Goal: Task Accomplishment & Management: Use online tool/utility

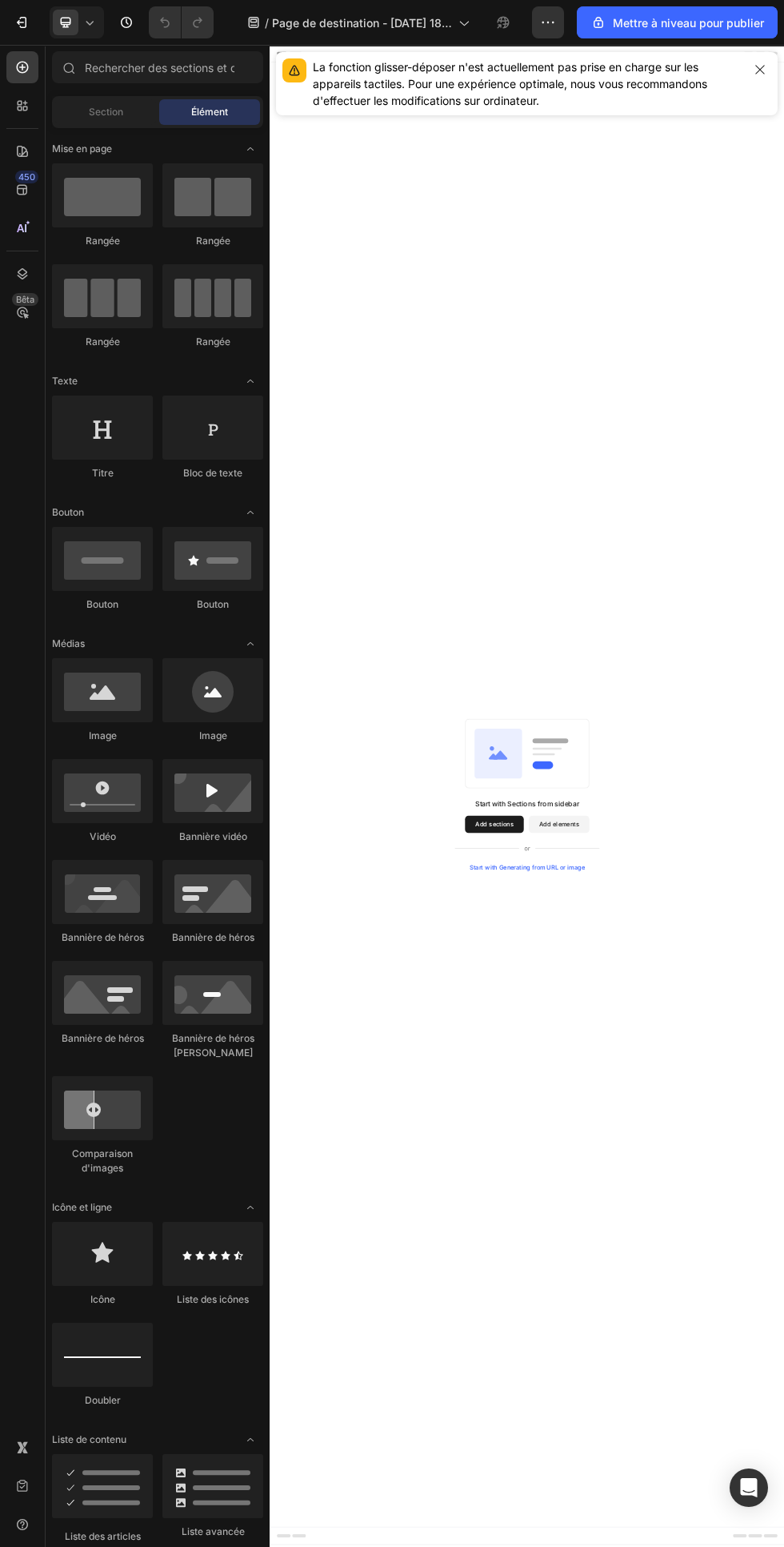
click at [465, 53] on div "La fonction glisser-déposer n'est actuellement pas prise en charge sur les appa…" at bounding box center [526, 83] width 501 height 63
click at [763, 79] on button "button" at bounding box center [759, 70] width 23 height 23
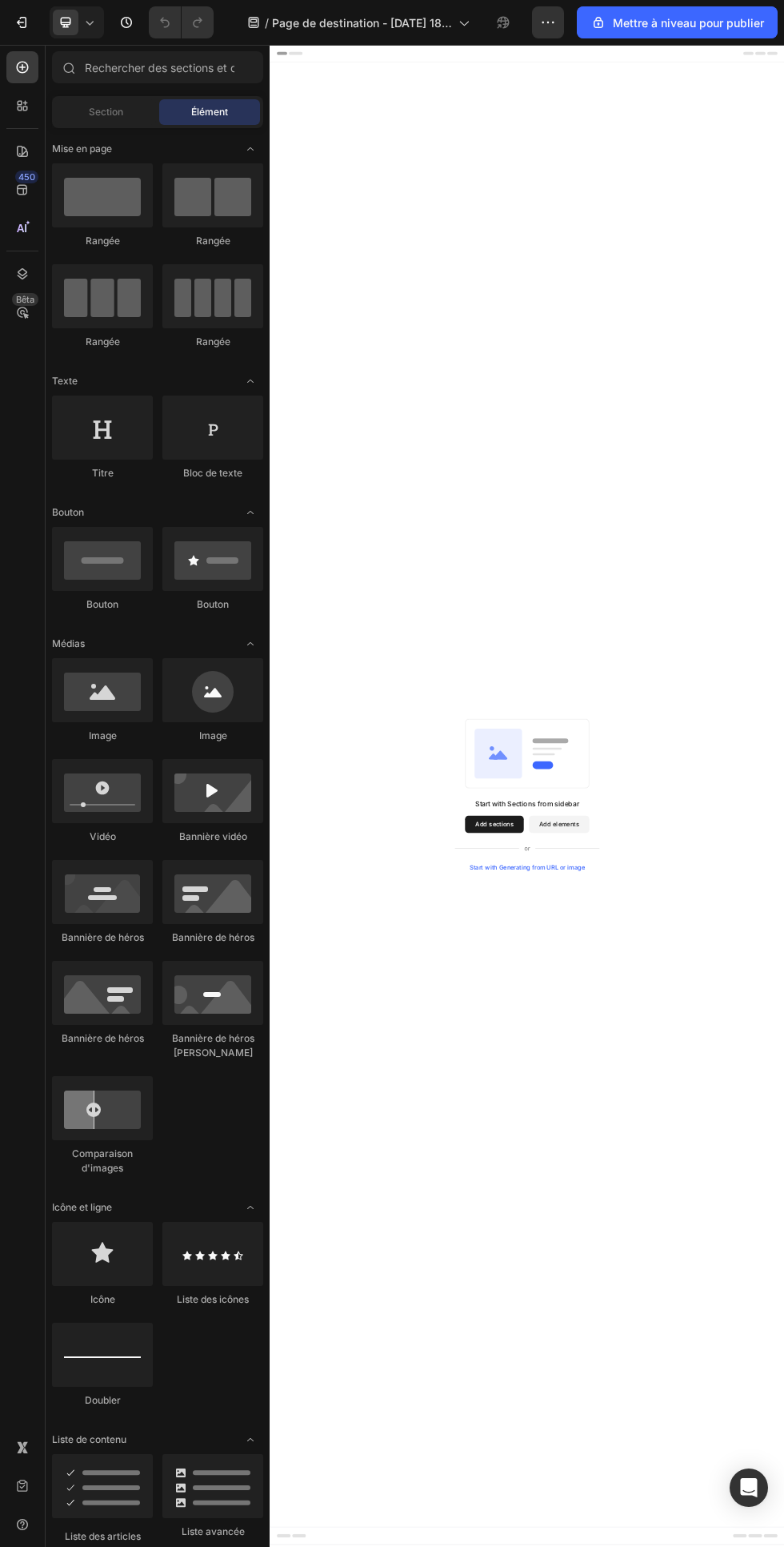
click at [464, 25] on icon at bounding box center [464, 24] width 9 height 5
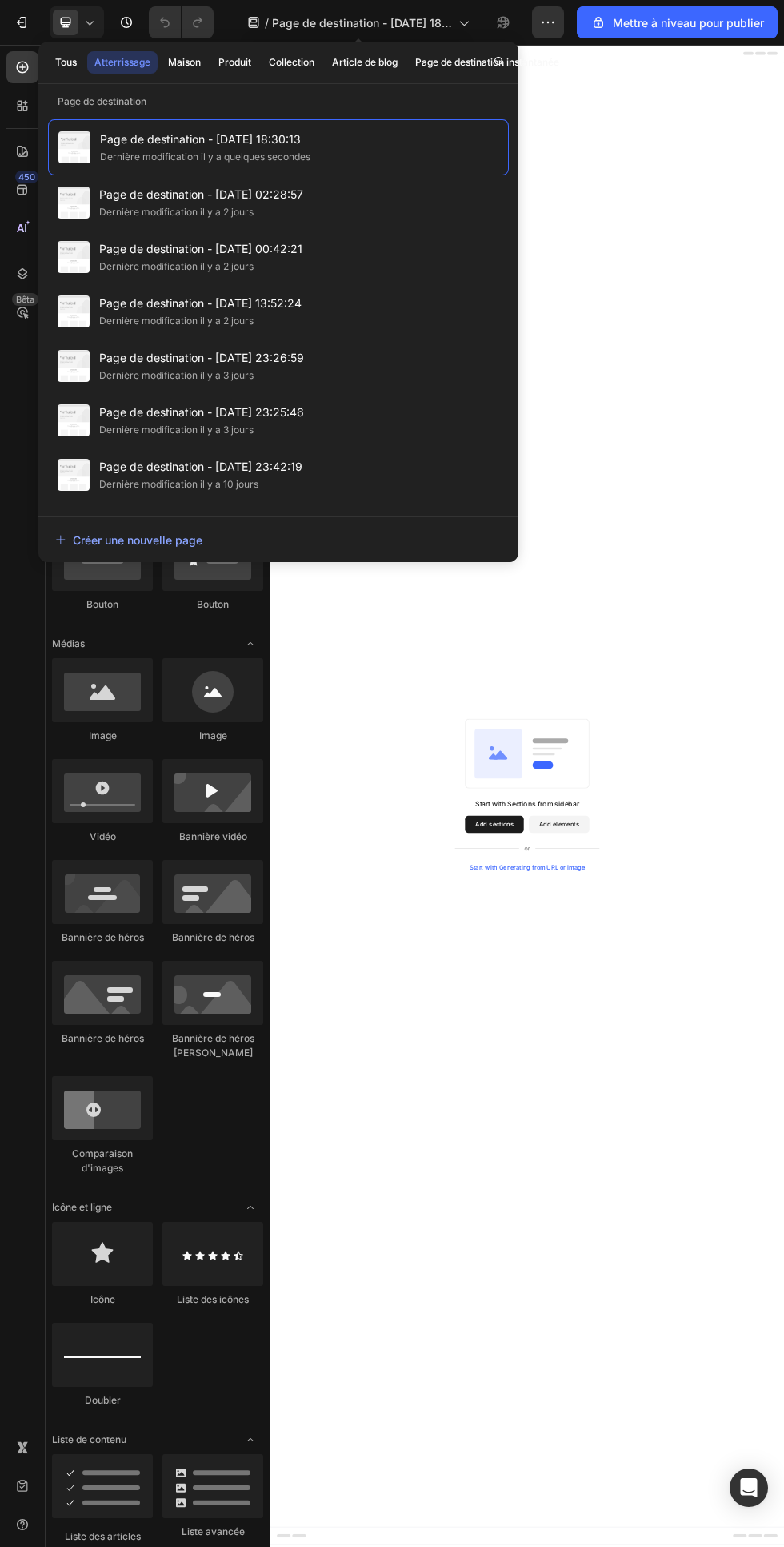
click at [208, 67] on button "Maison" at bounding box center [184, 62] width 47 height 23
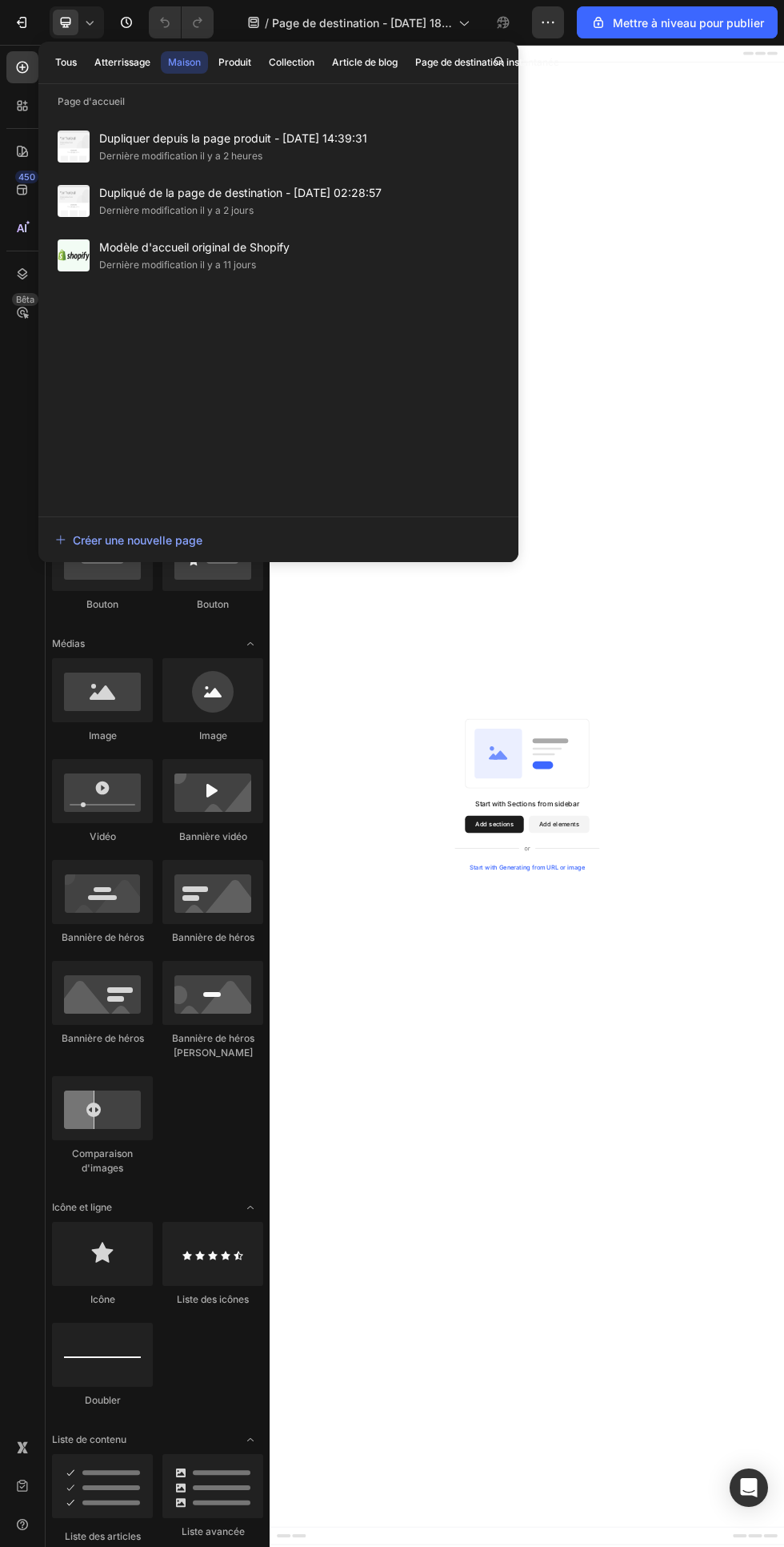
click at [324, 135] on font "Dupliquer depuis la page produit - [DATE] 14:39:31" at bounding box center [233, 138] width 268 height 14
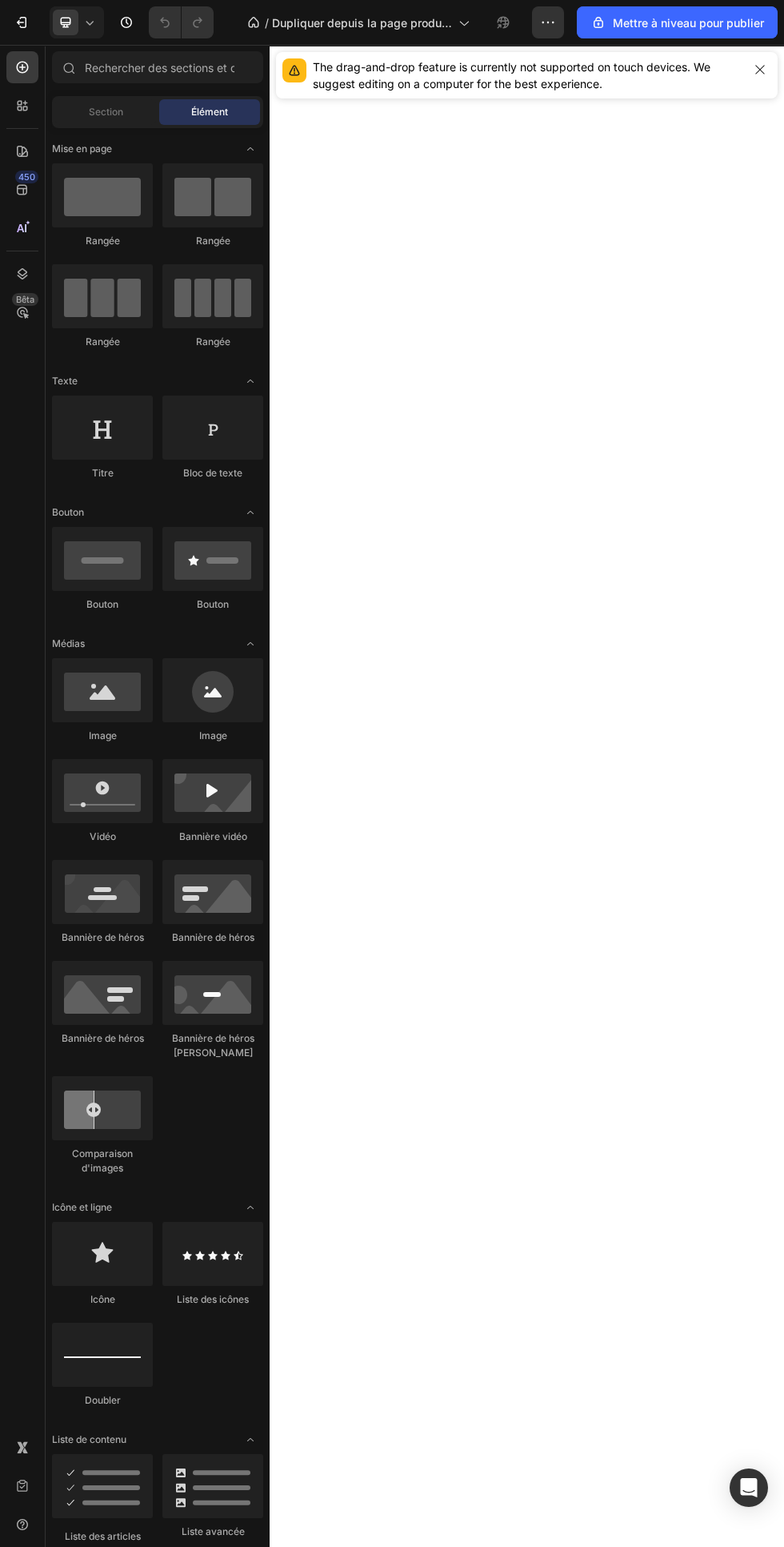
click at [758, 72] on icon "button" at bounding box center [759, 69] width 9 height 9
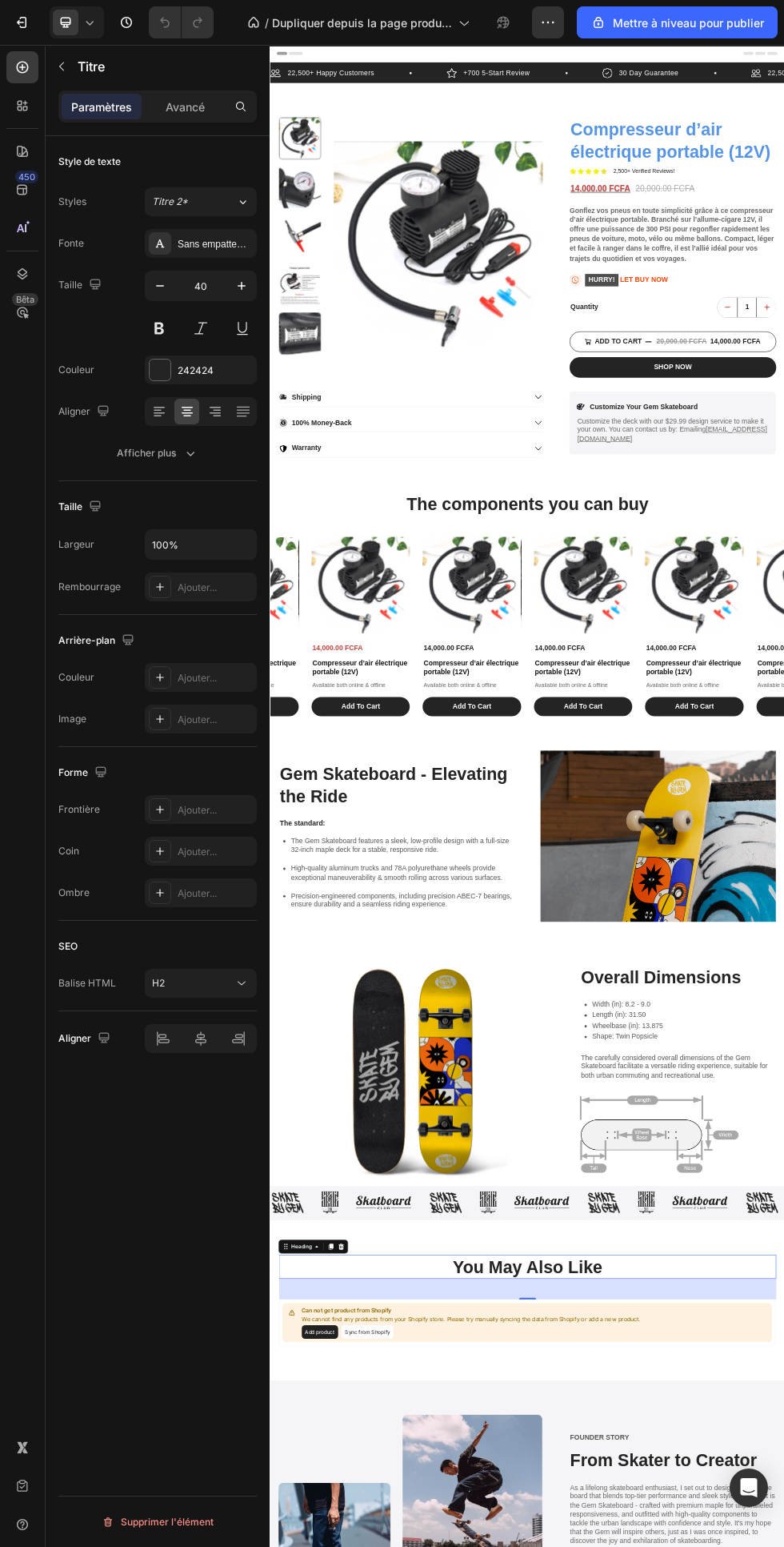
click at [81, 18] on icon at bounding box center [89, 23] width 16 height 16
click at [140, 110] on div "Mobile" at bounding box center [112, 109] width 119 height 26
type input "29"
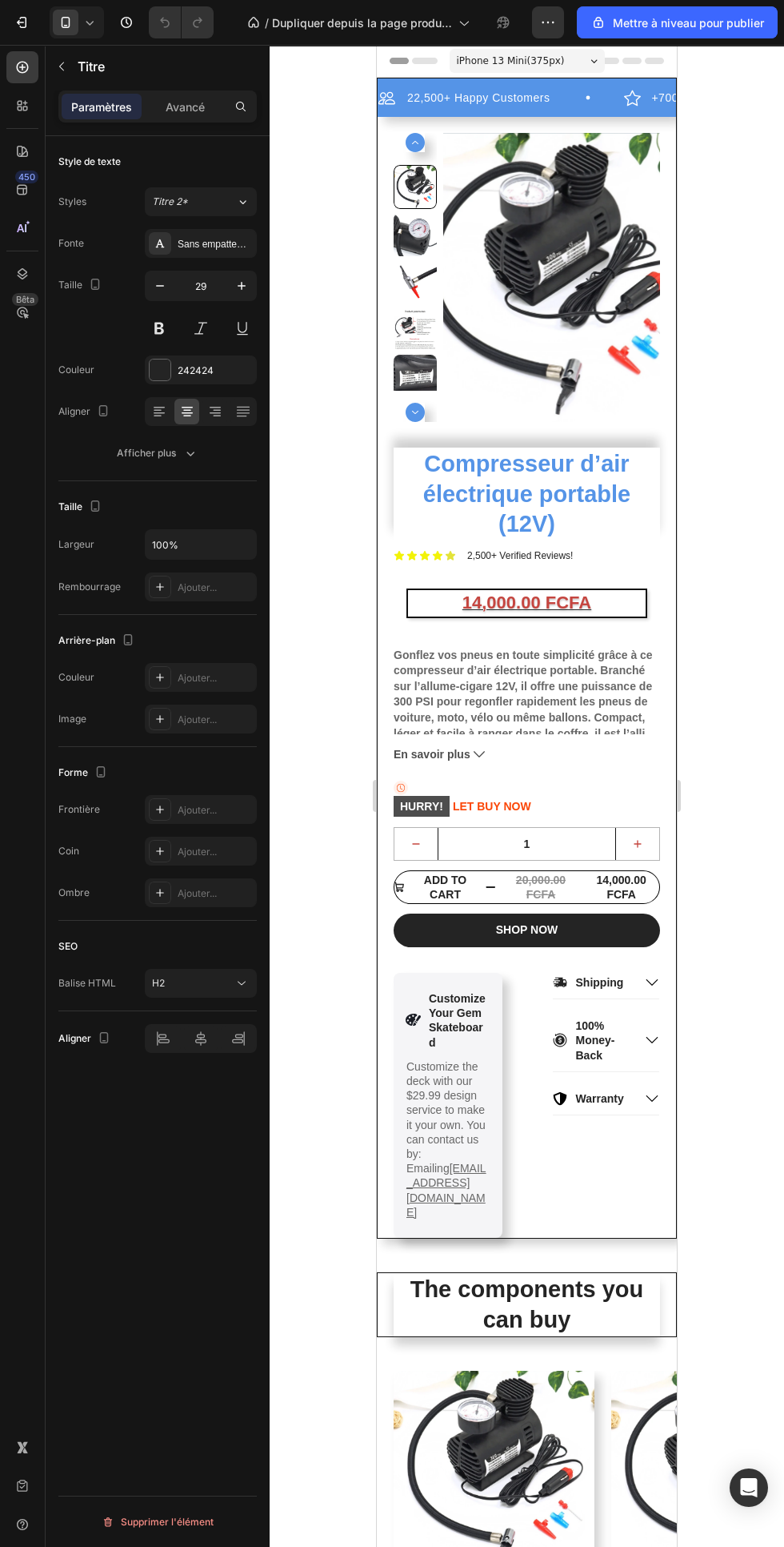
click at [592, 344] on img at bounding box center [551, 277] width 217 height 289
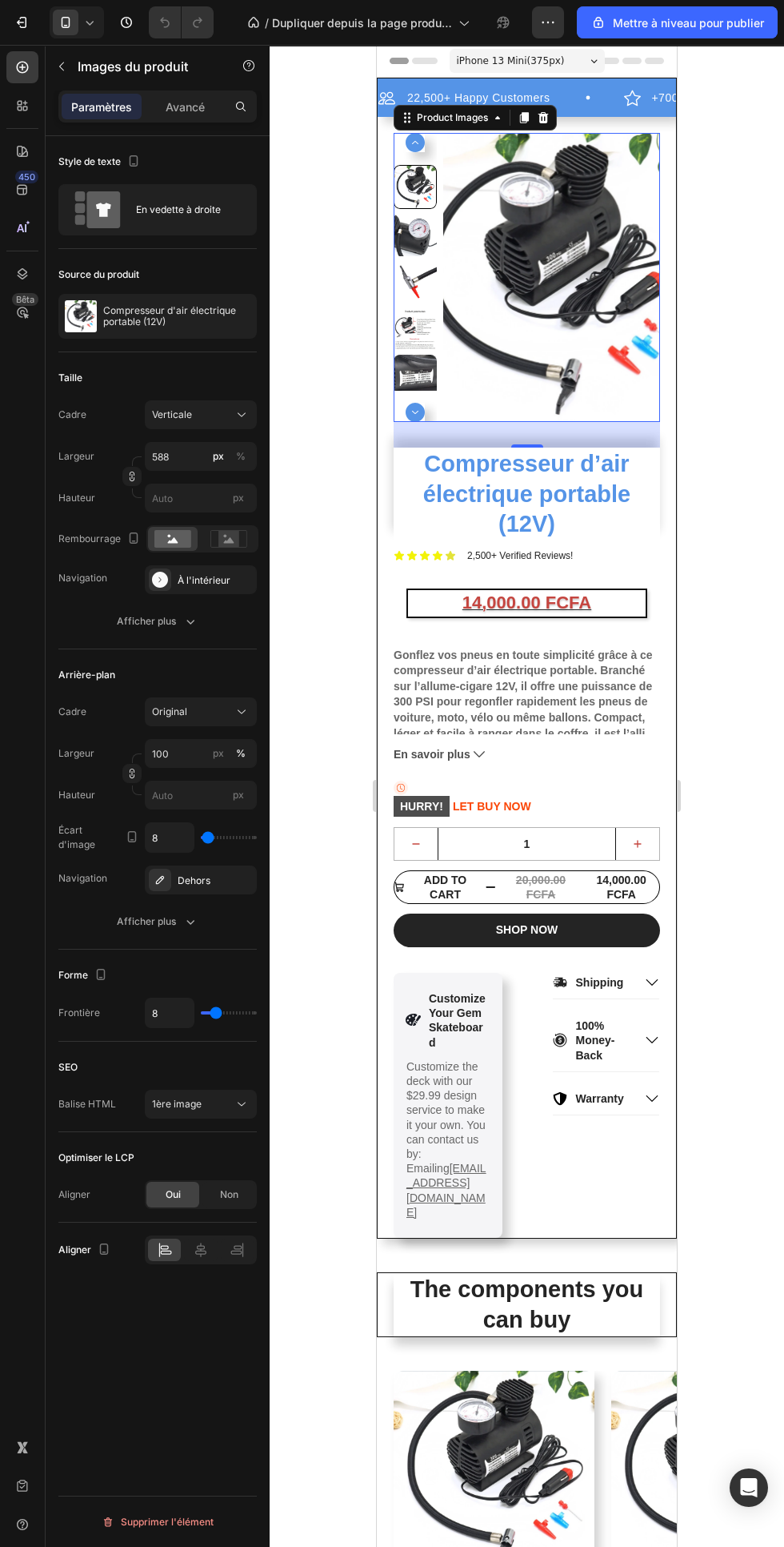
click at [688, 141] on div at bounding box center [527, 796] width 514 height 1502
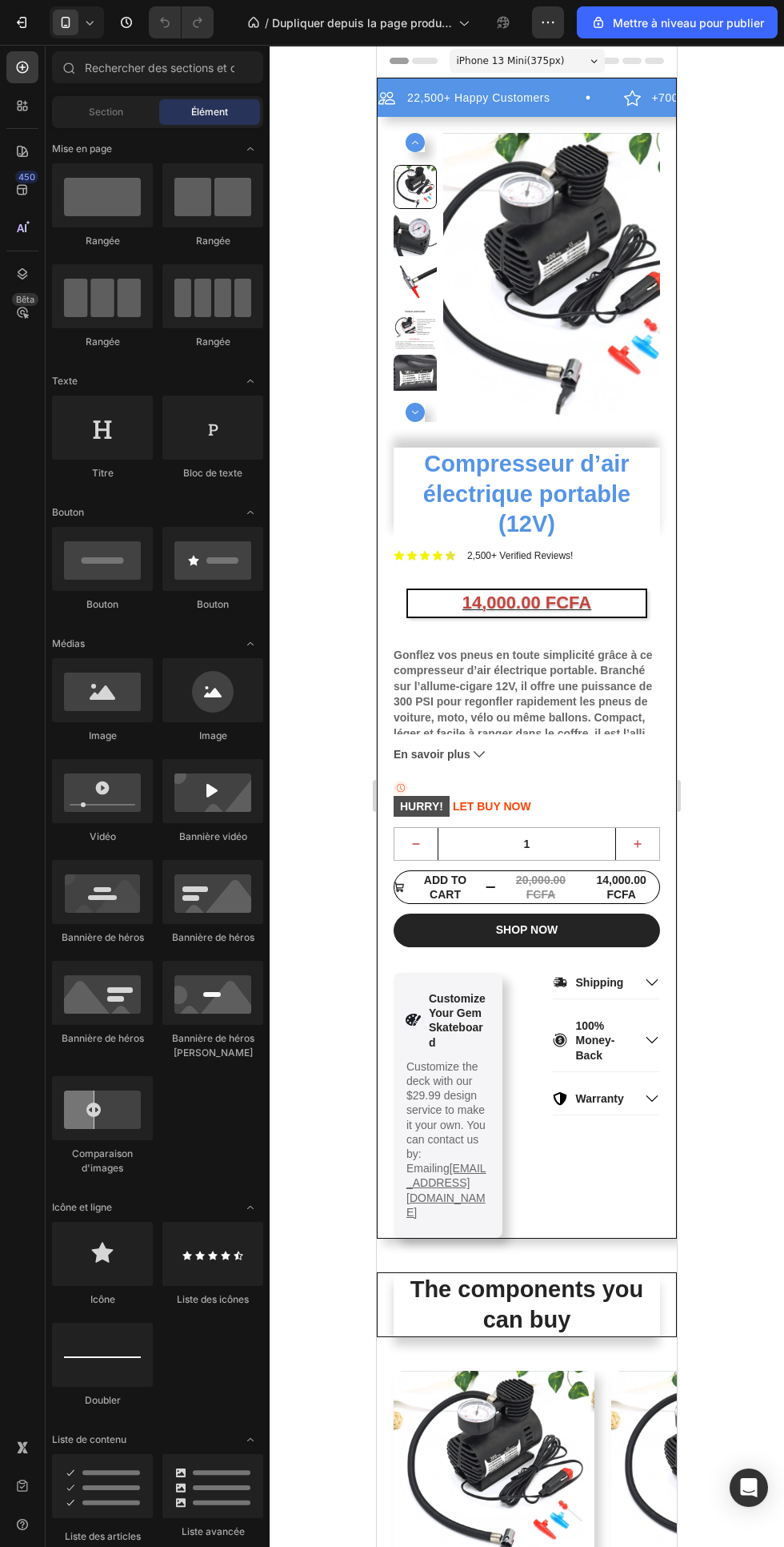
click at [384, 432] on div "Product Images Compresseur d’air électrique portable (12V) Product Title Icon I…" at bounding box center [527, 539] width 298 height 814
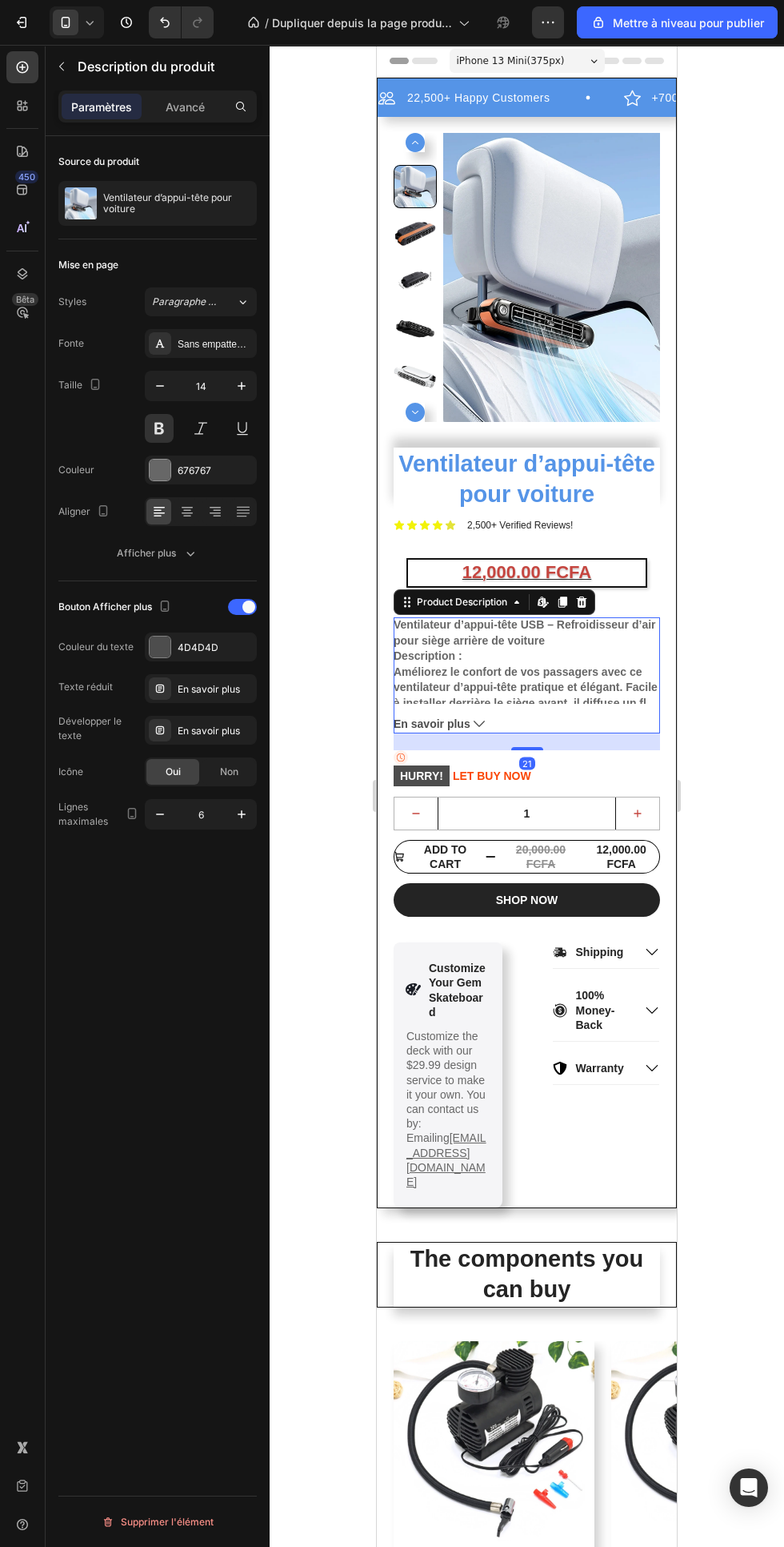
click at [397, 444] on div "Product Images" at bounding box center [527, 290] width 267 height 315
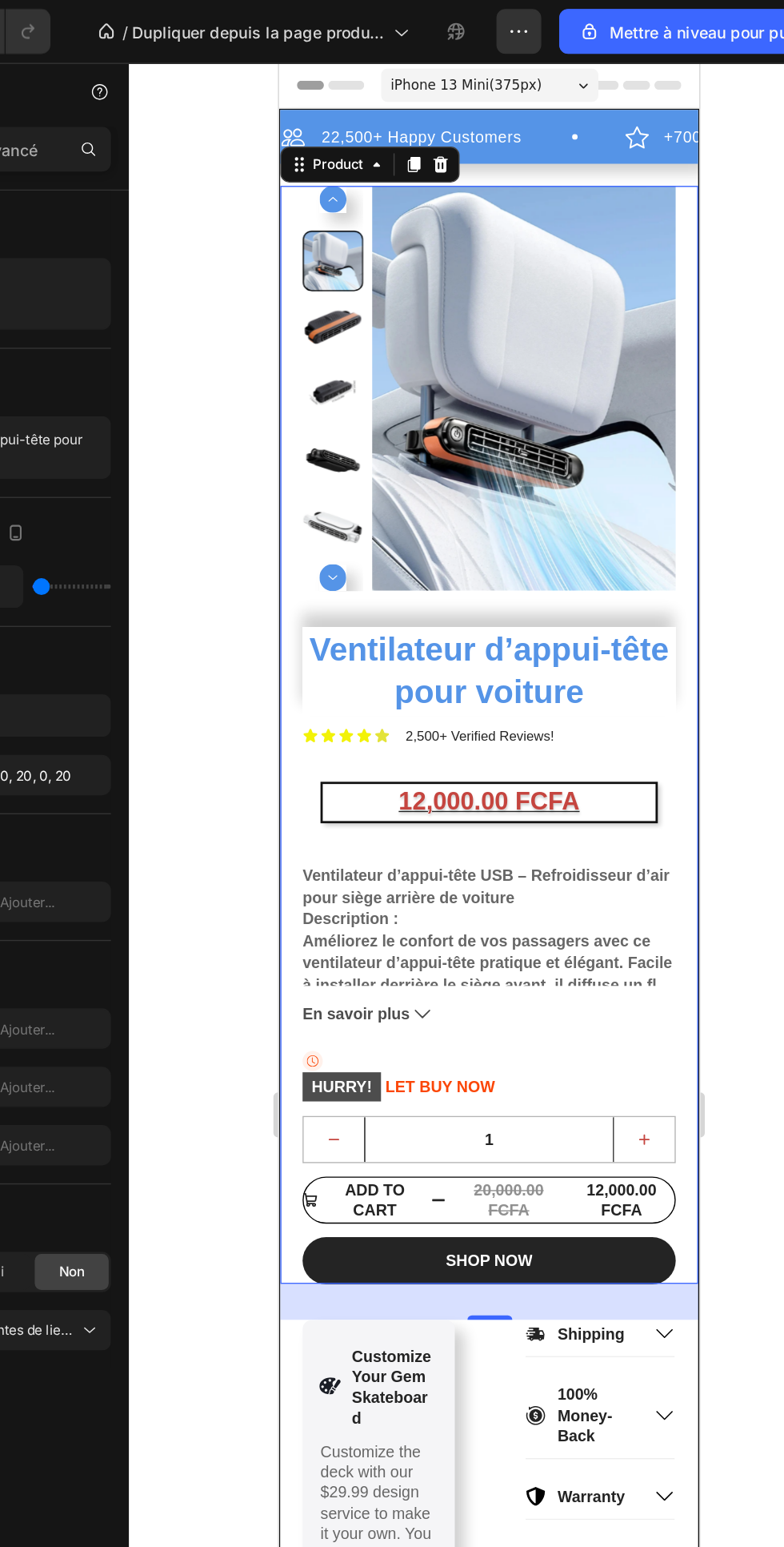
click at [290, 445] on div "Product Images Ventilateur d’appui-tête pour voiture Product Title Icon Icon Ic…" at bounding box center [429, 542] width 298 height 783
click at [500, 121] on div "22,500+ Happy Customers Item List" at bounding box center [402, 116] width 245 height 20
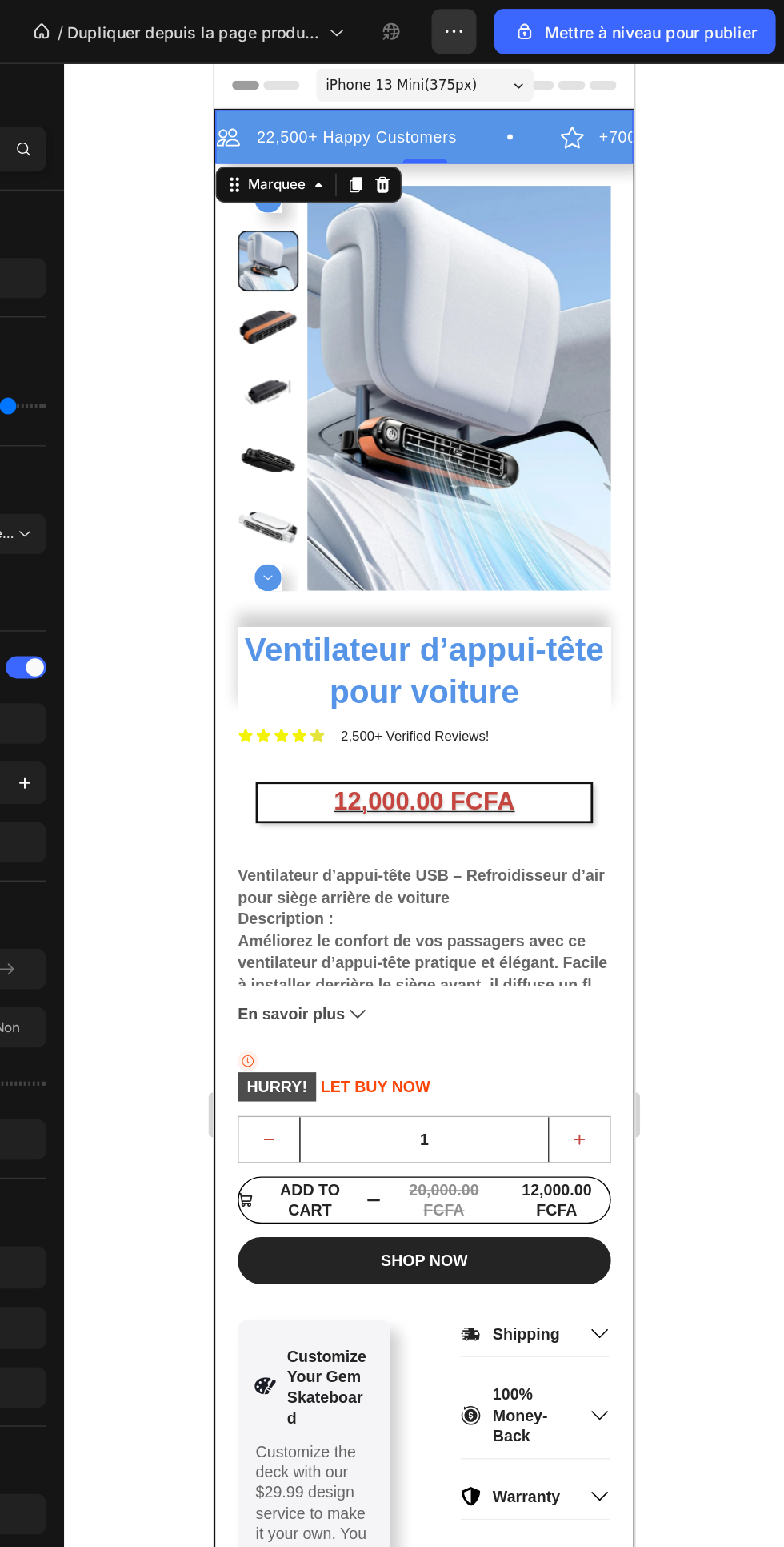
click at [219, 245] on div "Product Images Ventilateur d’appui-tête pour voiture Product Title Icon Icon Ic…" at bounding box center [364, 542] width 298 height 783
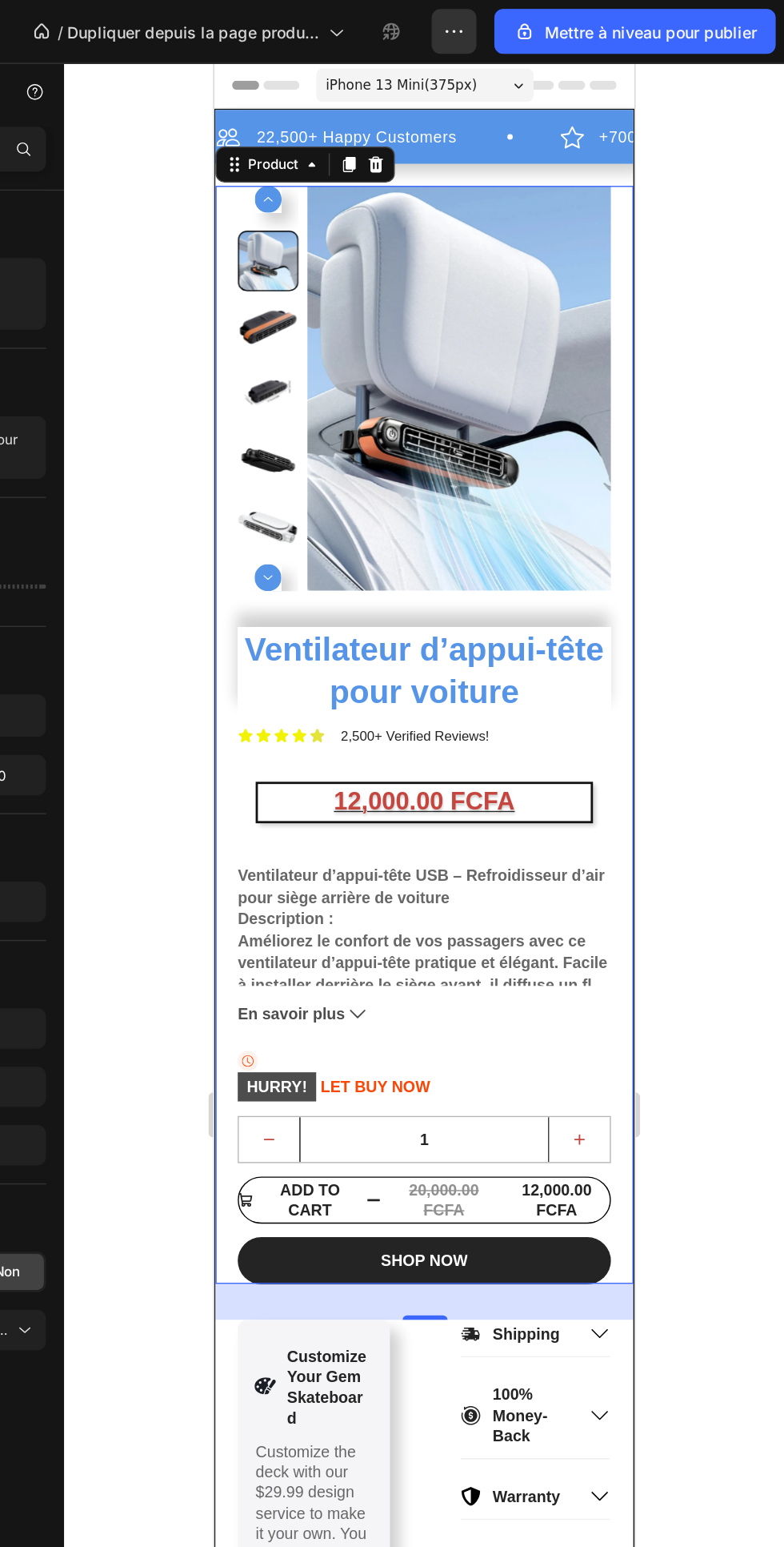
click at [506, 453] on div "Product Images Ventilateur d’appui-tête pour voiture Product Title Icon Icon Ic…" at bounding box center [364, 542] width 298 height 783
click at [740, 437] on div at bounding box center [527, 796] width 514 height 1502
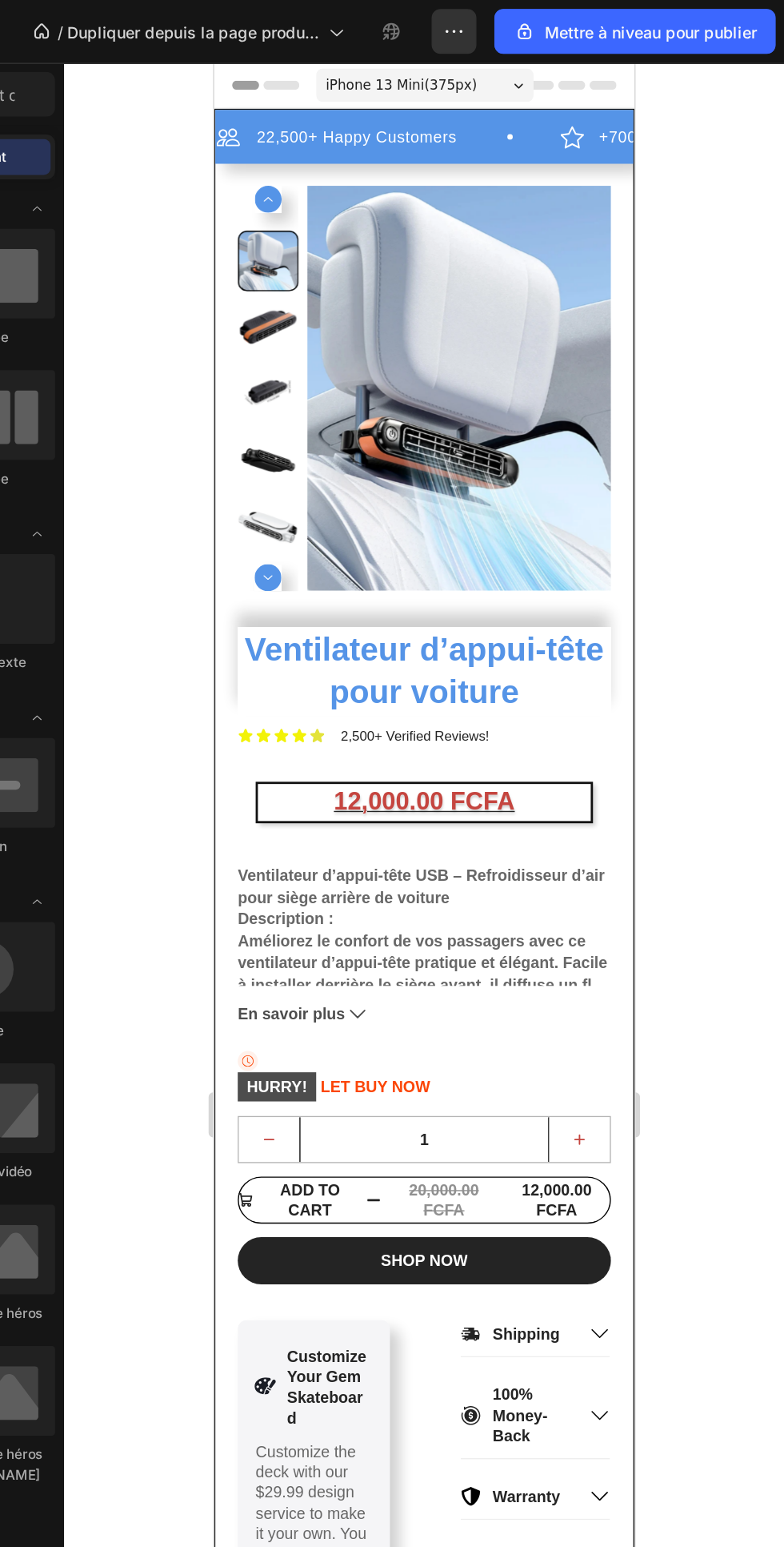
click at [490, 437] on img at bounding box center [388, 294] width 217 height 289
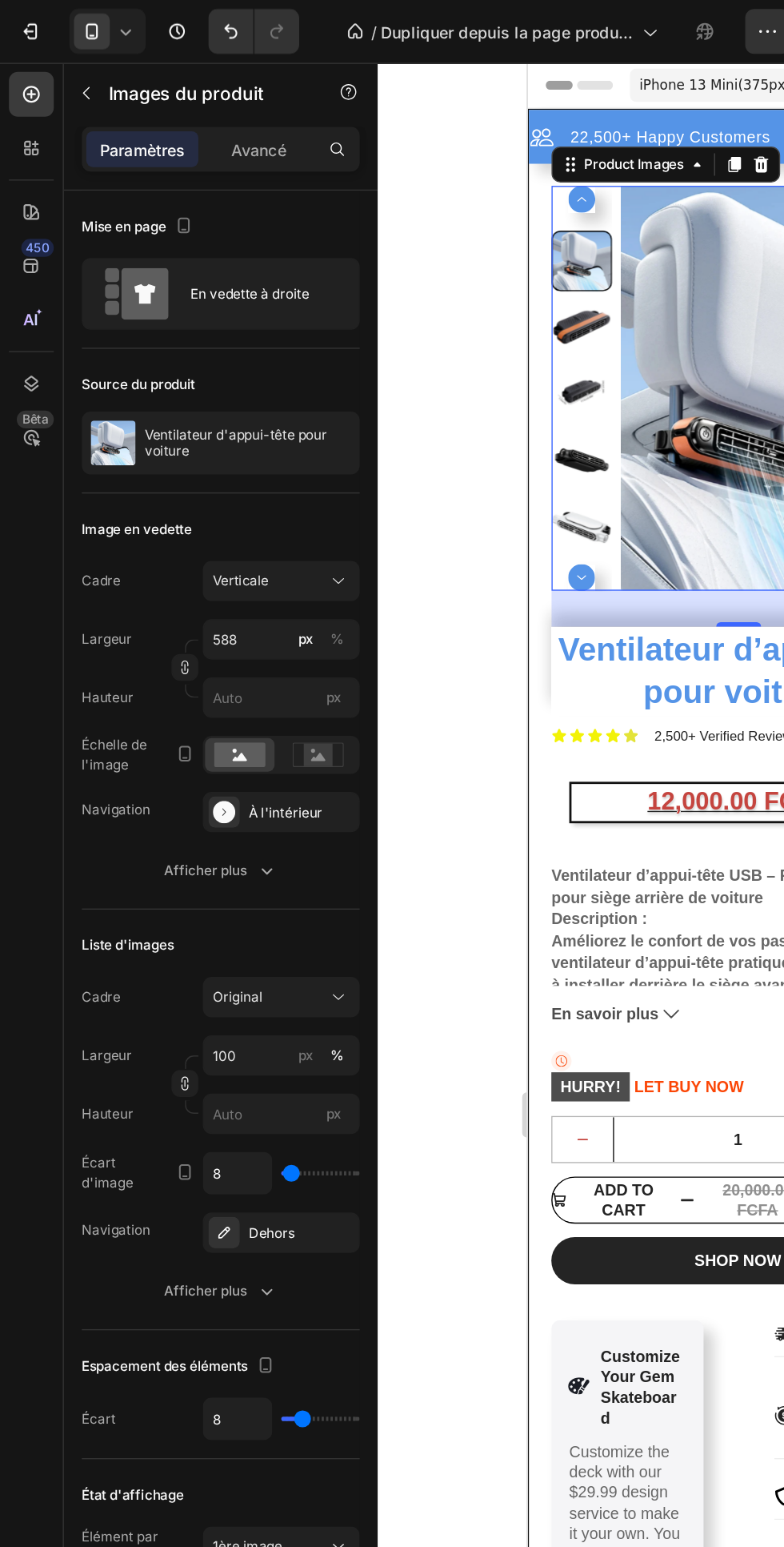
click at [75, 329] on img at bounding box center [80, 316] width 32 height 32
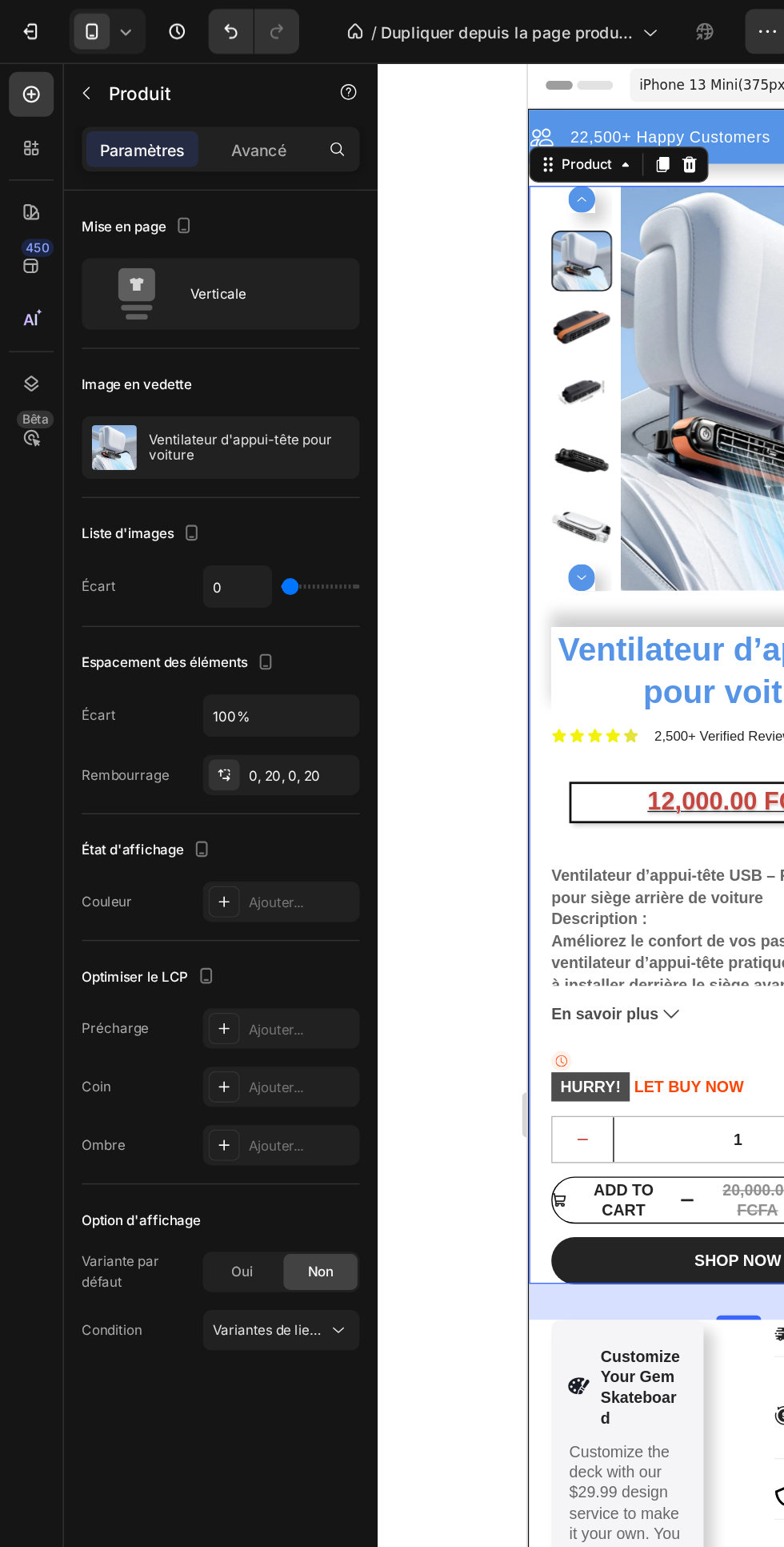
click at [160, 819] on icon at bounding box center [160, 818] width 8 height 8
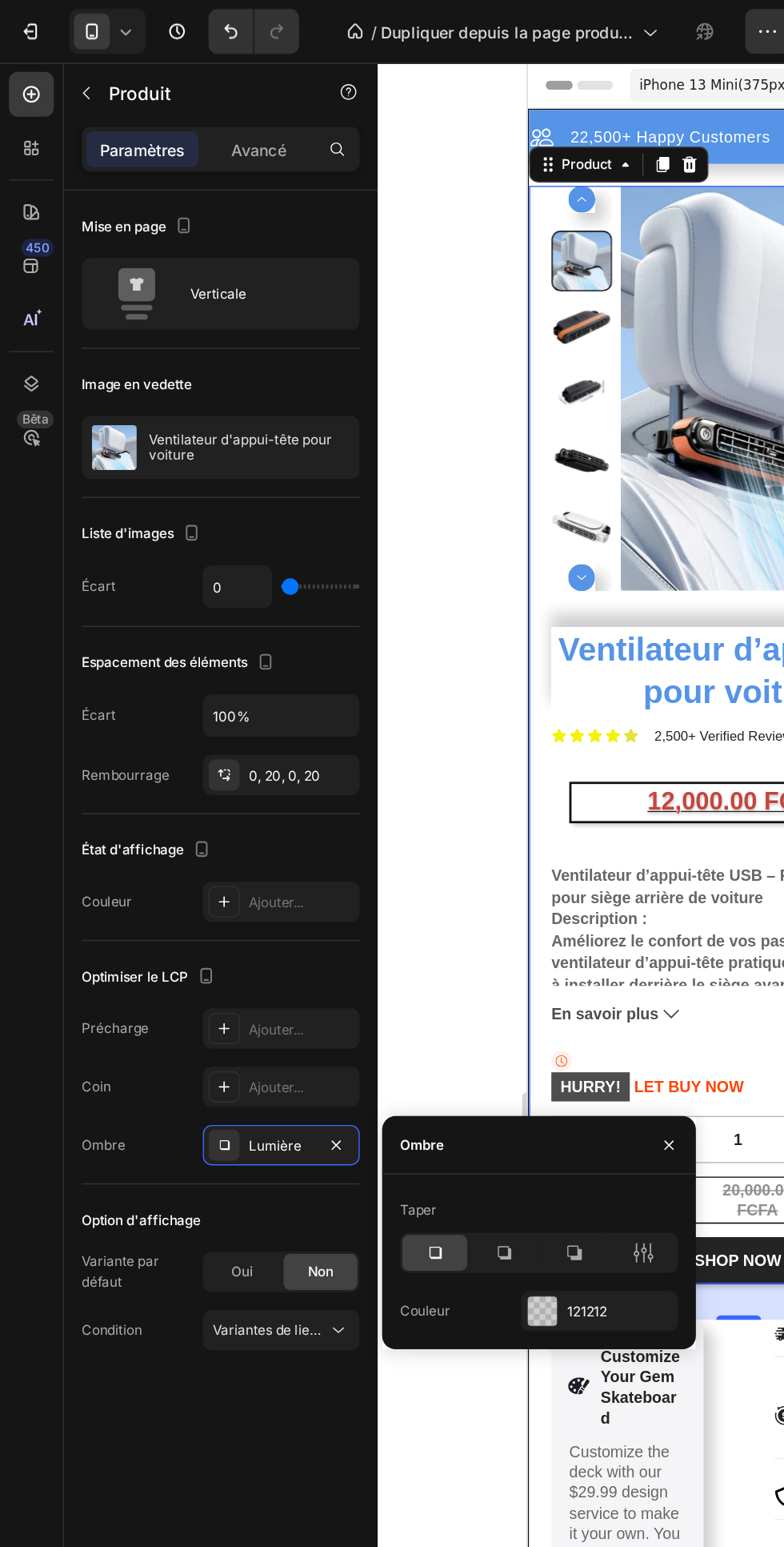
click at [362, 895] on icon at bounding box center [360, 894] width 16 height 16
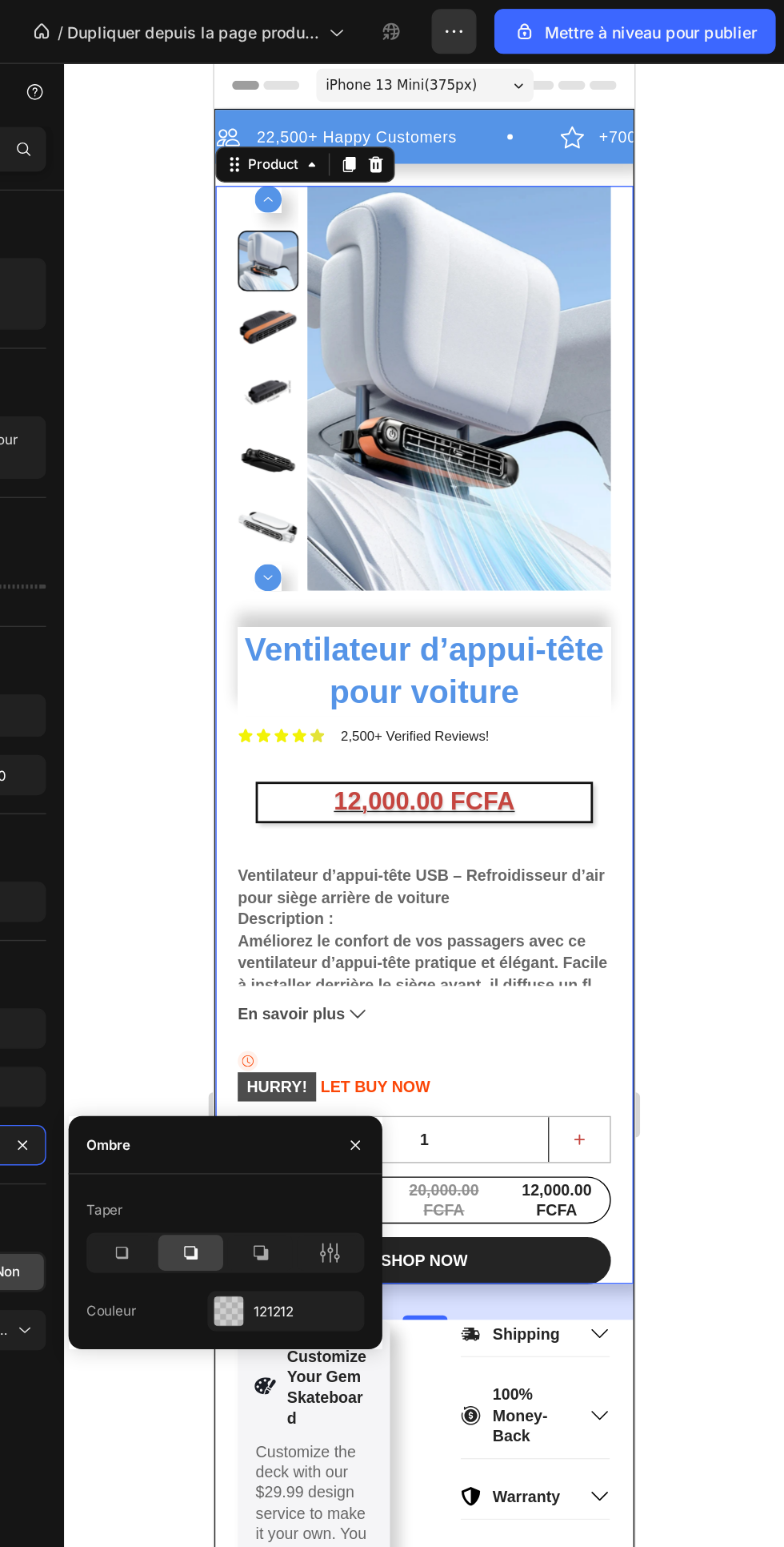
click at [307, 890] on icon at bounding box center [310, 894] width 9 height 9
click at [743, 571] on div at bounding box center [527, 796] width 514 height 1502
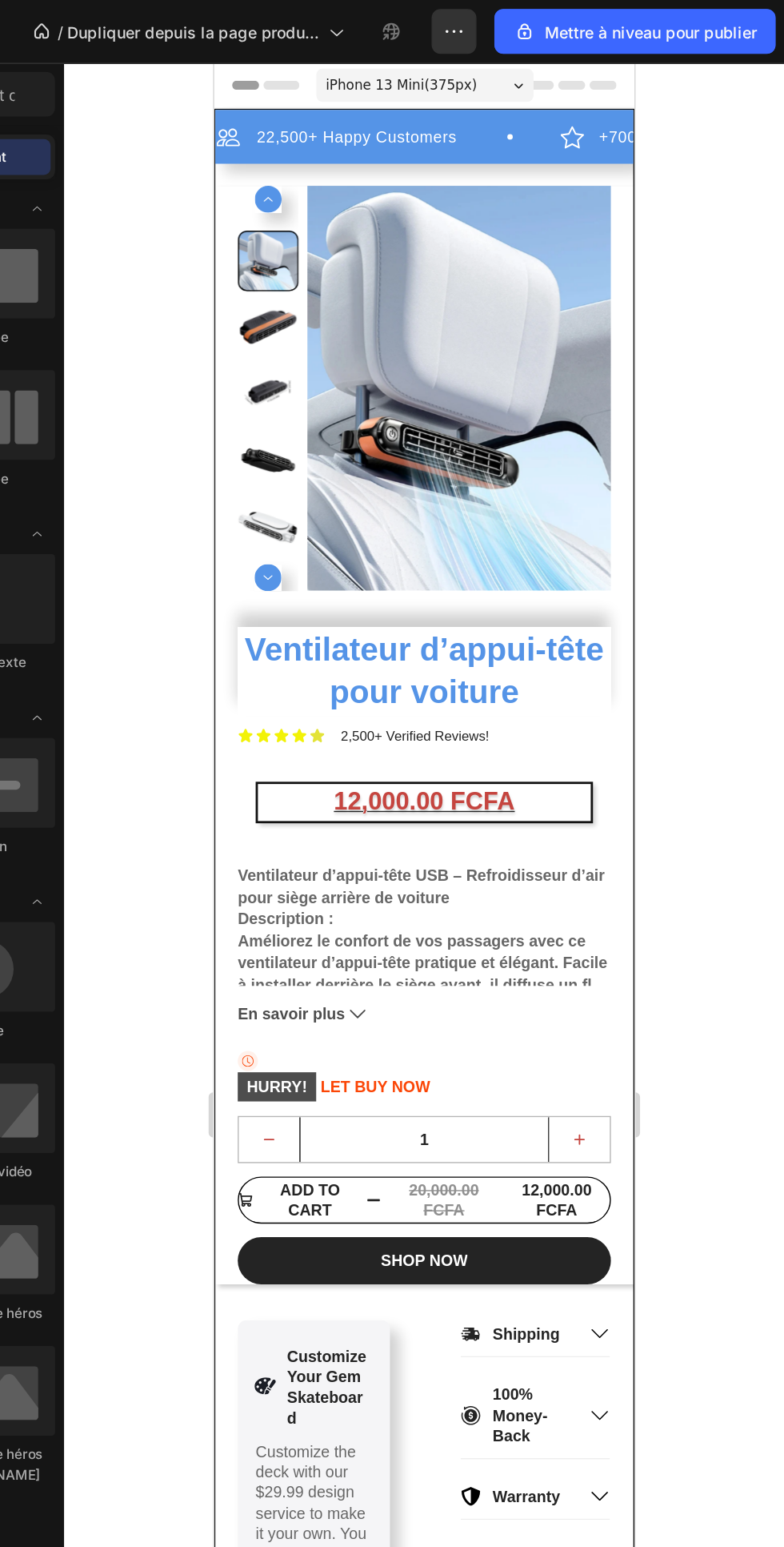
click at [484, 437] on img at bounding box center [388, 294] width 217 height 289
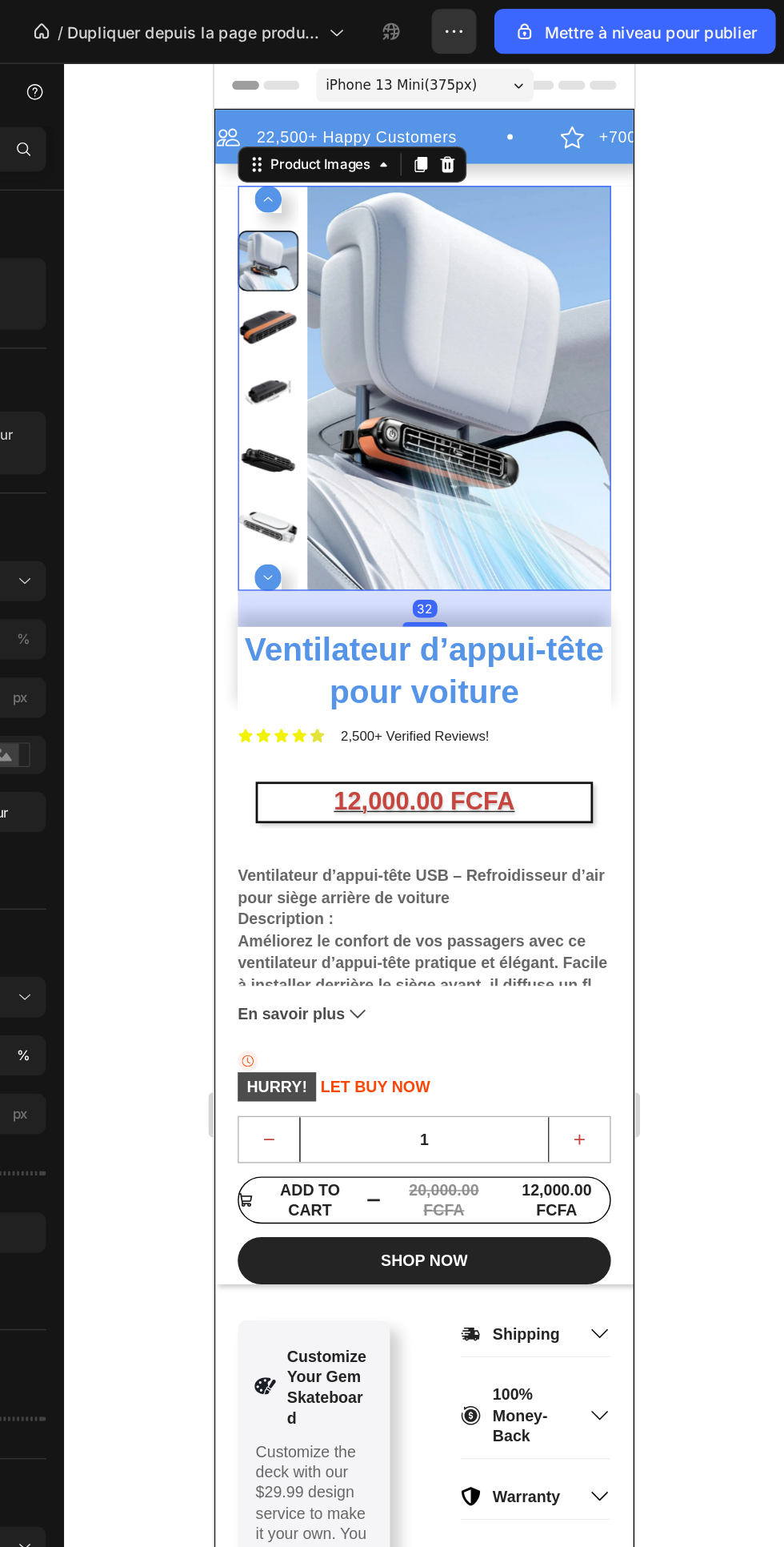
click at [241, 135] on icon at bounding box center [241, 135] width 2 height 2
click at [237, 103] on div "Product" at bounding box center [258, 107] width 42 height 10
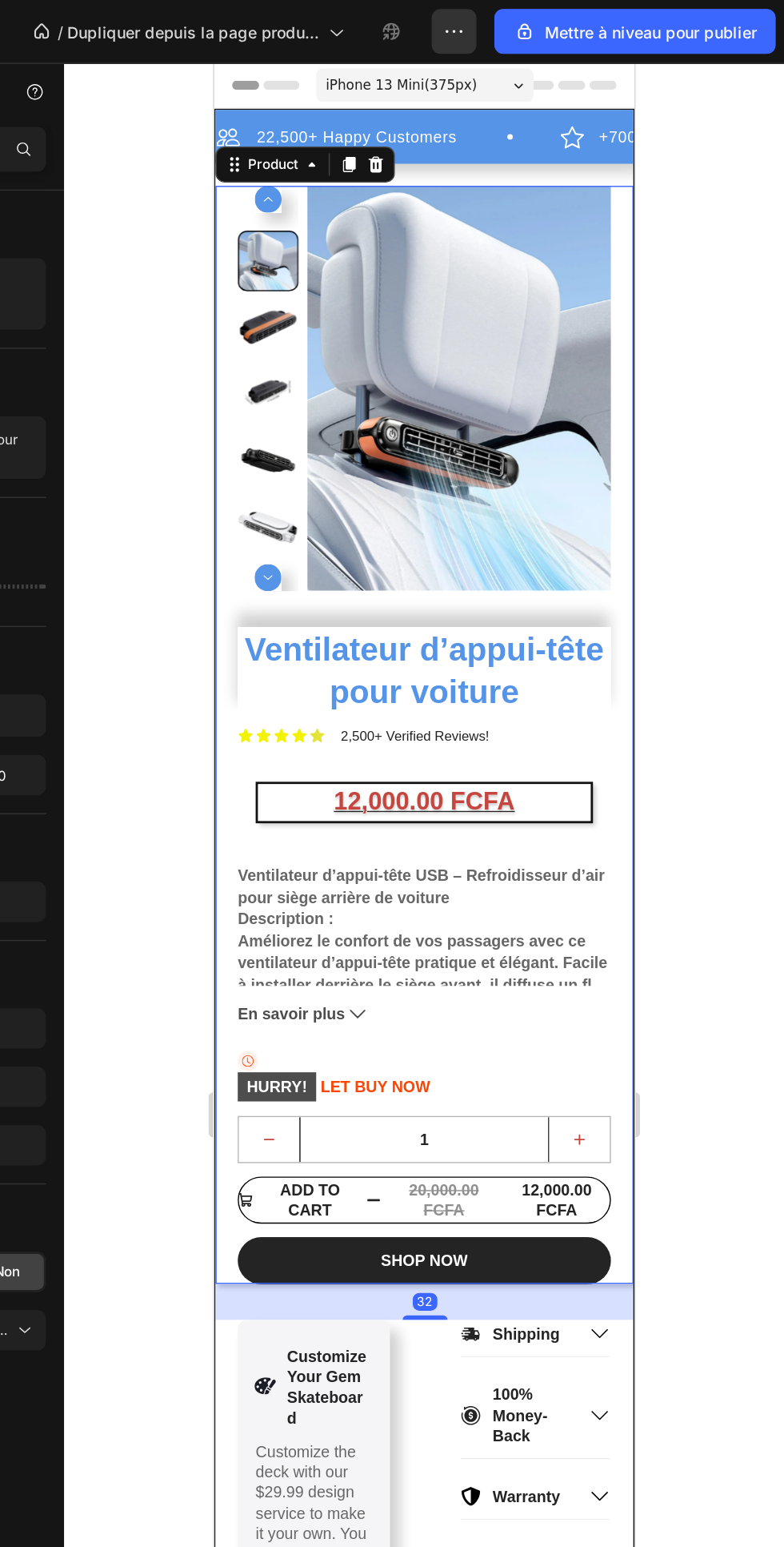
click at [228, 135] on icon at bounding box center [228, 134] width 13 height 13
click at [240, 107] on div "Section" at bounding box center [242, 107] width 41 height 10
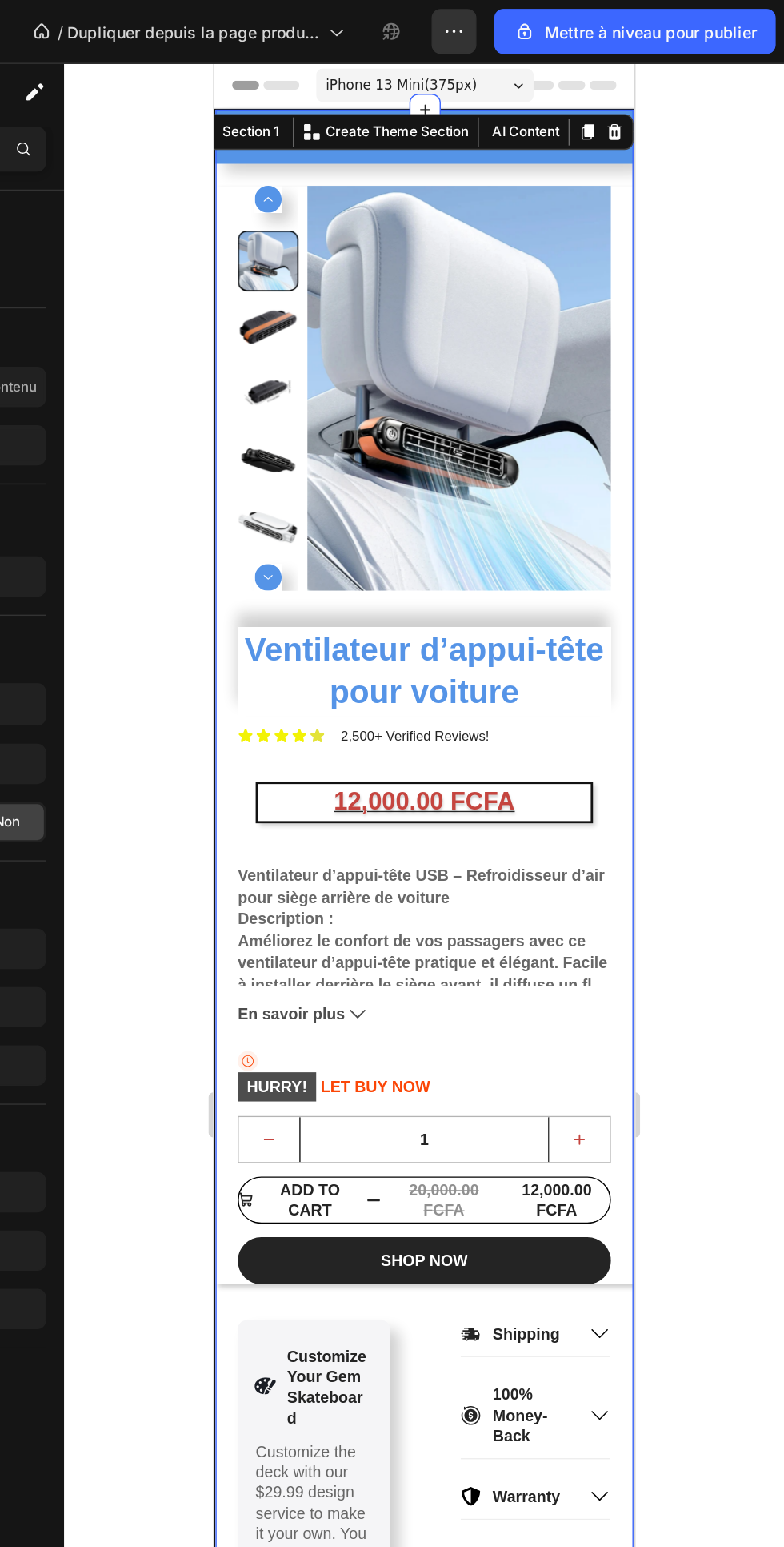
click at [507, 235] on div "Product Images Ventilateur d’appui-tête pour voiture Product Title Icon Icon Ic…" at bounding box center [364, 542] width 298 height 783
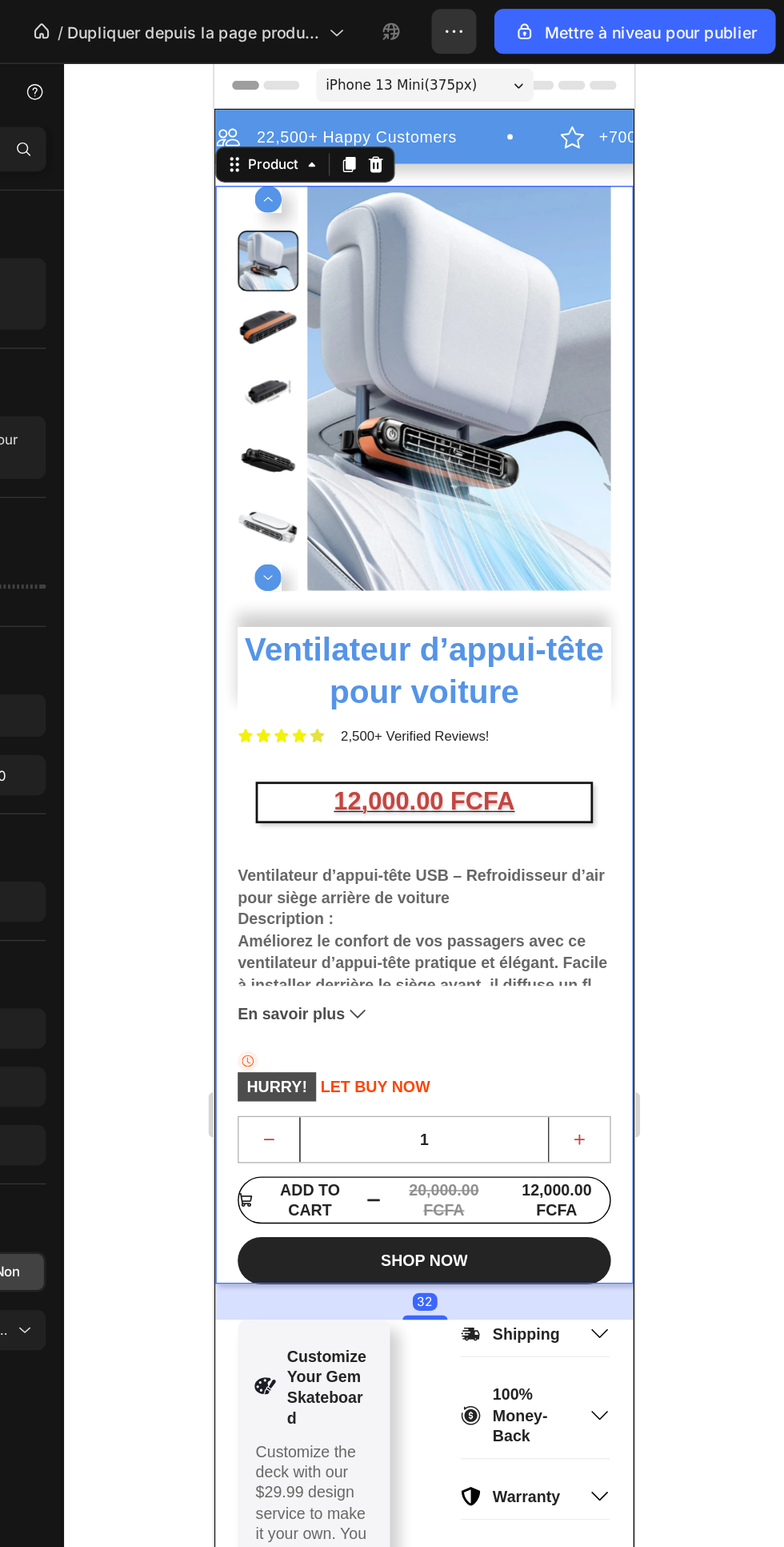
click at [351, 401] on img at bounding box center [388, 294] width 217 height 289
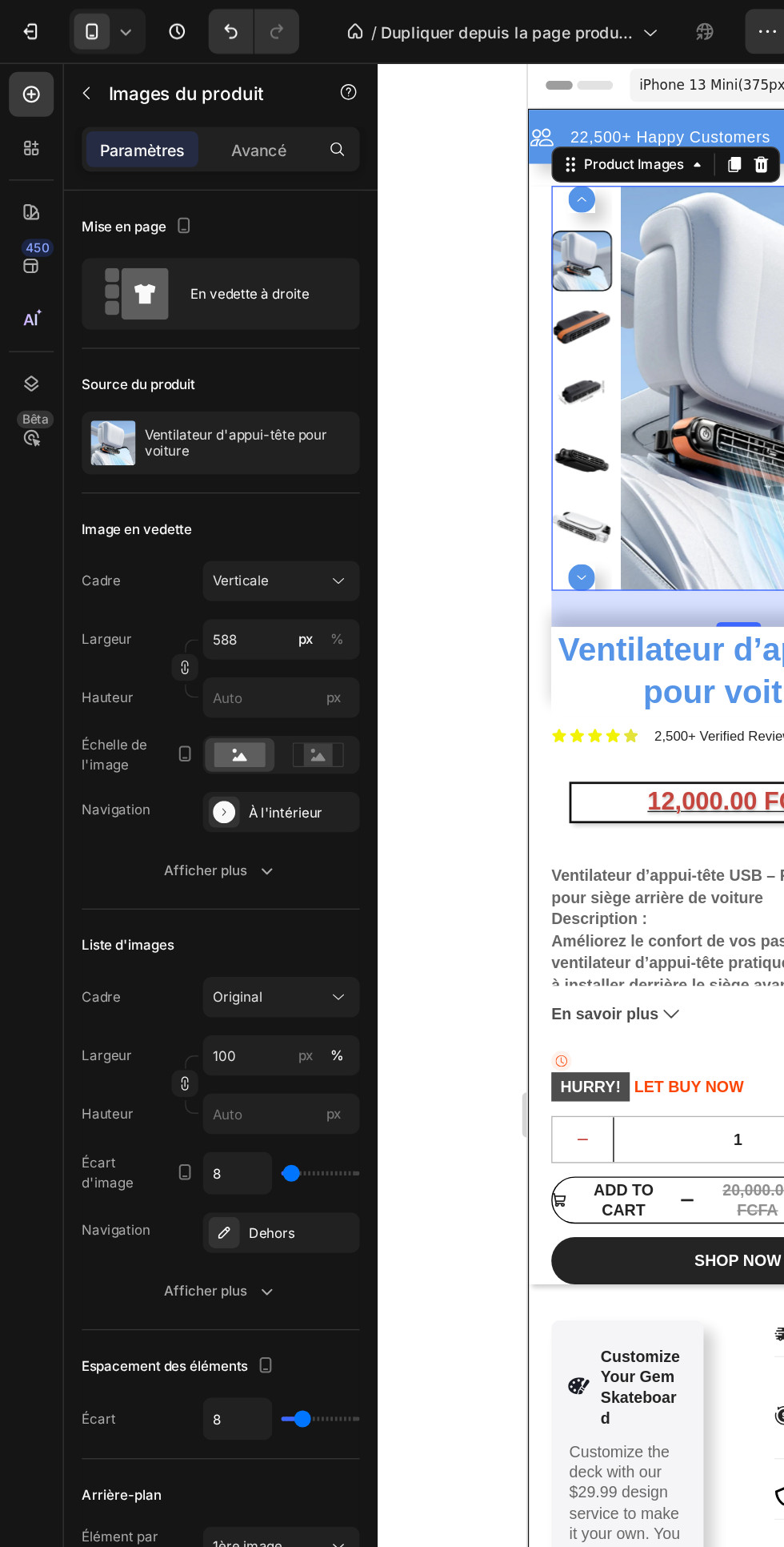
click at [172, 541] on icon at bounding box center [172, 540] width 11 height 6
click at [332, 642] on div at bounding box center [527, 796] width 514 height 1502
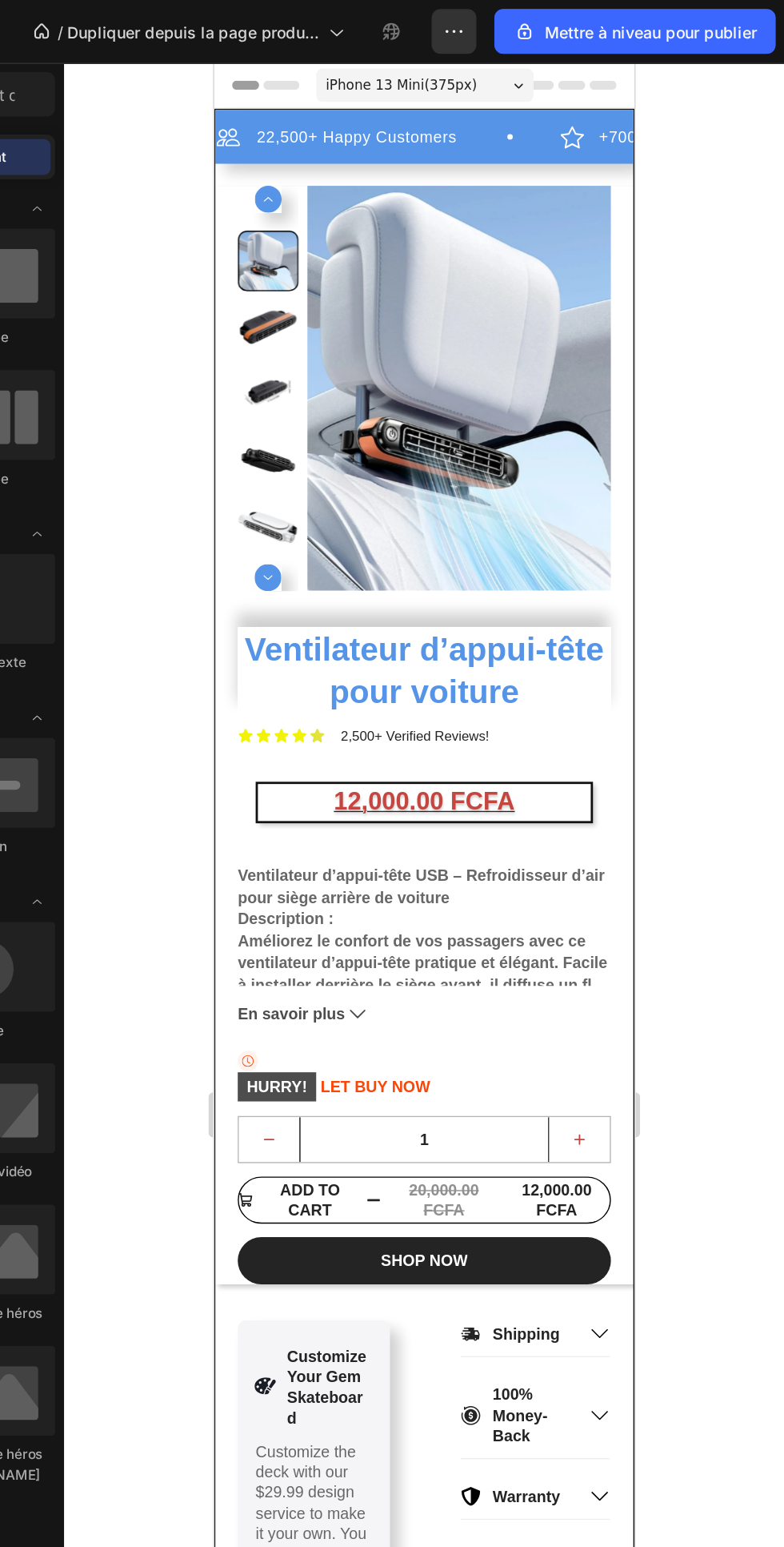
click at [385, 328] on img at bounding box center [388, 294] width 217 height 289
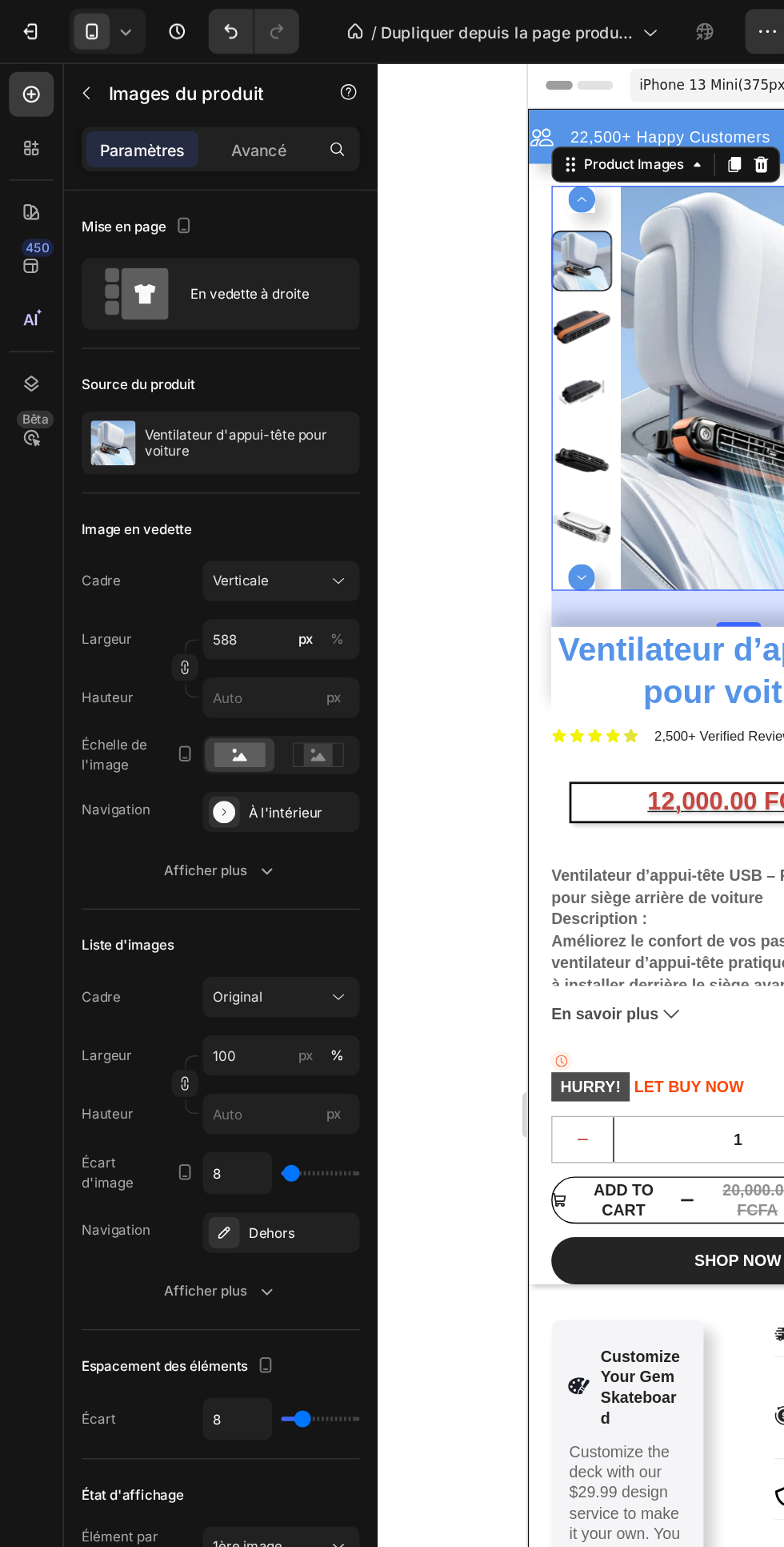
click at [234, 407] on icon at bounding box center [241, 414] width 16 height 16
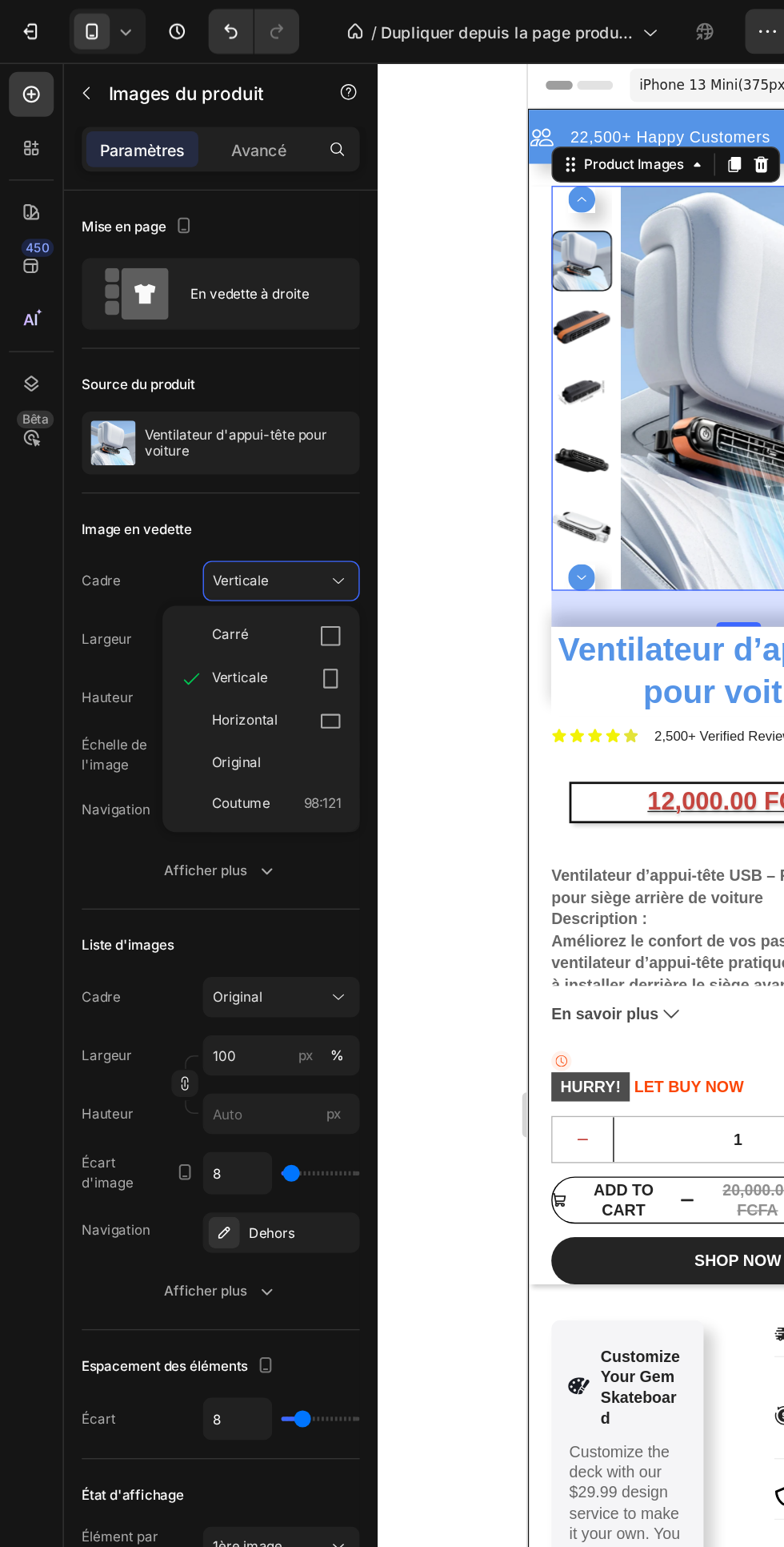
click at [228, 447] on div "Carré" at bounding box center [197, 453] width 93 height 16
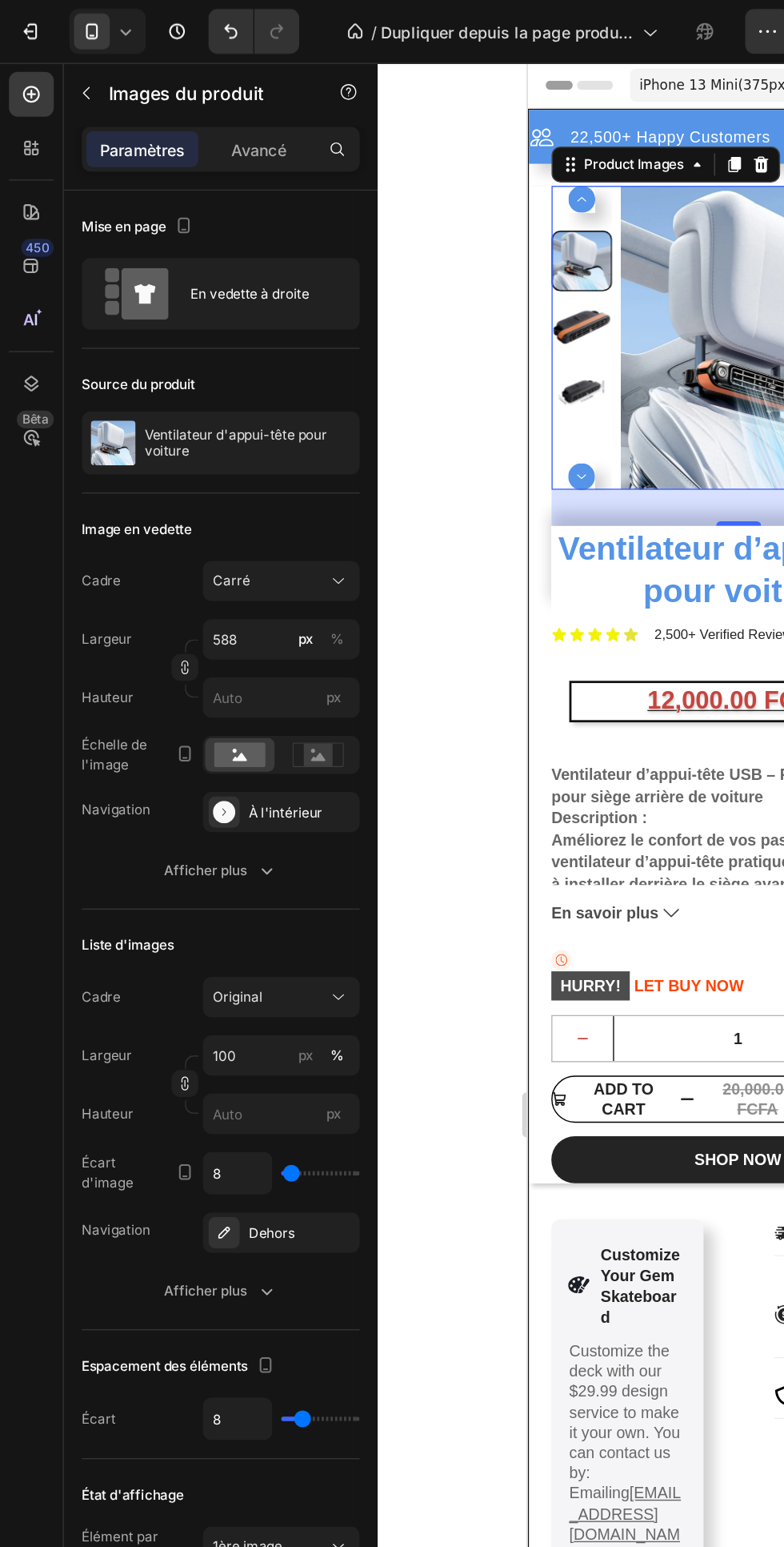
click at [241, 414] on icon at bounding box center [241, 414] width 16 height 16
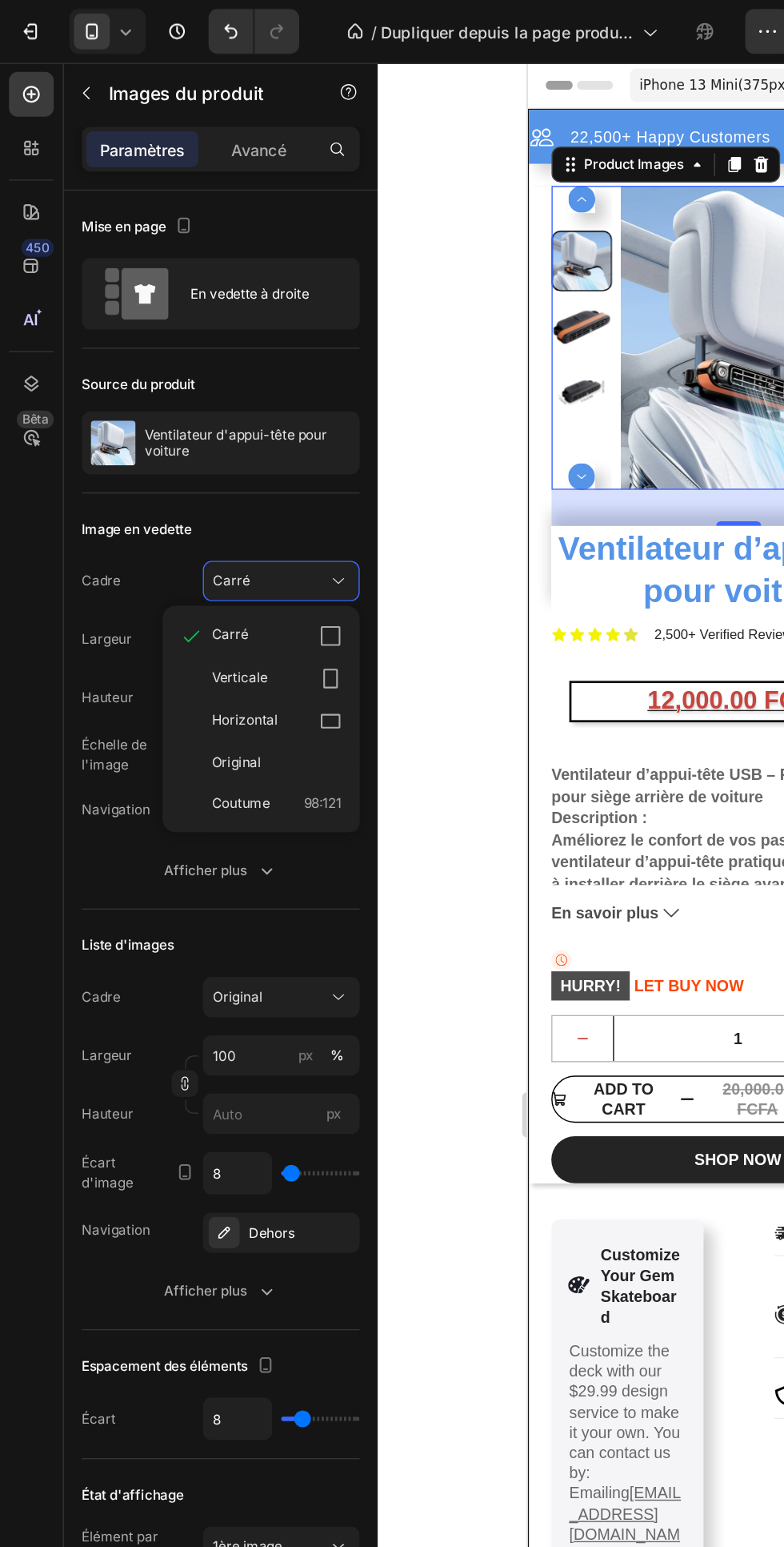
click at [184, 483] on font "Verticale" at bounding box center [171, 483] width 40 height 12
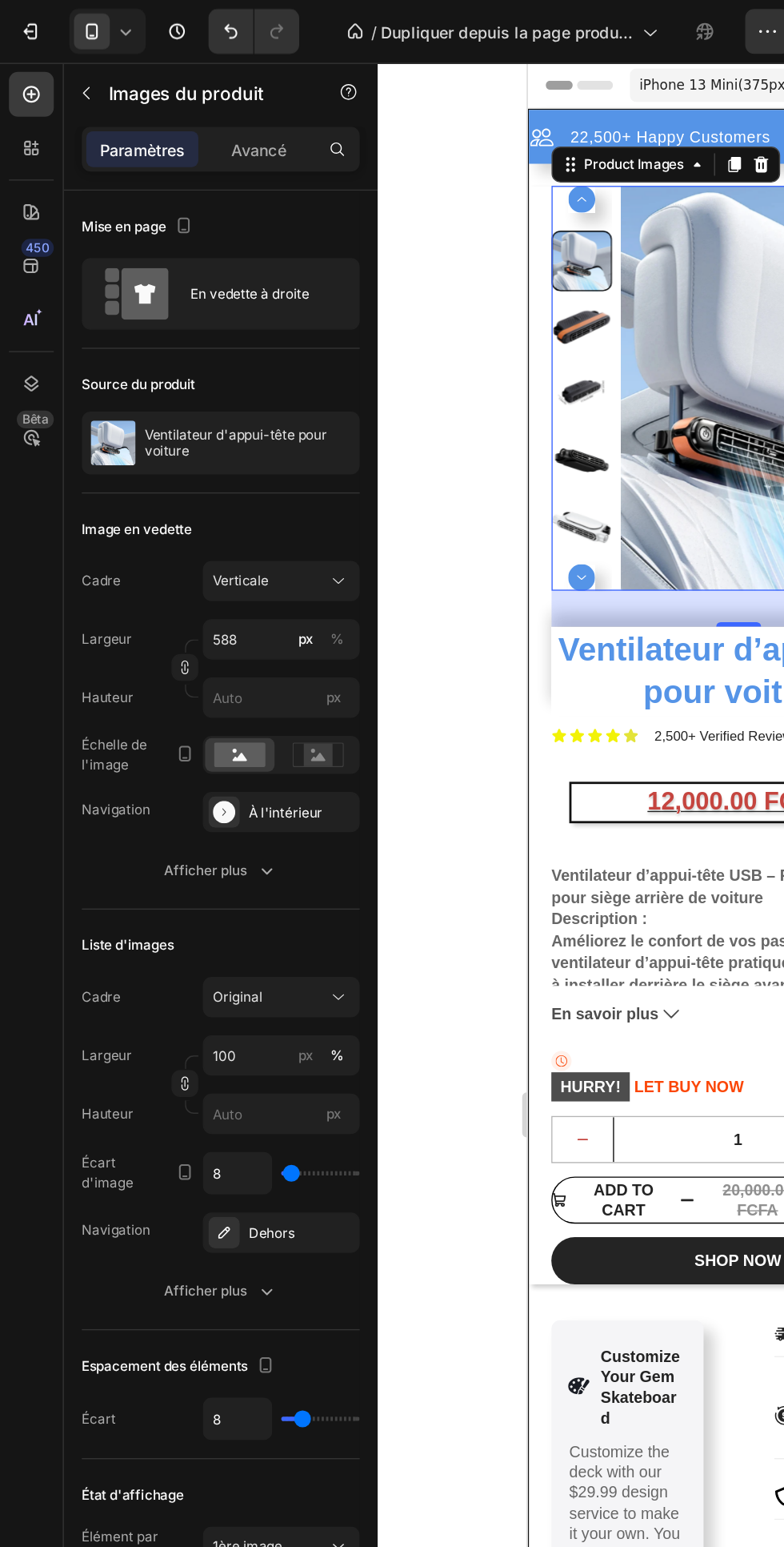
click at [246, 720] on icon at bounding box center [241, 712] width 16 height 16
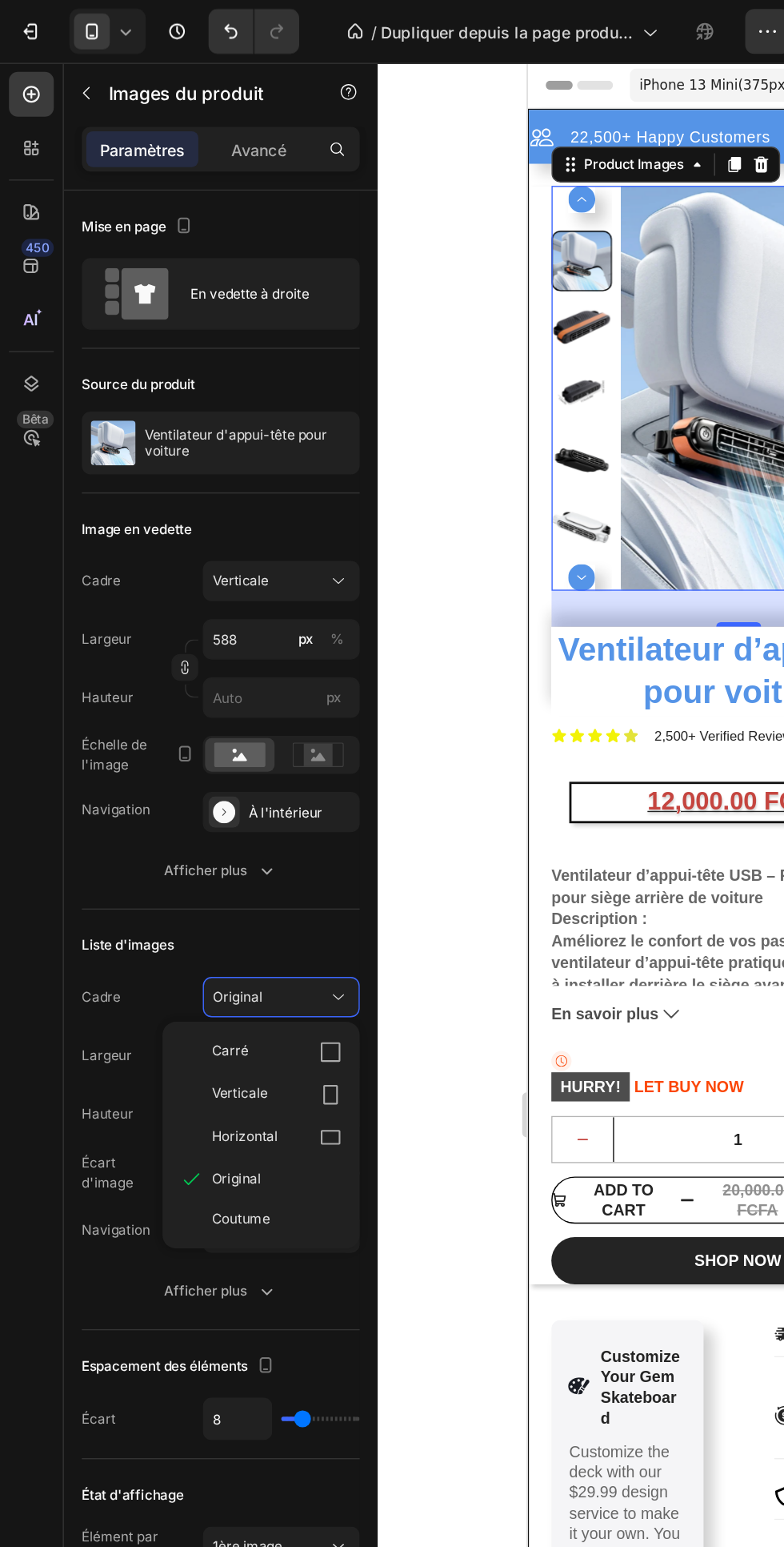
click at [235, 783] on icon at bounding box center [235, 781] width 16 height 16
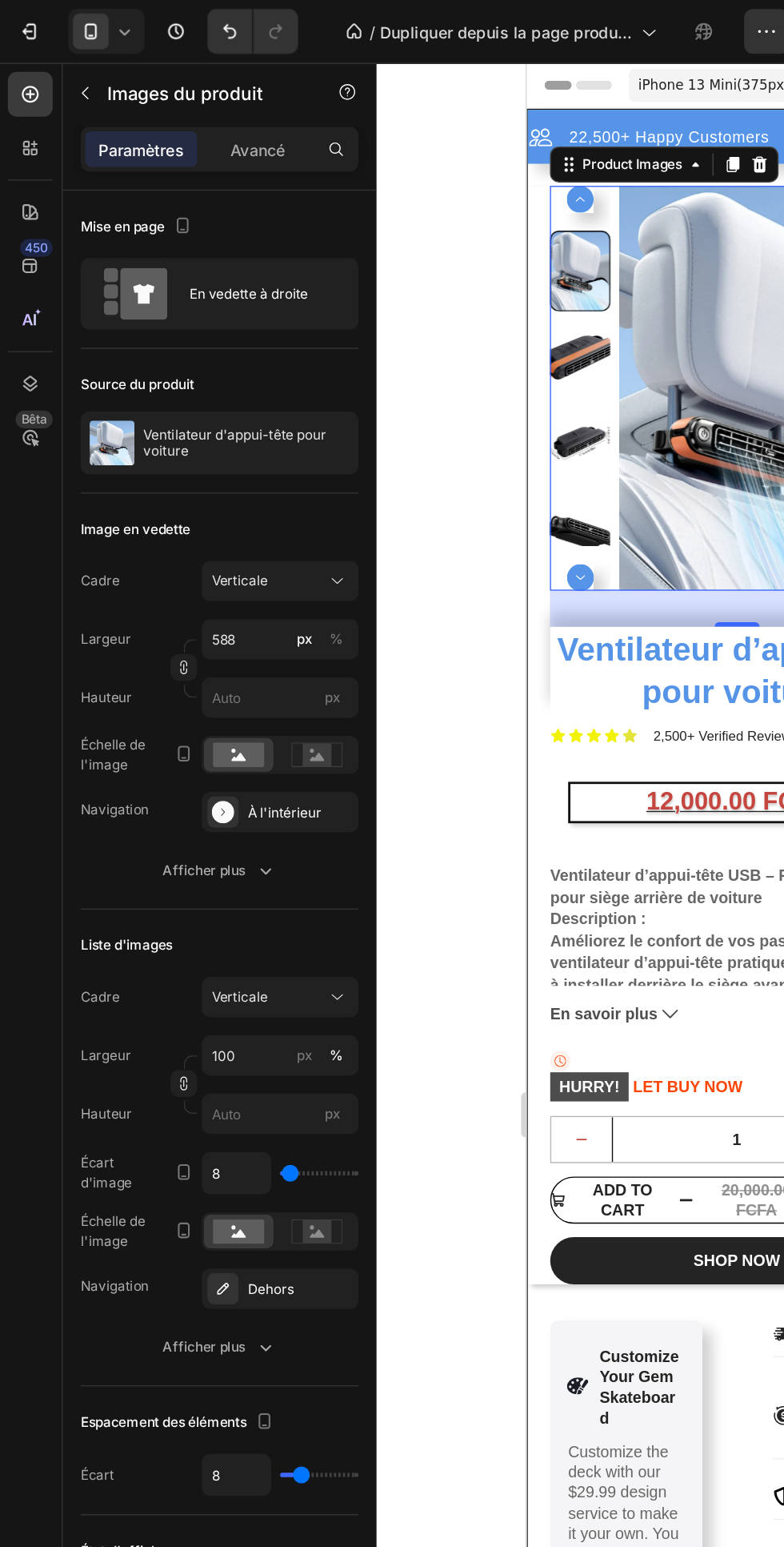
click at [241, 708] on icon at bounding box center [241, 712] width 16 height 16
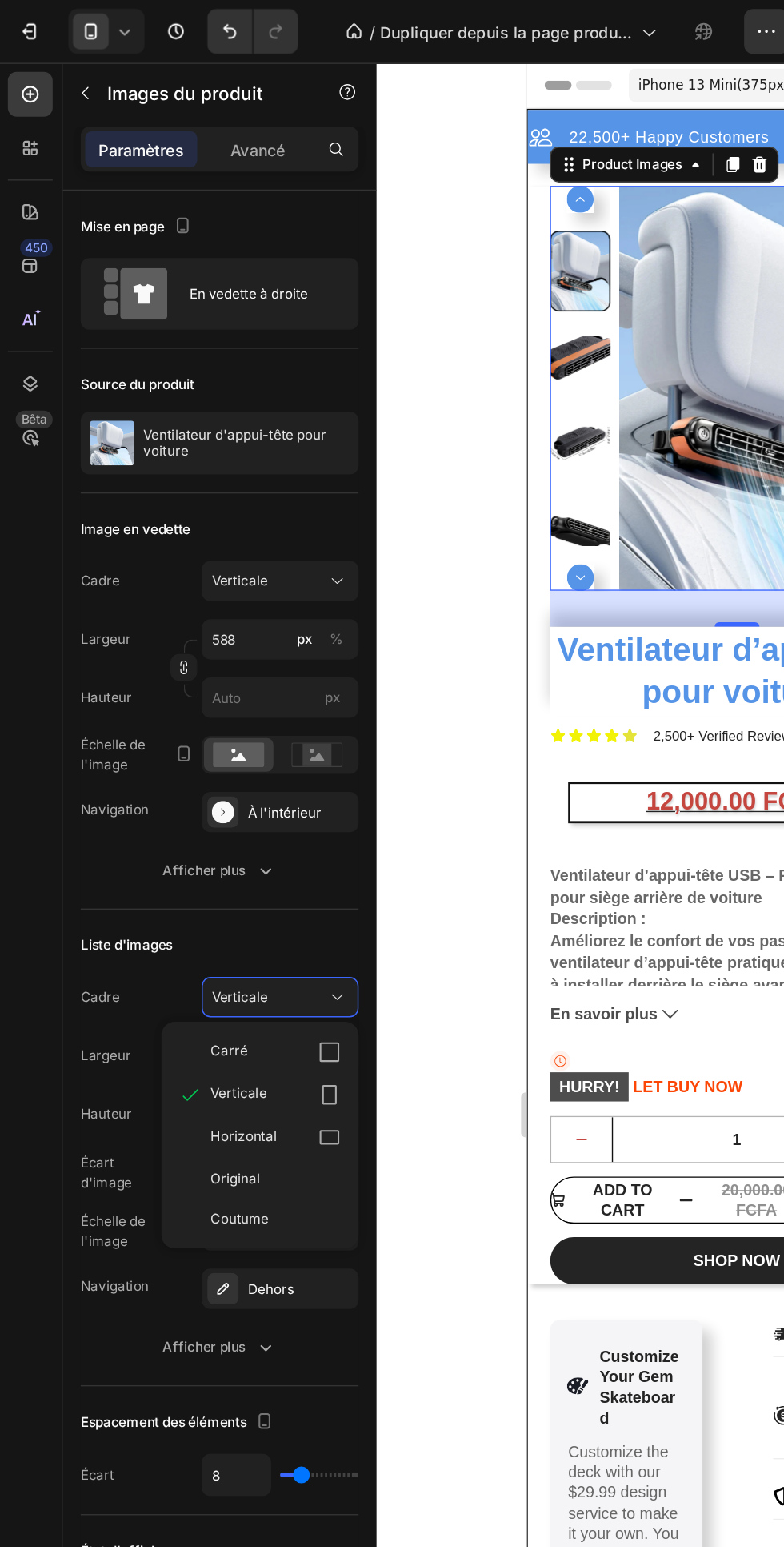
click at [242, 809] on icon at bounding box center [235, 812] width 15 height 11
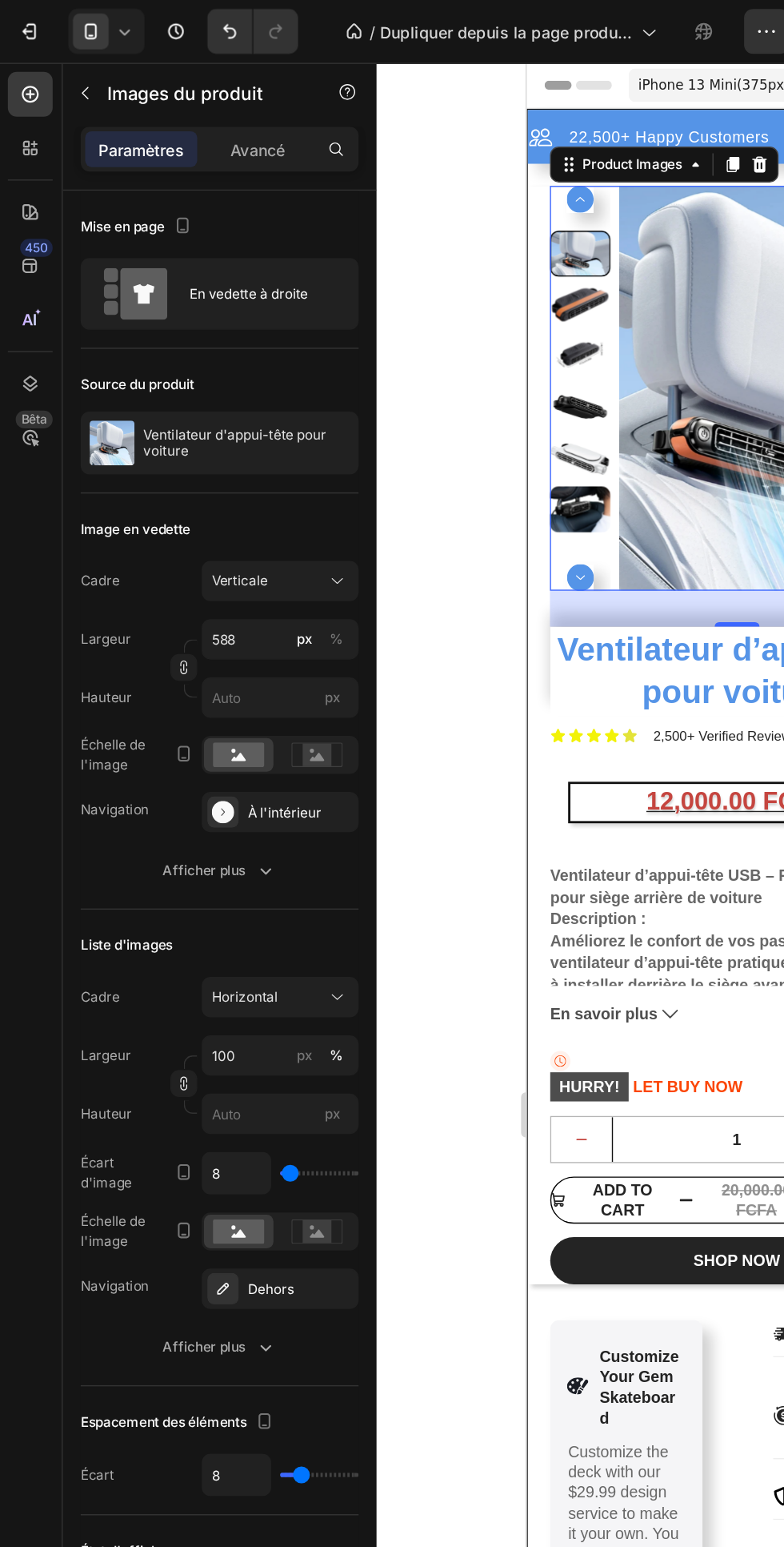
click at [240, 719] on icon at bounding box center [241, 712] width 16 height 16
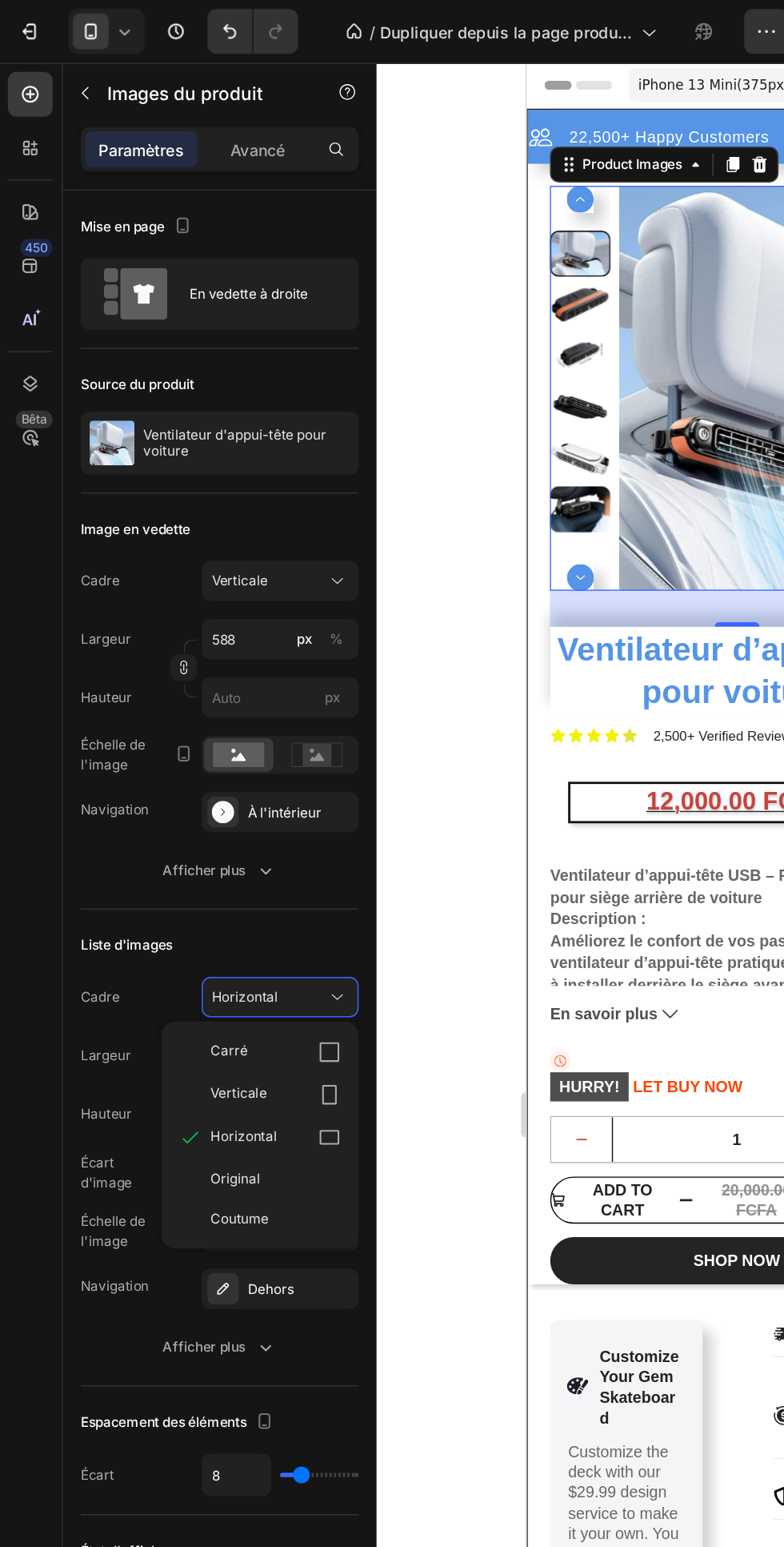
click at [194, 841] on div "Original" at bounding box center [197, 841] width 93 height 15
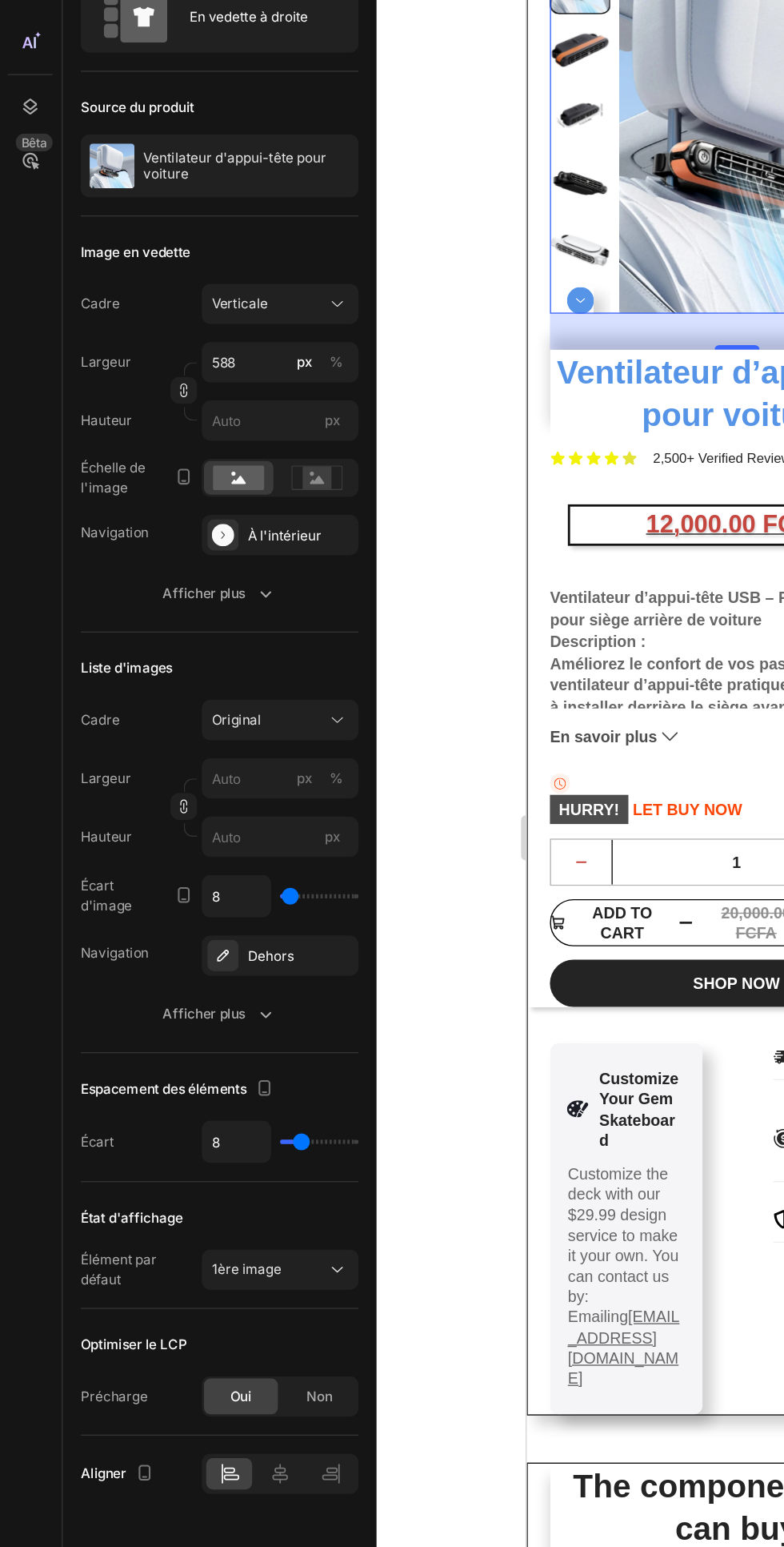
click at [176, 922] on div "Afficher plus" at bounding box center [157, 922] width 81 height 16
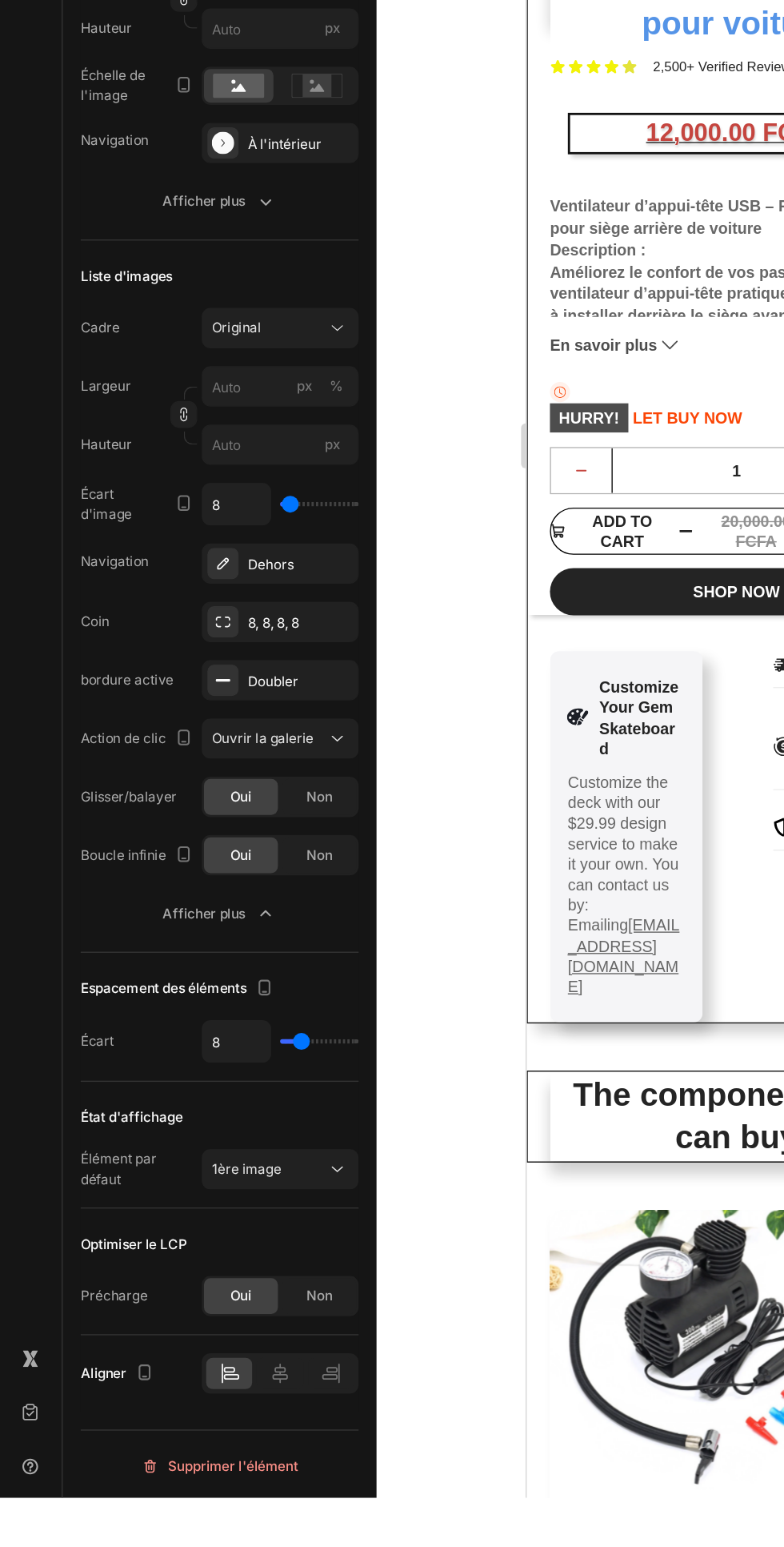
click at [237, 1317] on icon at bounding box center [241, 1312] width 16 height 16
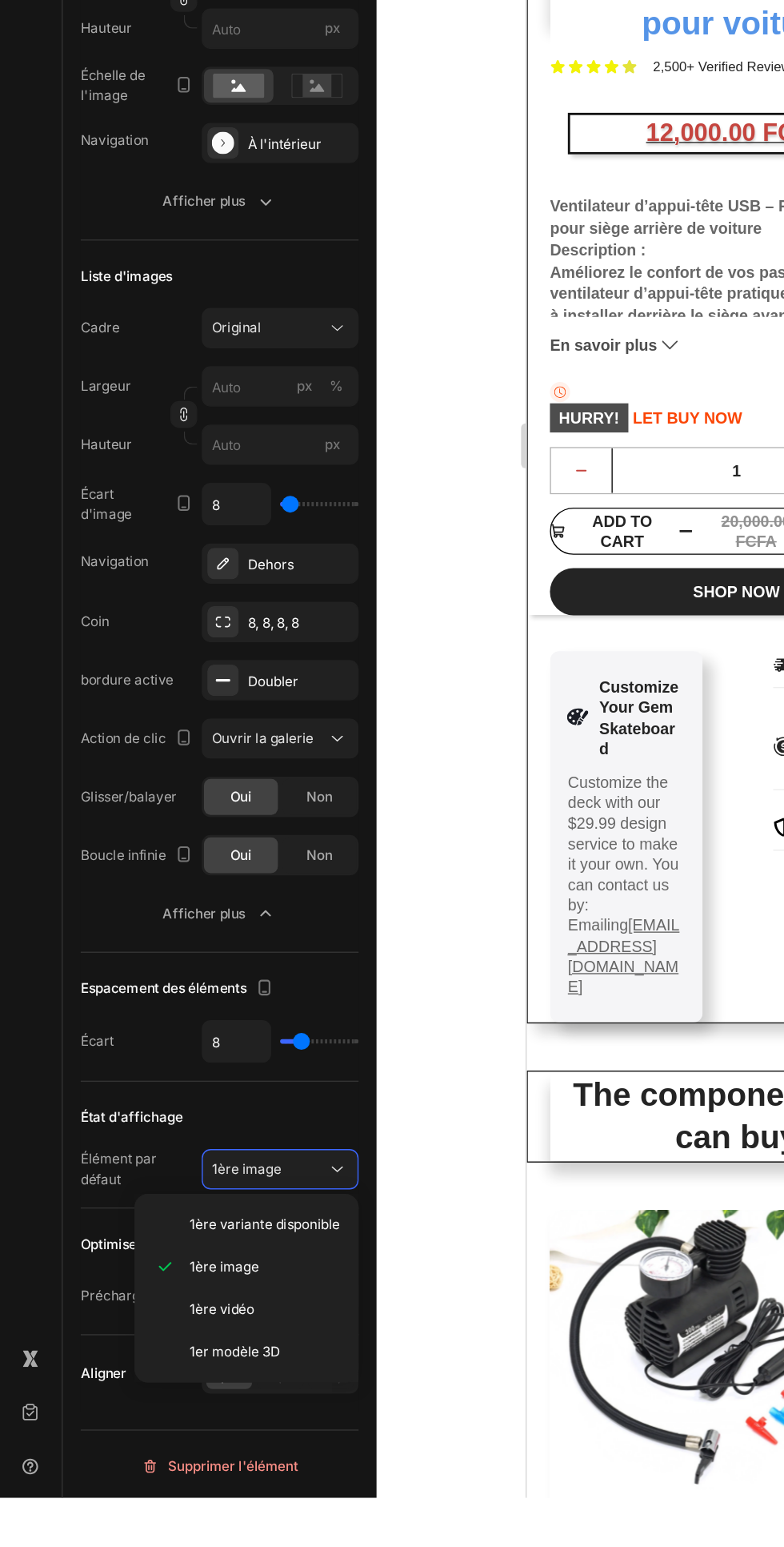
click at [332, 1268] on div at bounding box center [527, 796] width 514 height 1502
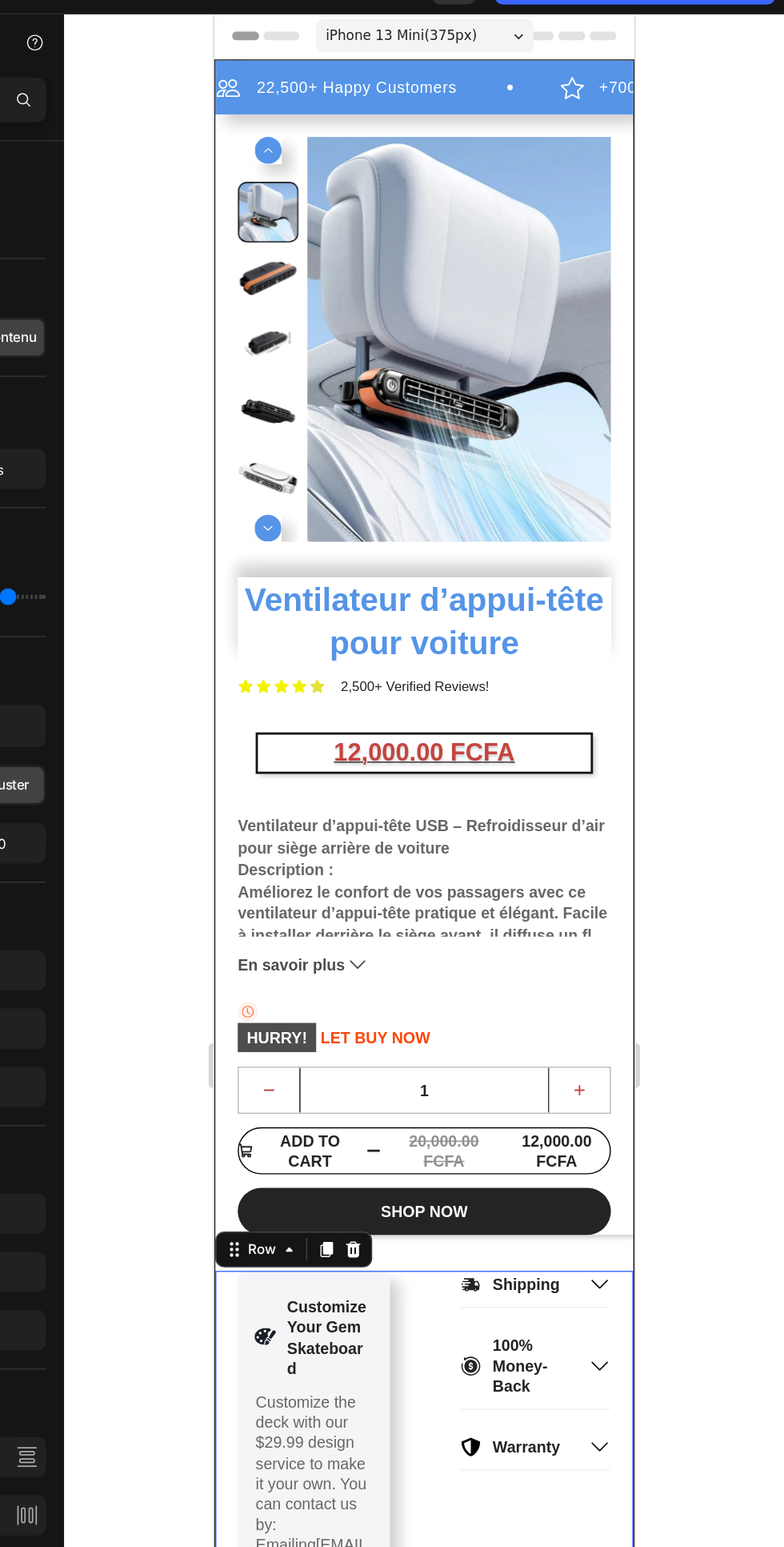
click at [225, 396] on div "Product Images Ventilateur d’appui-tête pour voiture Product Title Icon Icon Ic…" at bounding box center [364, 493] width 298 height 783
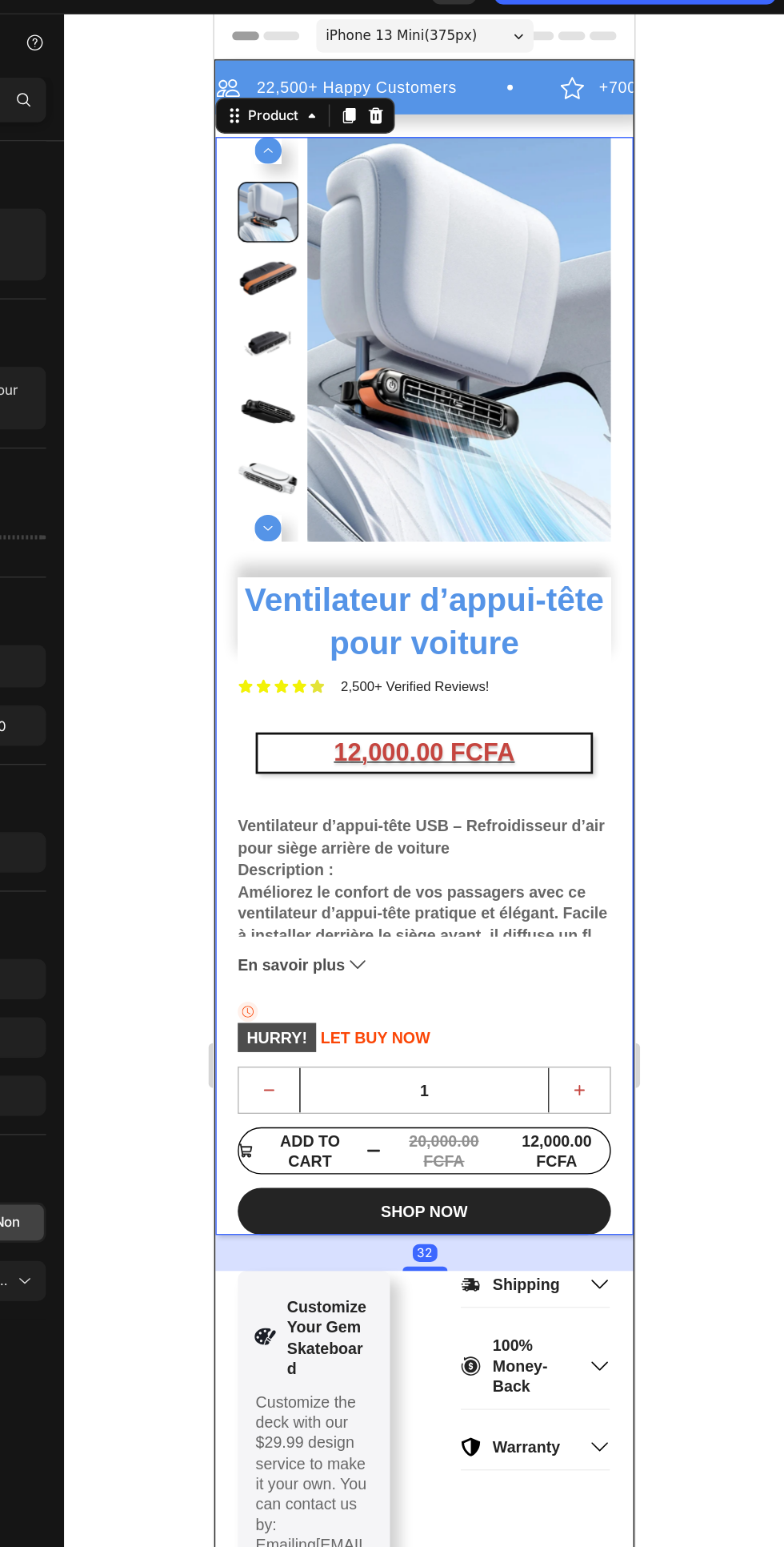
click at [225, 397] on div "Product Images Ventilateur d’appui-tête pour voiture Product Title Icon Icon Ic…" at bounding box center [364, 493] width 298 height 783
click at [441, 266] on img at bounding box center [388, 245] width 217 height 289
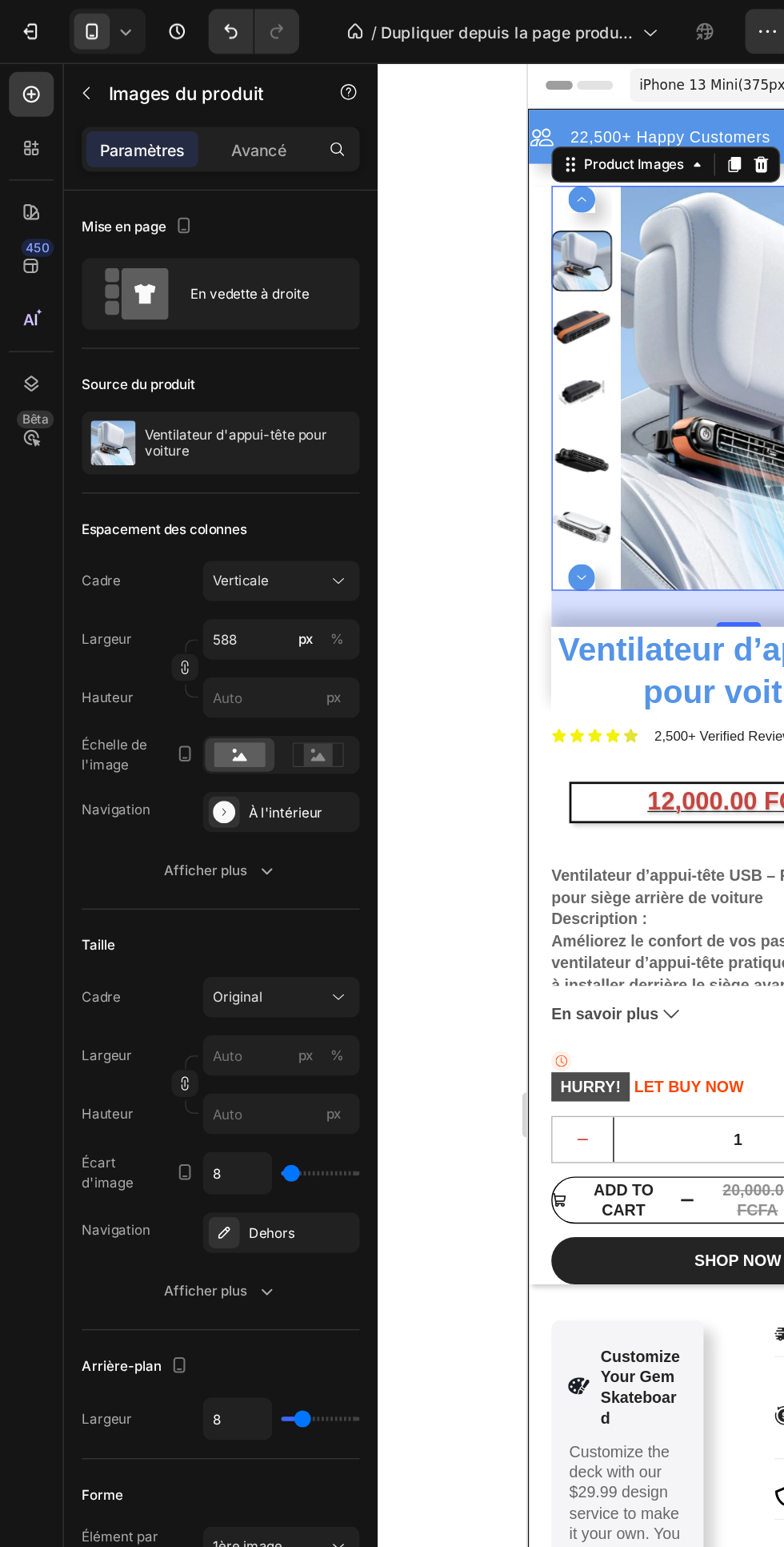
click at [180, 114] on p "Avancé" at bounding box center [185, 106] width 39 height 17
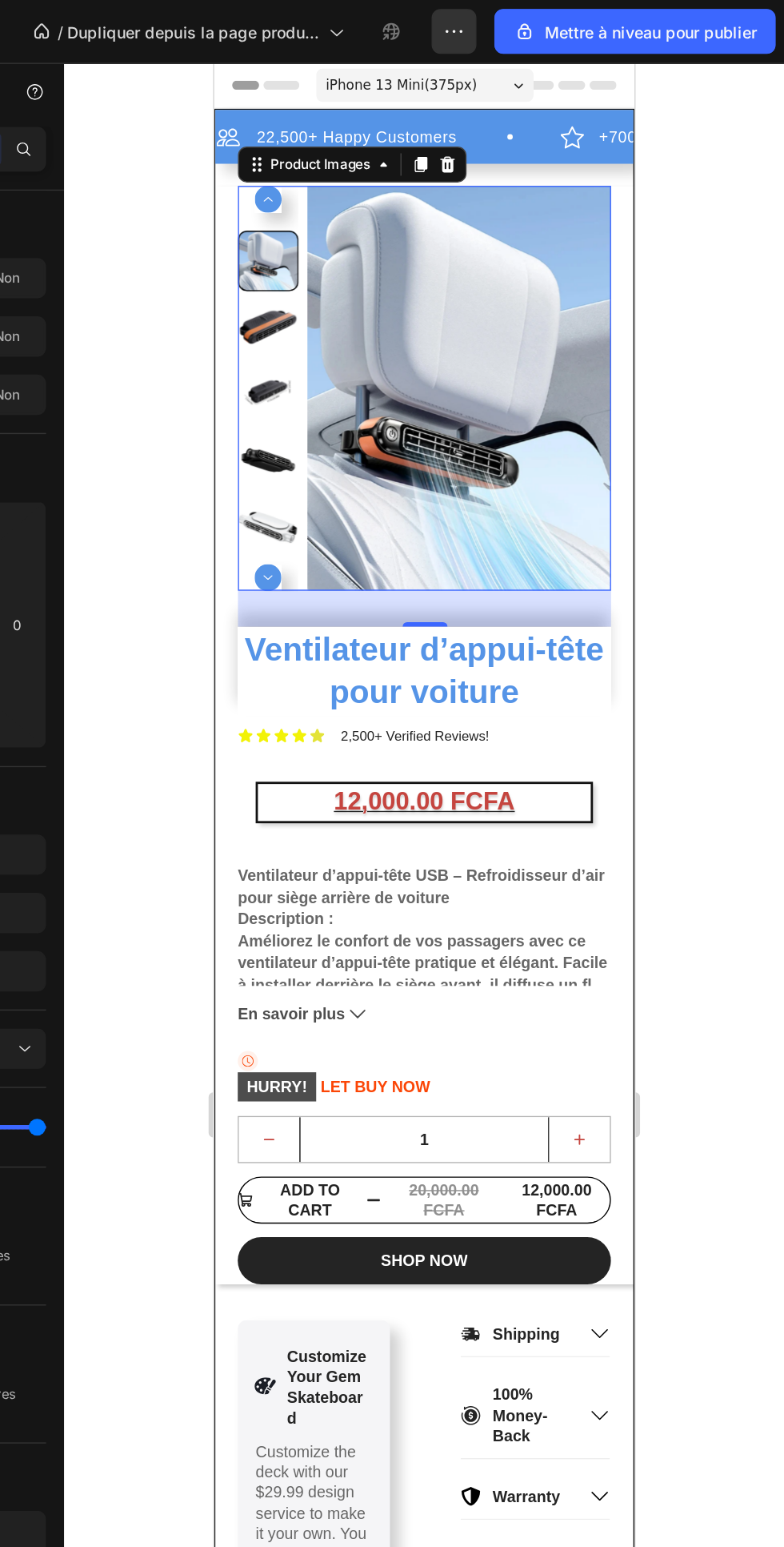
click at [744, 536] on div at bounding box center [527, 796] width 514 height 1502
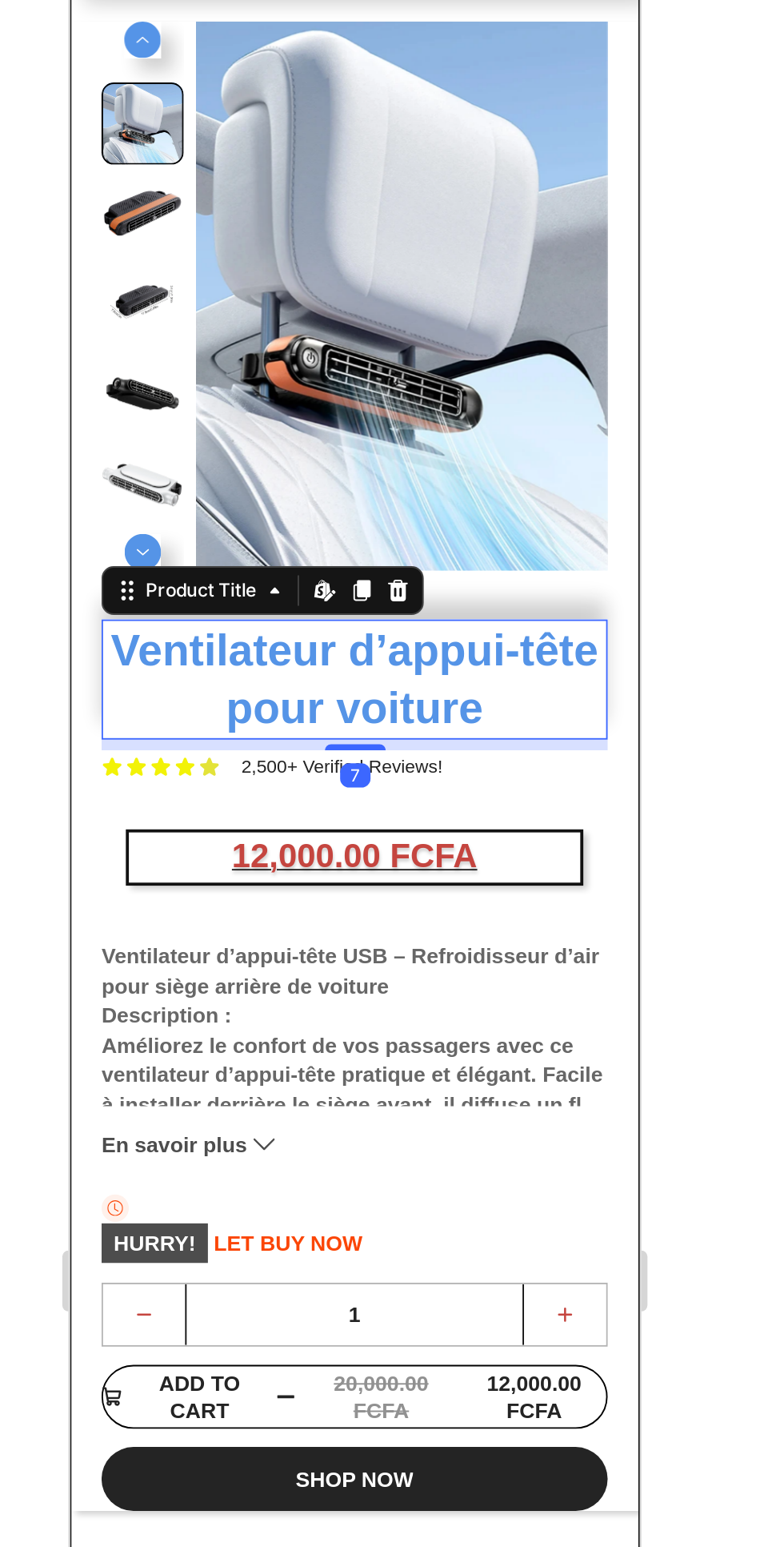
click at [77, 181] on div "Product Images Ventilateur d’appui-tête pour voiture Product Title Edit content…" at bounding box center [220, 334] width 298 height 783
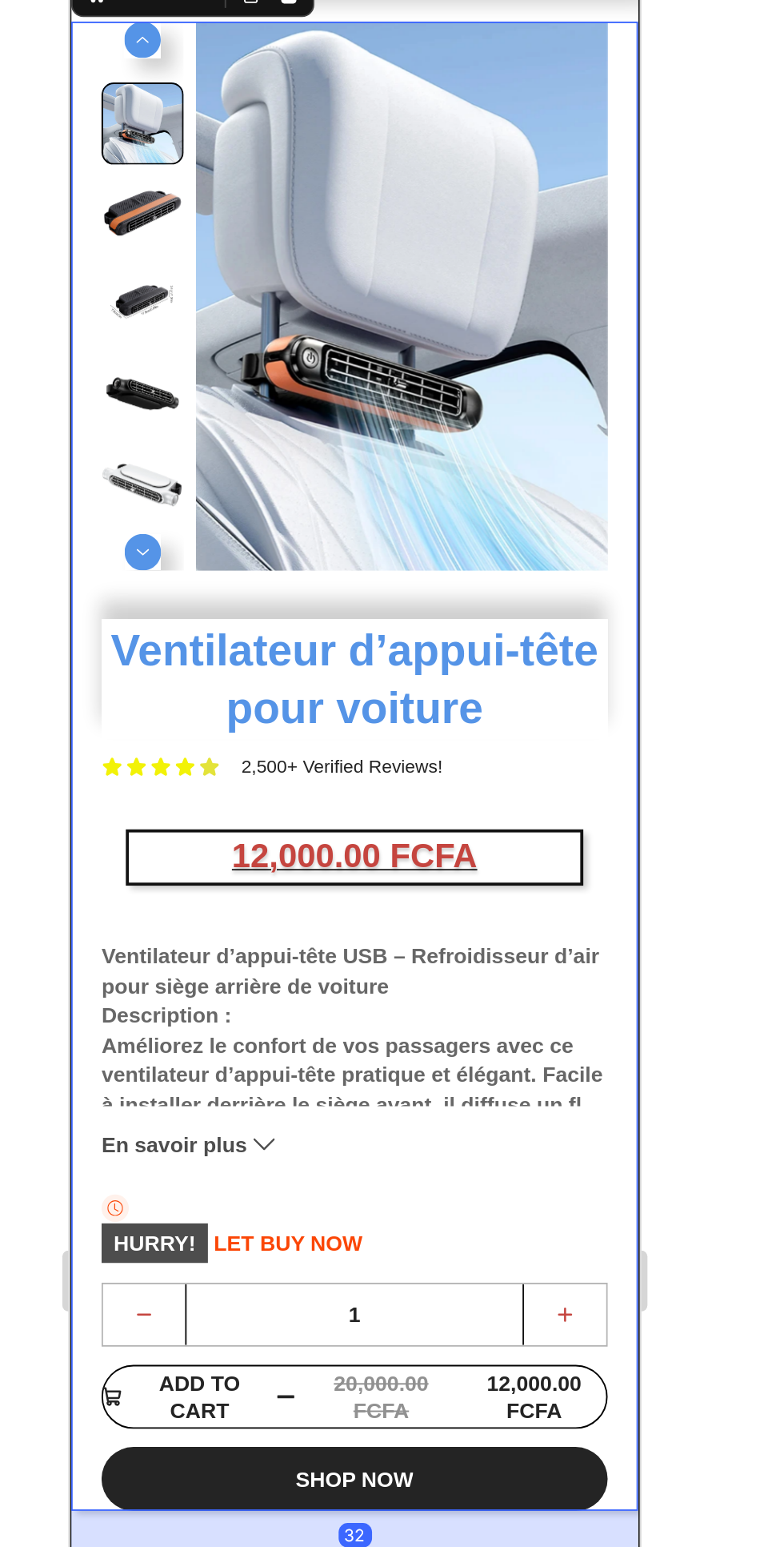
click at [337, 244] on div "Product Images" at bounding box center [220, 99] width 267 height 315
click at [362, 240] on div "Product Images Ventilateur d’appui-tête pour voiture Product Title Icon Icon Ic…" at bounding box center [220, 334] width 298 height 783
click at [315, 249] on div "Product Images" at bounding box center [220, 99] width 267 height 315
click at [262, 245] on div "Product Images" at bounding box center [220, 99] width 267 height 315
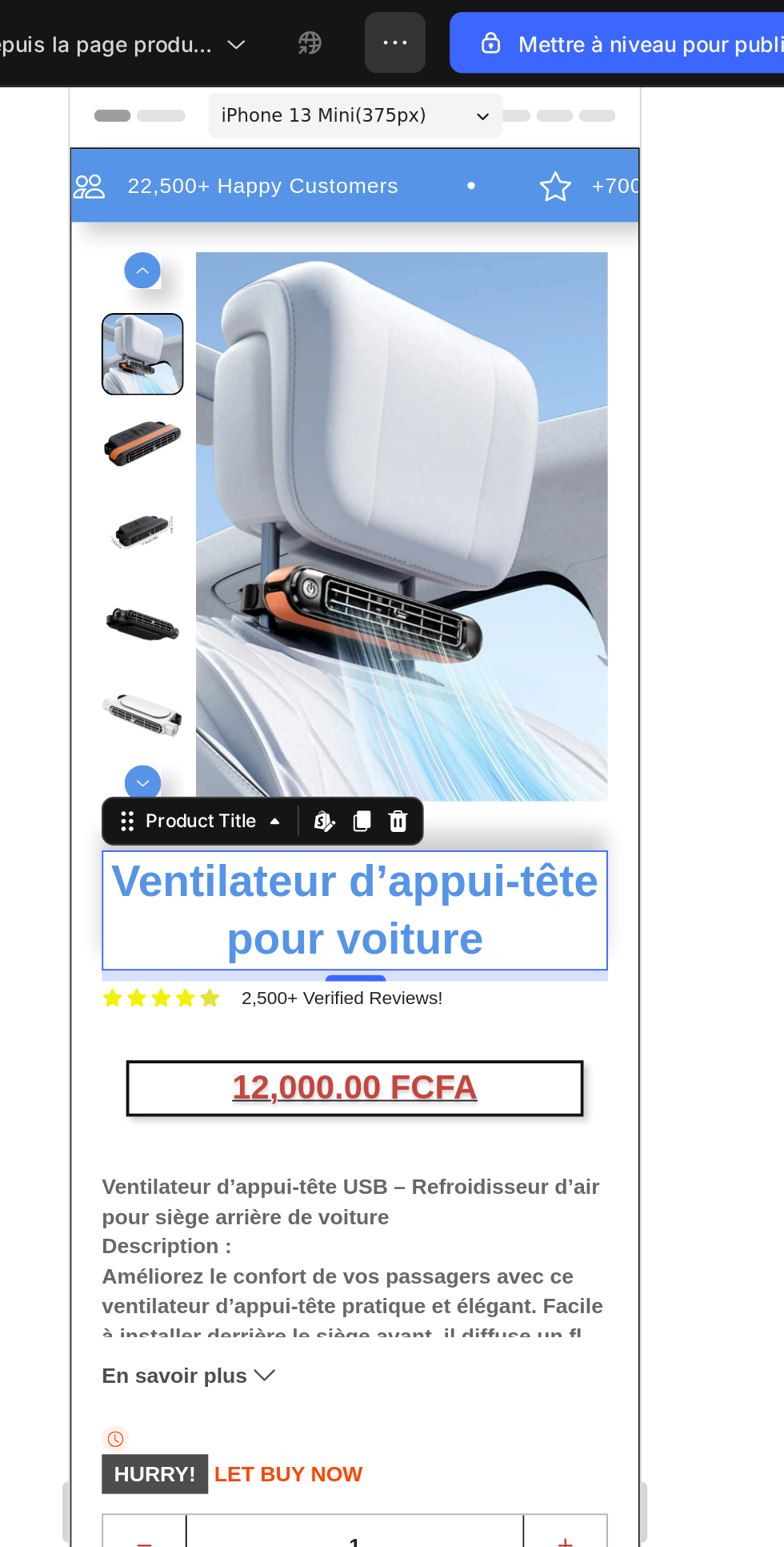
click at [290, 475] on div "Product Images" at bounding box center [220, 330] width 267 height 315
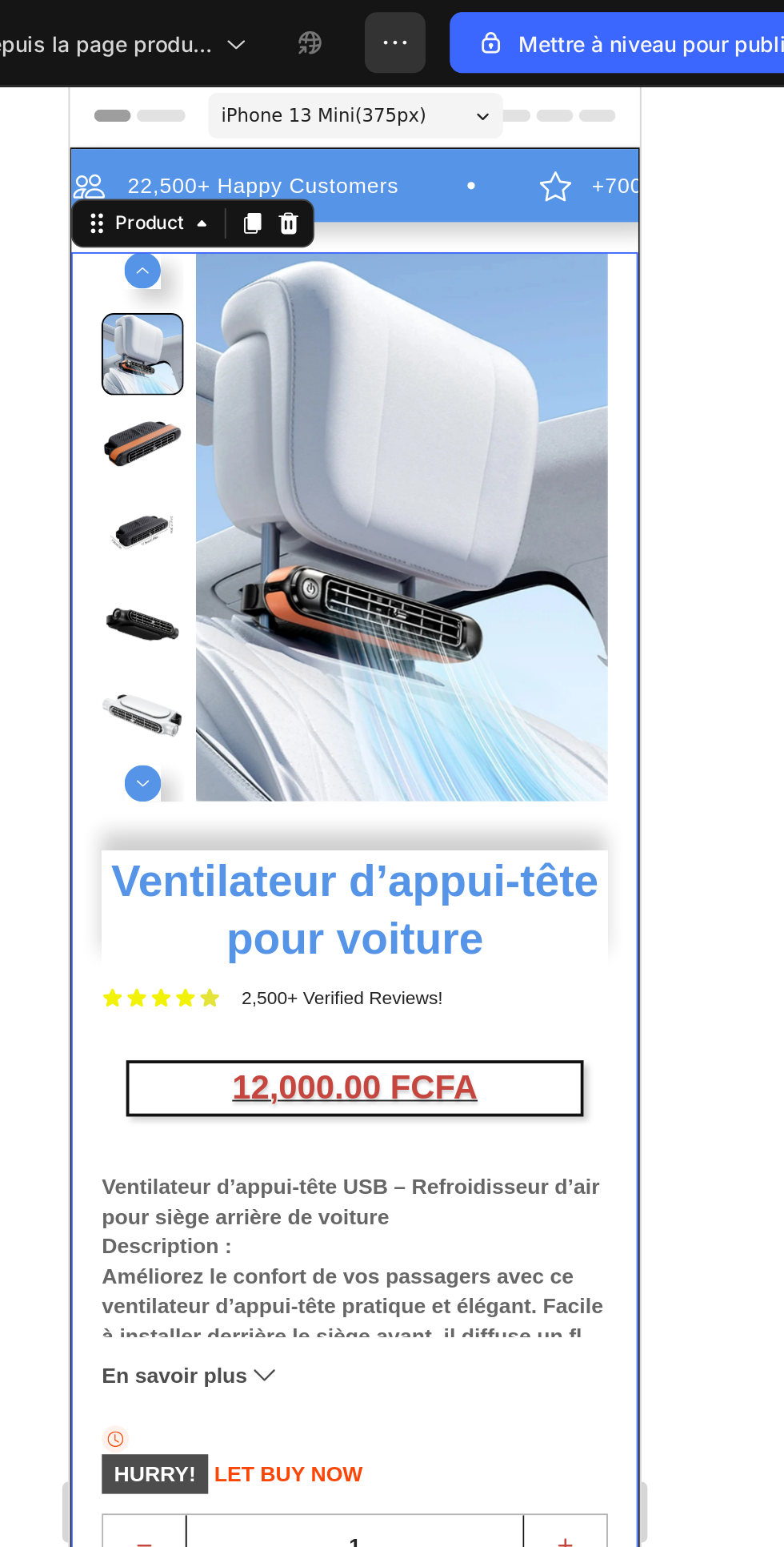
click at [257, 480] on div "Product Images" at bounding box center [220, 330] width 267 height 315
click at [211, 483] on div "Product Images" at bounding box center [220, 330] width 267 height 315
click at [206, 473] on div "Product Images" at bounding box center [220, 330] width 267 height 315
click at [260, 153] on div "22,500+ Happy Customers Item List +700 5-Start Review Item List 30 Day Guarante…" at bounding box center [220, 141] width 298 height 28
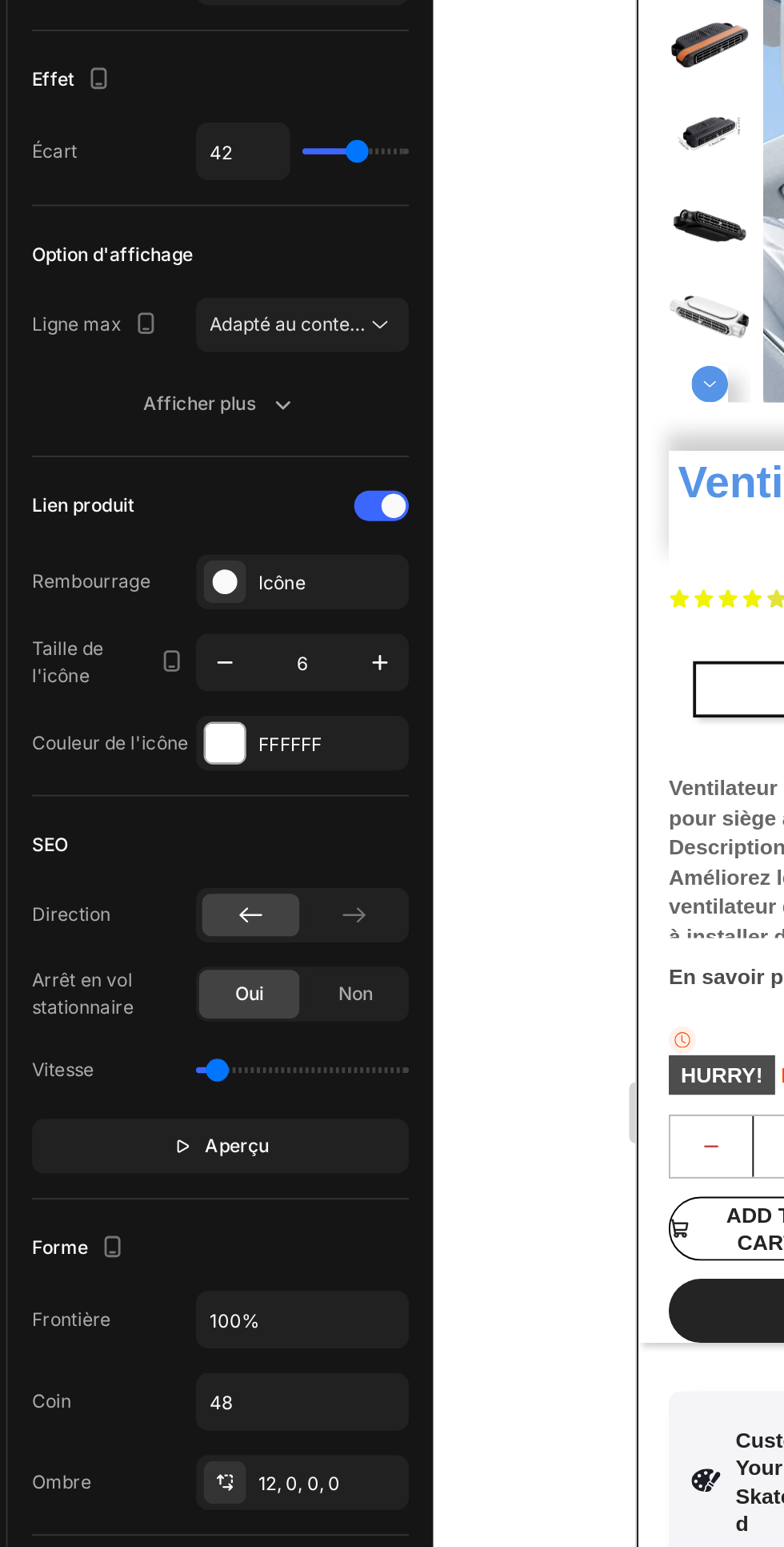
click at [202, 814] on button "Aperçu" at bounding box center [158, 813] width 198 height 28
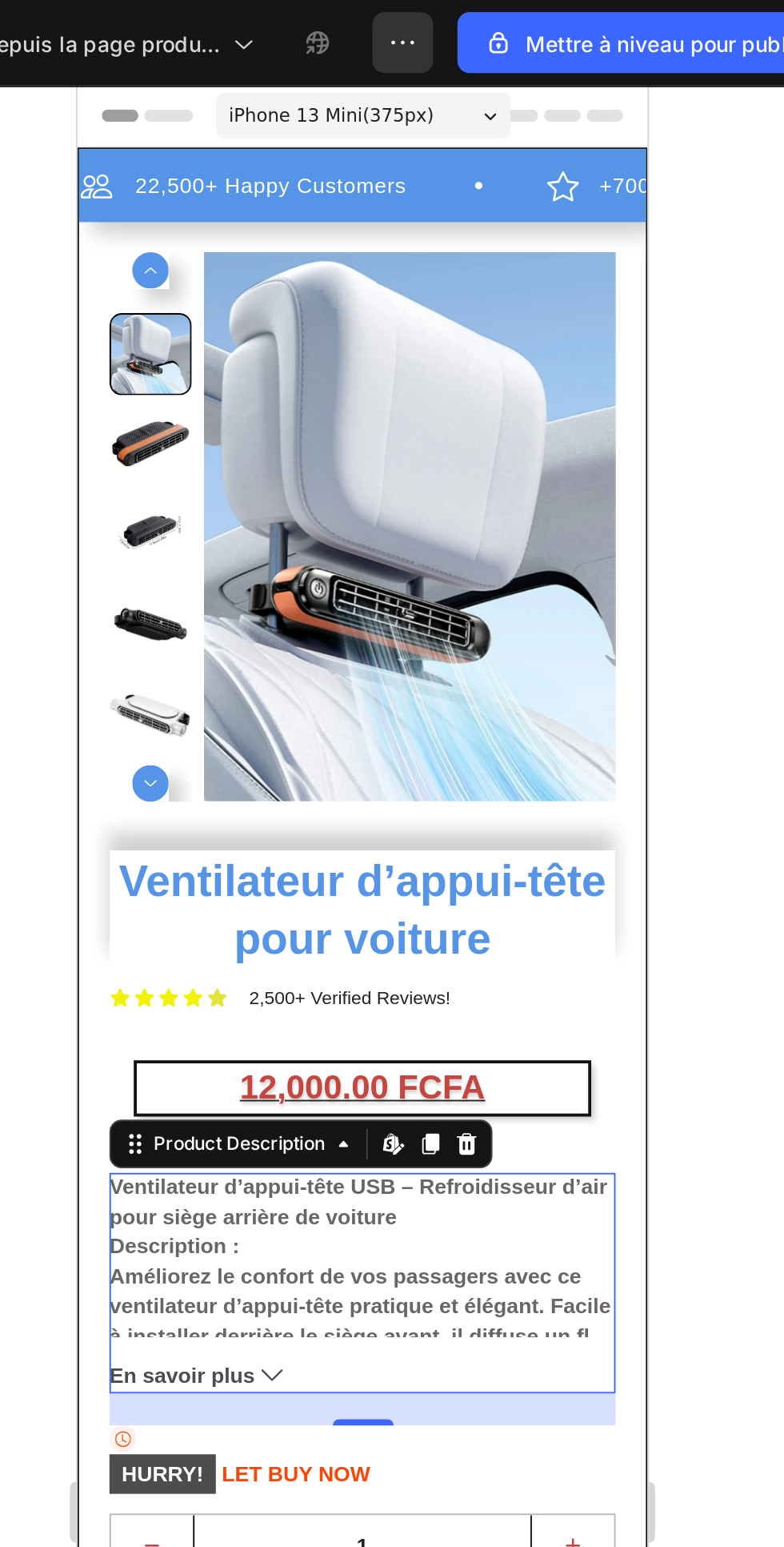
click at [163, 145] on div "22,500+ Happy Customers Item List" at bounding box center [201, 137] width 245 height 20
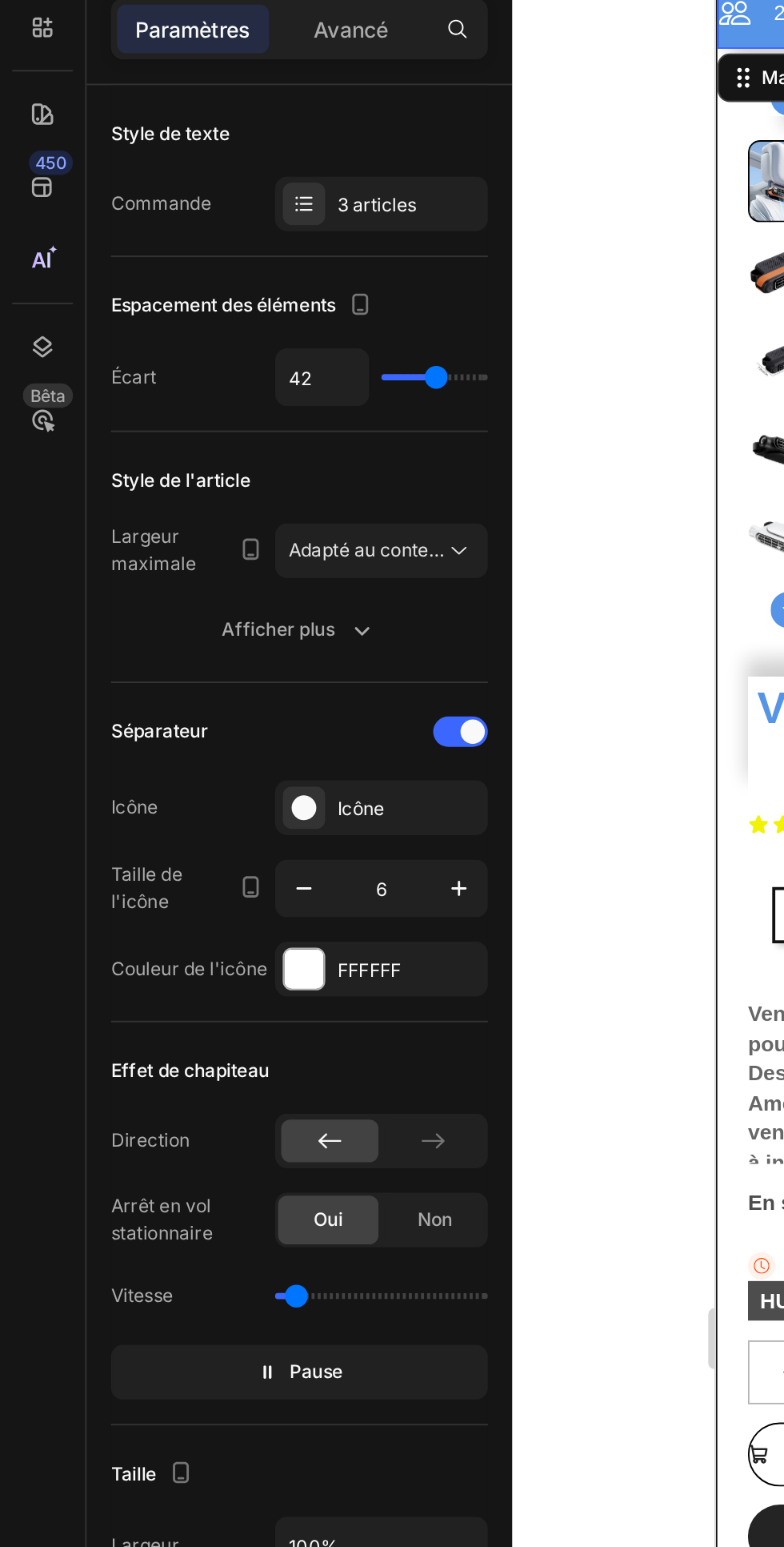
click at [147, 810] on p "Pause" at bounding box center [158, 813] width 45 height 16
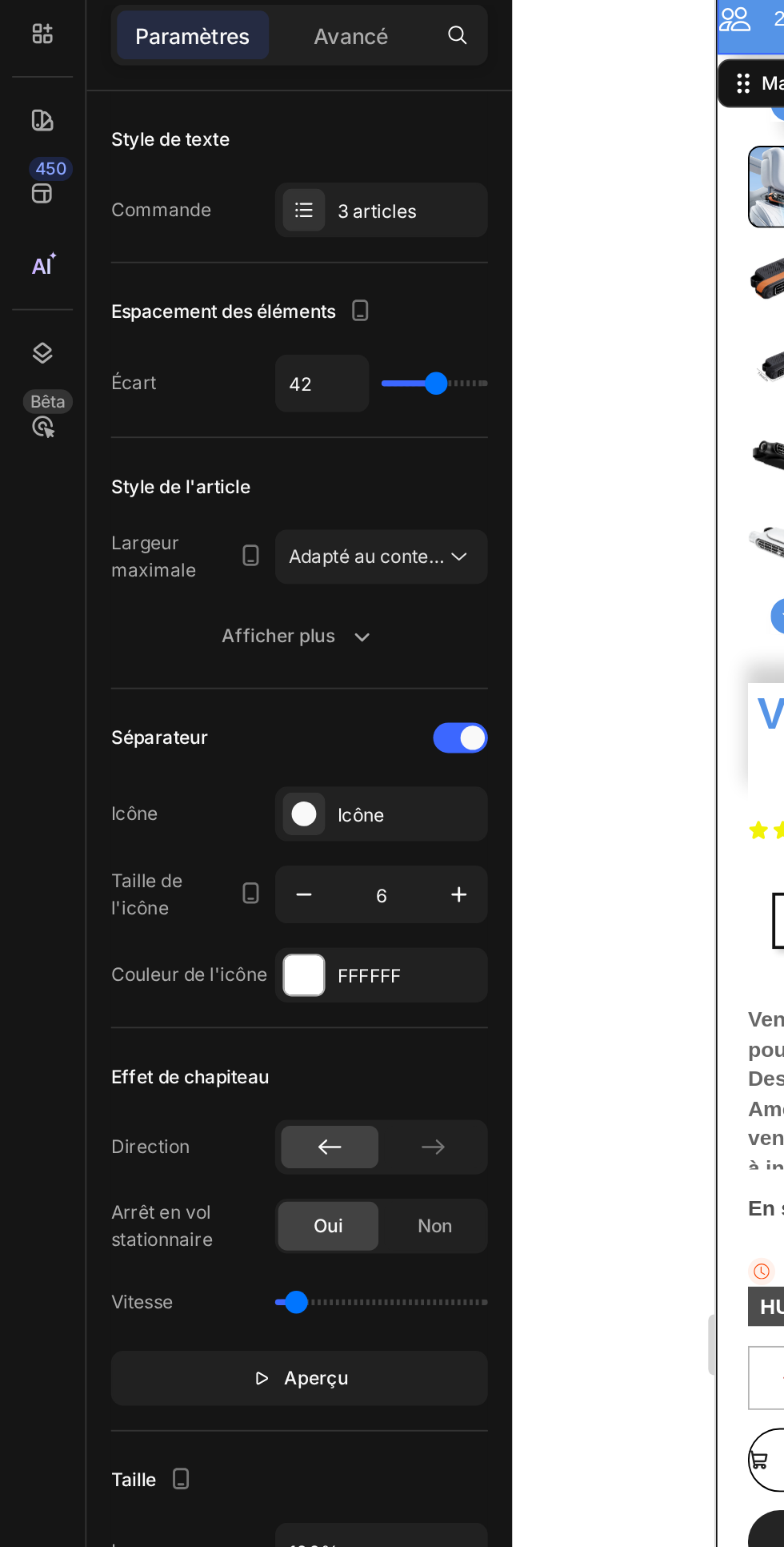
click at [148, 805] on button "Aperçu" at bounding box center [158, 813] width 198 height 28
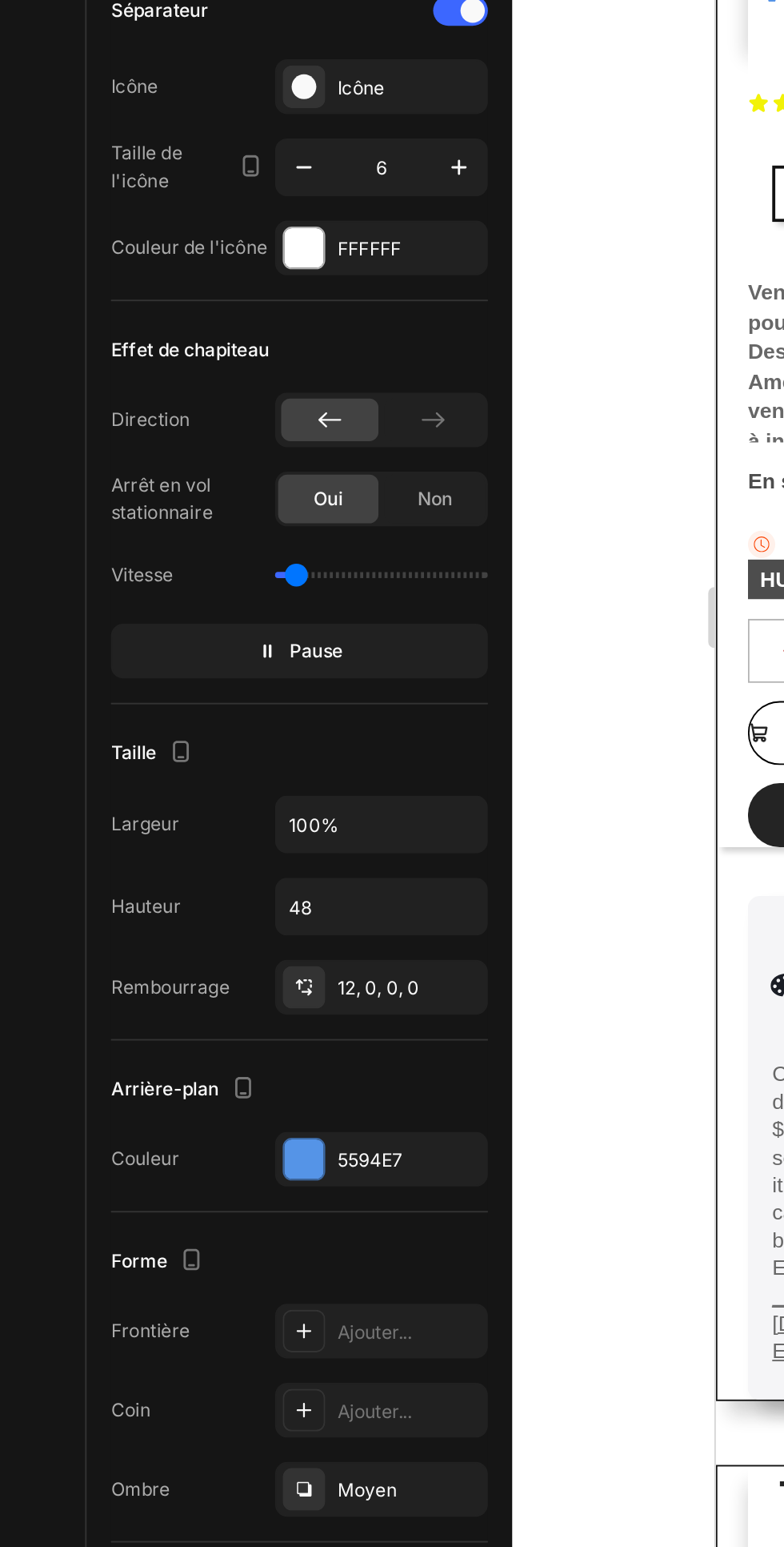
click at [167, 1212] on div at bounding box center [160, 1212] width 23 height 23
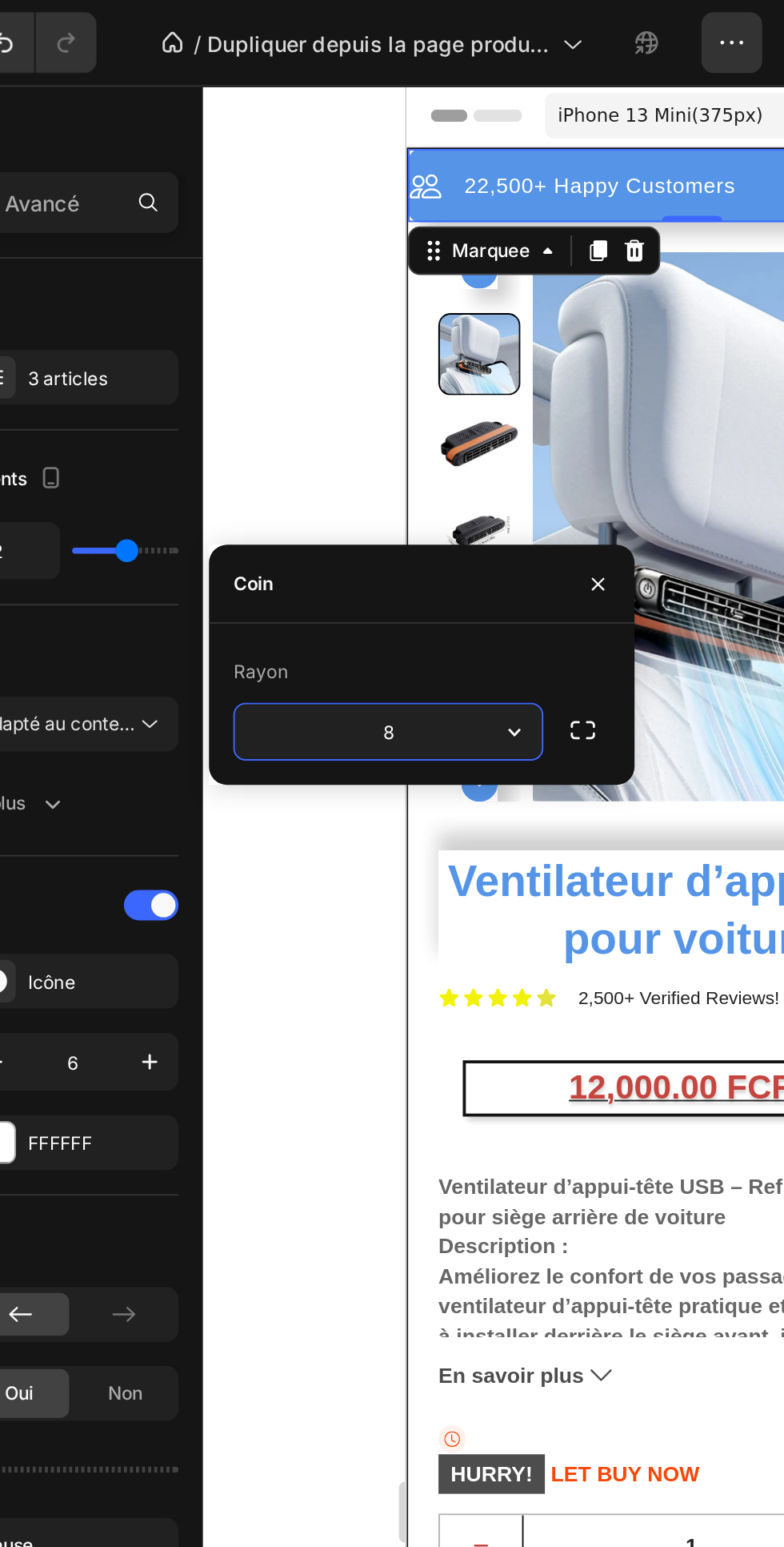
click at [429, 390] on icon "button" at bounding box center [434, 385] width 16 height 16
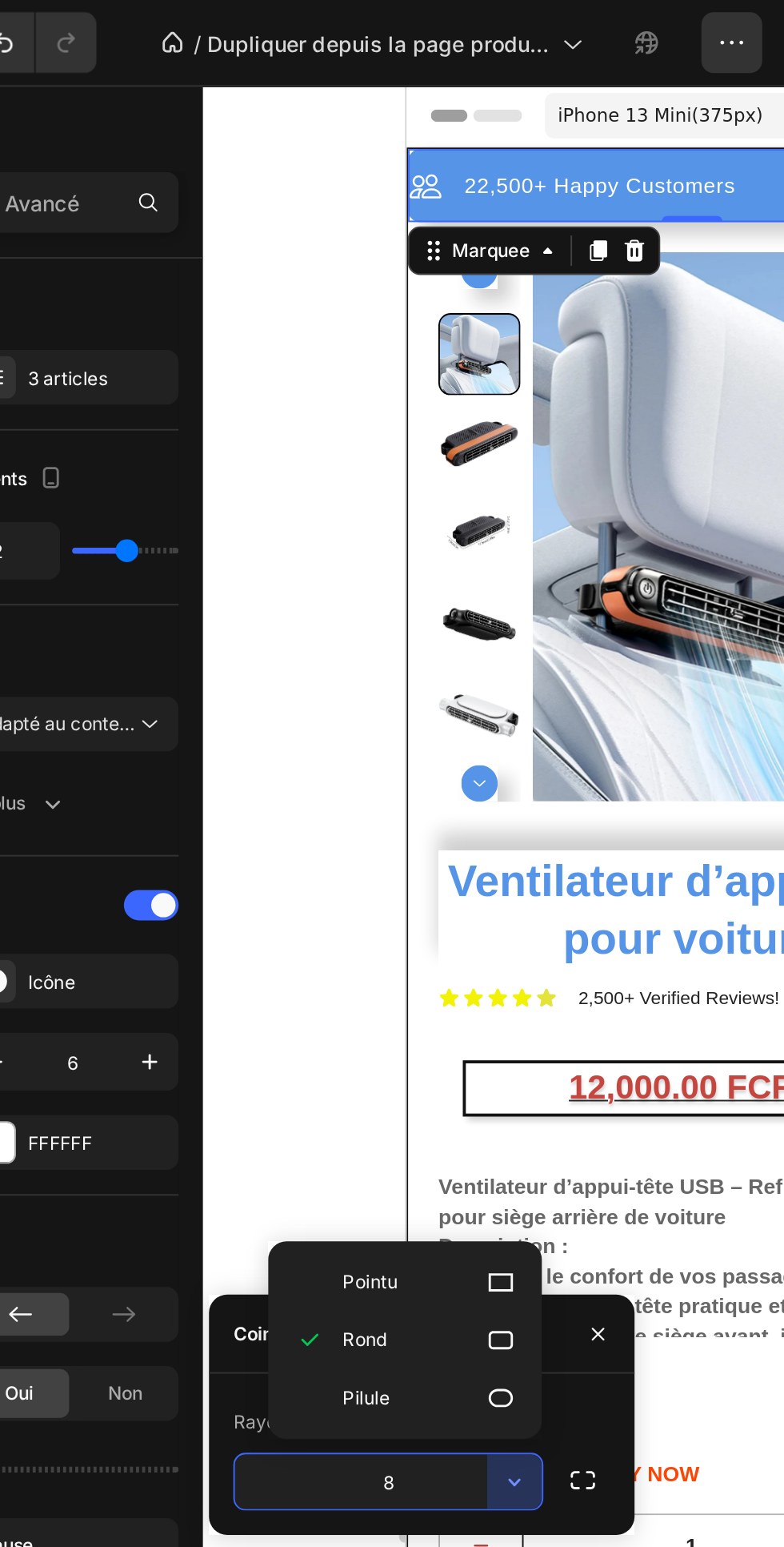
click at [439, 745] on div "Pilule" at bounding box center [376, 735] width 131 height 30
type input "9999"
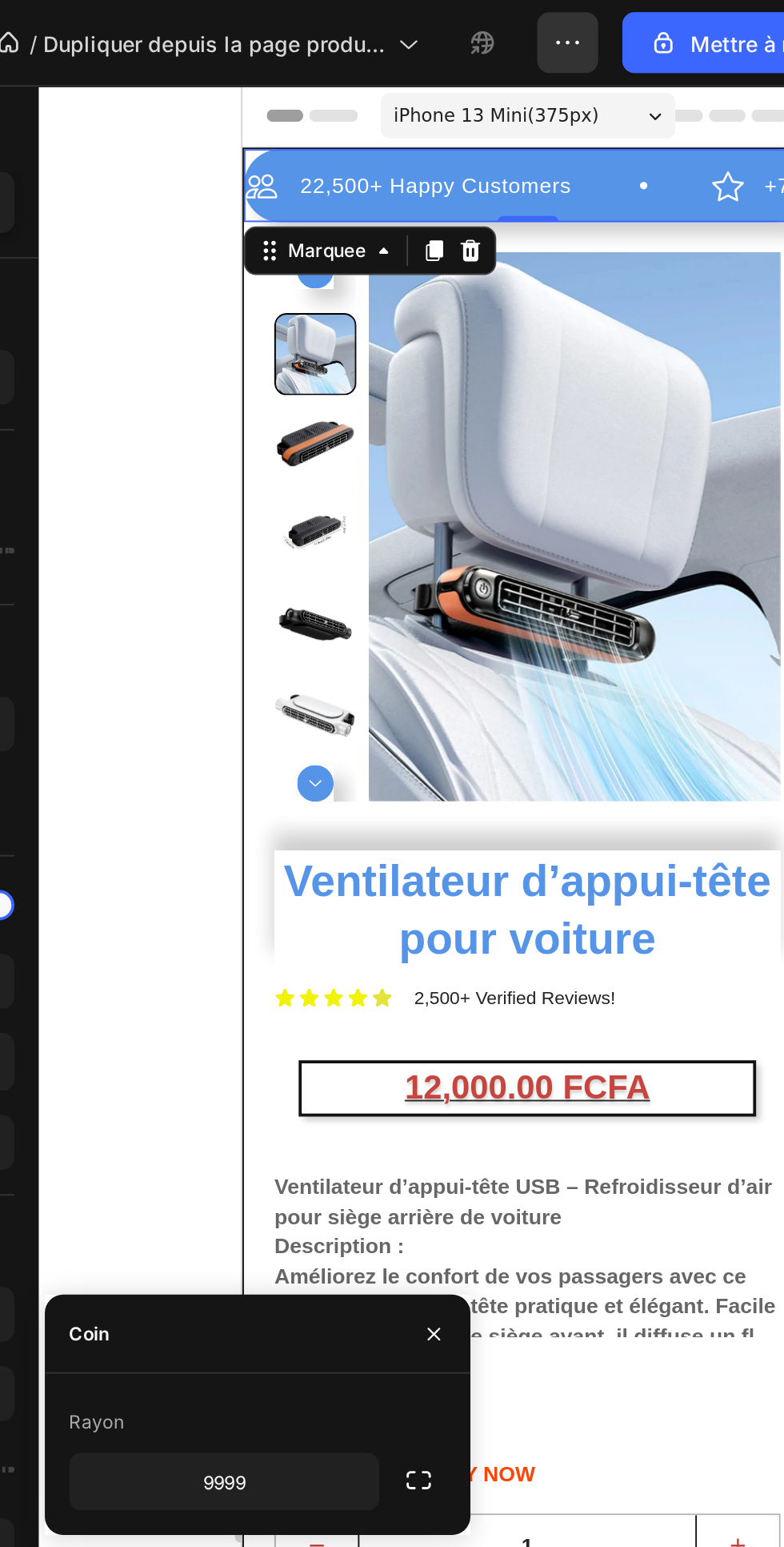
click at [466, 779] on icon "button" at bounding box center [470, 778] width 16 height 16
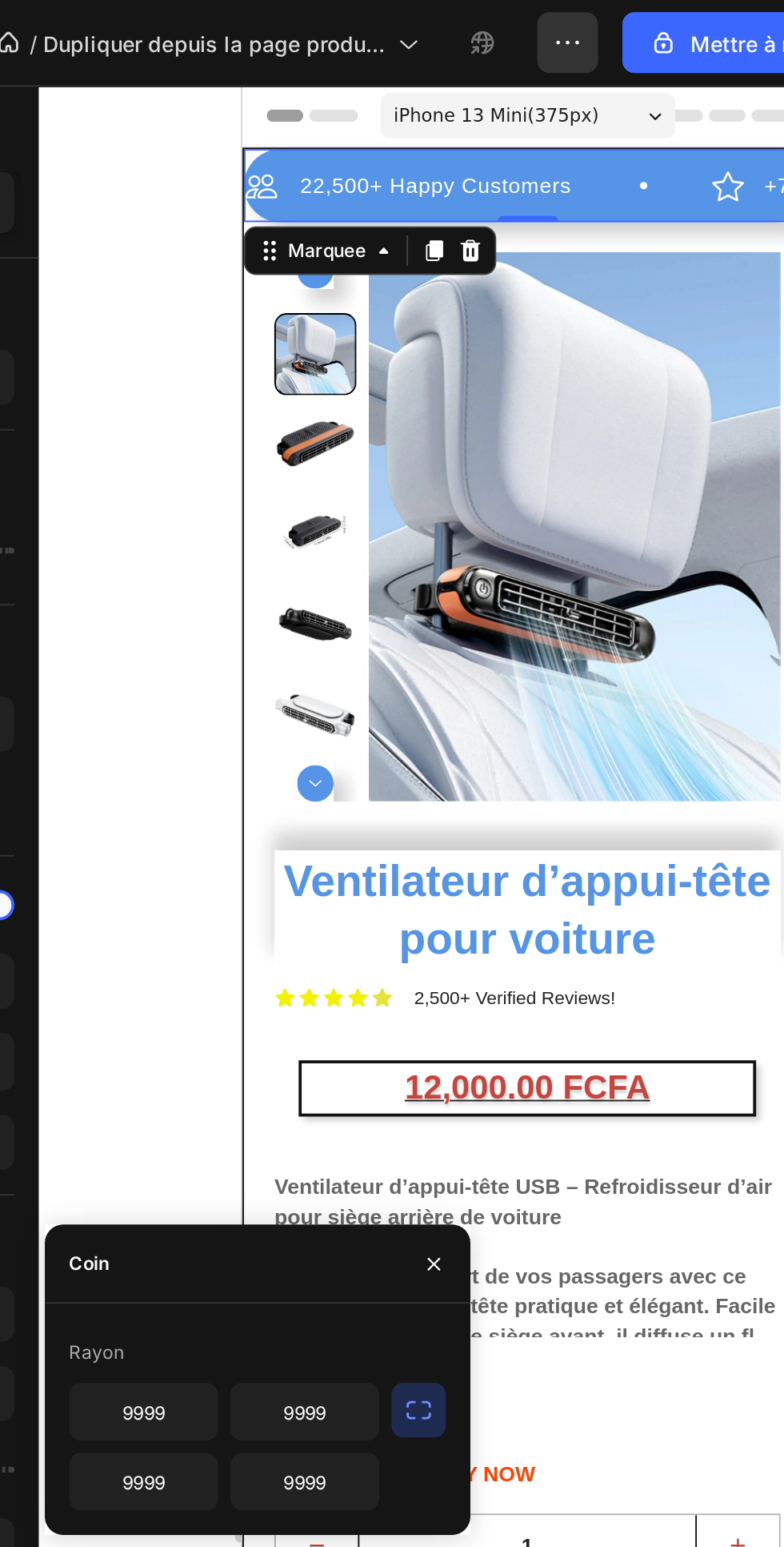
click at [335, 235] on div at bounding box center [527, 796] width 514 height 1502
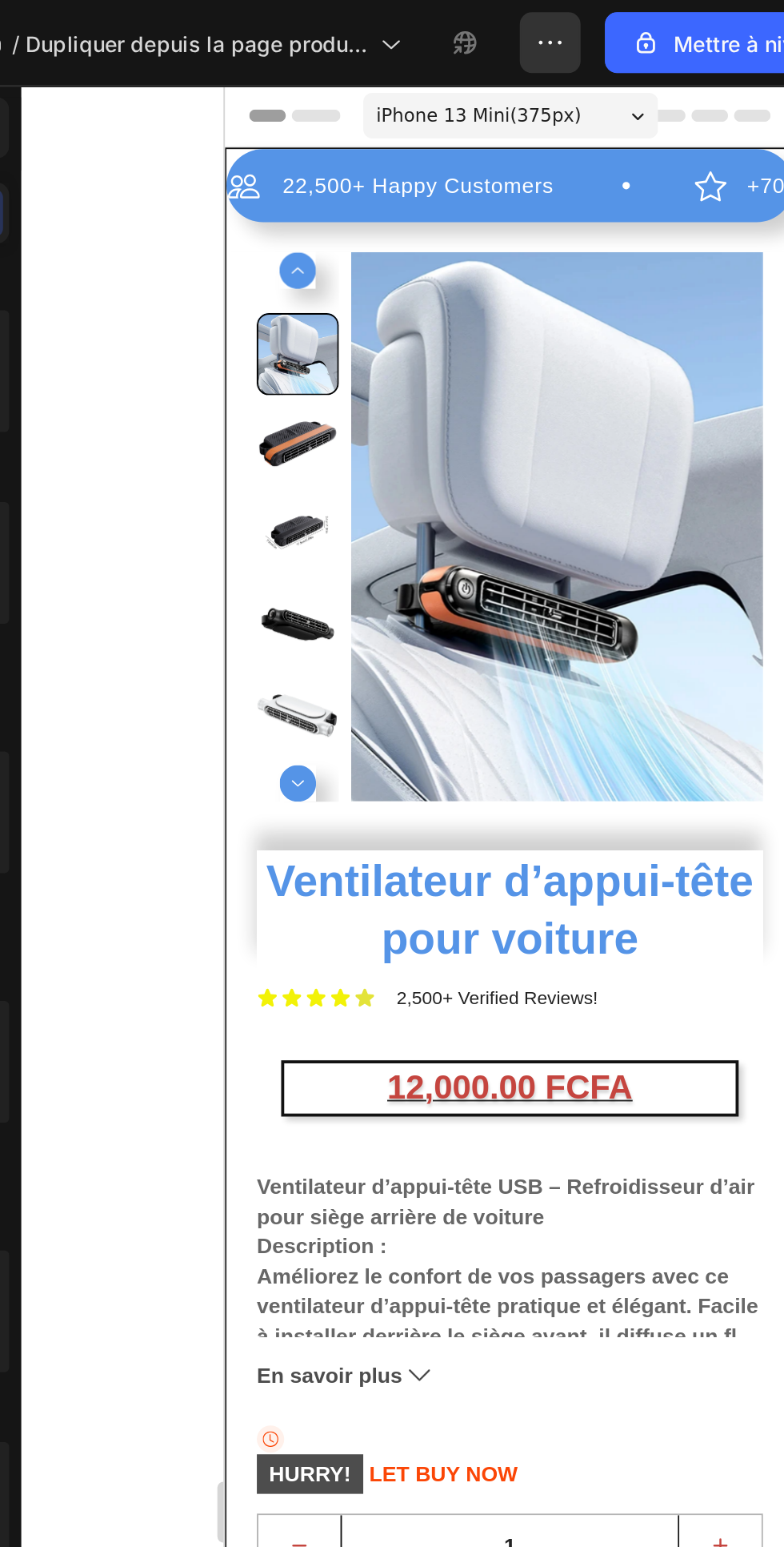
click at [349, 141] on div "22,500+ Happy Customers Item List" at bounding box center [348, 137] width 245 height 20
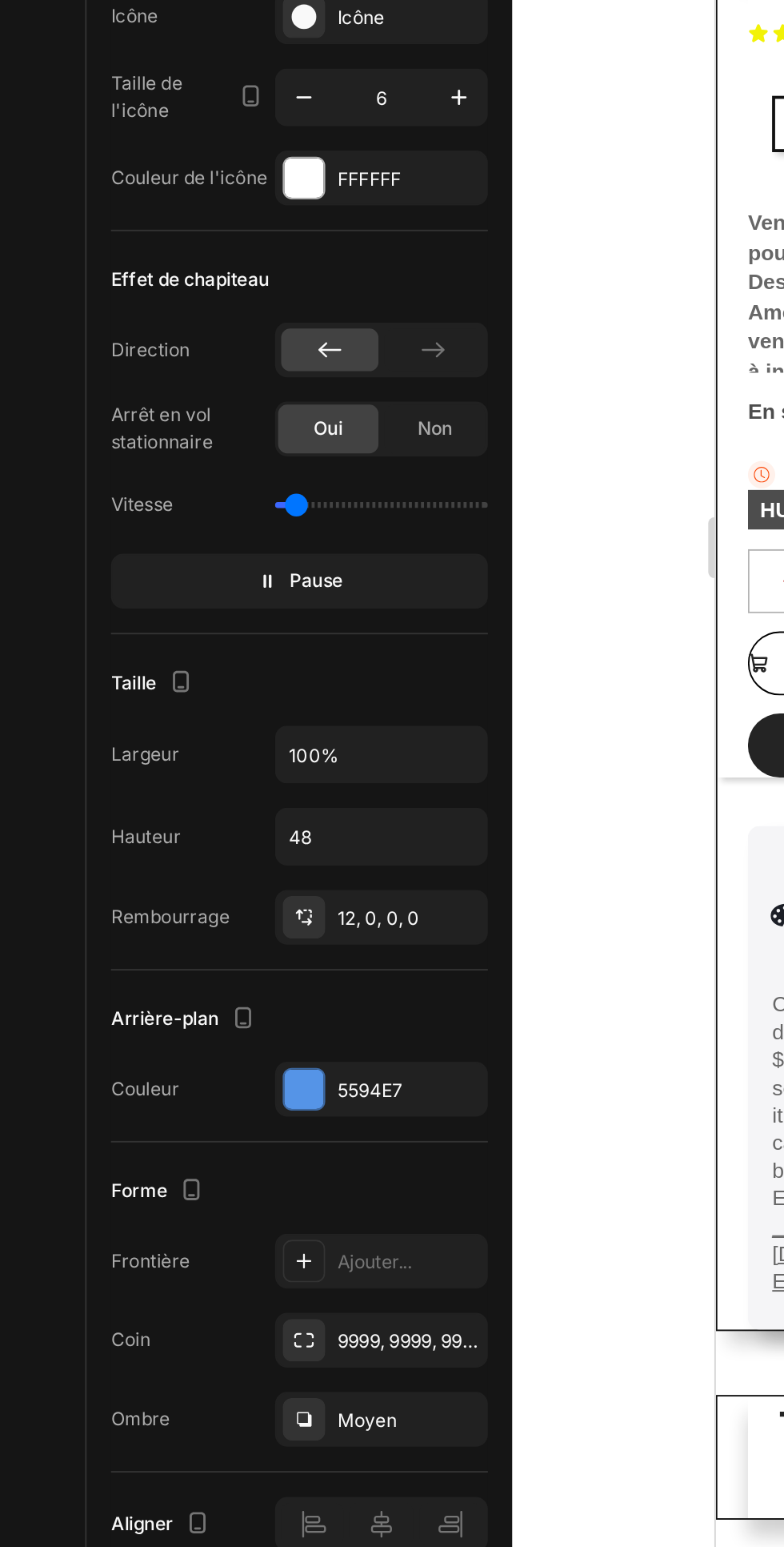
click at [0, 0] on icon "button" at bounding box center [0, 0] width 0 height 0
click at [205, 1204] on div "Add..." at bounding box center [201, 1212] width 112 height 28
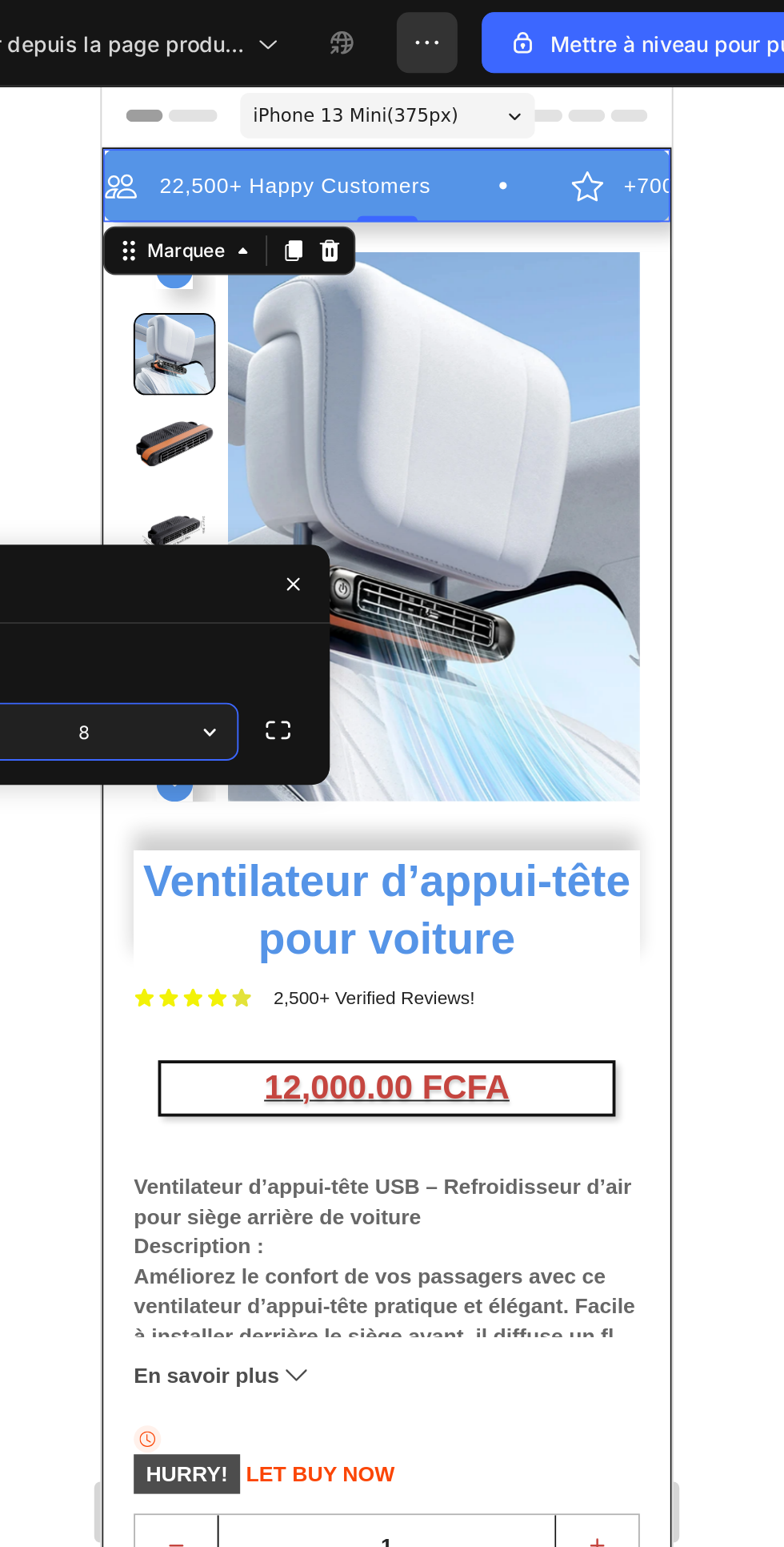
click at [724, 309] on div at bounding box center [527, 796] width 514 height 1502
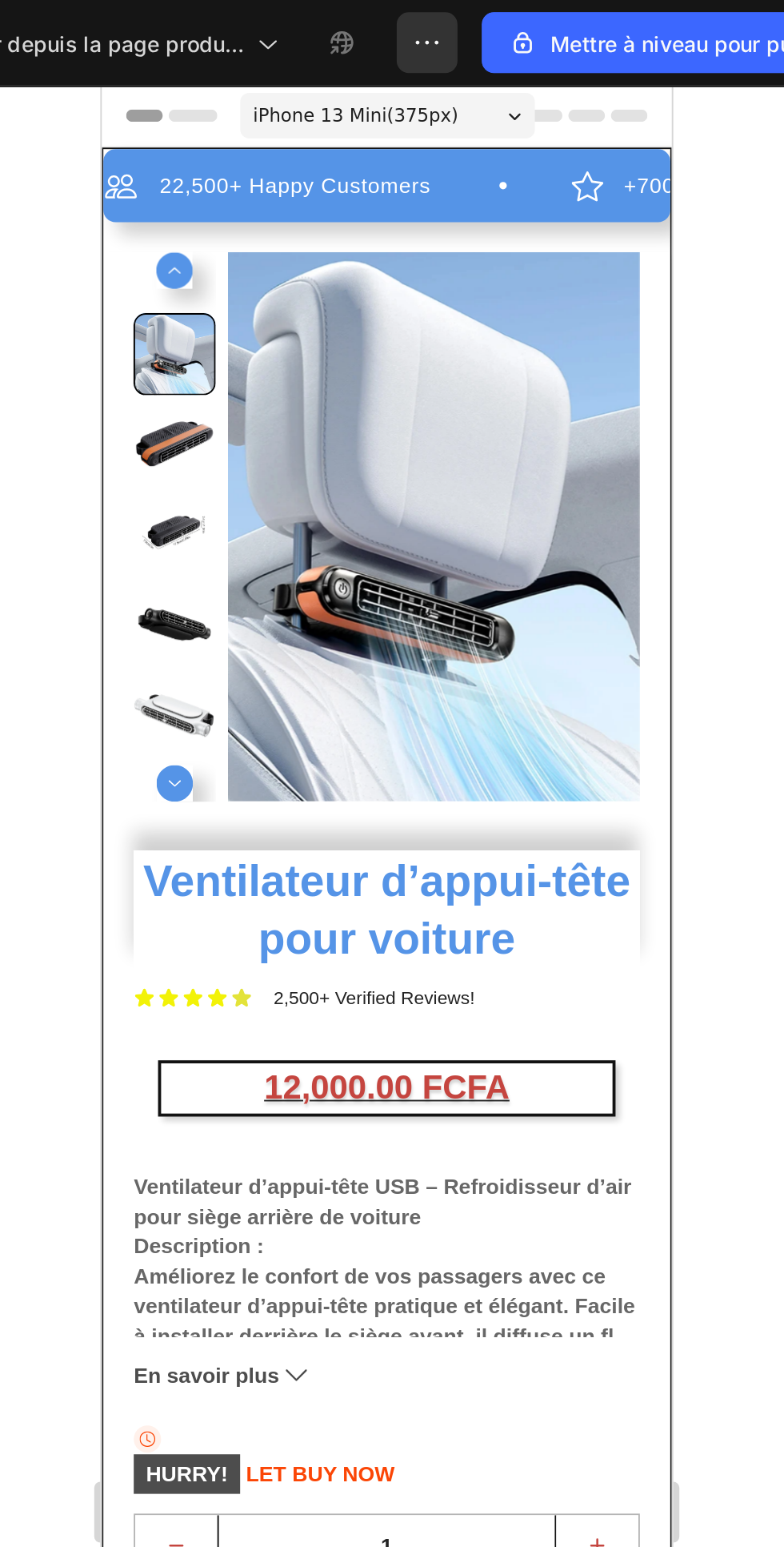
click at [348, 141] on div "+700 5-Start Review Item List" at bounding box center [453, 137] width 211 height 20
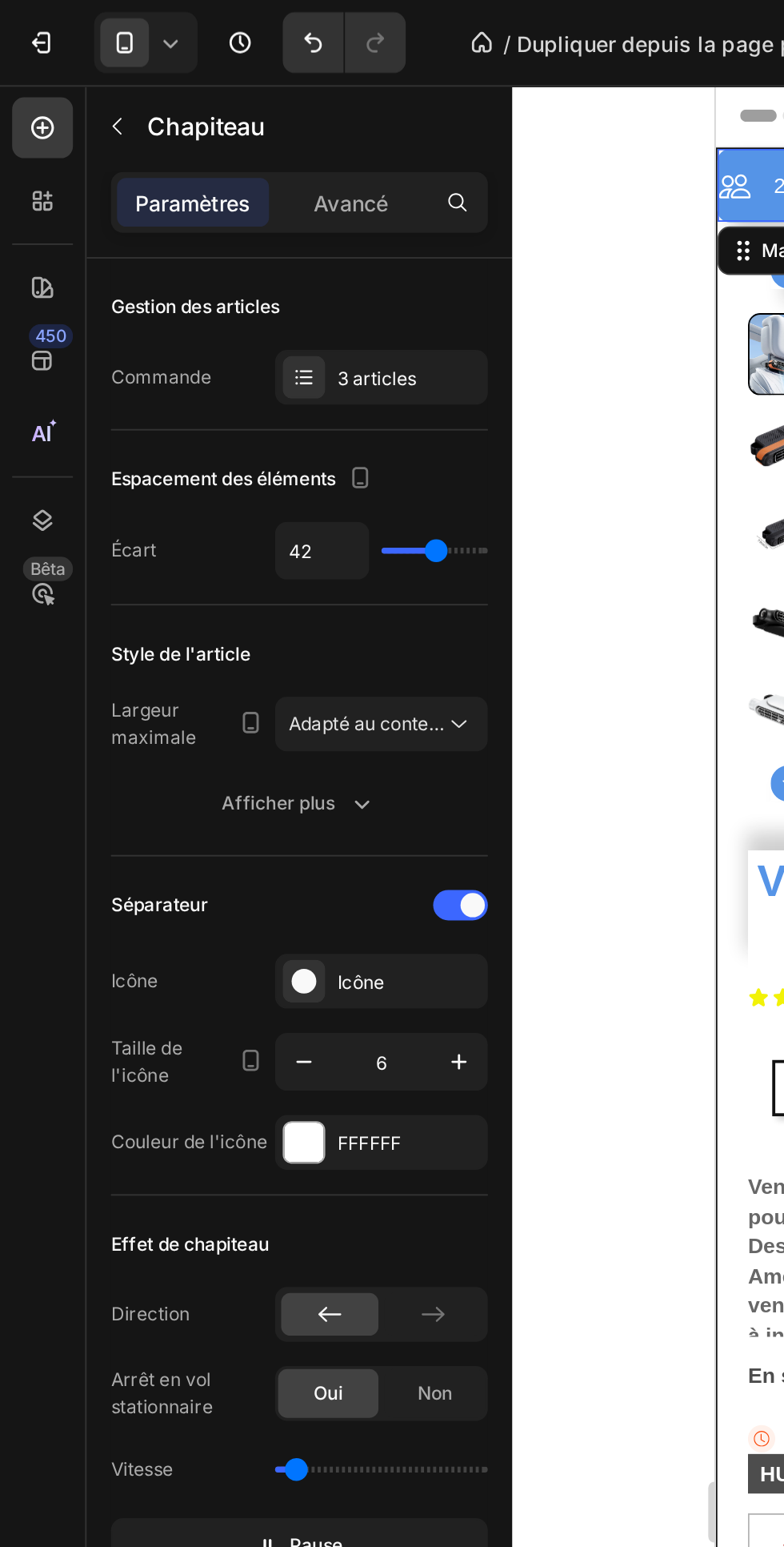
click at [161, 560] on icon "button" at bounding box center [160, 559] width 16 height 16
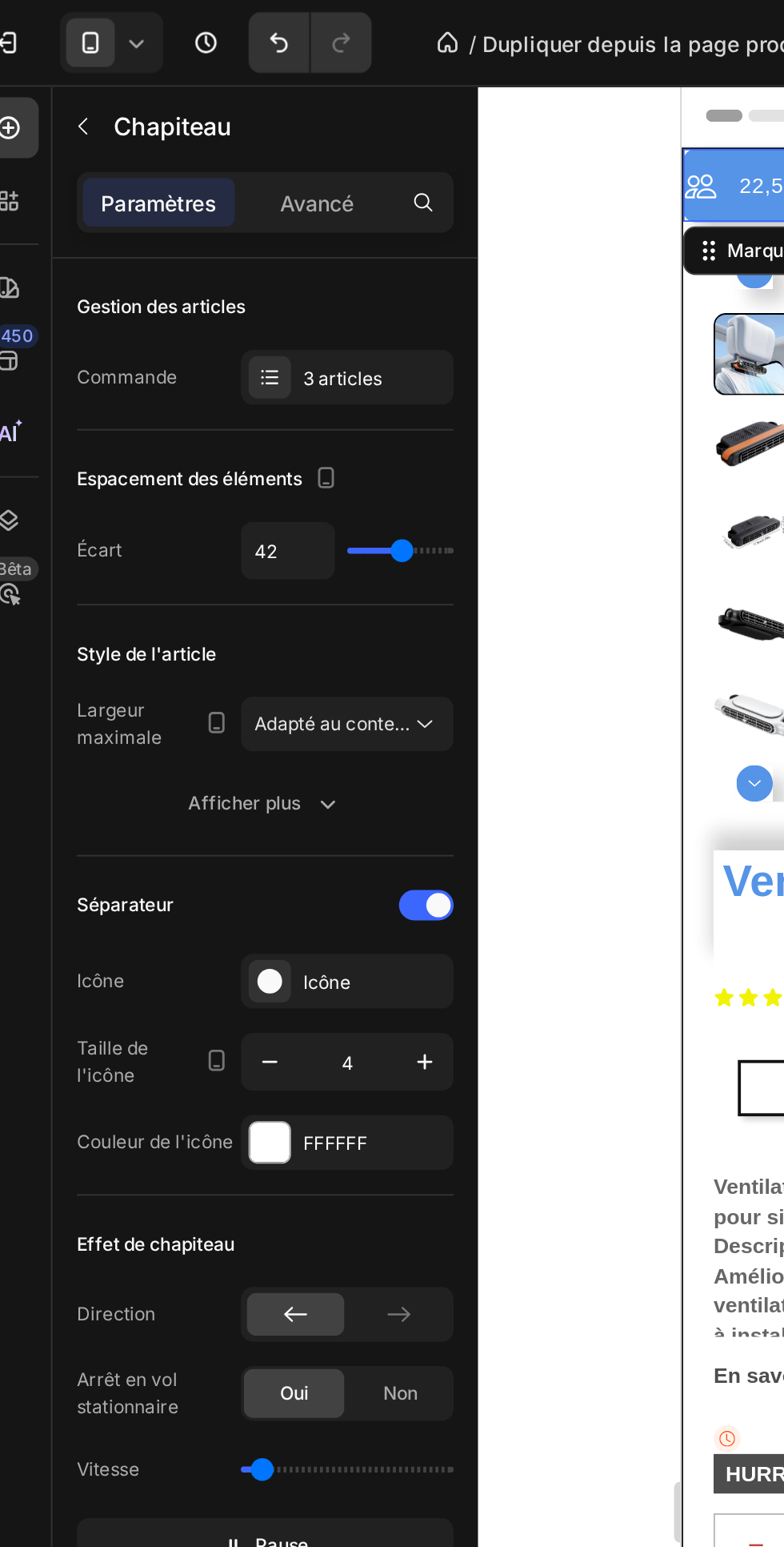
click at [160, 559] on icon "button" at bounding box center [160, 559] width 8 height 2
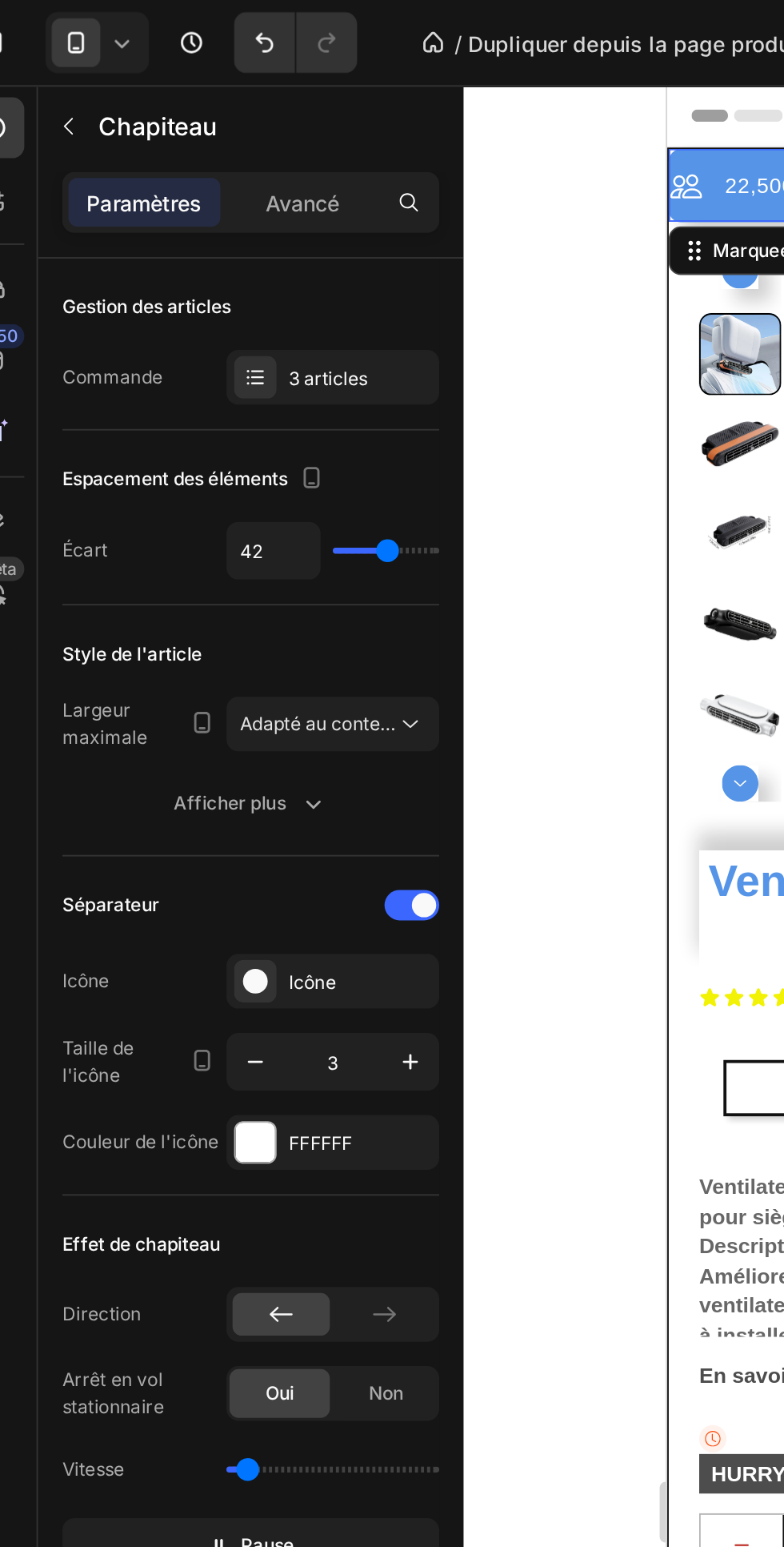
click at [241, 559] on icon "button" at bounding box center [241, 559] width 8 height 8
type input "5"
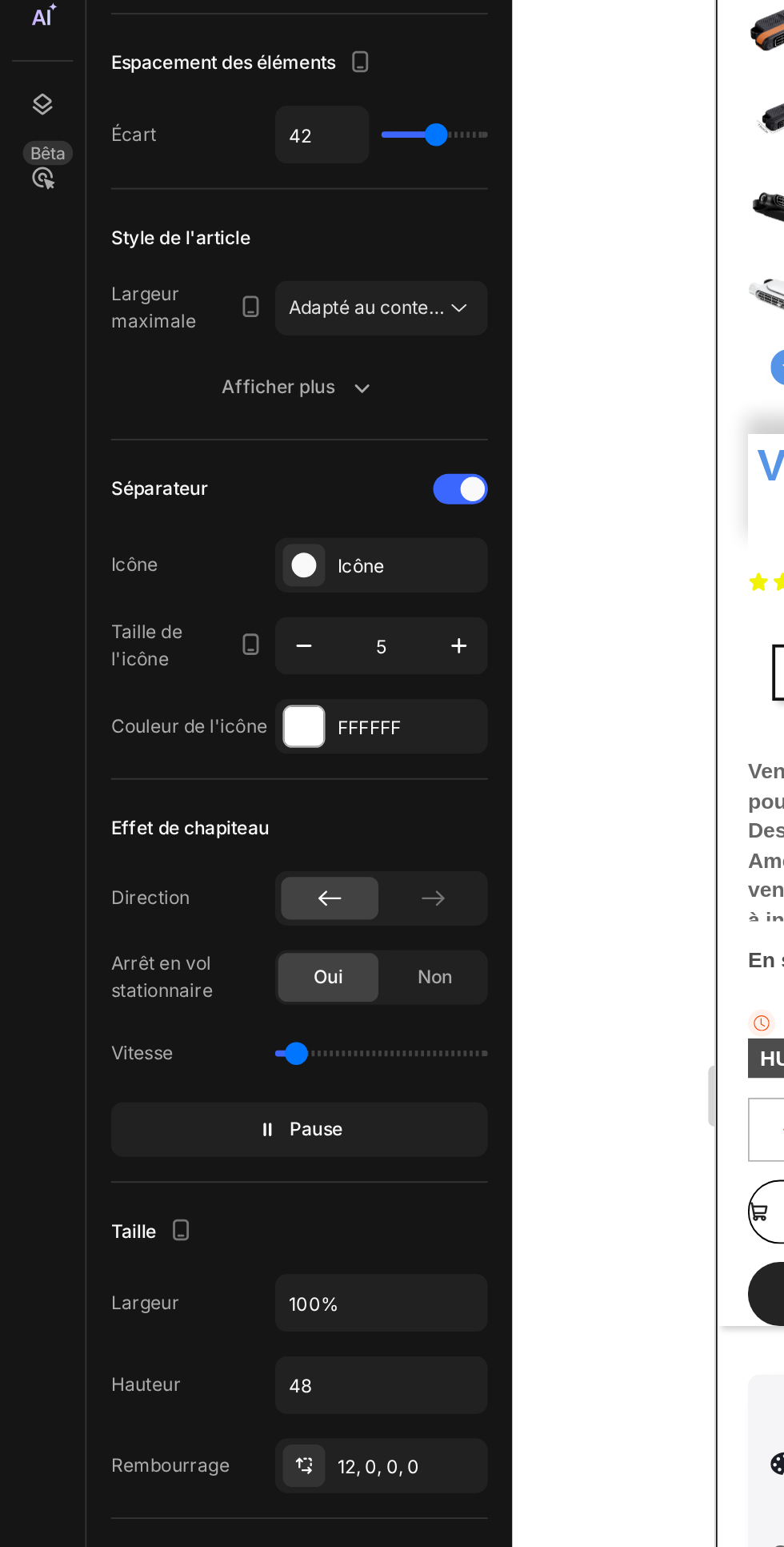
click at [251, 1001] on div "12, 0, 0, 0" at bounding box center [201, 989] width 112 height 28
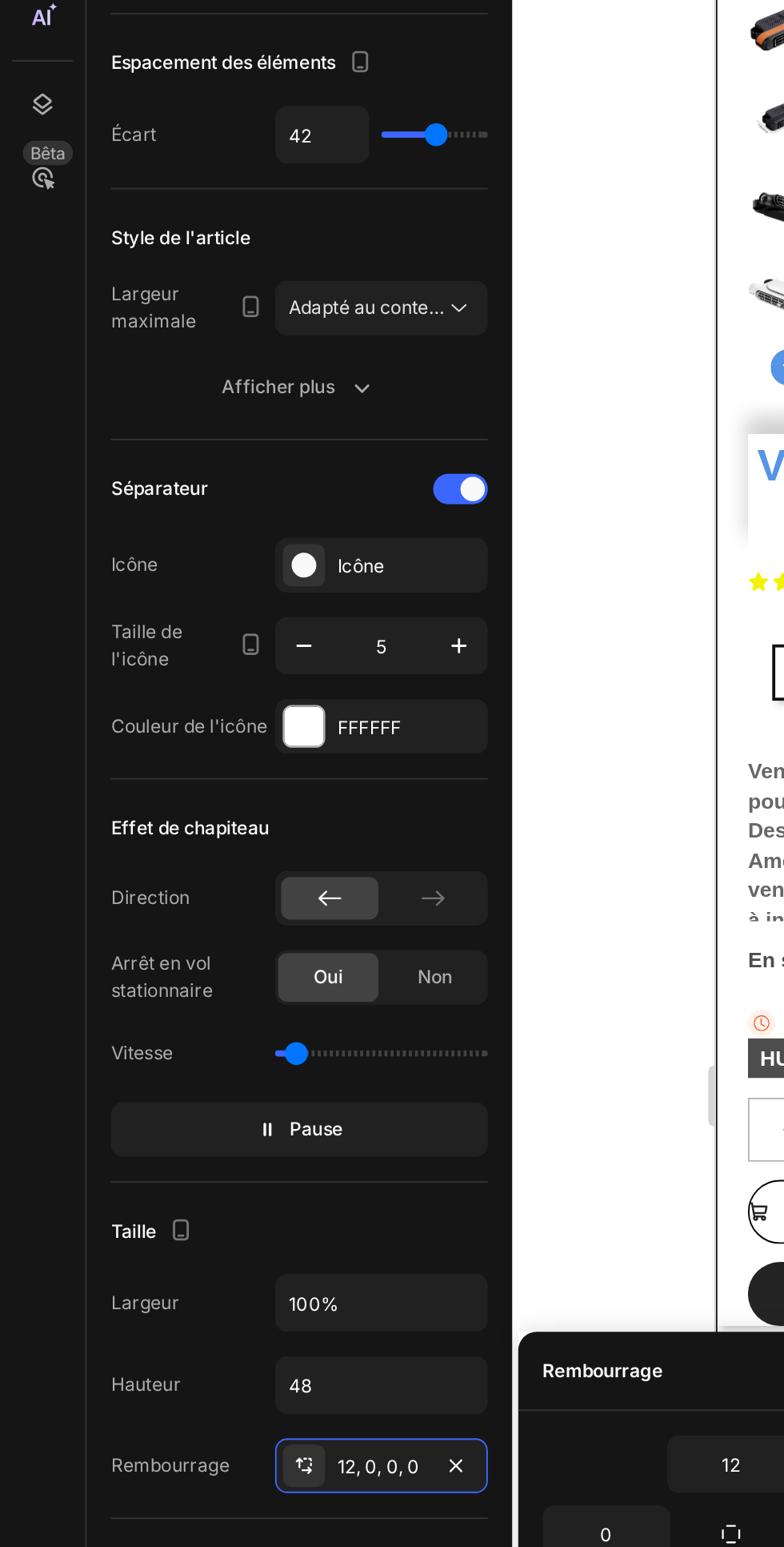
click at [239, 994] on icon "button" at bounding box center [239, 989] width 13 height 13
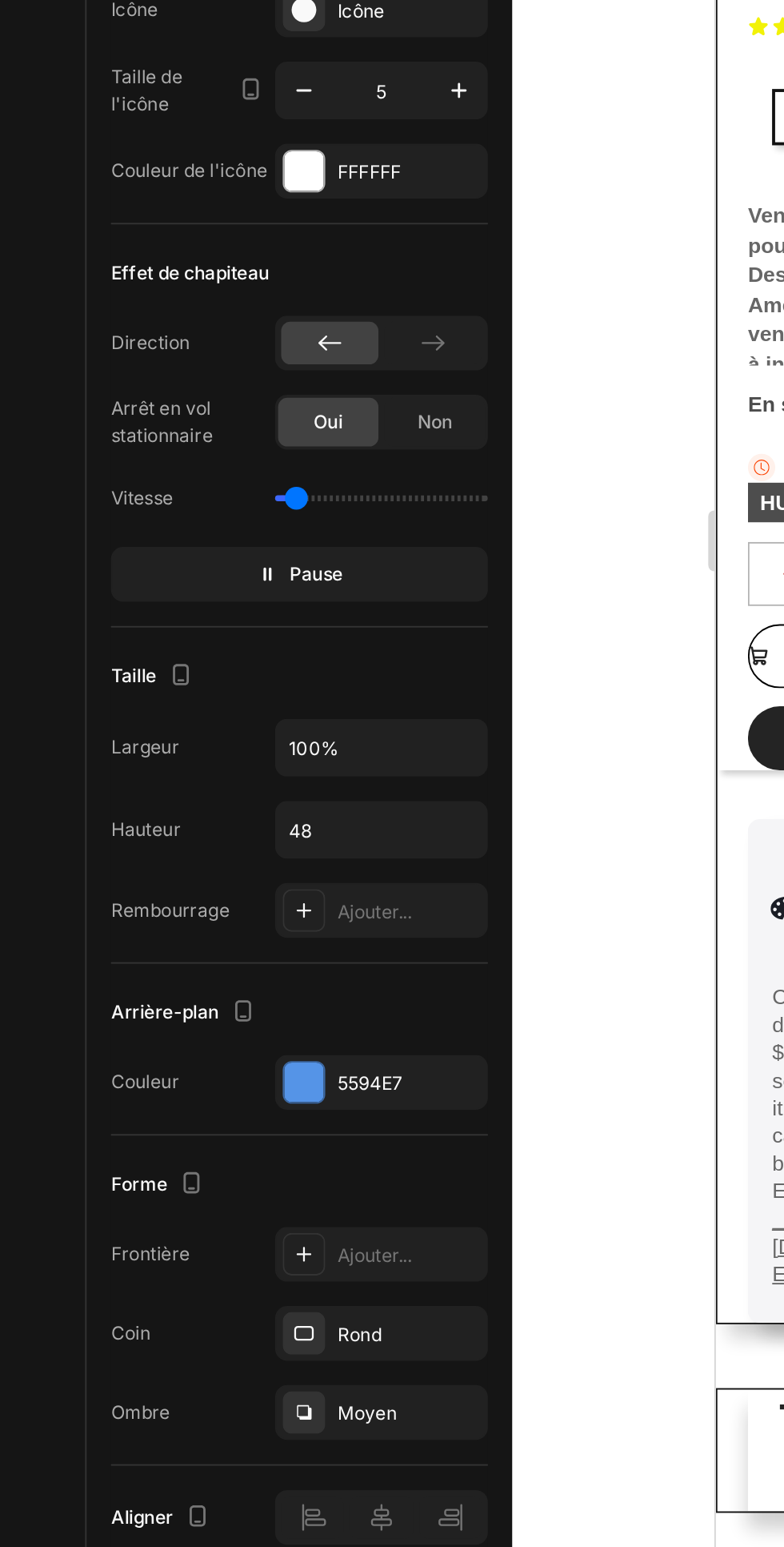
click at [193, 1320] on div at bounding box center [201, 1309] width 112 height 28
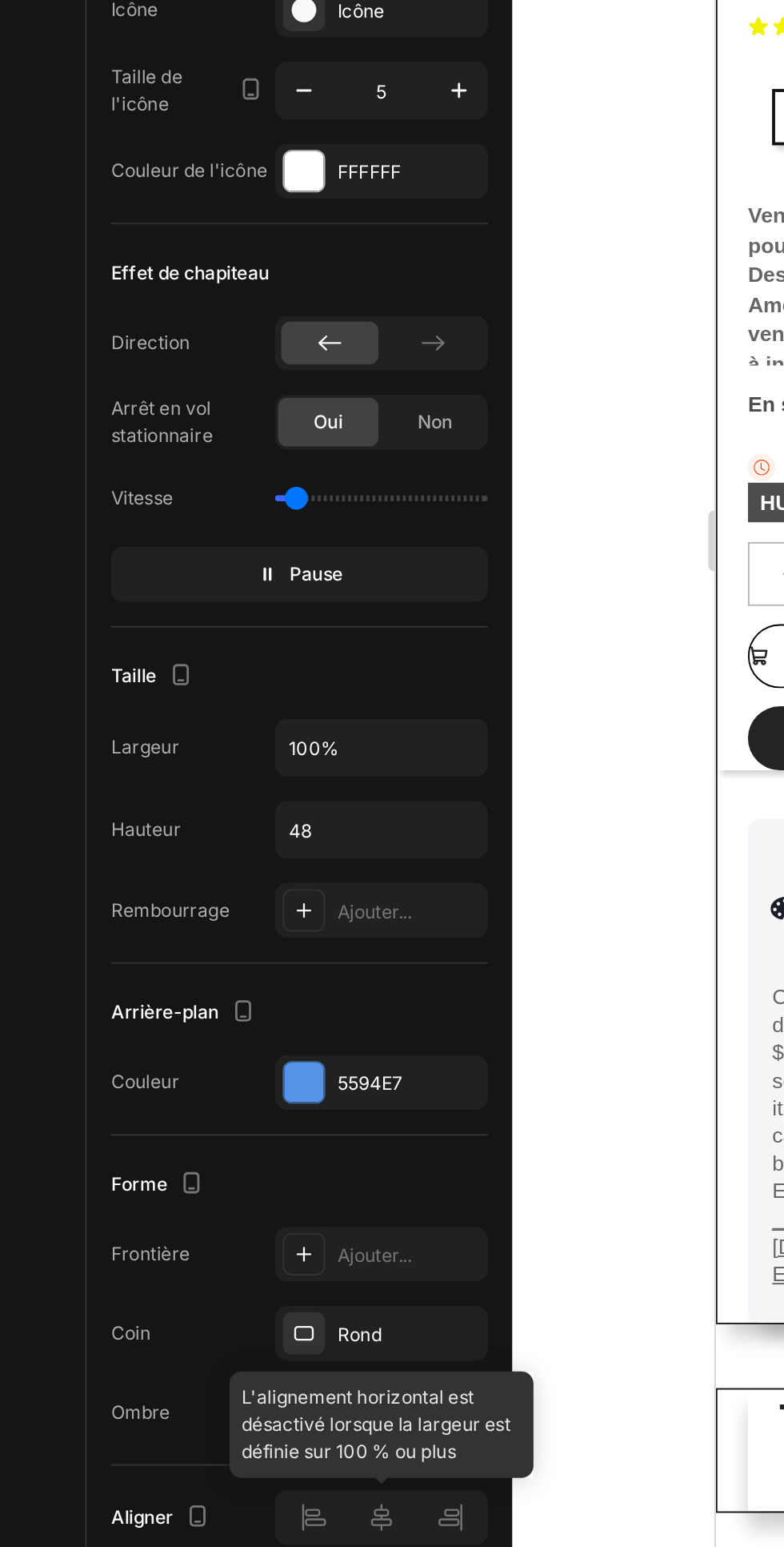
click at [222, 989] on div "Ajouter..." at bounding box center [215, 990] width 76 height 15
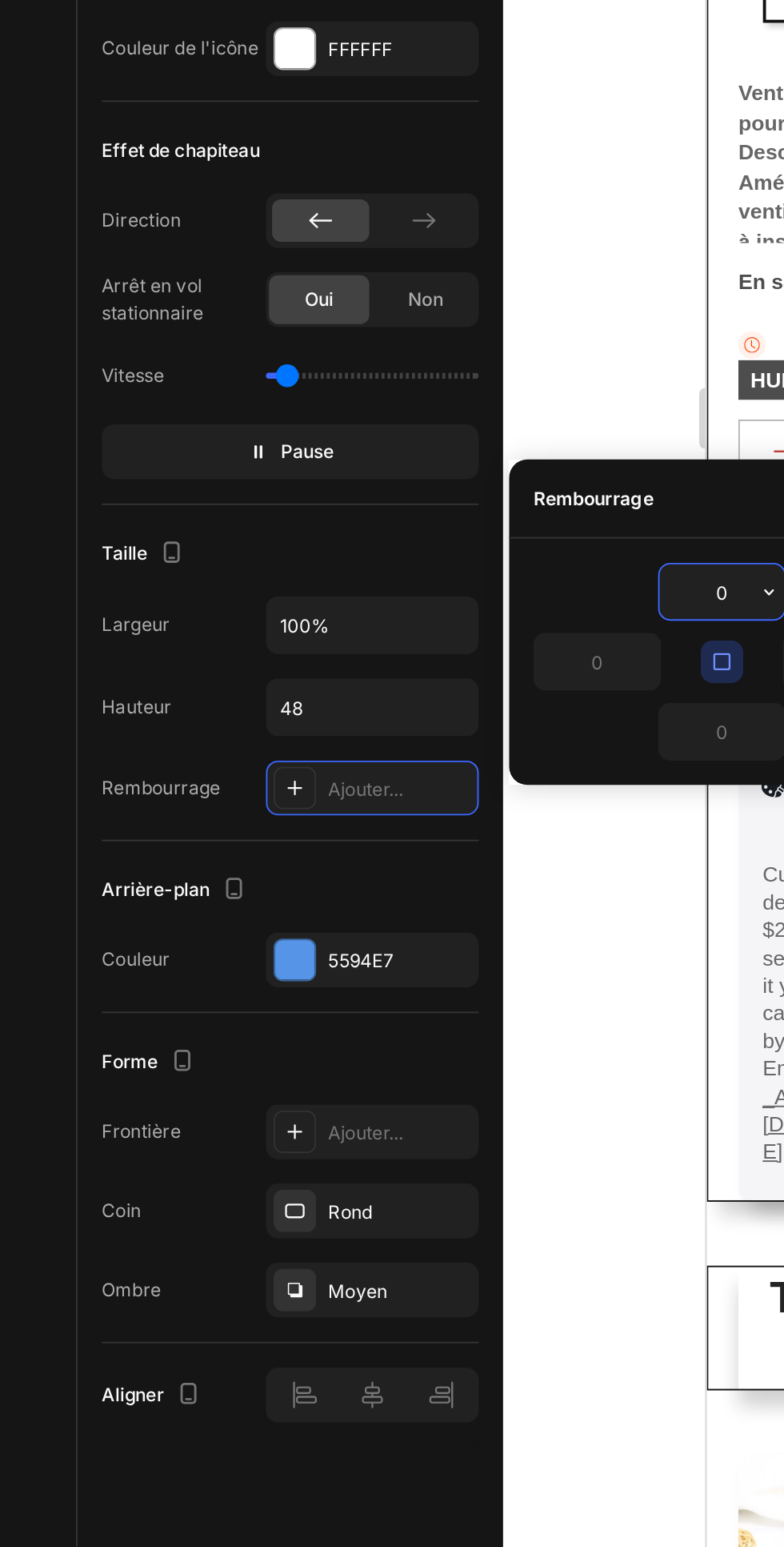
click at [197, 857] on div "Taille" at bounding box center [158, 867] width 198 height 26
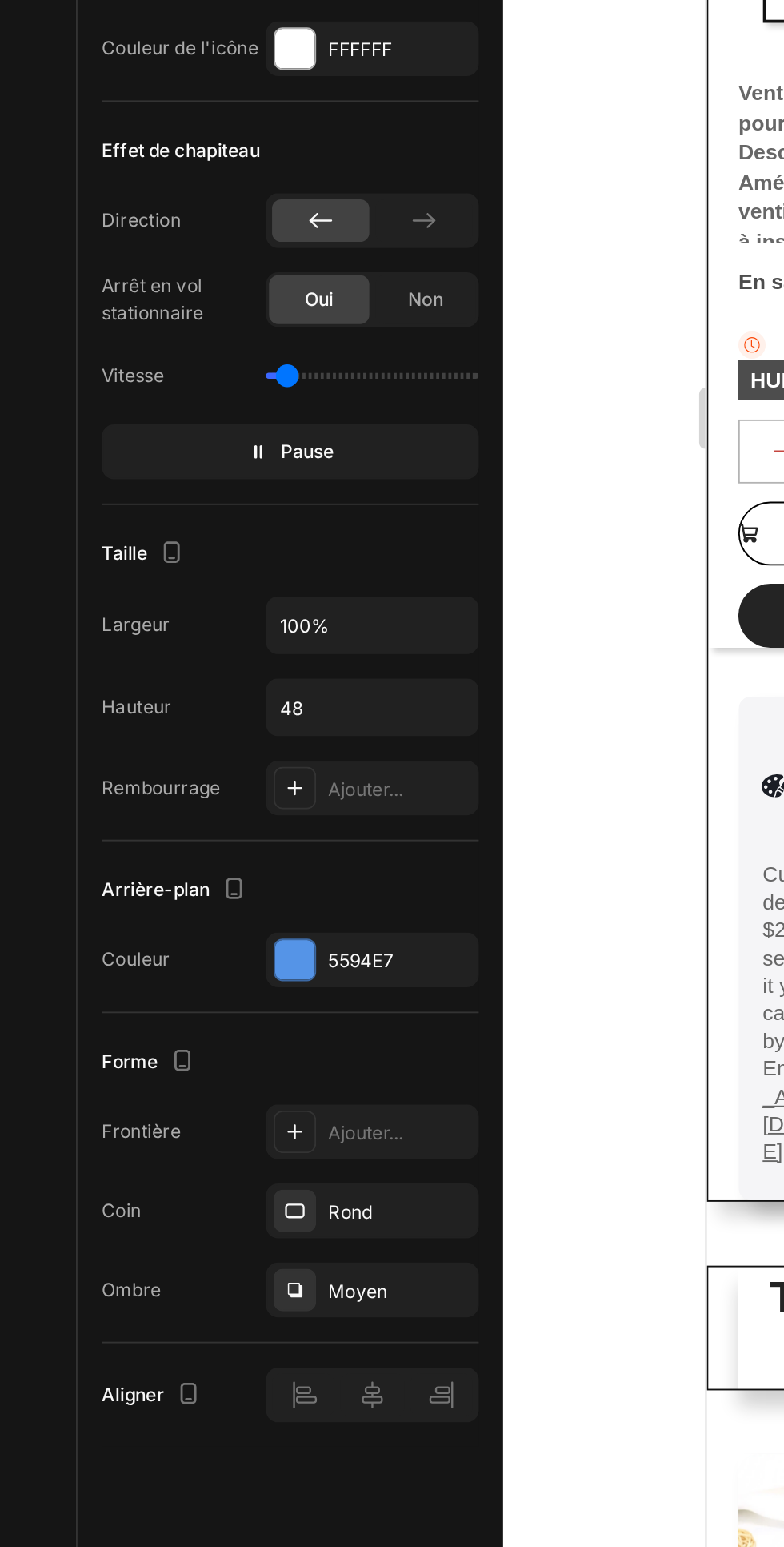
click at [219, 994] on div "Ajouter..." at bounding box center [215, 990] width 76 height 15
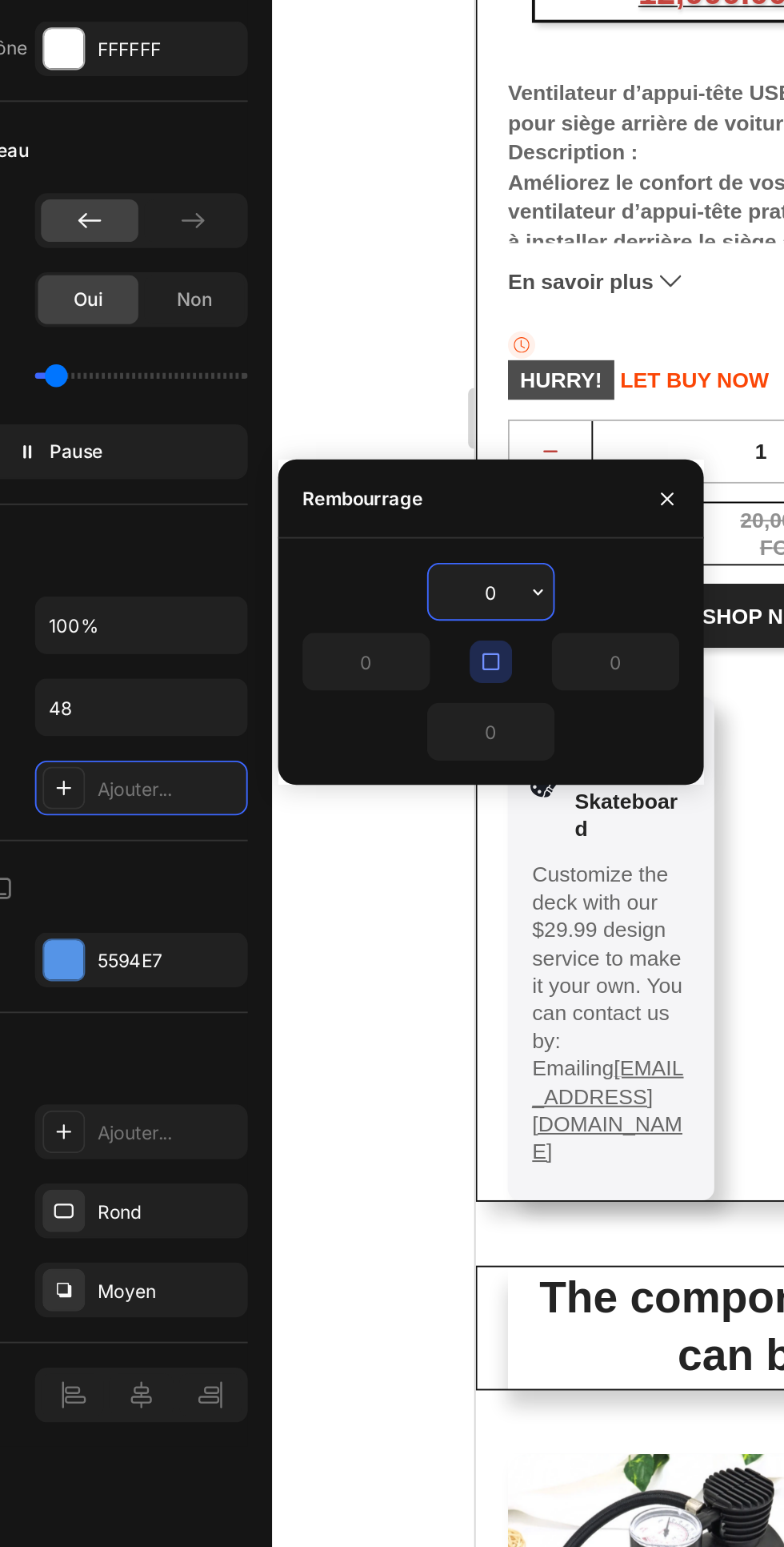
click at [203, 869] on div "Taille" at bounding box center [158, 867] width 198 height 26
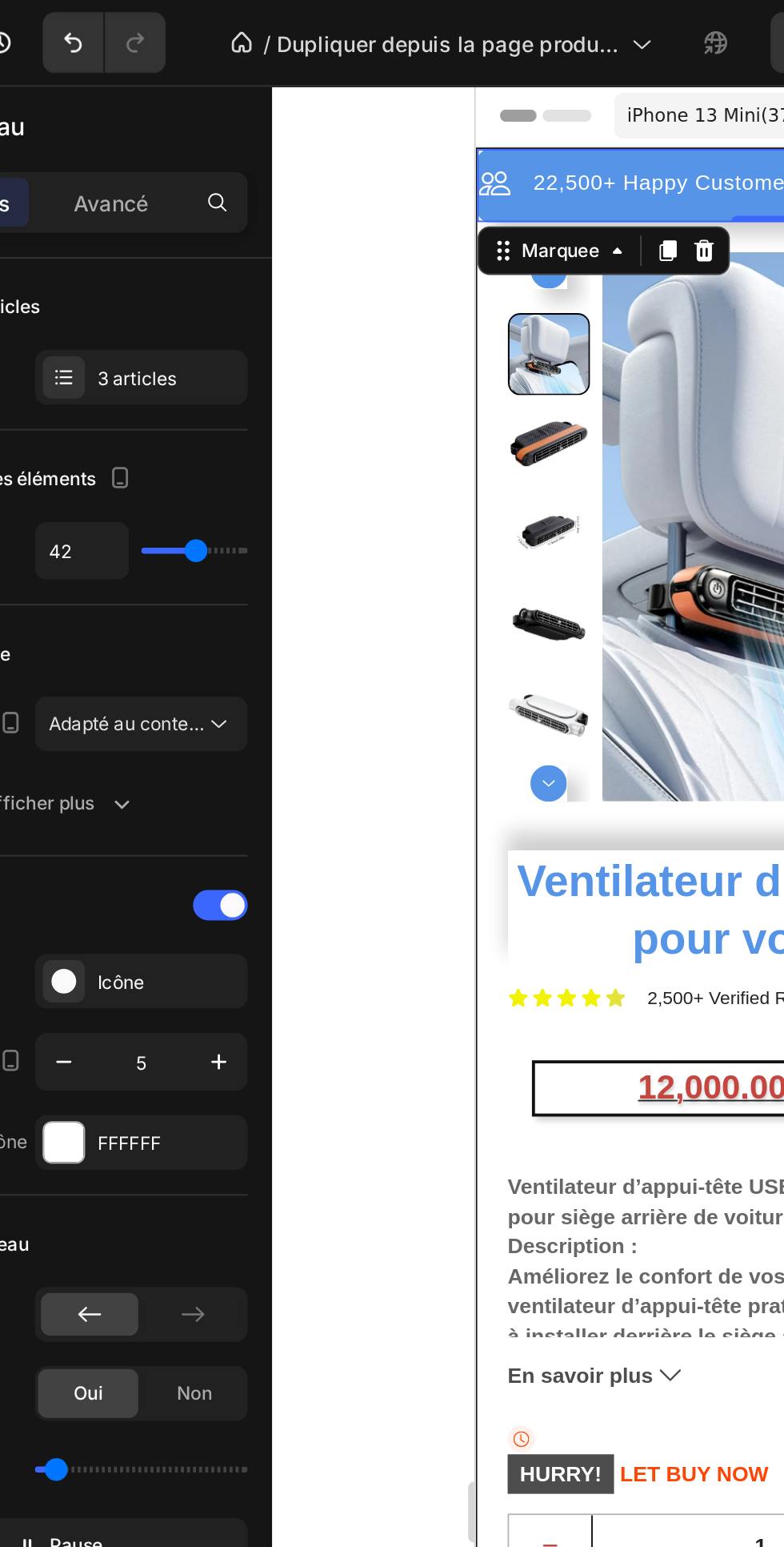
click at [165, 23] on icon "Annuler/Rétablir" at bounding box center [165, 23] width 16 height 16
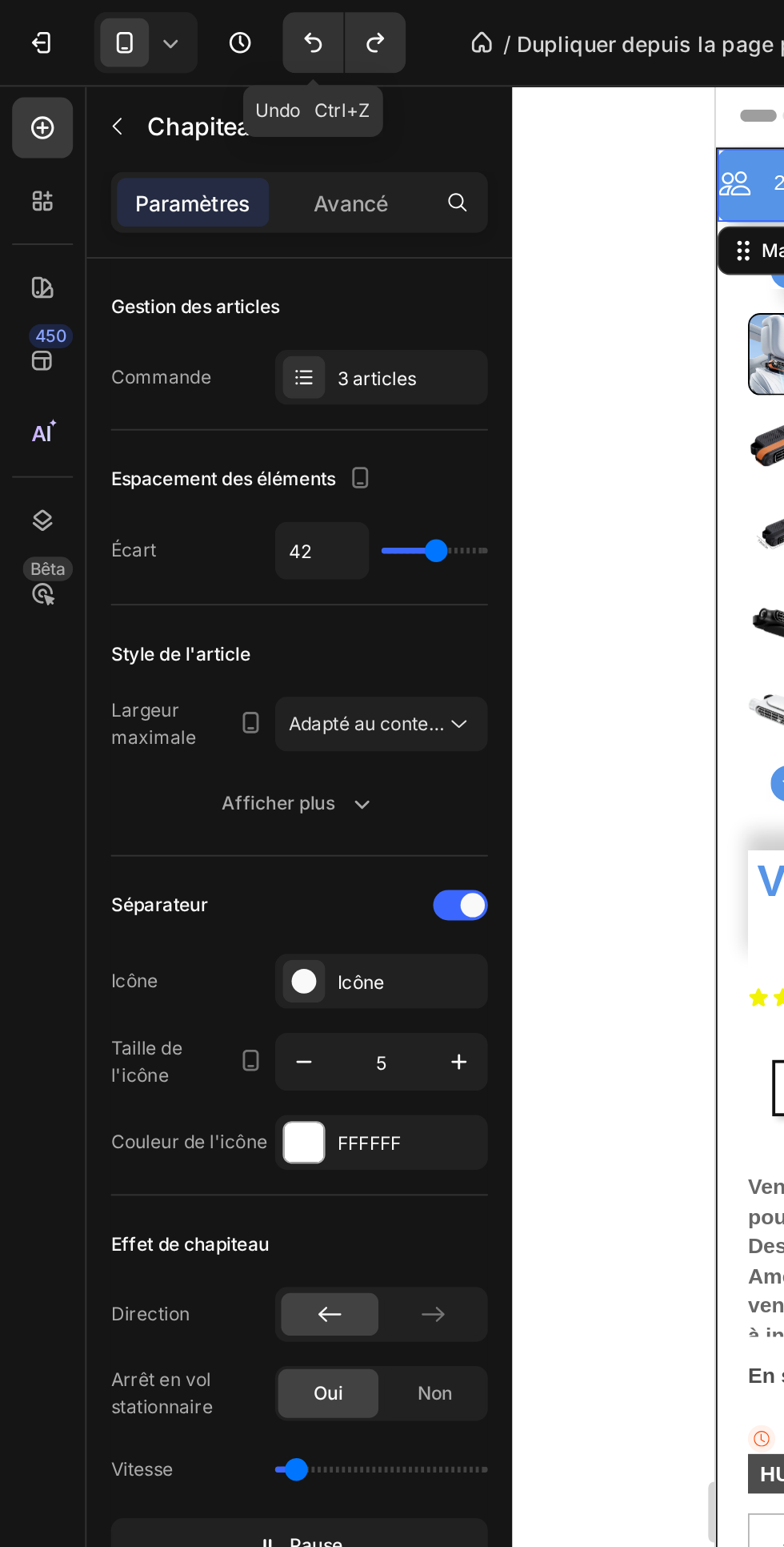
click at [165, 18] on icon "Annuler/Rétablir" at bounding box center [165, 23] width 16 height 16
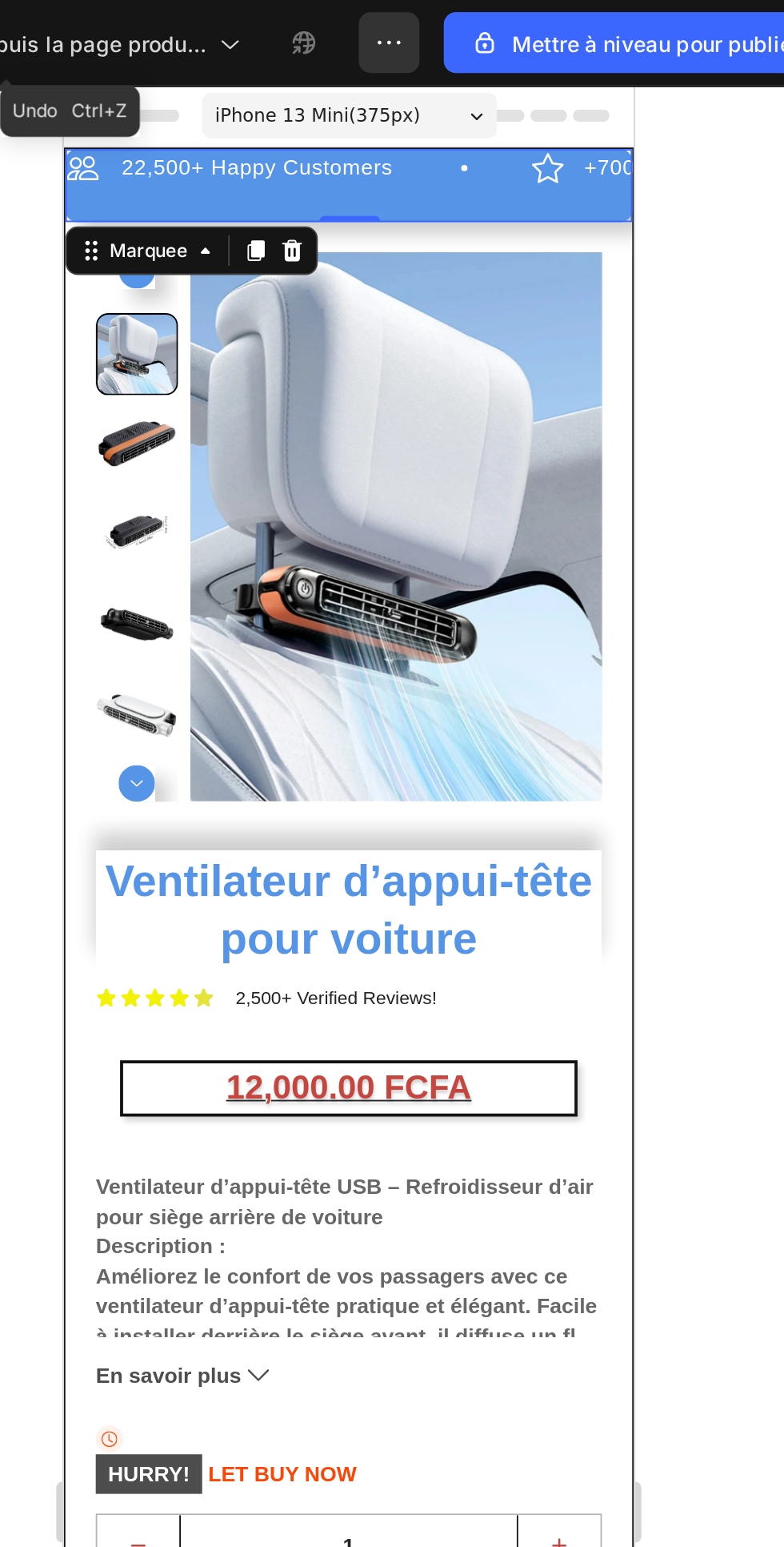
click at [738, 349] on div at bounding box center [527, 796] width 514 height 1502
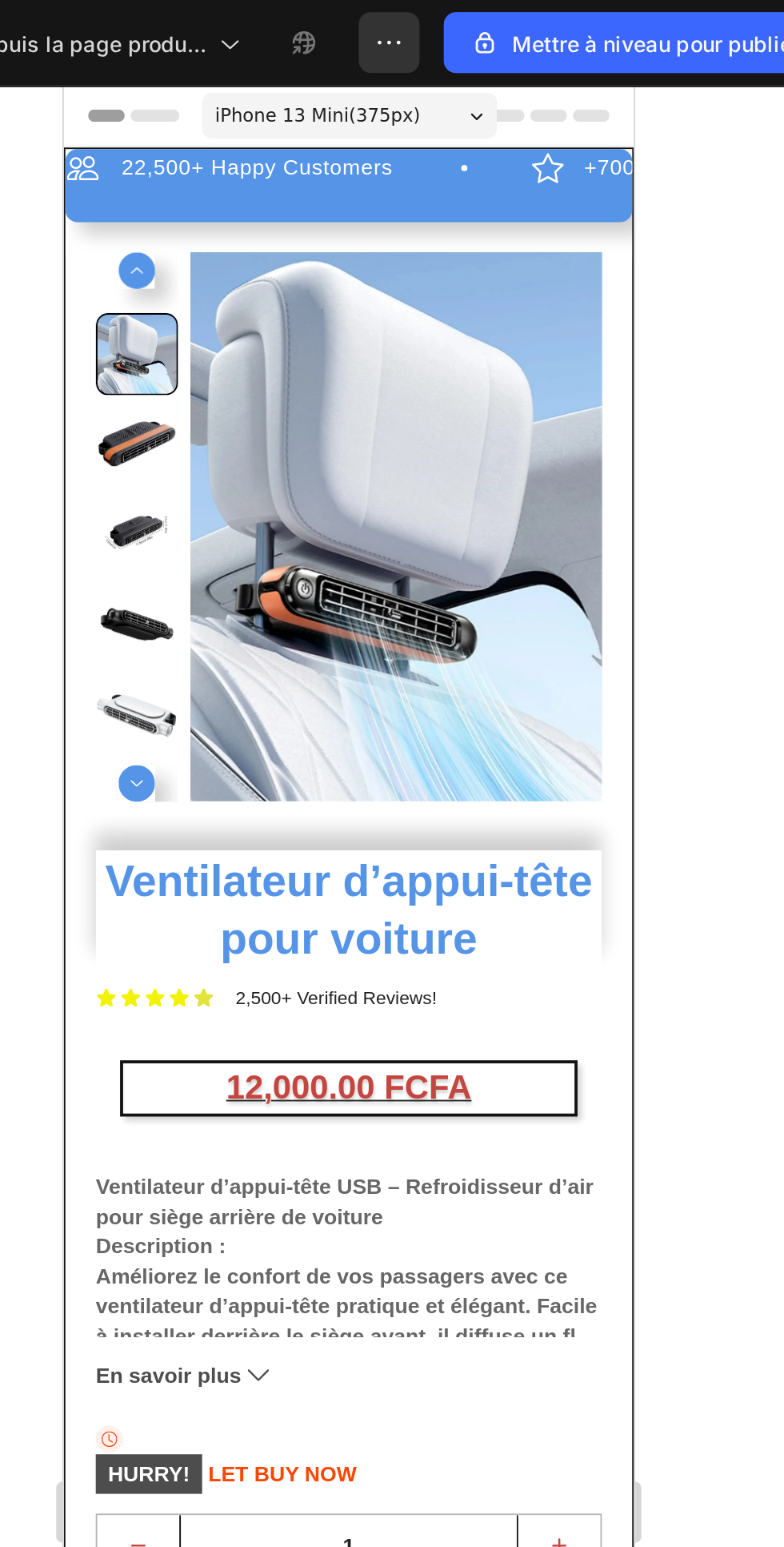
click at [345, 477] on div "Product Images" at bounding box center [214, 330] width 267 height 315
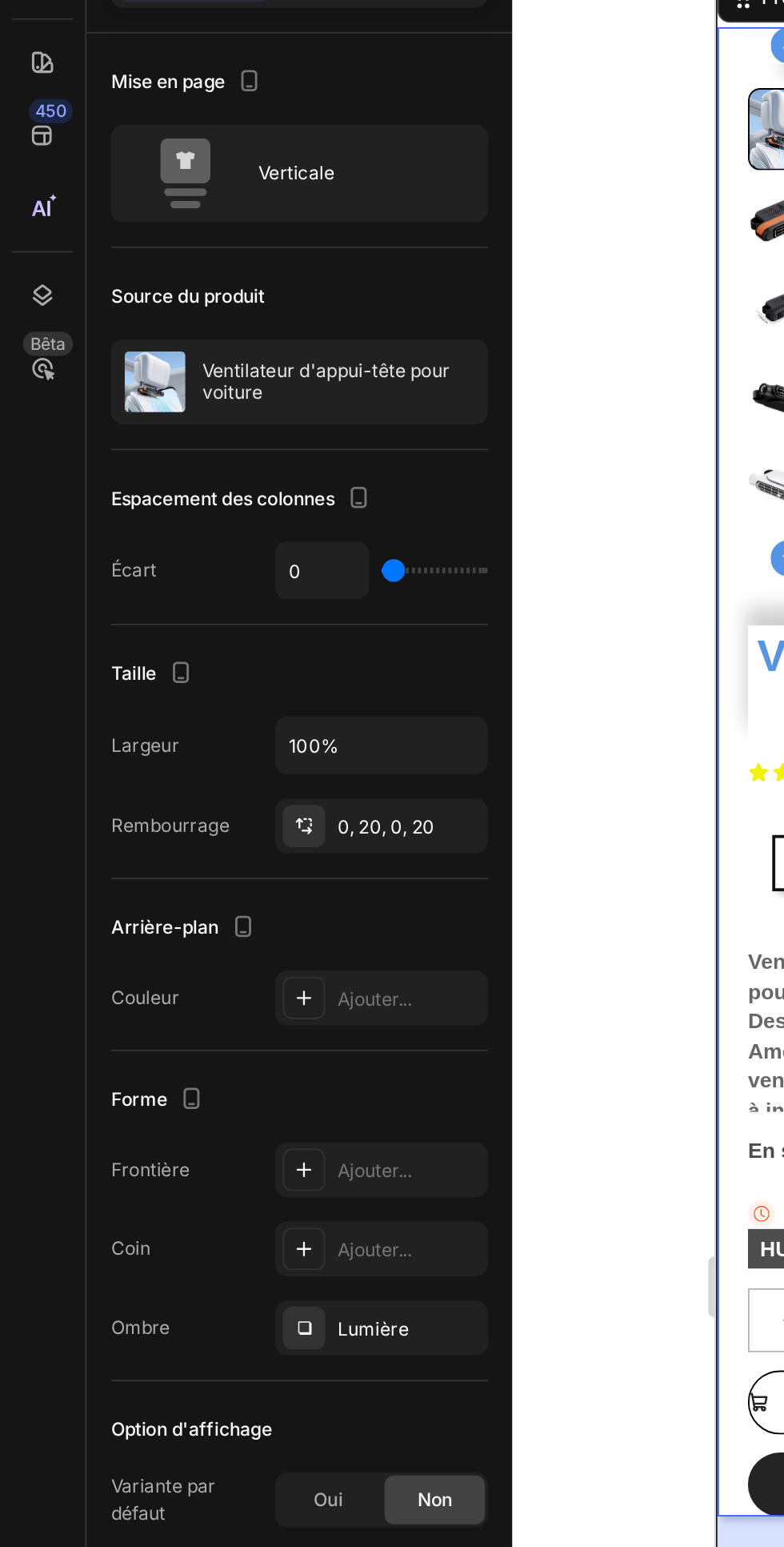
click at [227, 554] on div "0, 20, 0, 20" at bounding box center [201, 553] width 112 height 28
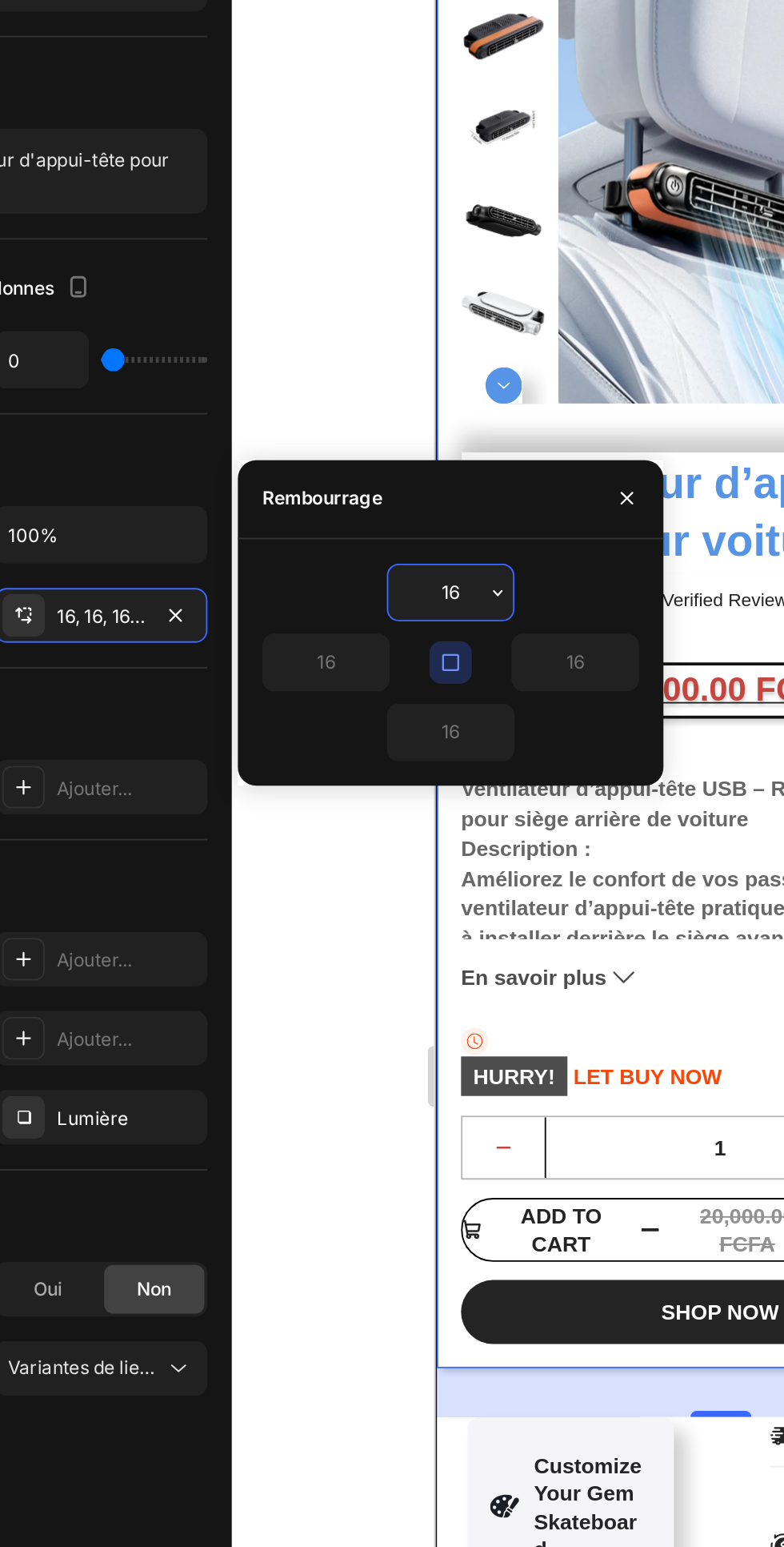
click at [240, 549] on icon "button" at bounding box center [239, 553] width 13 height 13
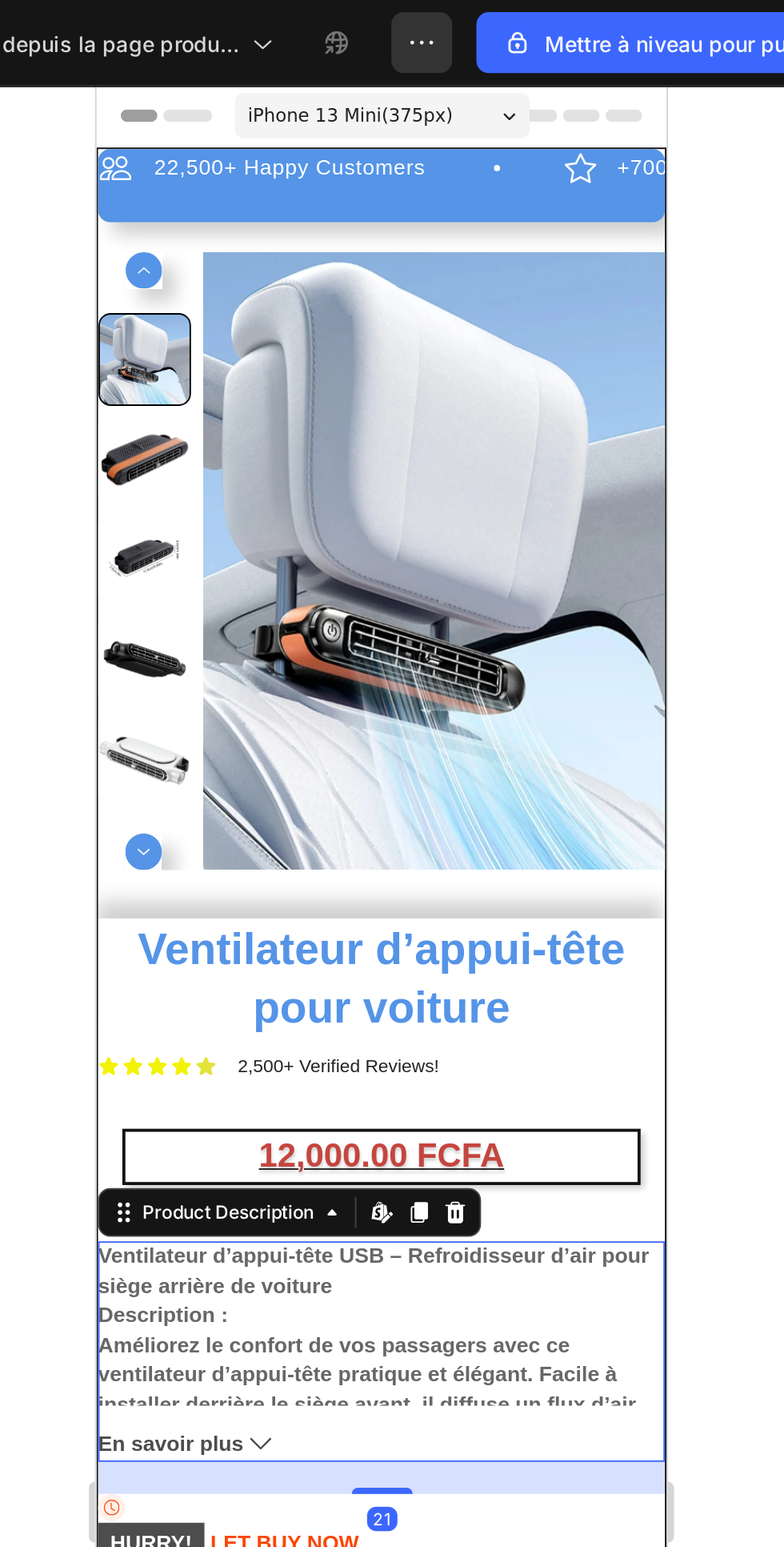
click at [549, 15] on icon "button" at bounding box center [549, 23] width 16 height 16
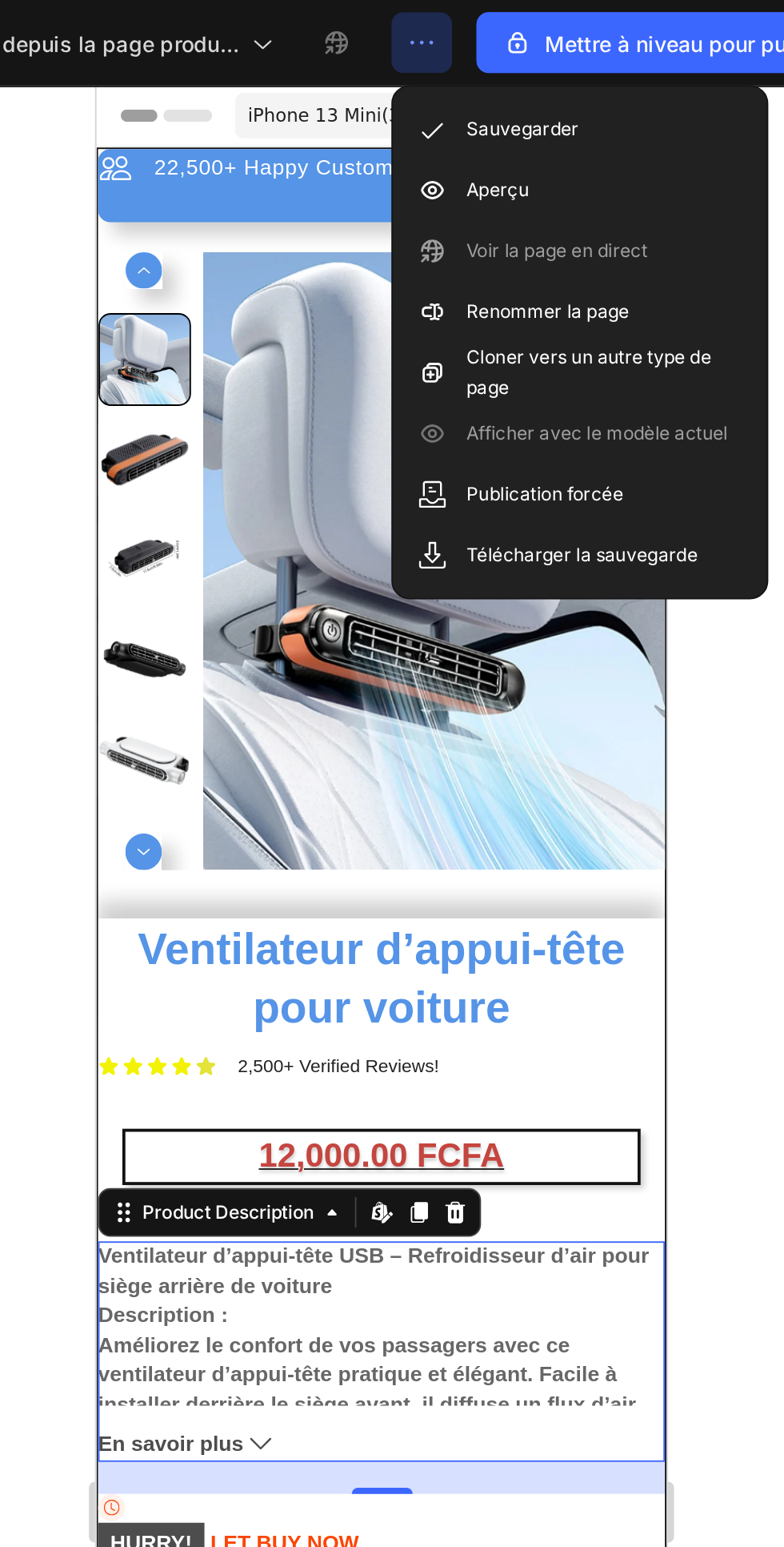
click at [573, 98] on font "Aperçu" at bounding box center [587, 99] width 32 height 12
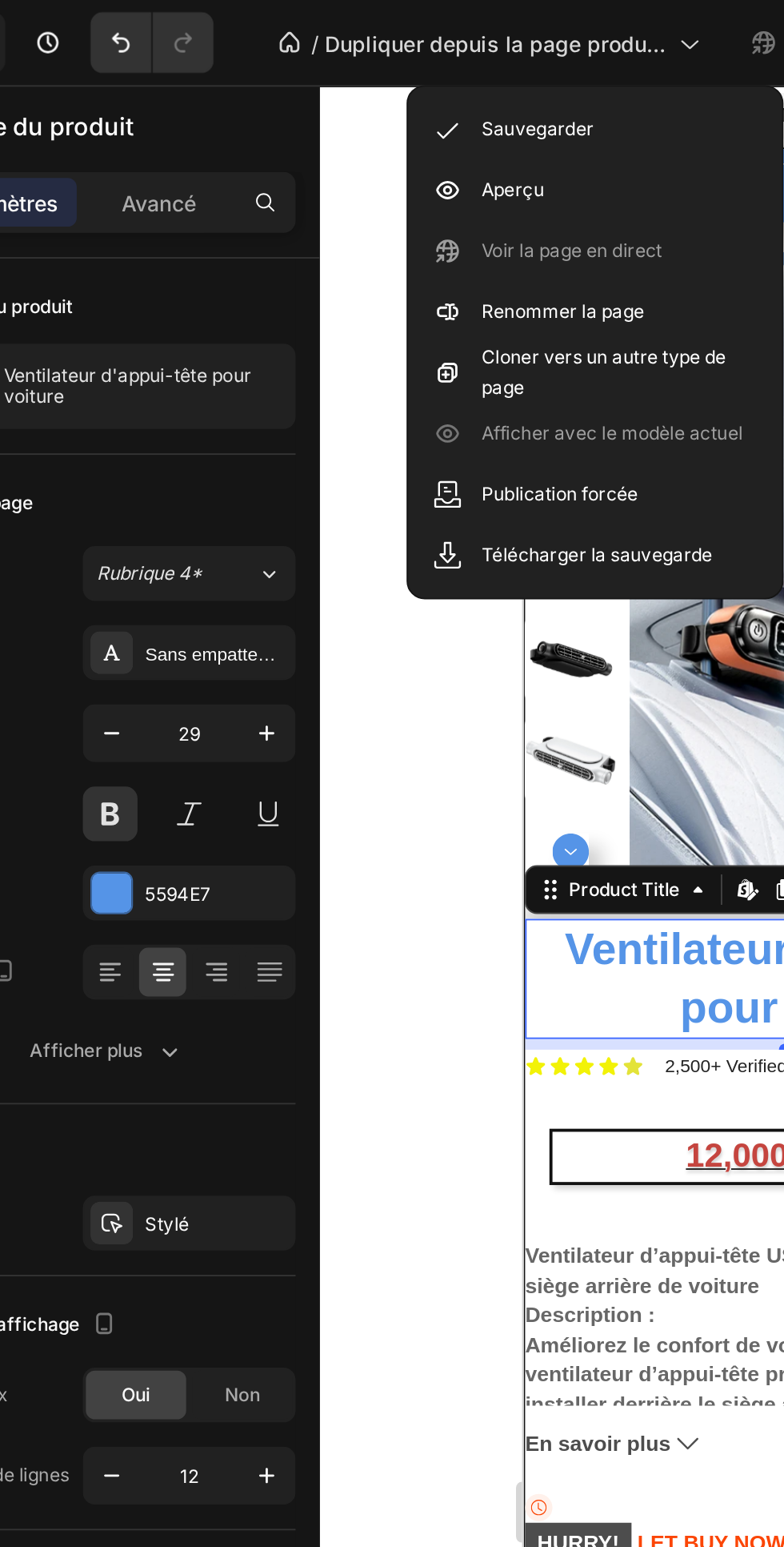
click at [534, 455] on div at bounding box center [549, 440] width 49 height 49
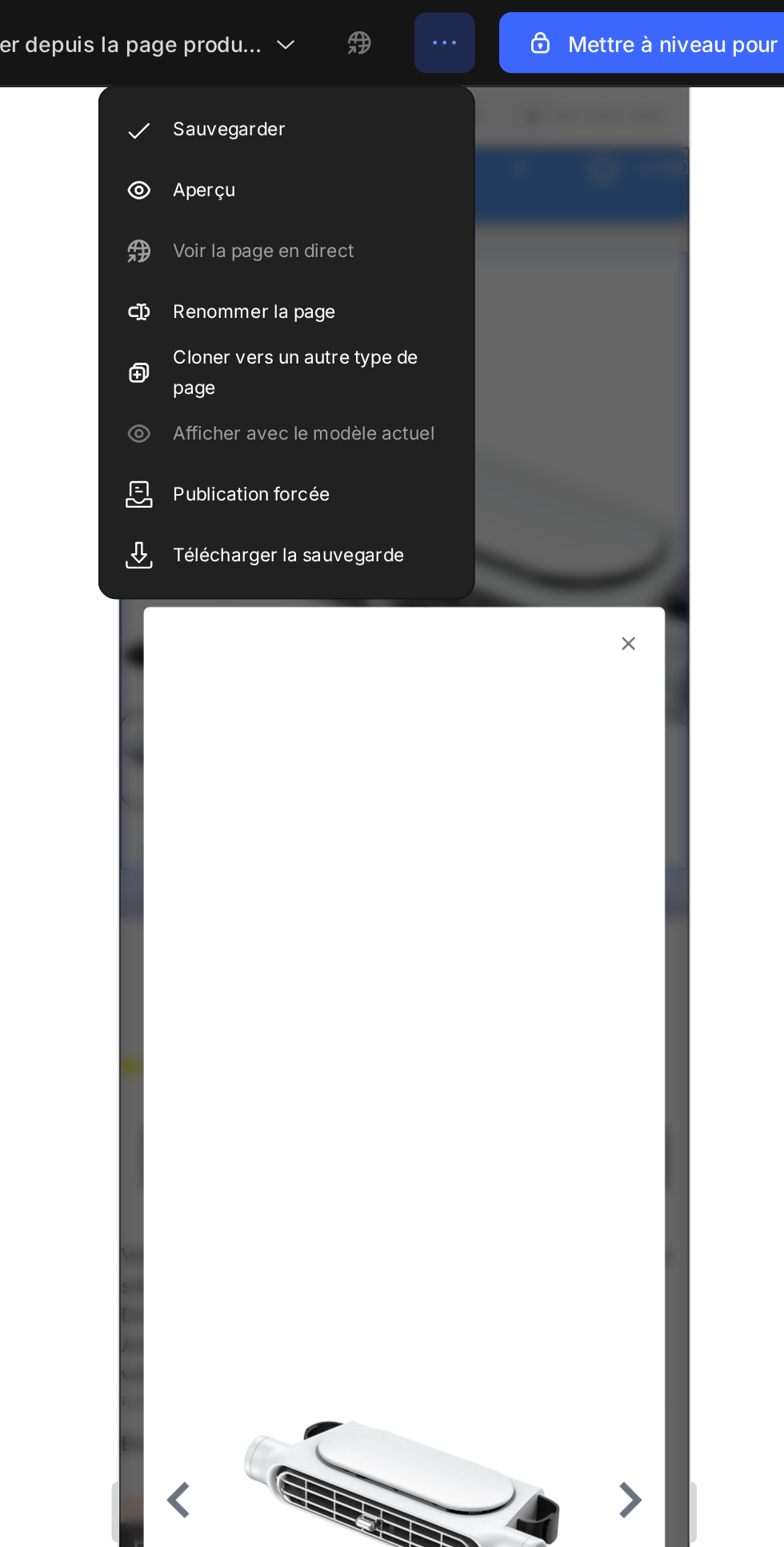
click at [388, 379] on icon at bounding box center [387, 379] width 7 height 7
click at [714, 311] on div at bounding box center [527, 796] width 514 height 1502
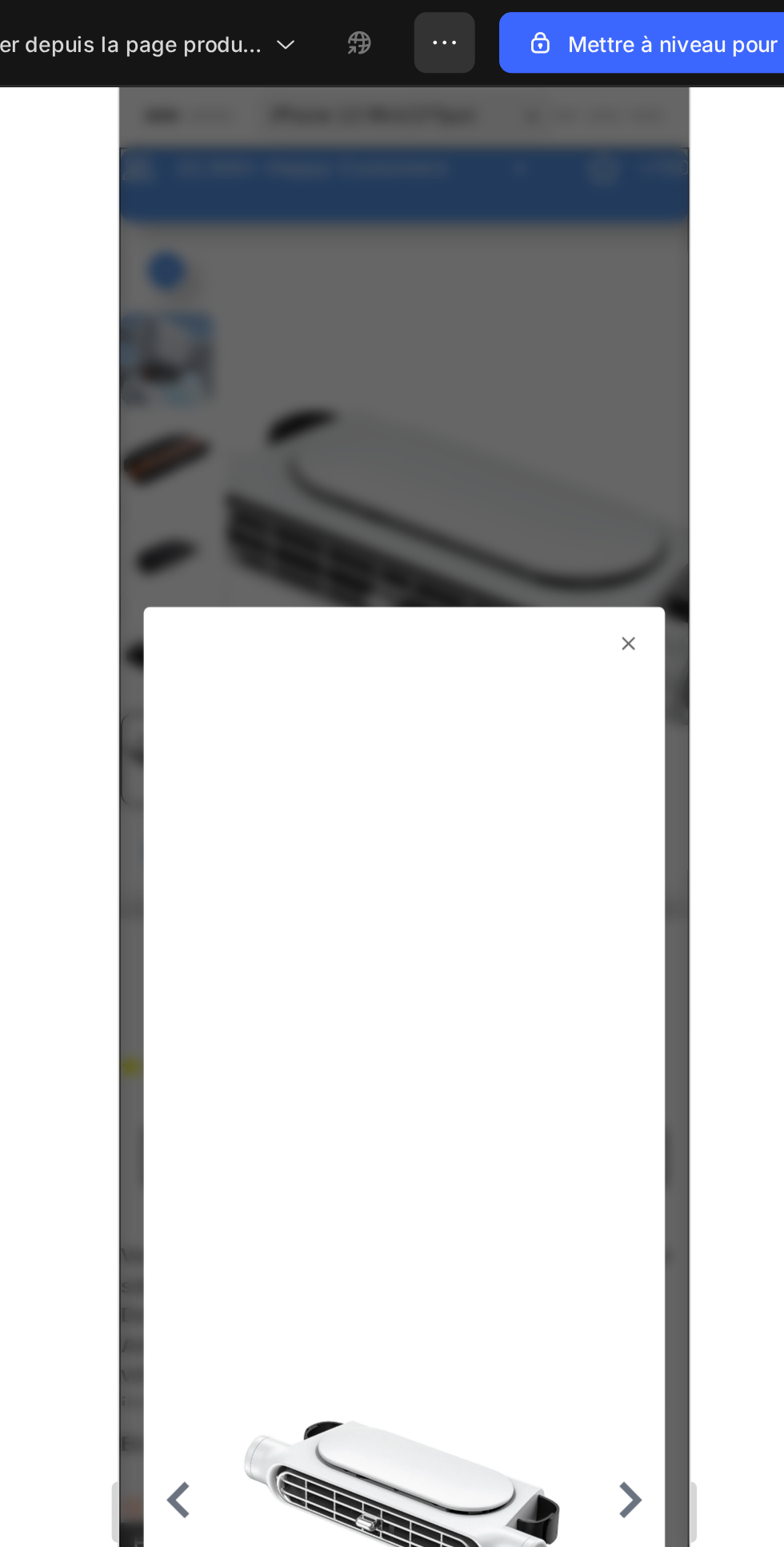
click at [395, 382] on div at bounding box center [269, 829] width 262 height 901
click at [388, 382] on icon at bounding box center [387, 378] width 13 height 13
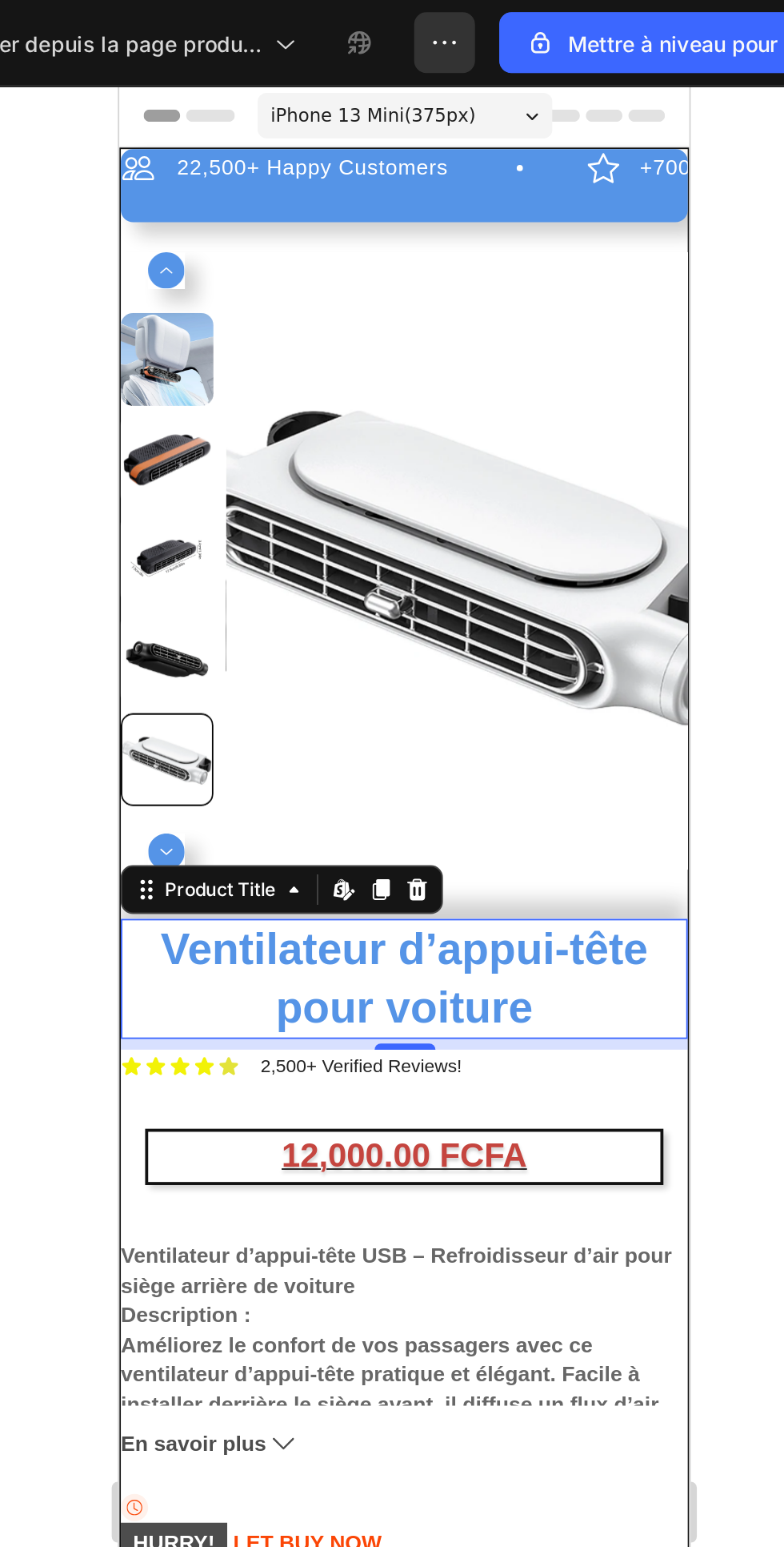
scroll to position [169, 0]
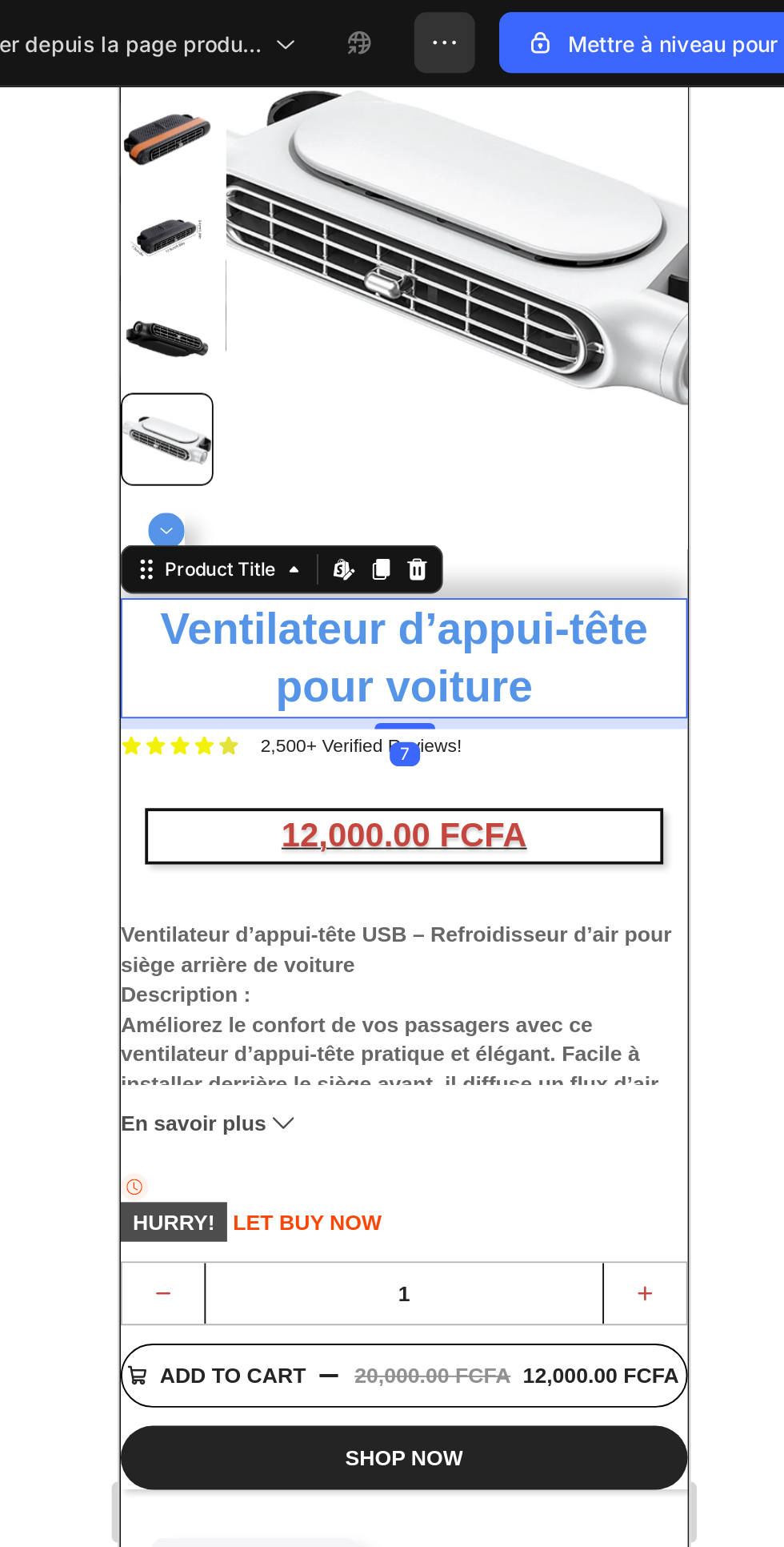
click at [135, 336] on icon at bounding box center [135, 336] width 2 height 2
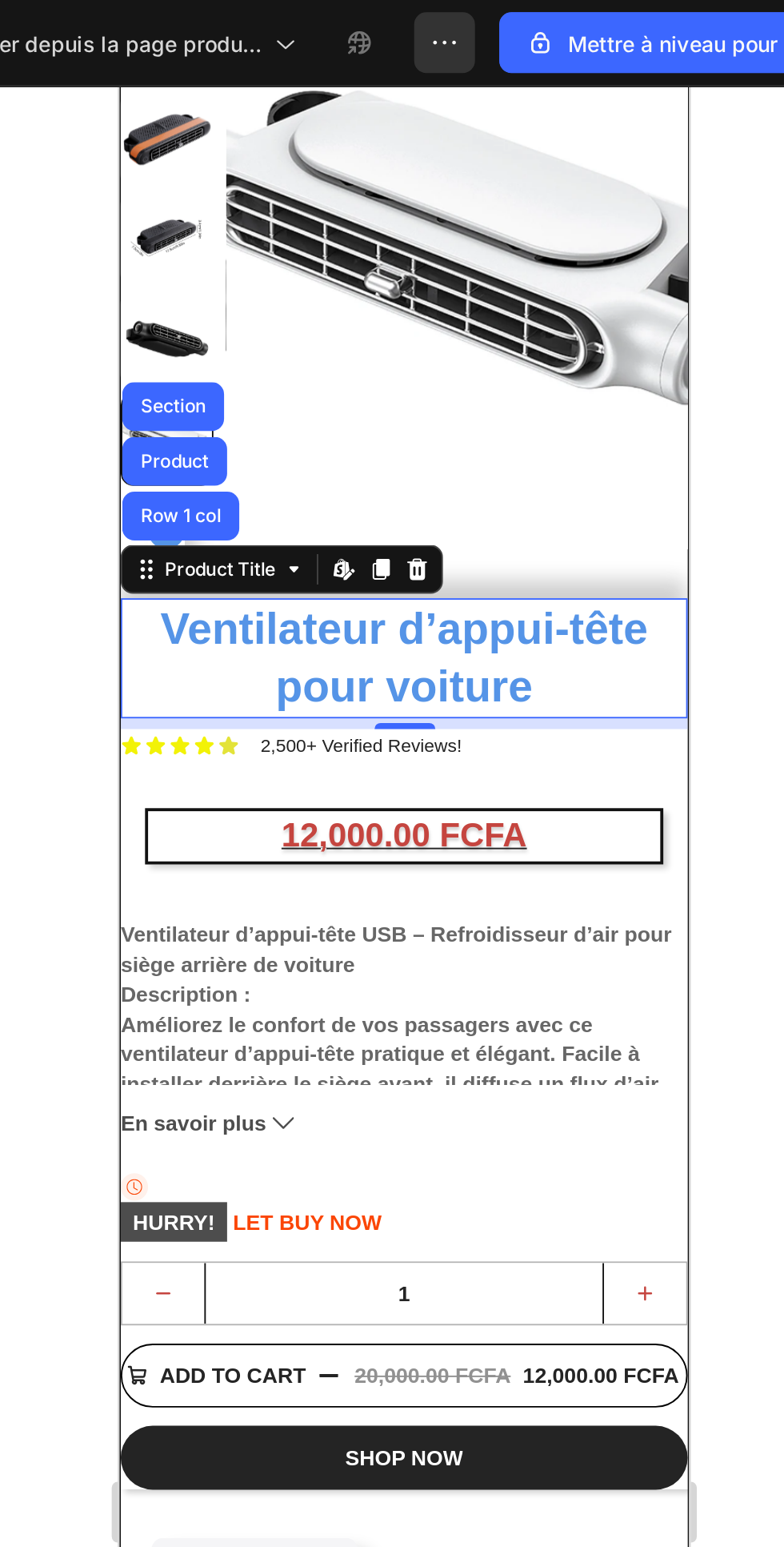
click at [137, 280] on div "Product" at bounding box center [148, 283] width 42 height 10
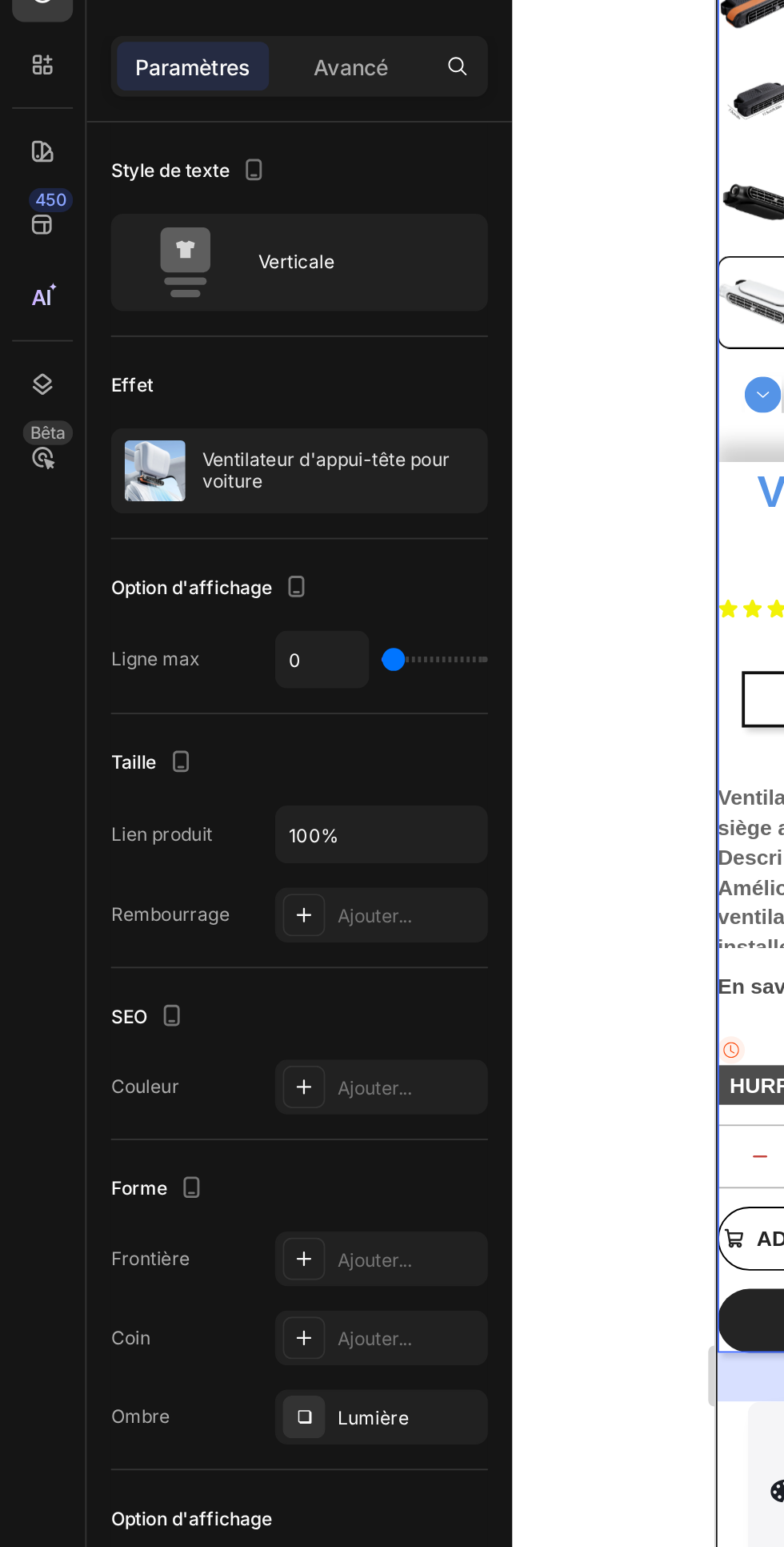
click at [207, 562] on div "Ajouter..." at bounding box center [201, 553] width 112 height 28
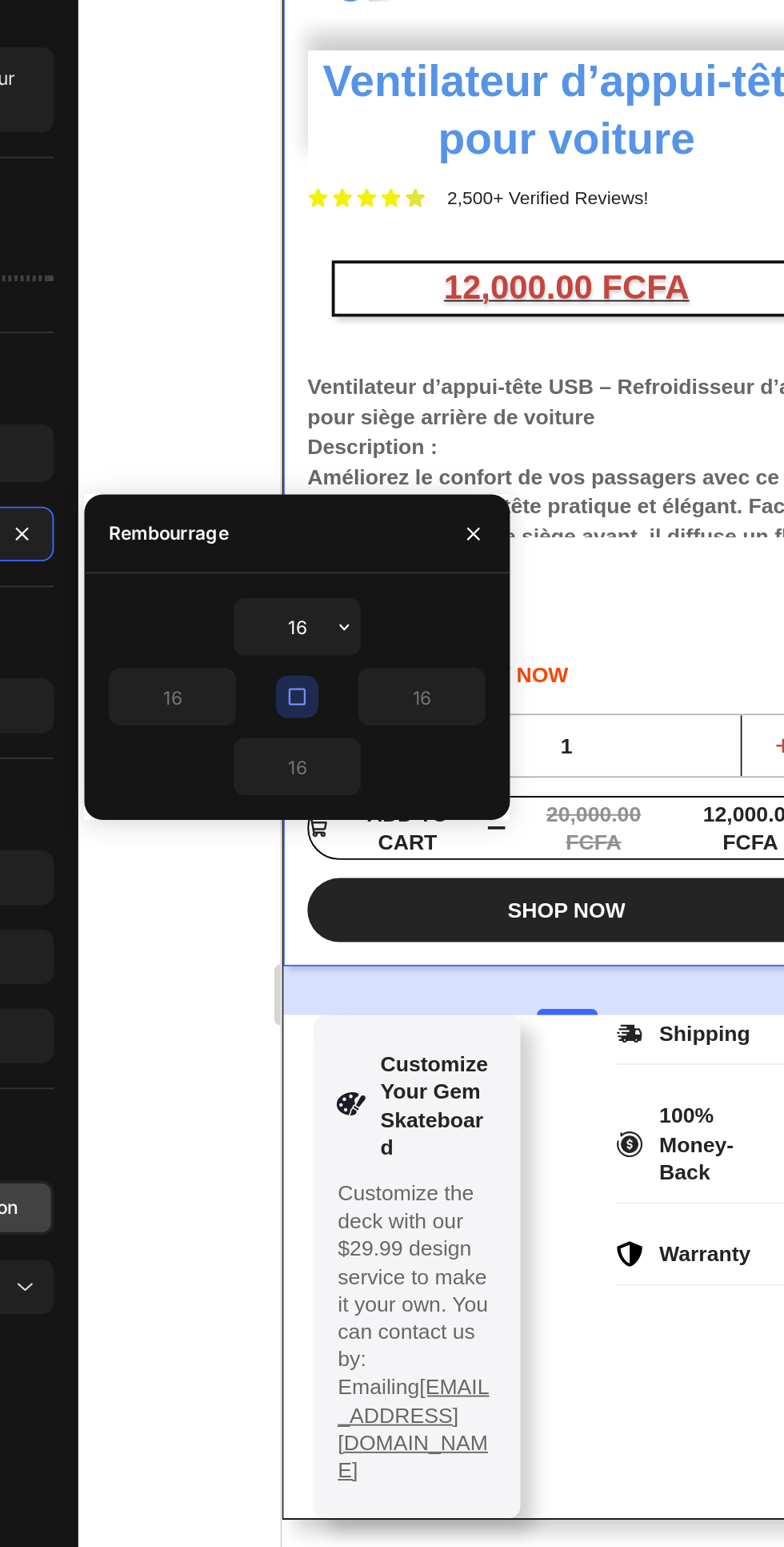
click at [401, 597] on button "button" at bounding box center [409, 602] width 16 height 28
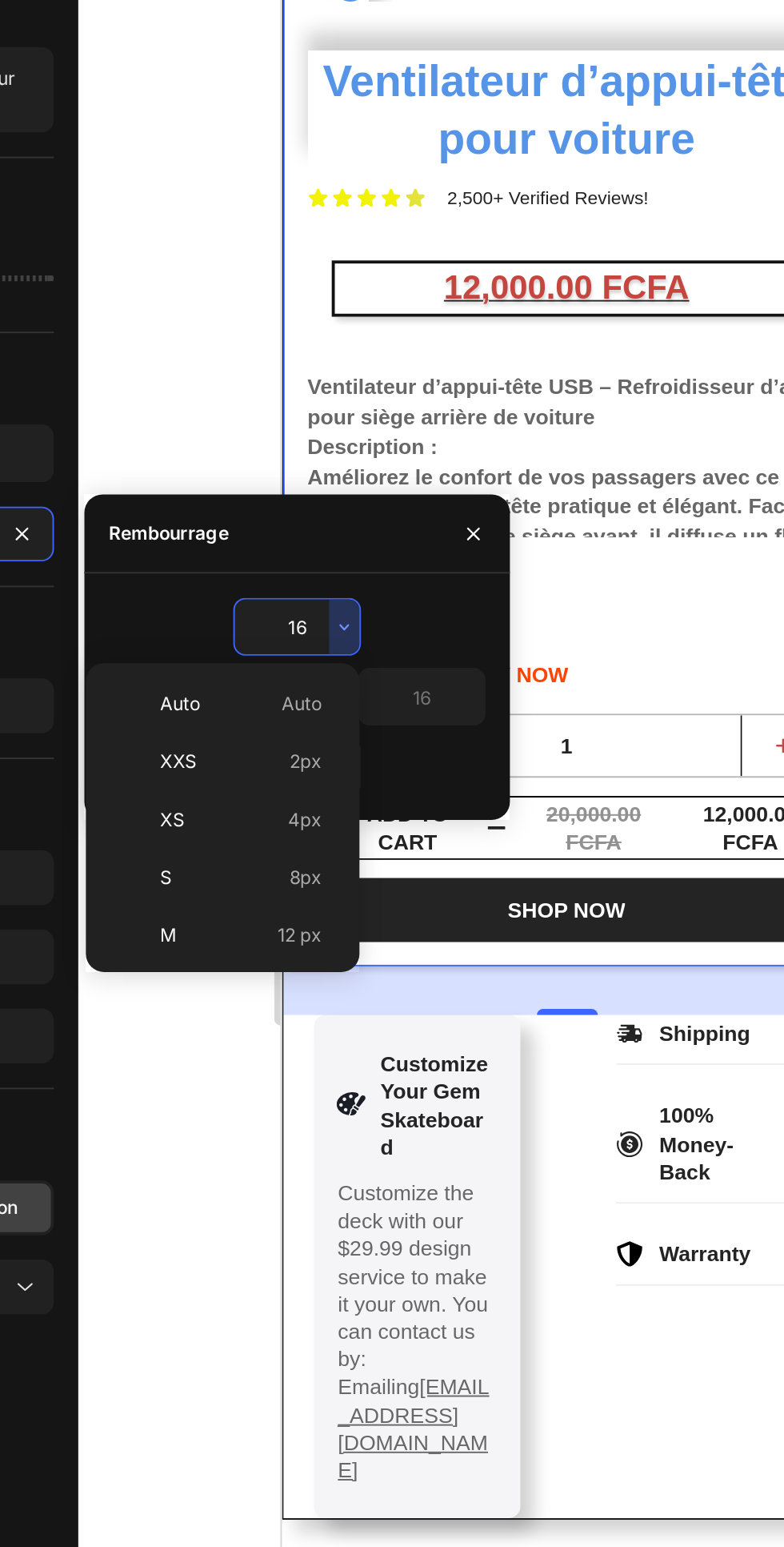
click at [380, 598] on input "16" at bounding box center [385, 602] width 66 height 28
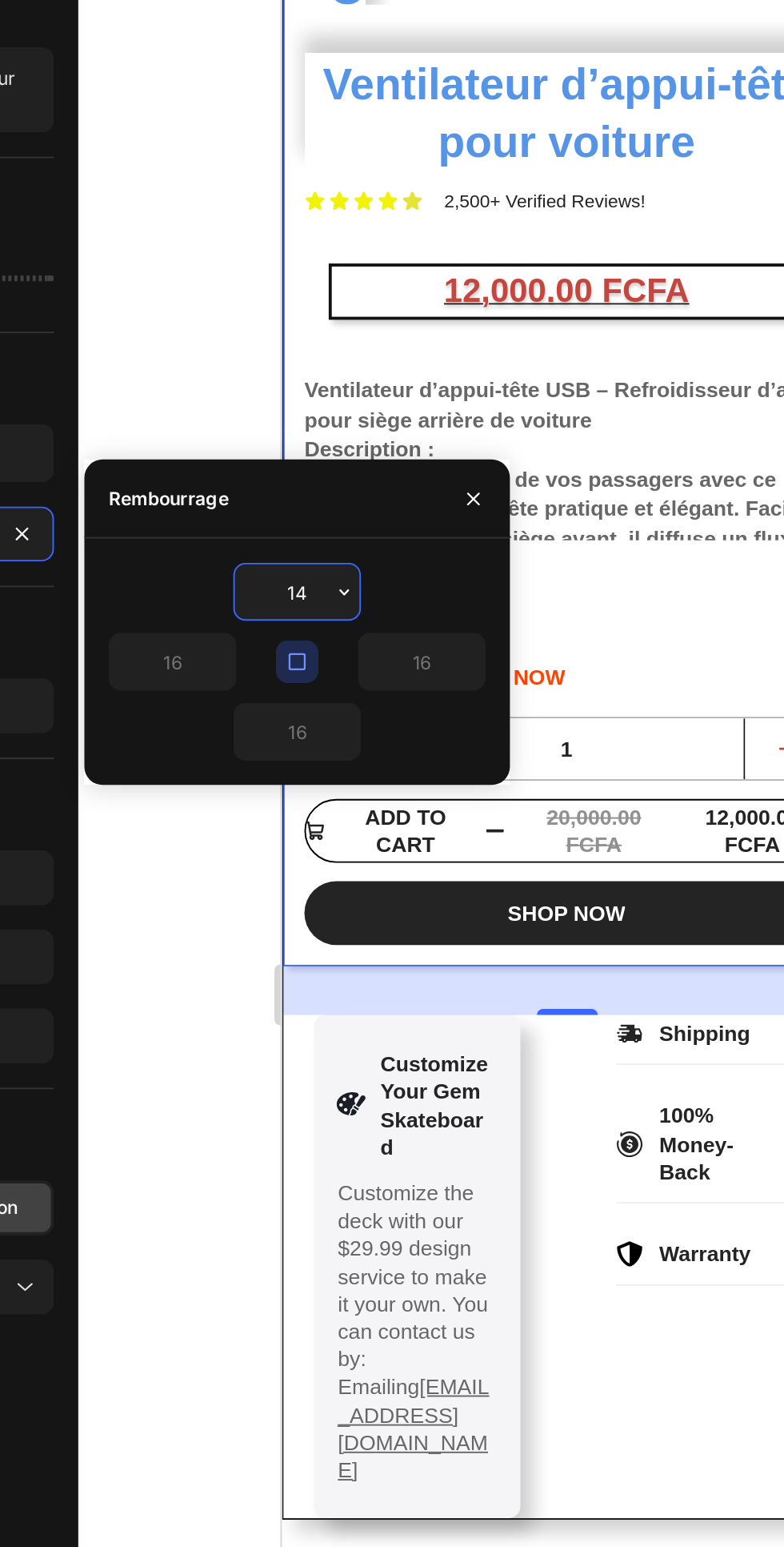
type input "1"
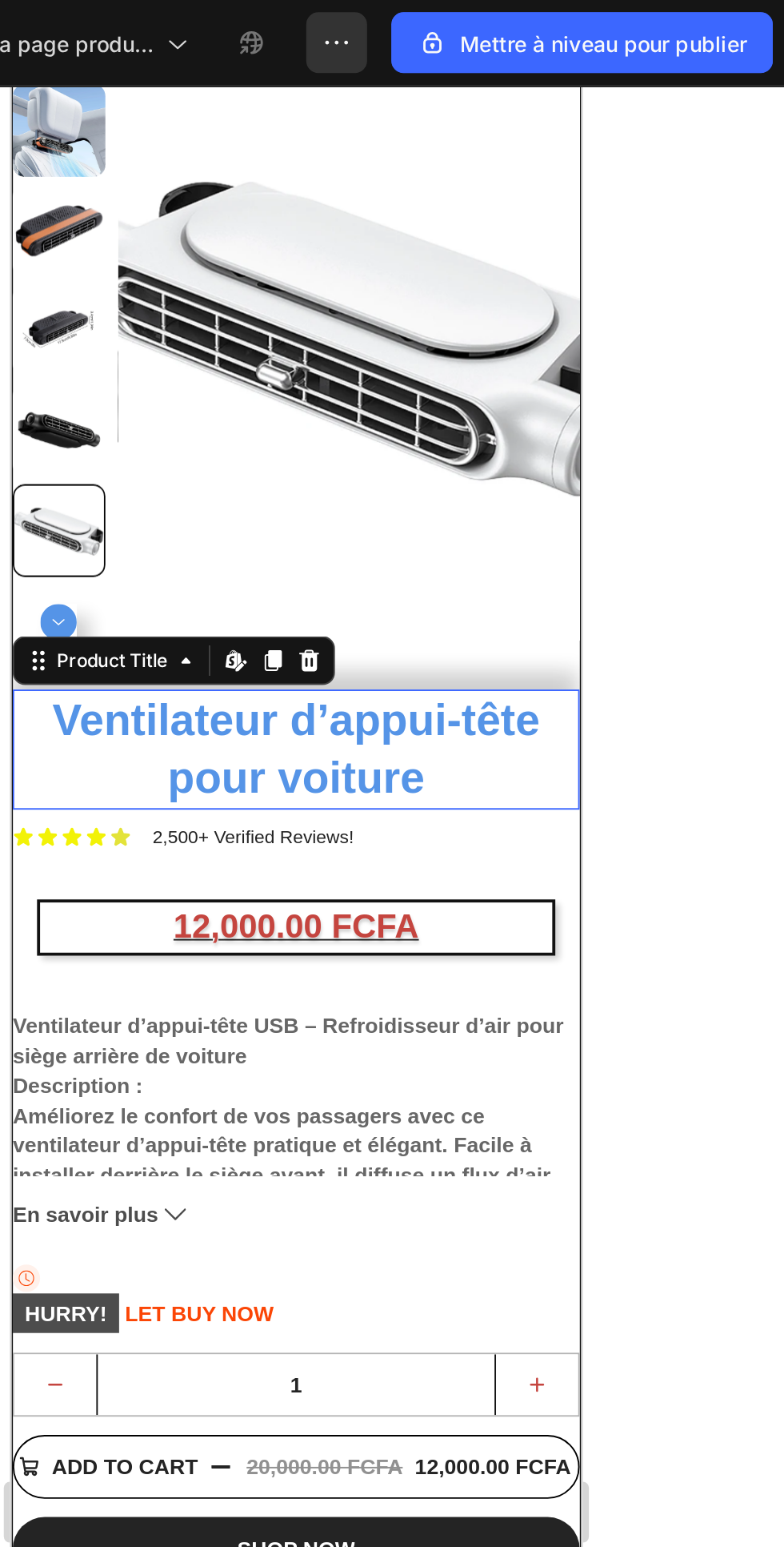
scroll to position [28, 0]
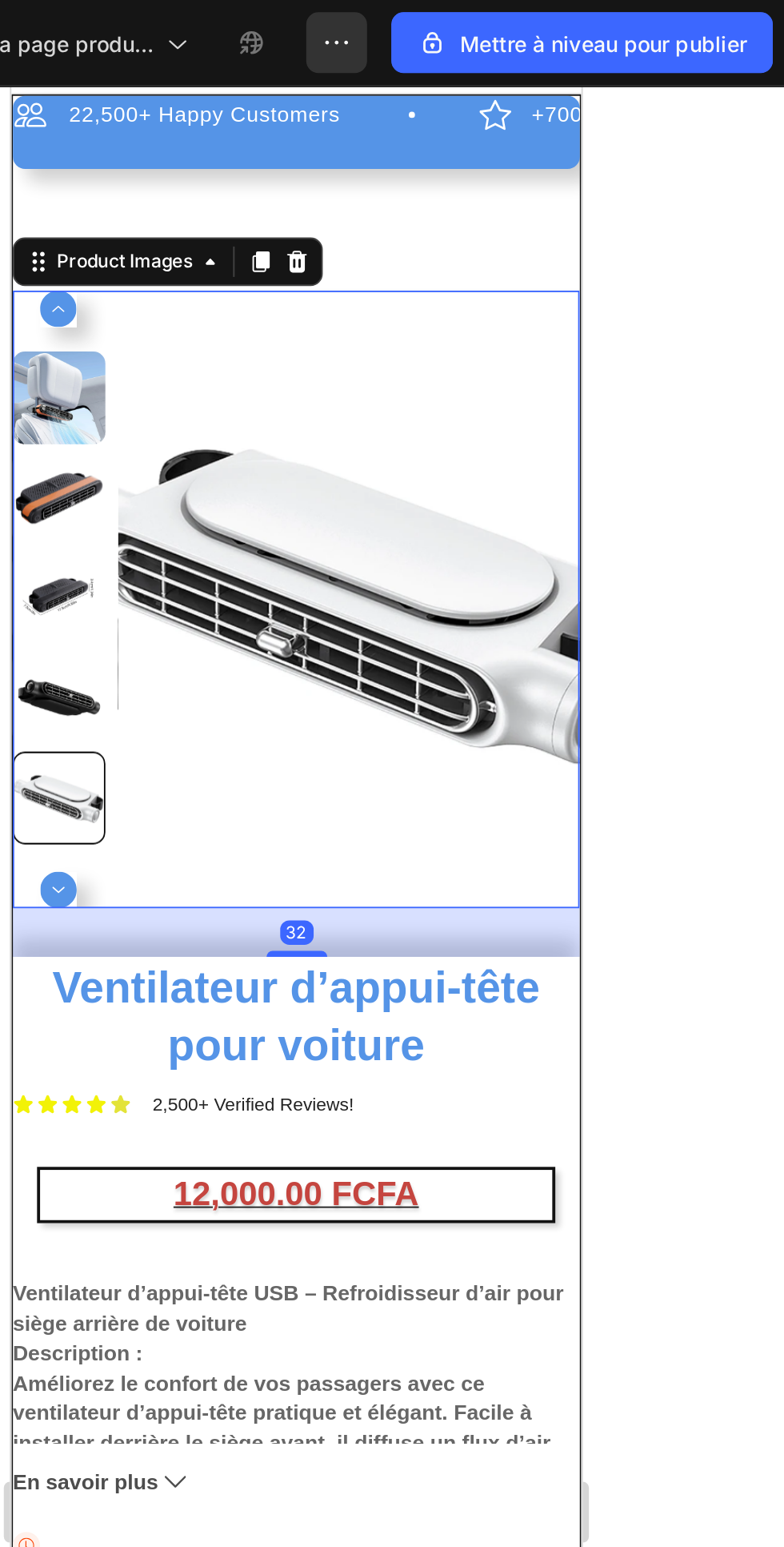
click at [240, 148] on div "22,500+ Happy Customers Item List +700 5-Start Review Item List 30 Day Guarante…" at bounding box center [161, 697] width 298 height 1213
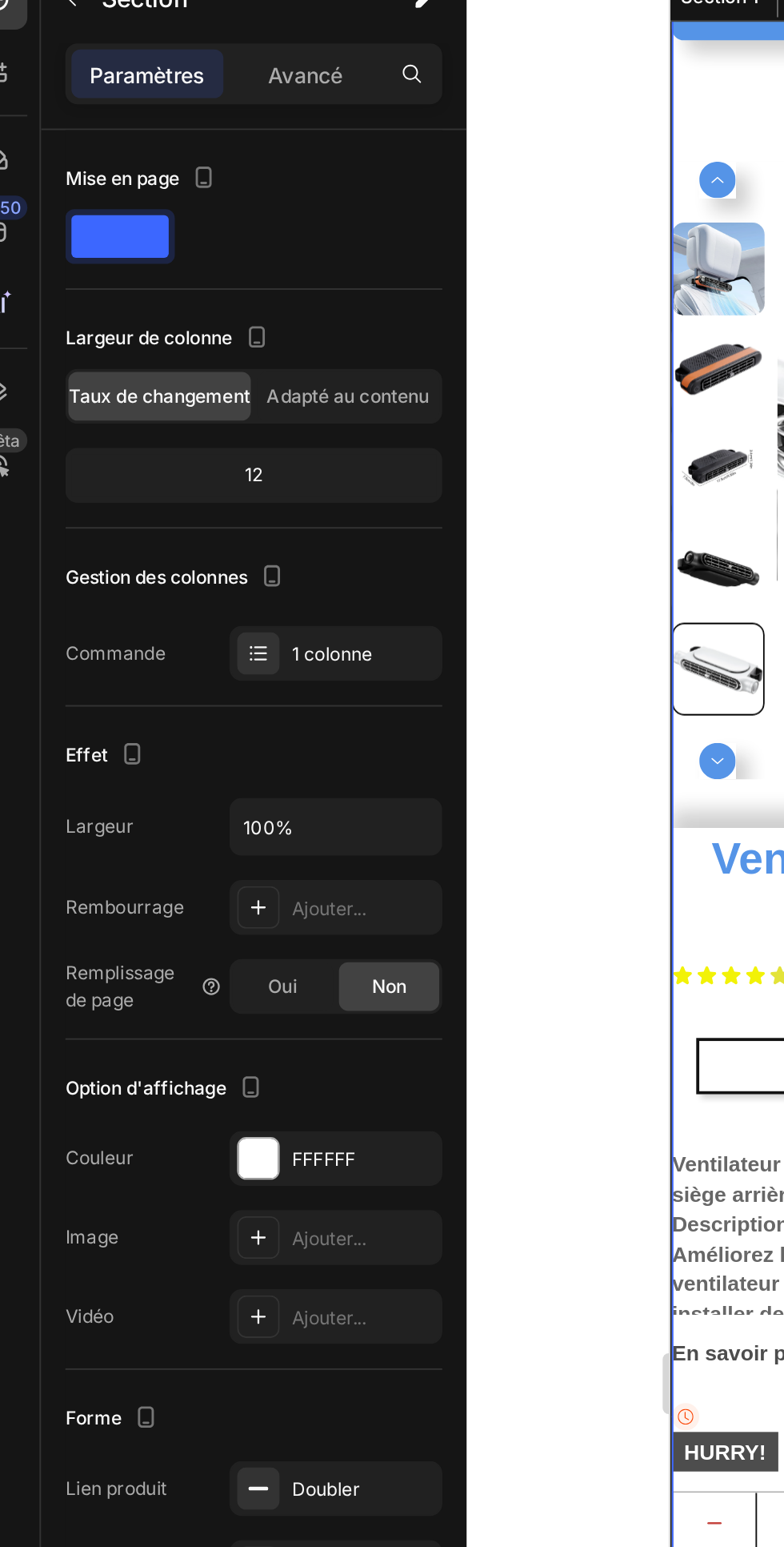
click at [192, 545] on font "Ajouter..." at bounding box center [197, 546] width 39 height 12
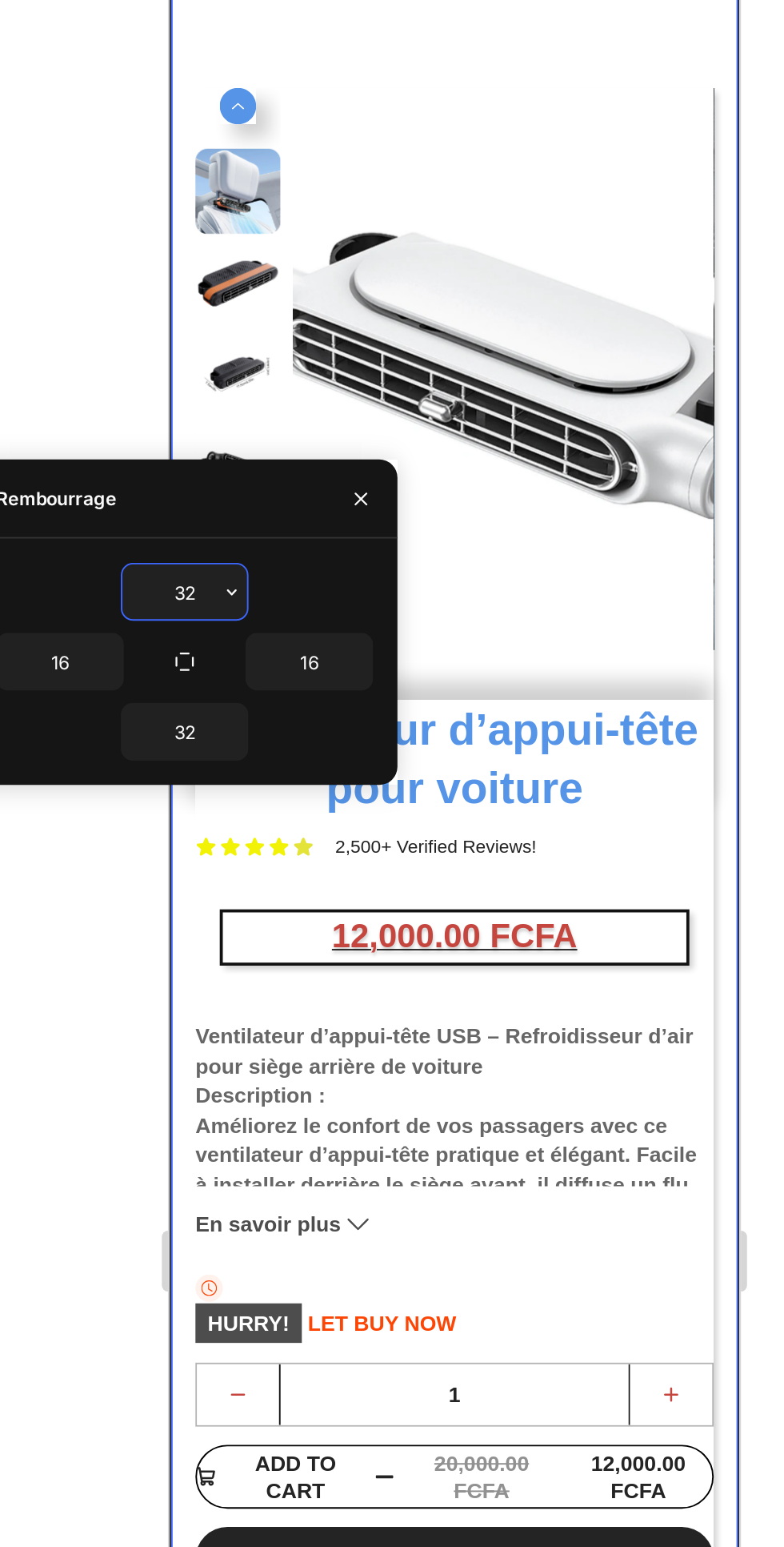
click at [374, 444] on input "32" at bounding box center [385, 443] width 66 height 28
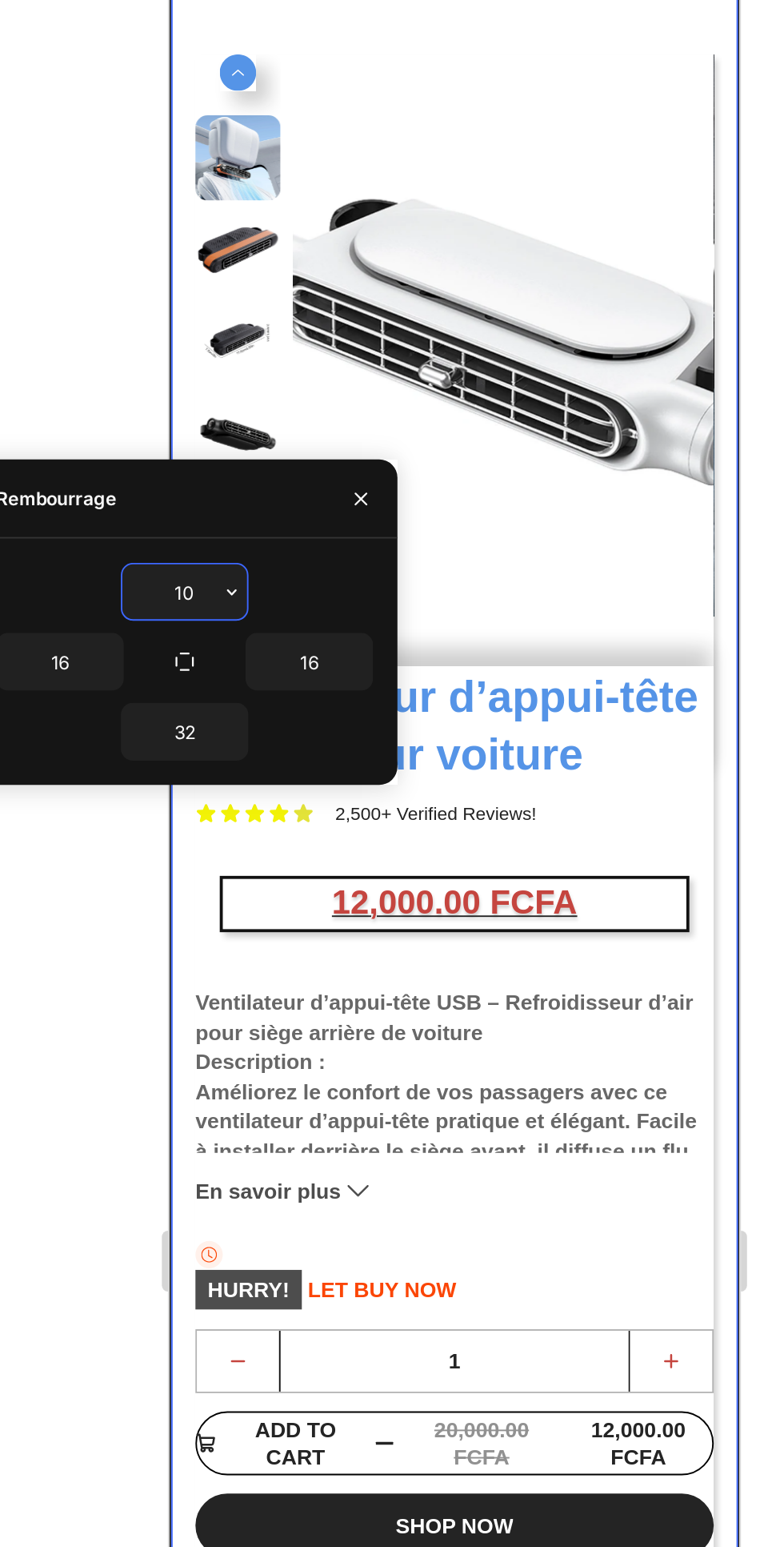
type input "10"
click at [321, 483] on input "16" at bounding box center [319, 480] width 66 height 28
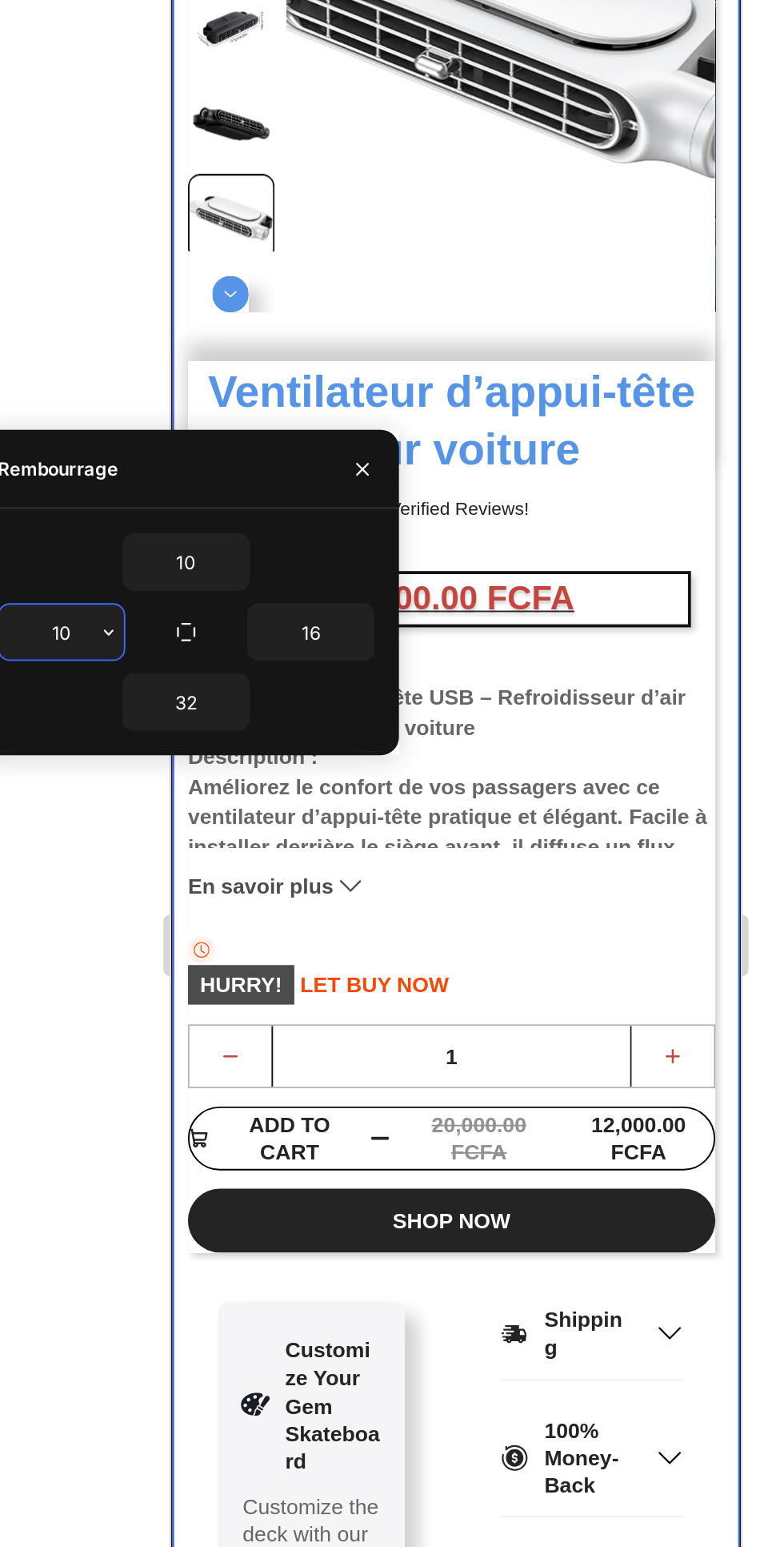
type input "10"
click at [466, 632] on input "16" at bounding box center [450, 630] width 66 height 28
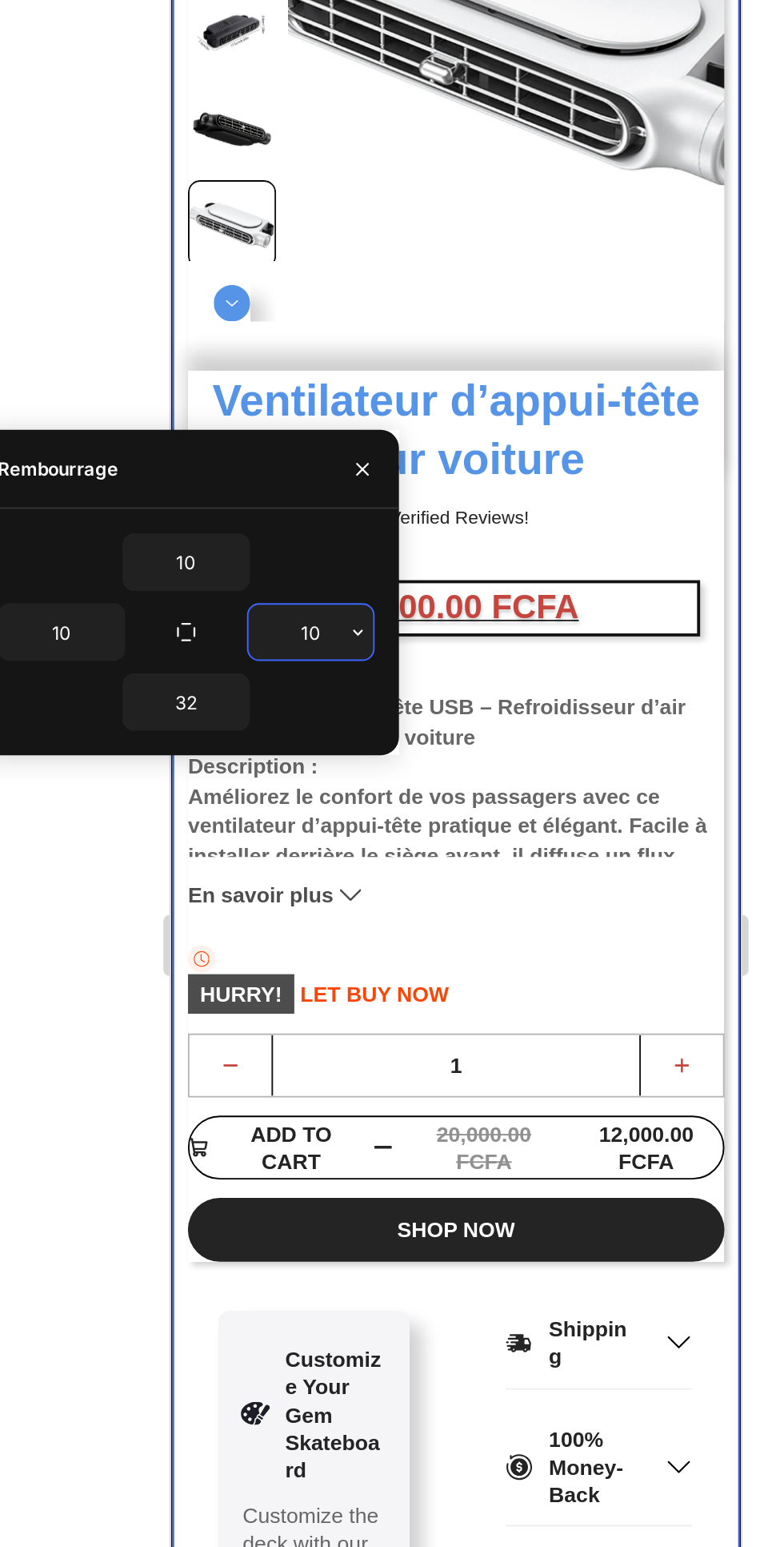
type input "10"
click at [386, 670] on input "32" at bounding box center [385, 667] width 66 height 28
type input "20"
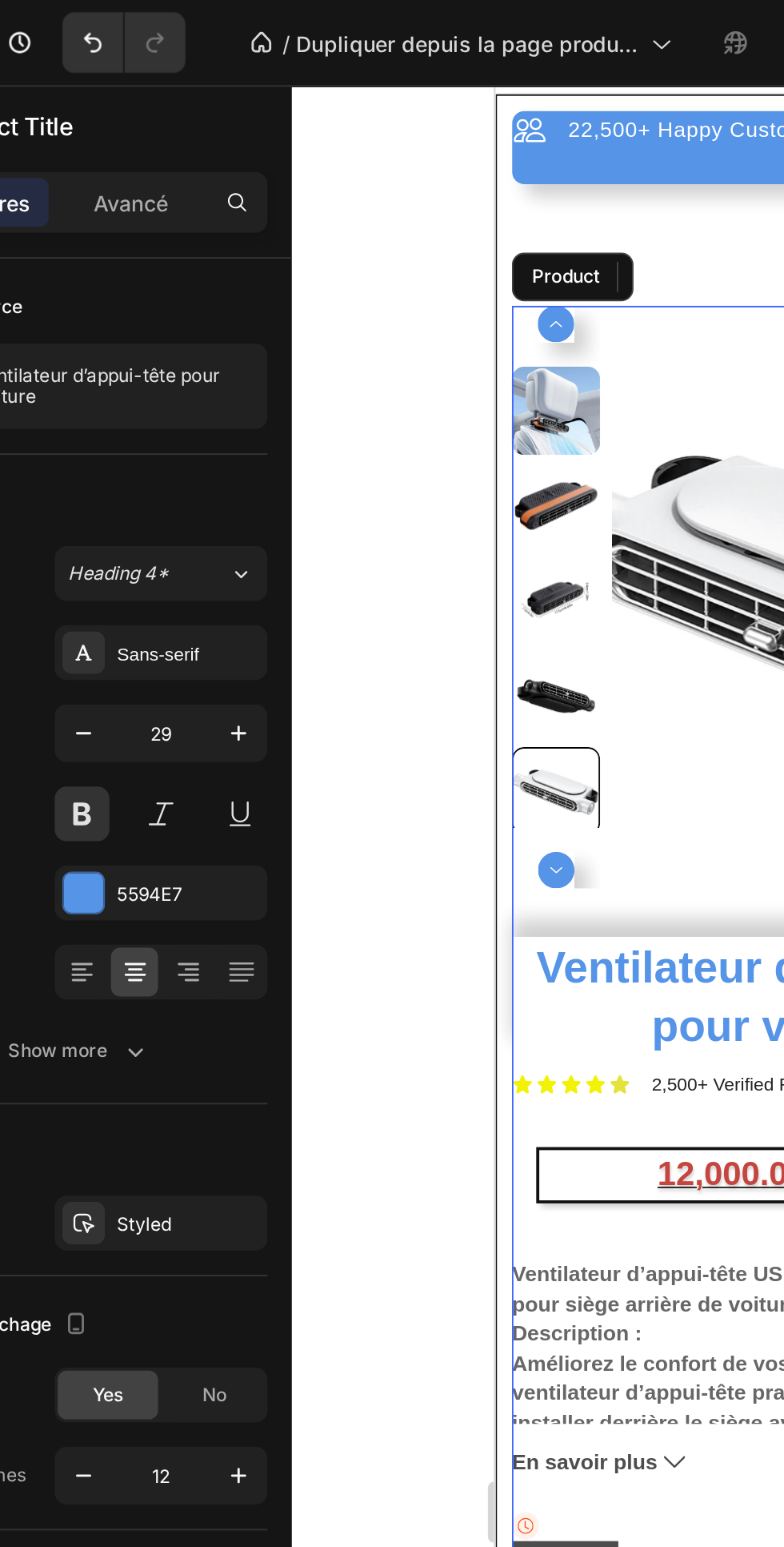
scroll to position [0, 0]
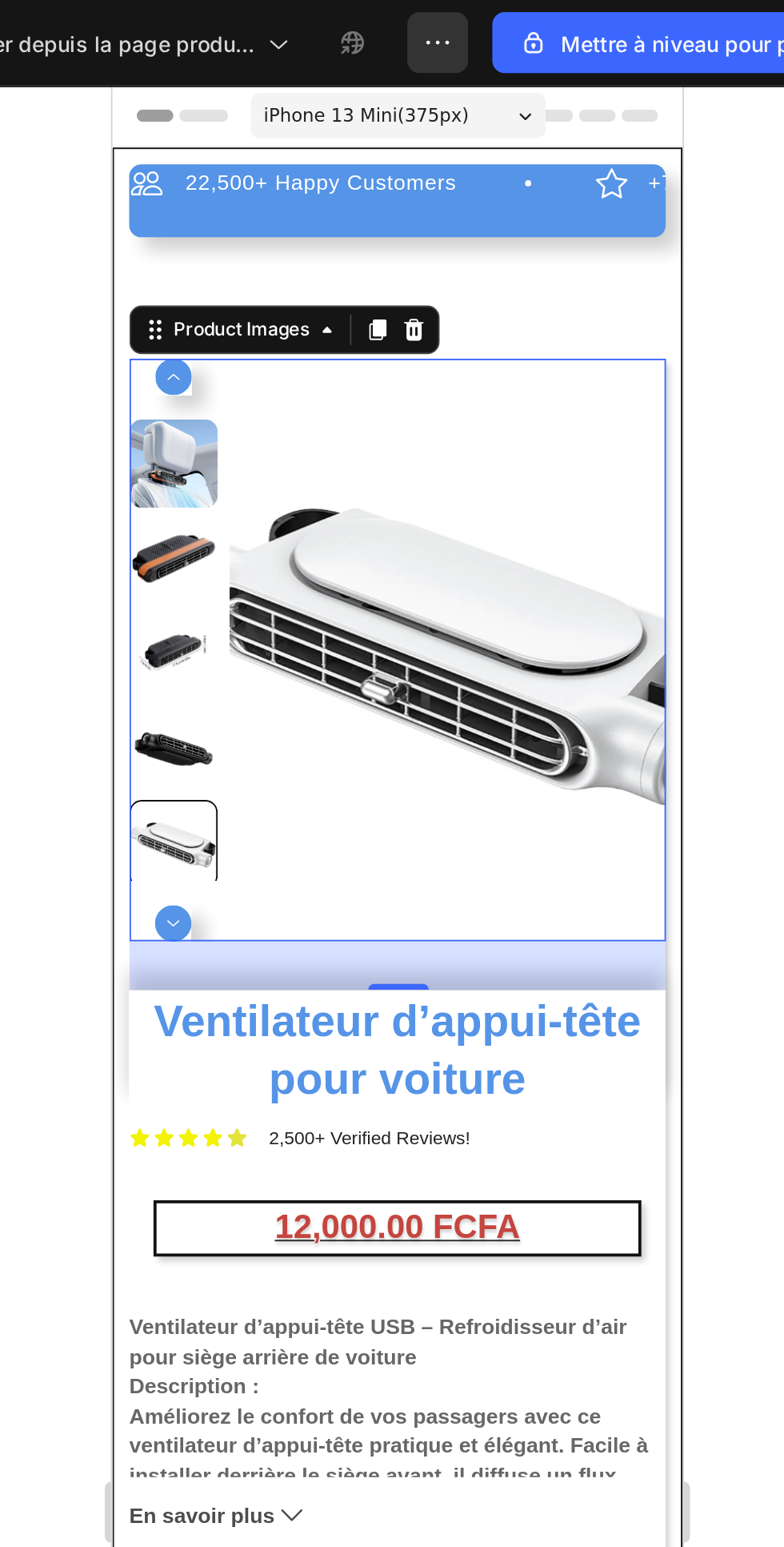
click at [544, 23] on icon "button" at bounding box center [544, 23] width 2 height 2
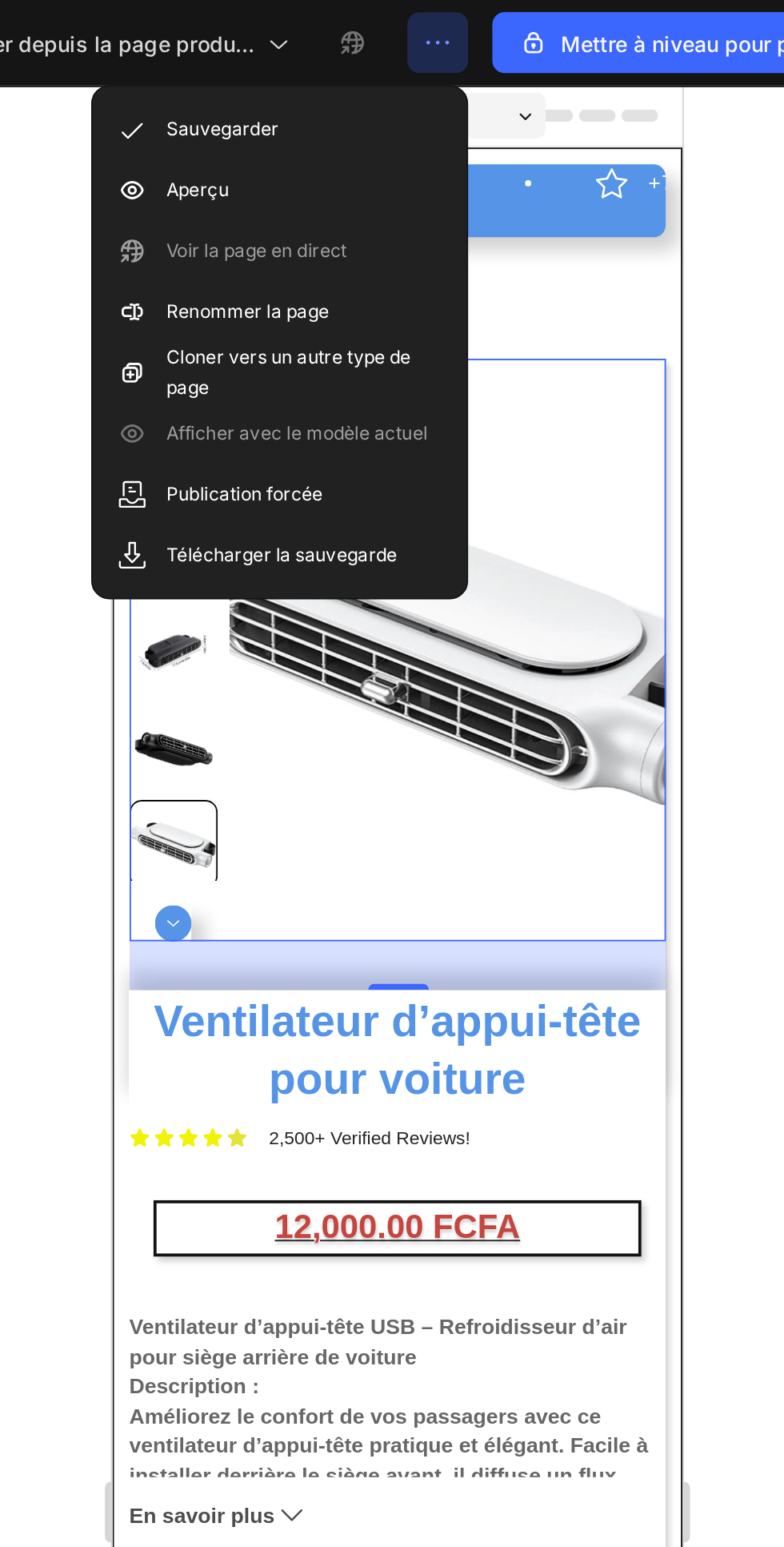
click at [419, 99] on font "Aperçu" at bounding box center [421, 99] width 32 height 12
click at [385, 188] on div "22,500+ Happy Customers Item List +700 5-Start Review Item List 30 Day Guarante…" at bounding box center [262, 731] width 283 height 1209
click at [358, 194] on div "22,500+ Happy Customers Item List +700 5-Start Review Item List 30 Day Guarante…" at bounding box center [262, 731] width 283 height 1209
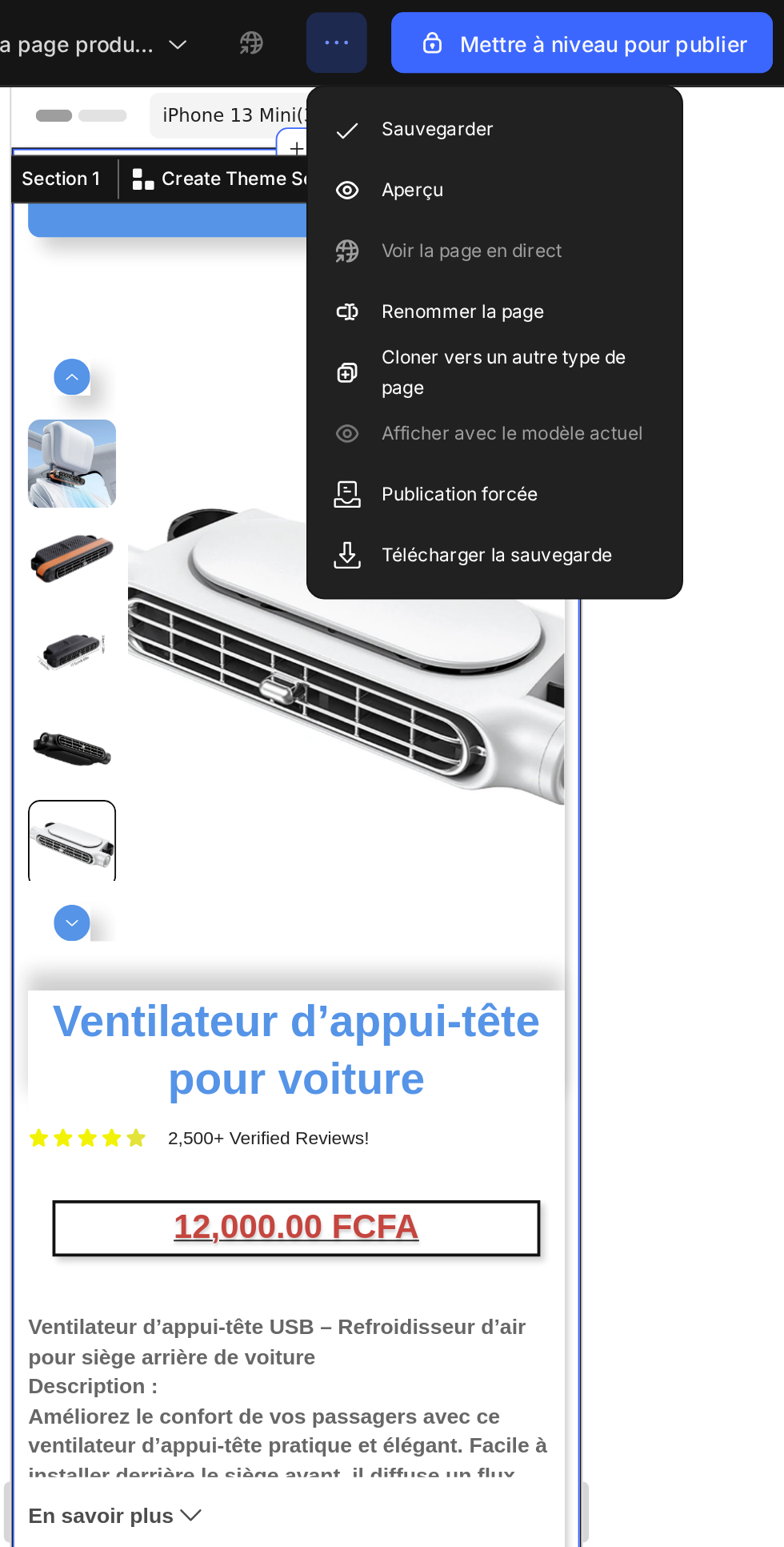
click at [757, 466] on div at bounding box center [527, 796] width 514 height 1502
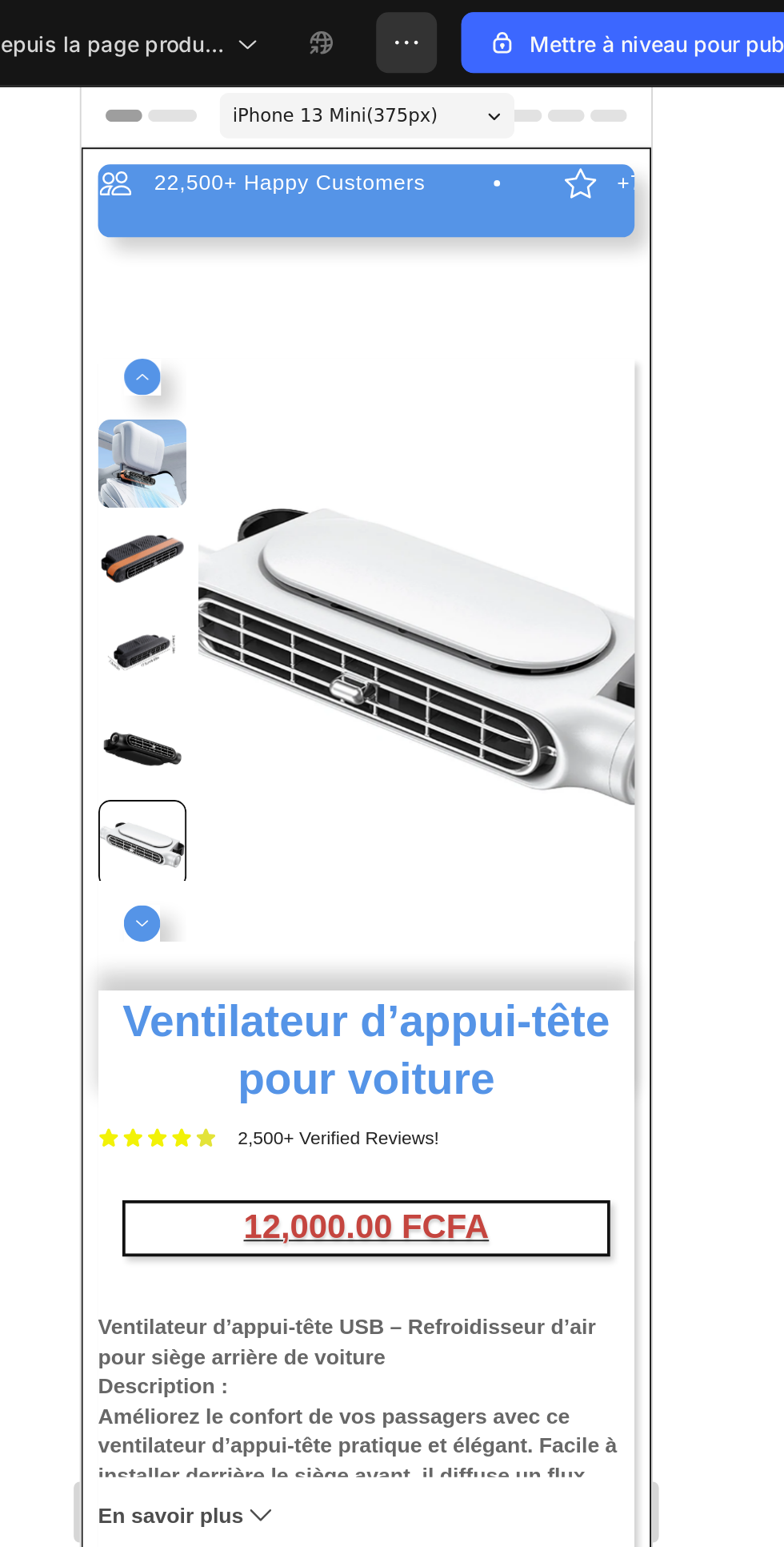
click at [172, 188] on div "22,500+ Happy Customers Item List +700 5-Start Review Item List 30 Day Guarante…" at bounding box center [231, 731] width 283 height 1209
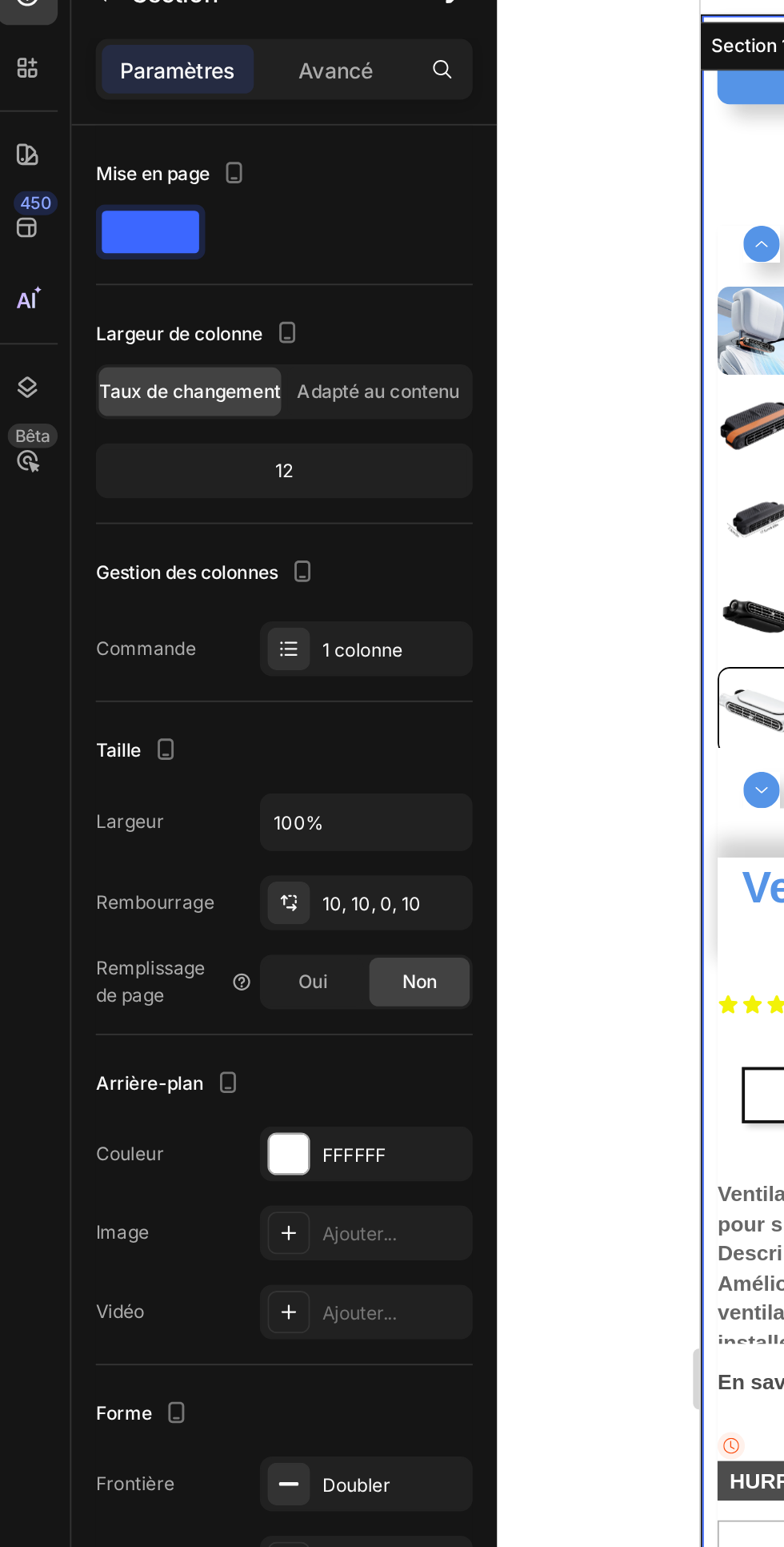
click at [0, 0] on icon "button" at bounding box center [0, 0] width 0 height 0
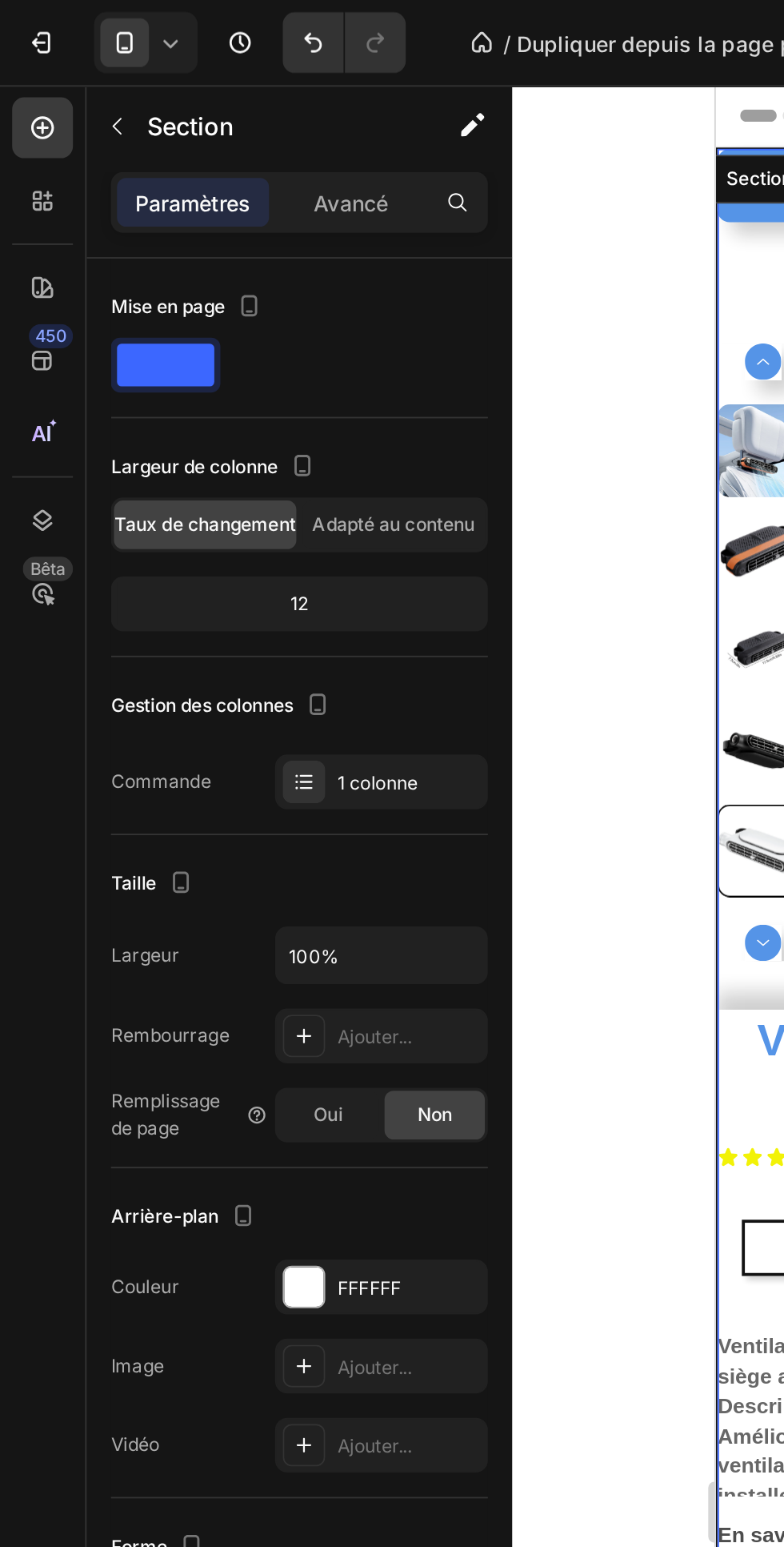
click at [189, 545] on font "Ajouter..." at bounding box center [197, 546] width 39 height 12
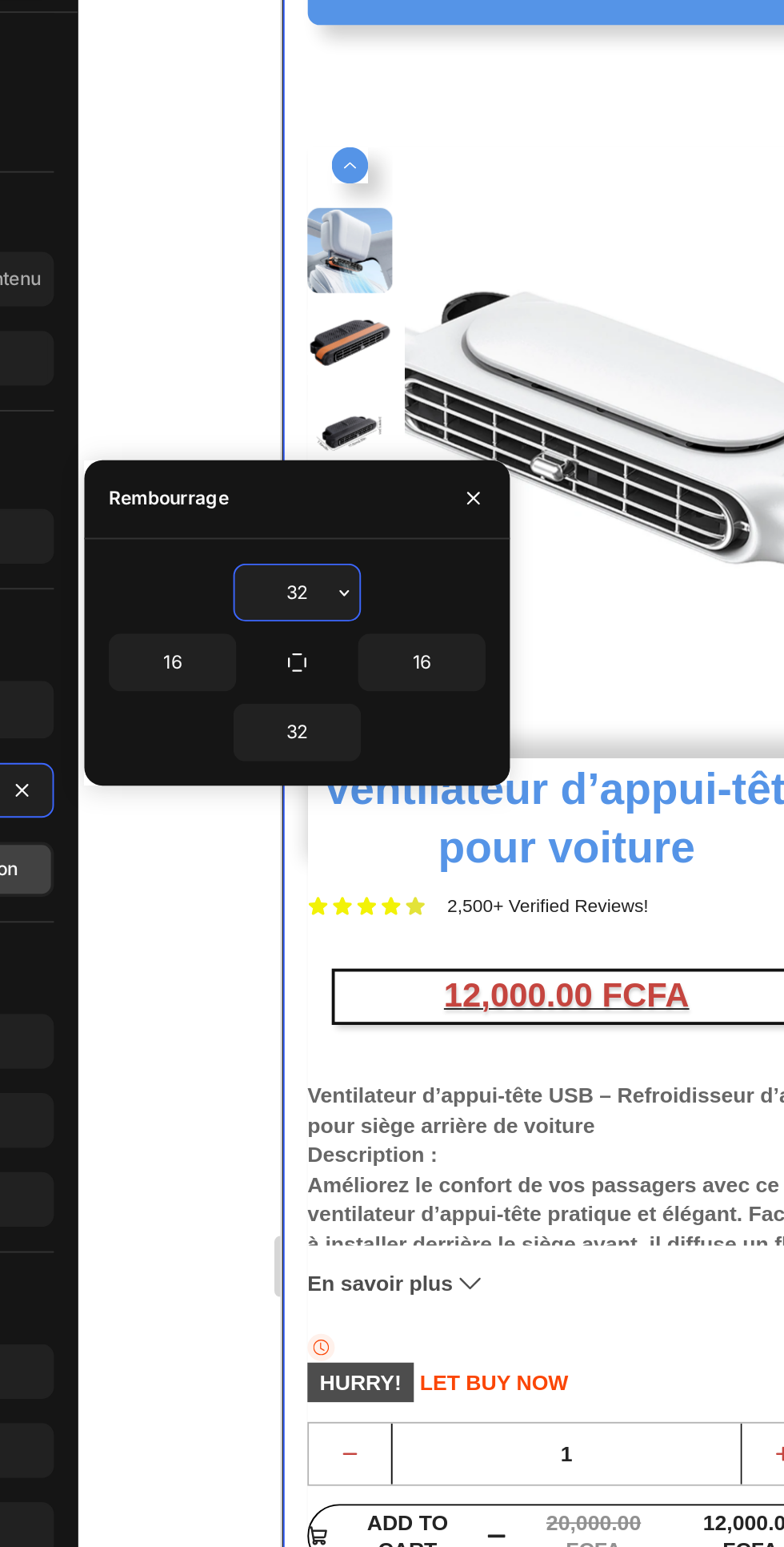
scroll to position [15, 0]
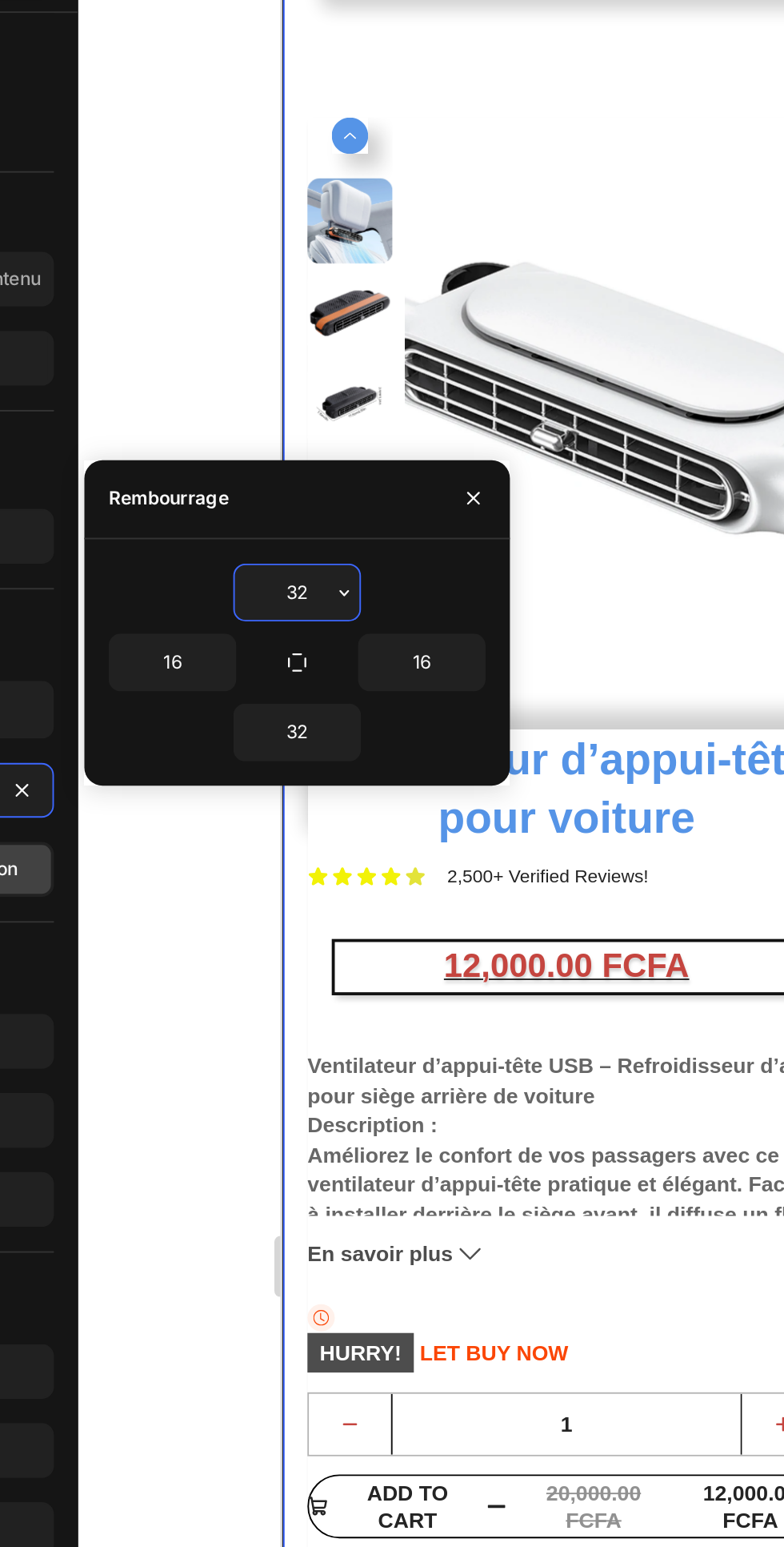
click at [377, 439] on input "32" at bounding box center [385, 441] width 66 height 28
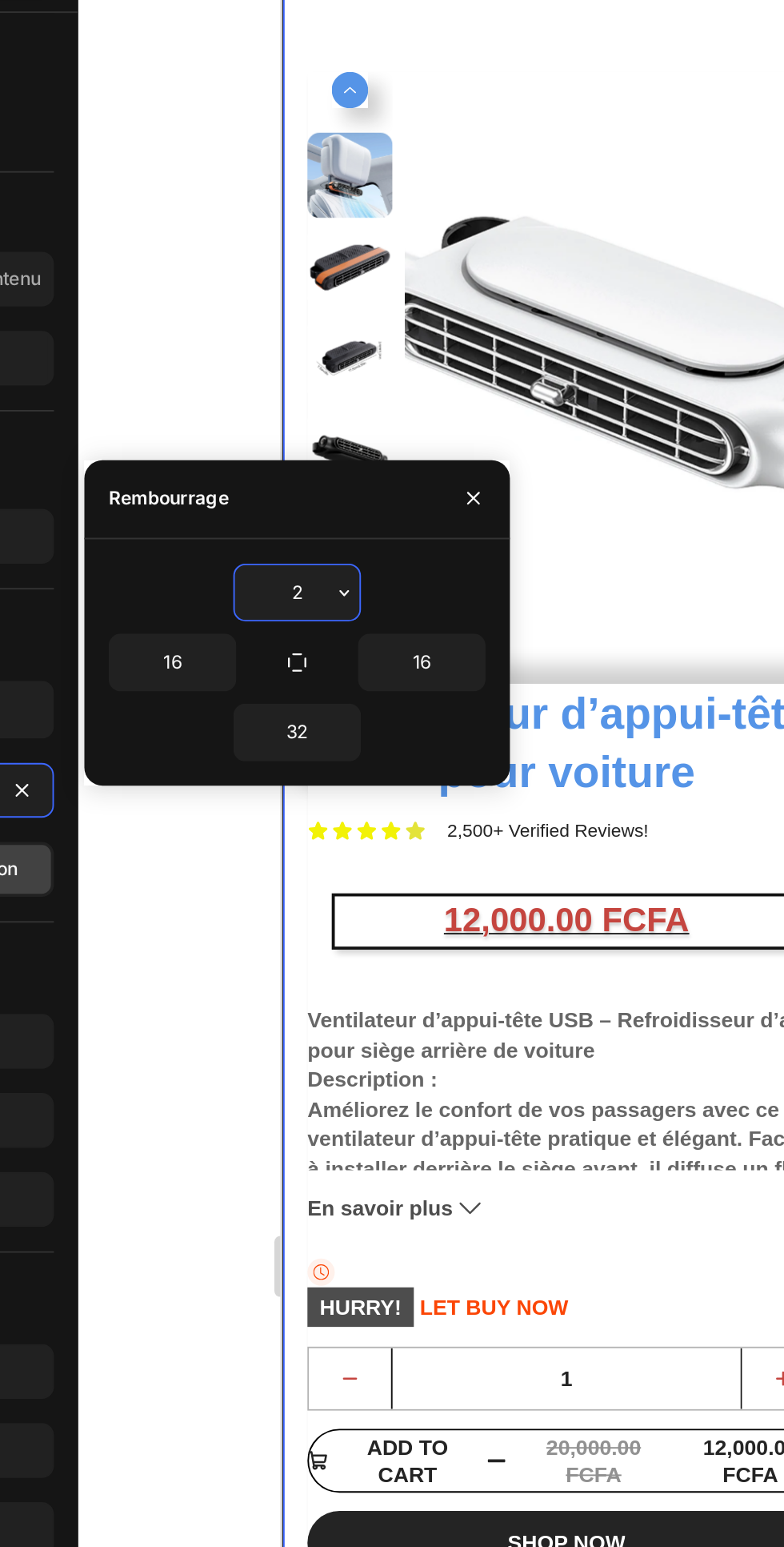
type input "20"
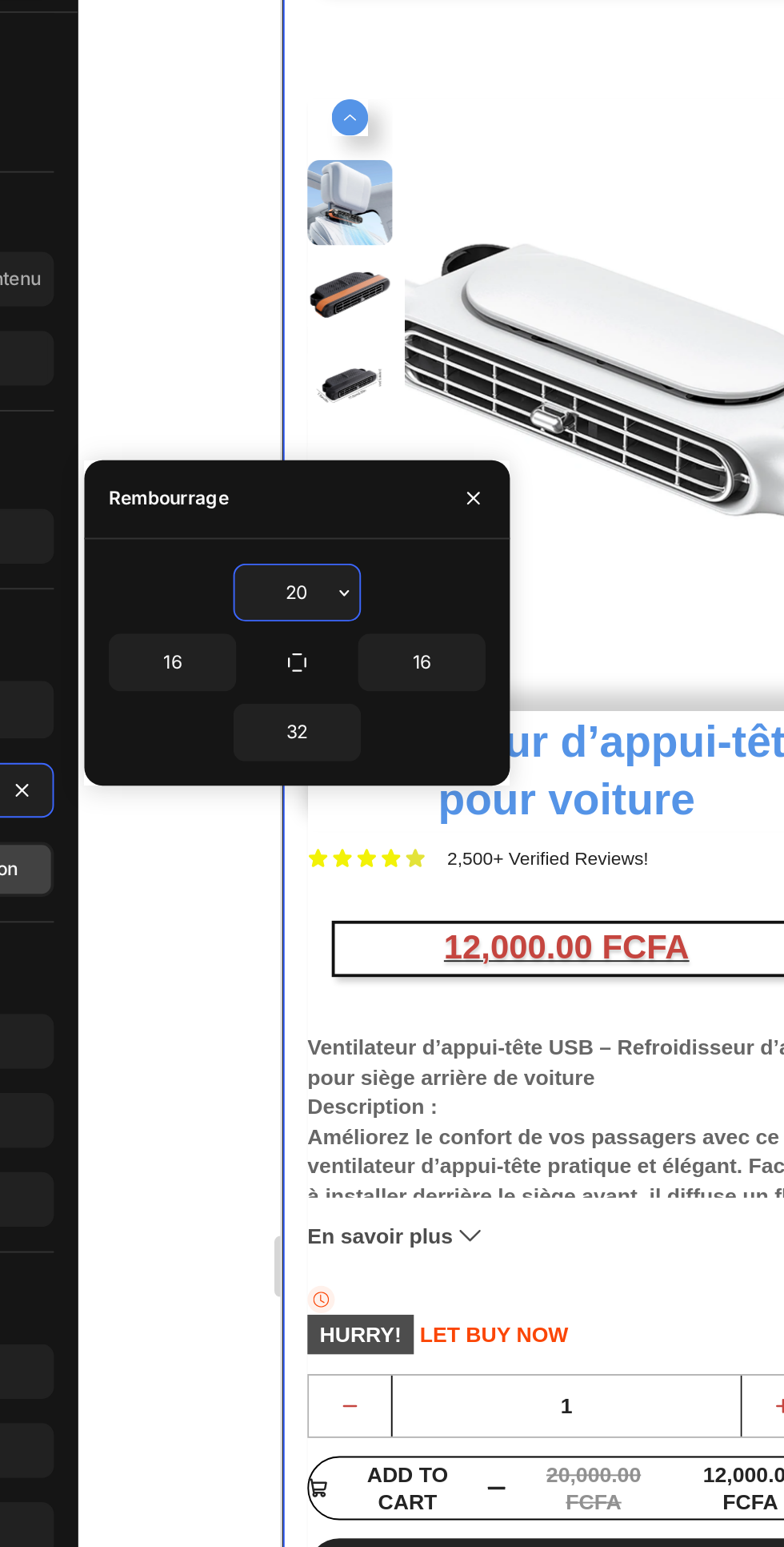
click at [247, 196] on div at bounding box center [158, 191] width 198 height 28
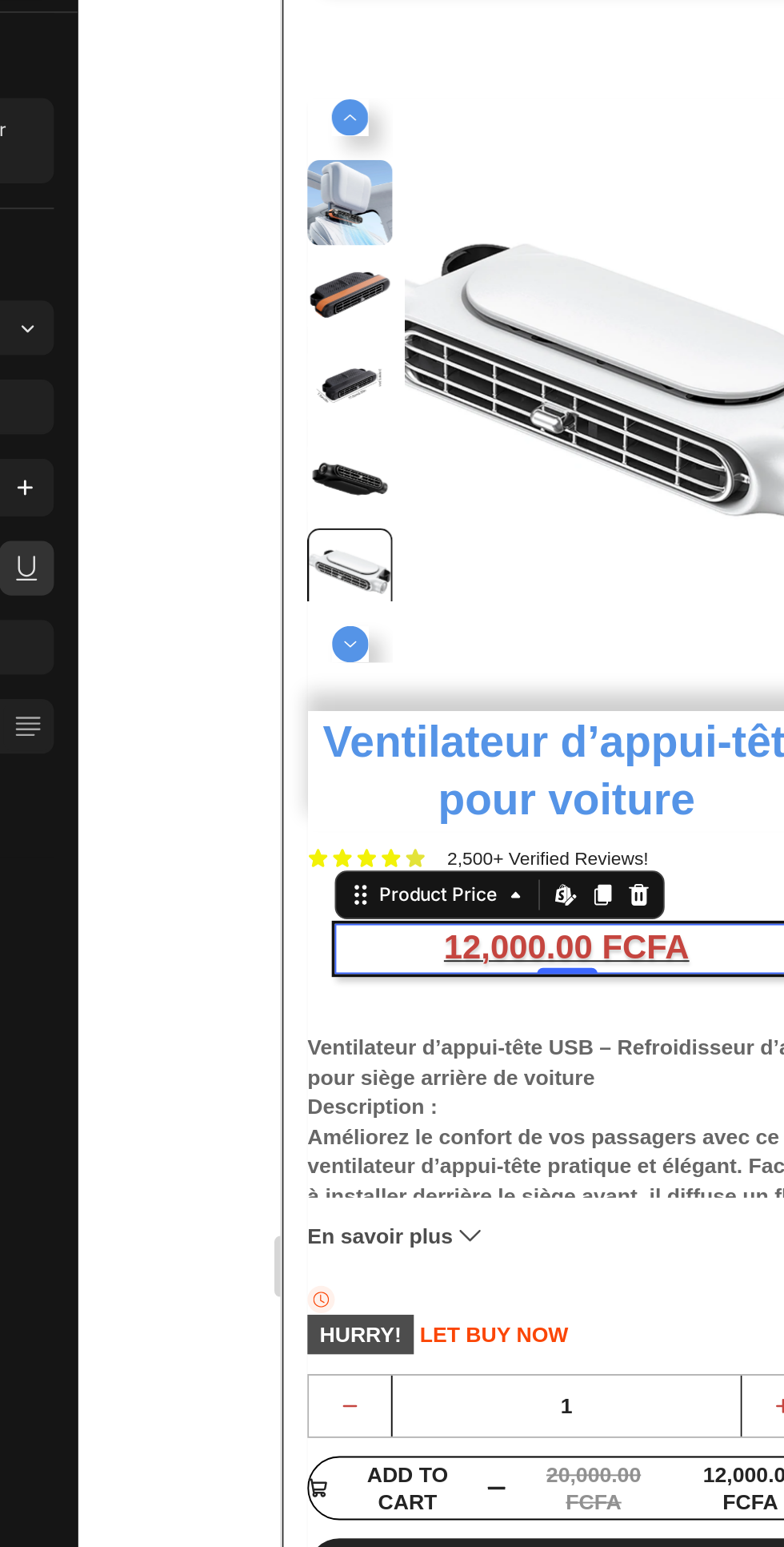
scroll to position [0, 0]
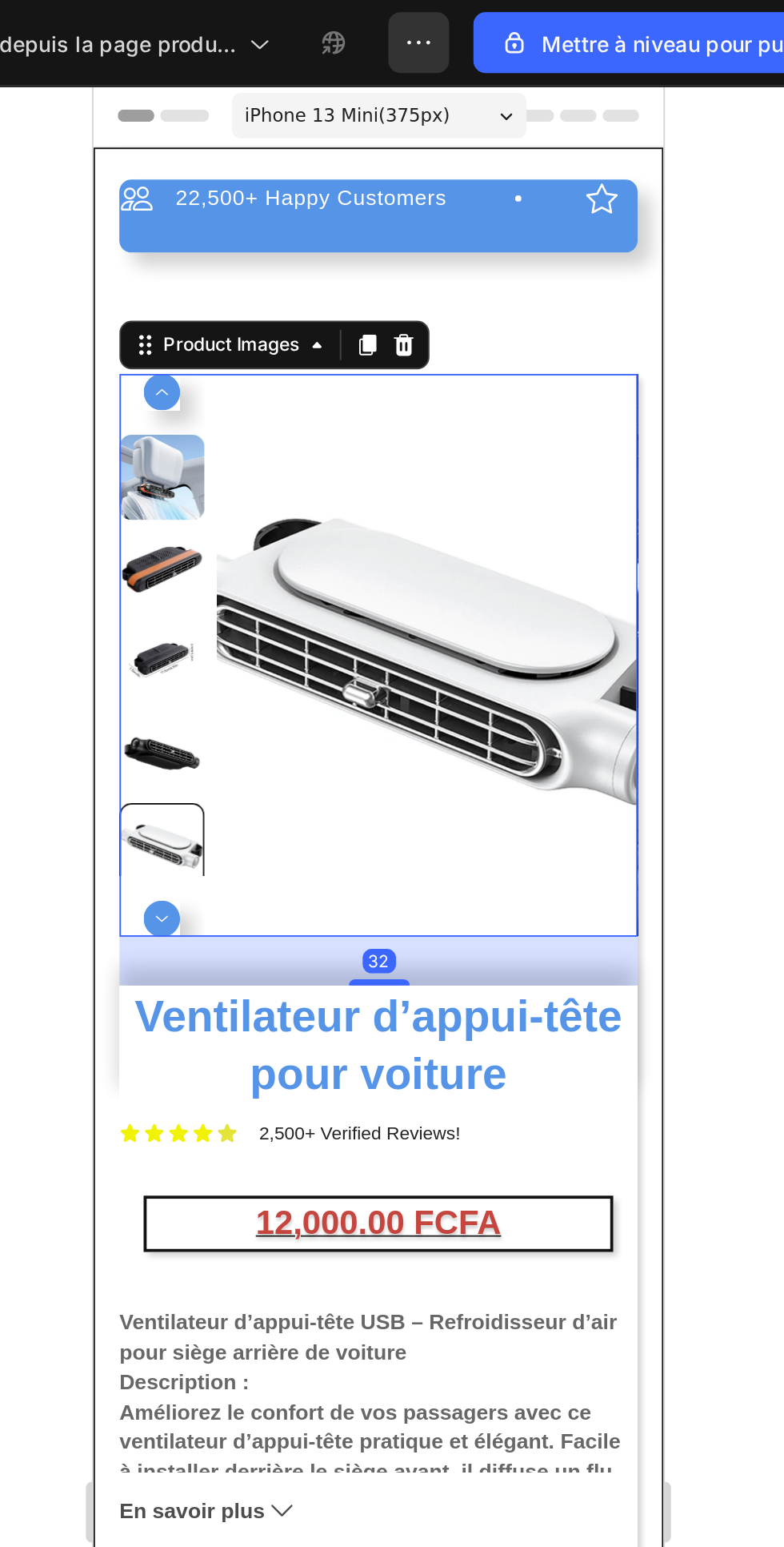
click at [562, 147] on div "30 Day Guarantee" at bounding box center [626, 144] width 129 height 20
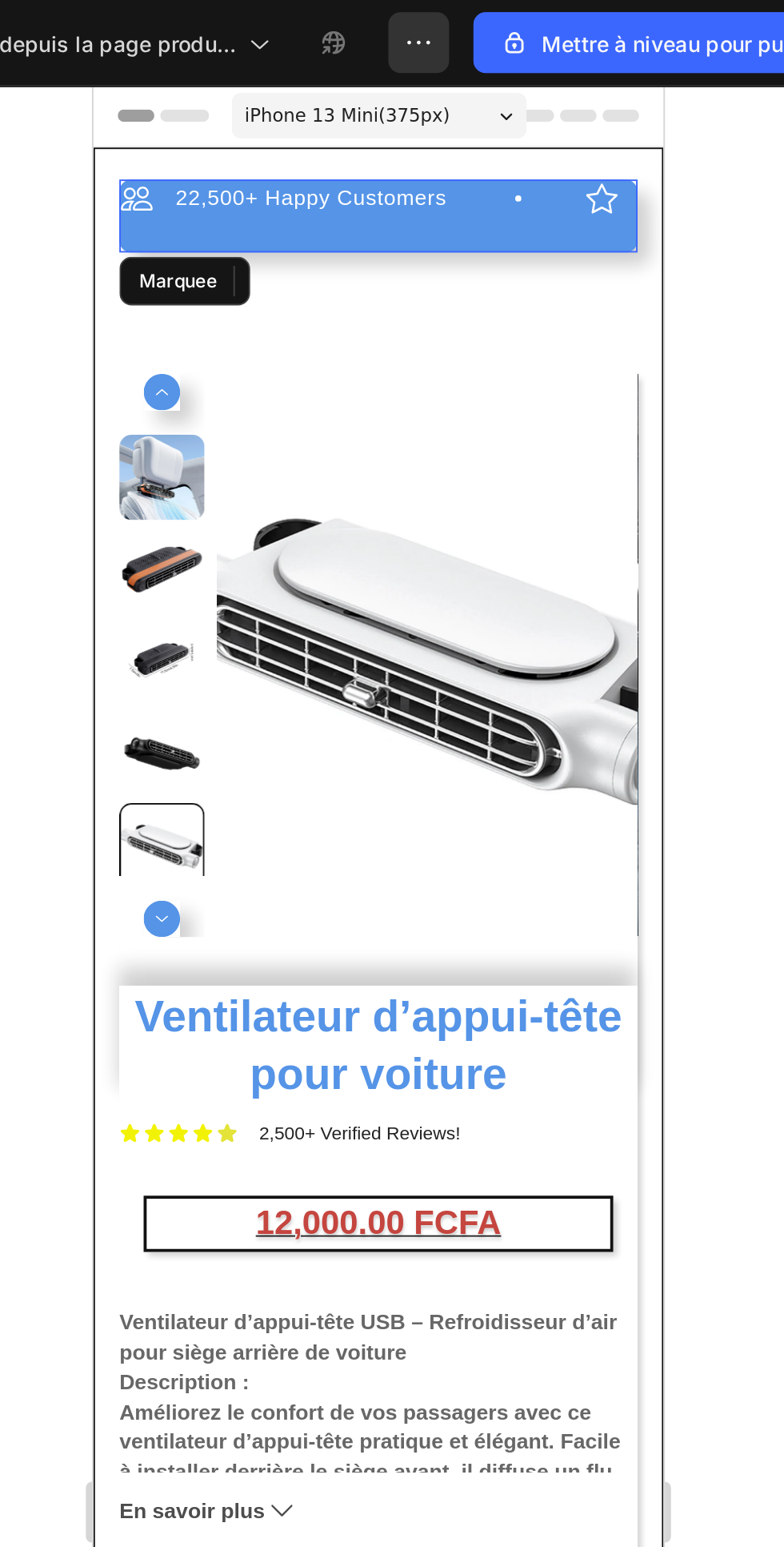
click at [154, 166] on div "22,500+ Happy Customers Item List +700 5-Start Review Item List 30 Day Guarante…" at bounding box center [242, 153] width 273 height 38
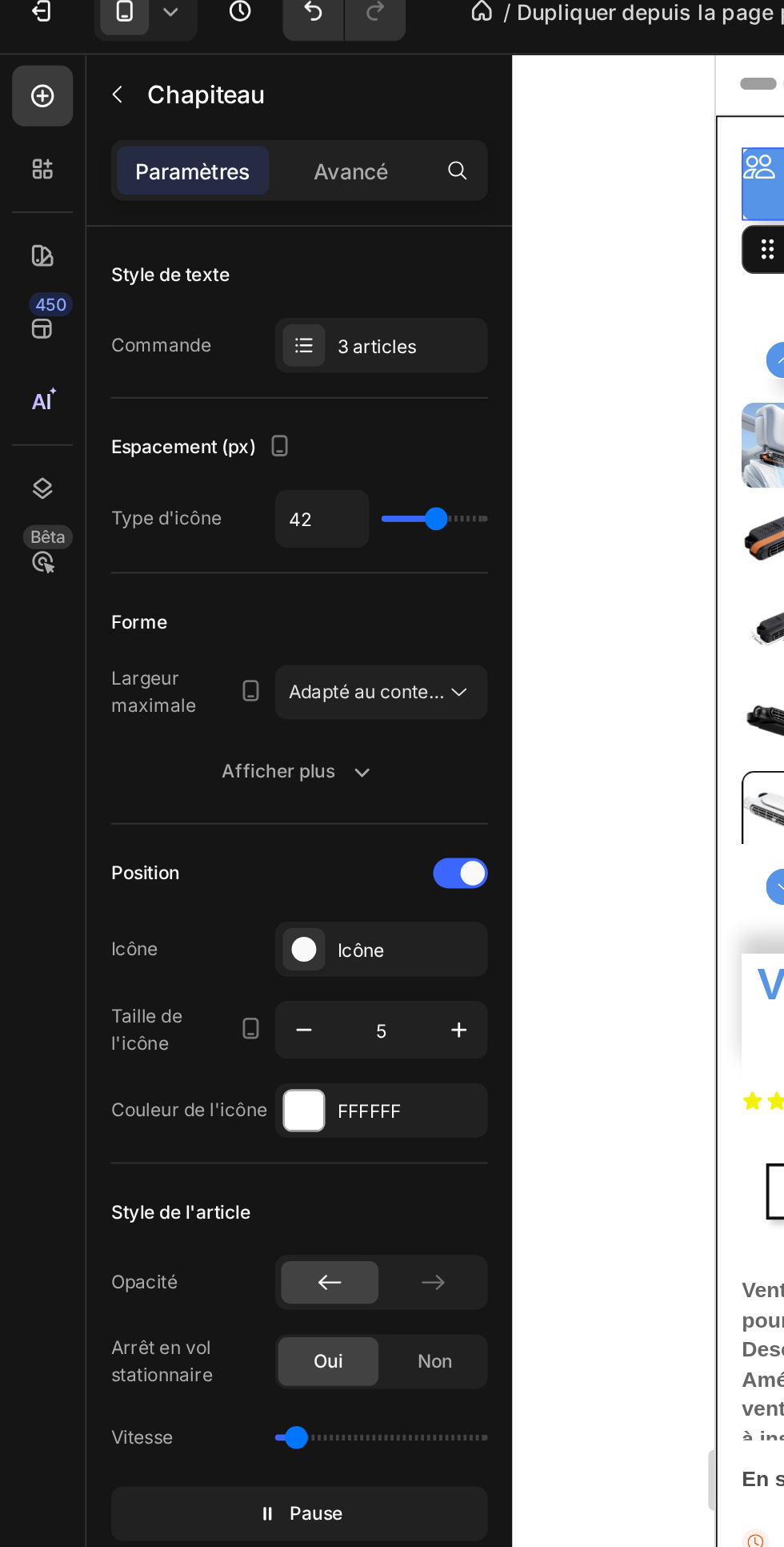
click at [176, 414] on button "Afficher plus" at bounding box center [158, 422] width 198 height 28
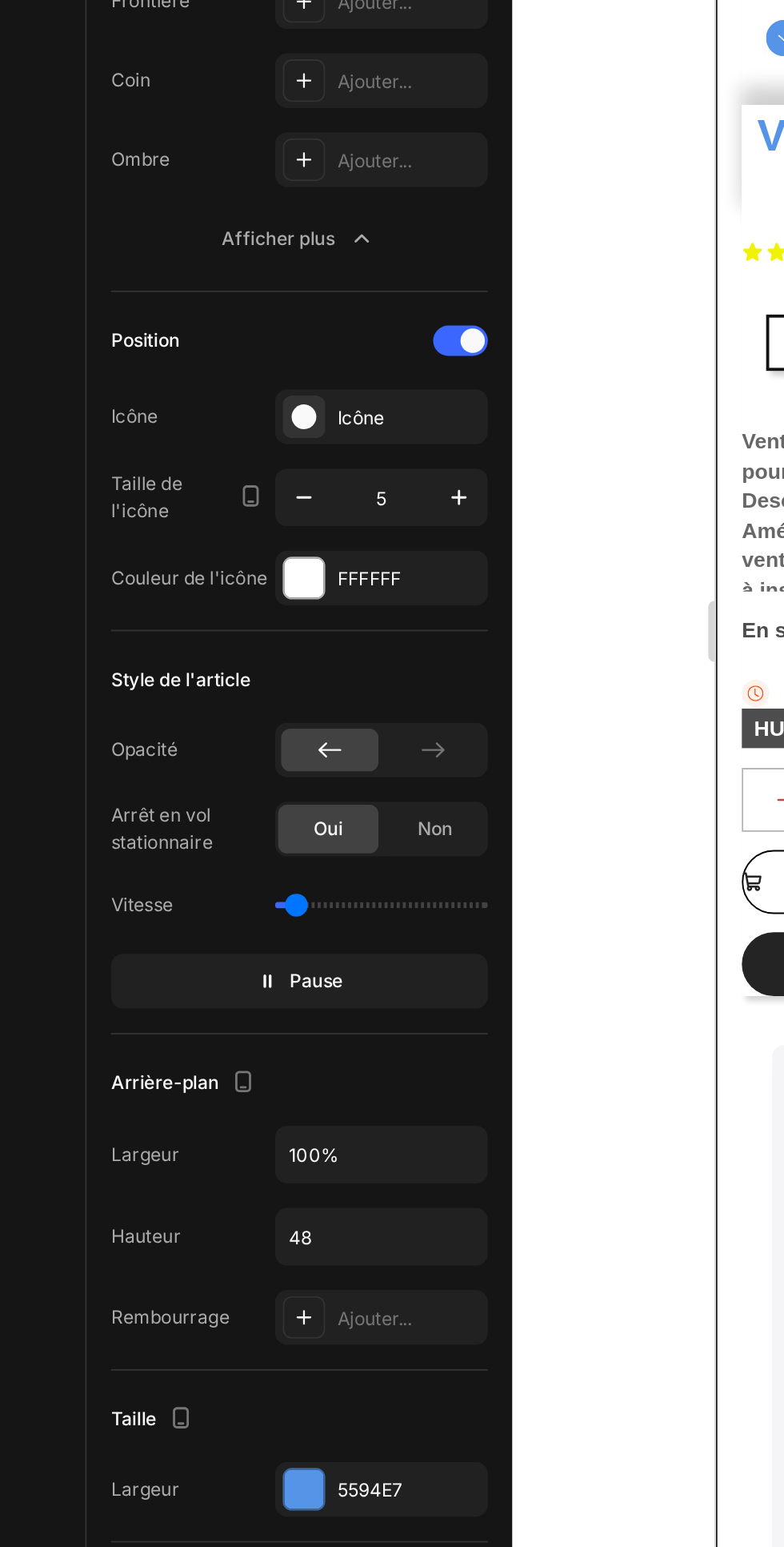
click at [224, 1158] on div "Ajouter..." at bounding box center [215, 1157] width 76 height 15
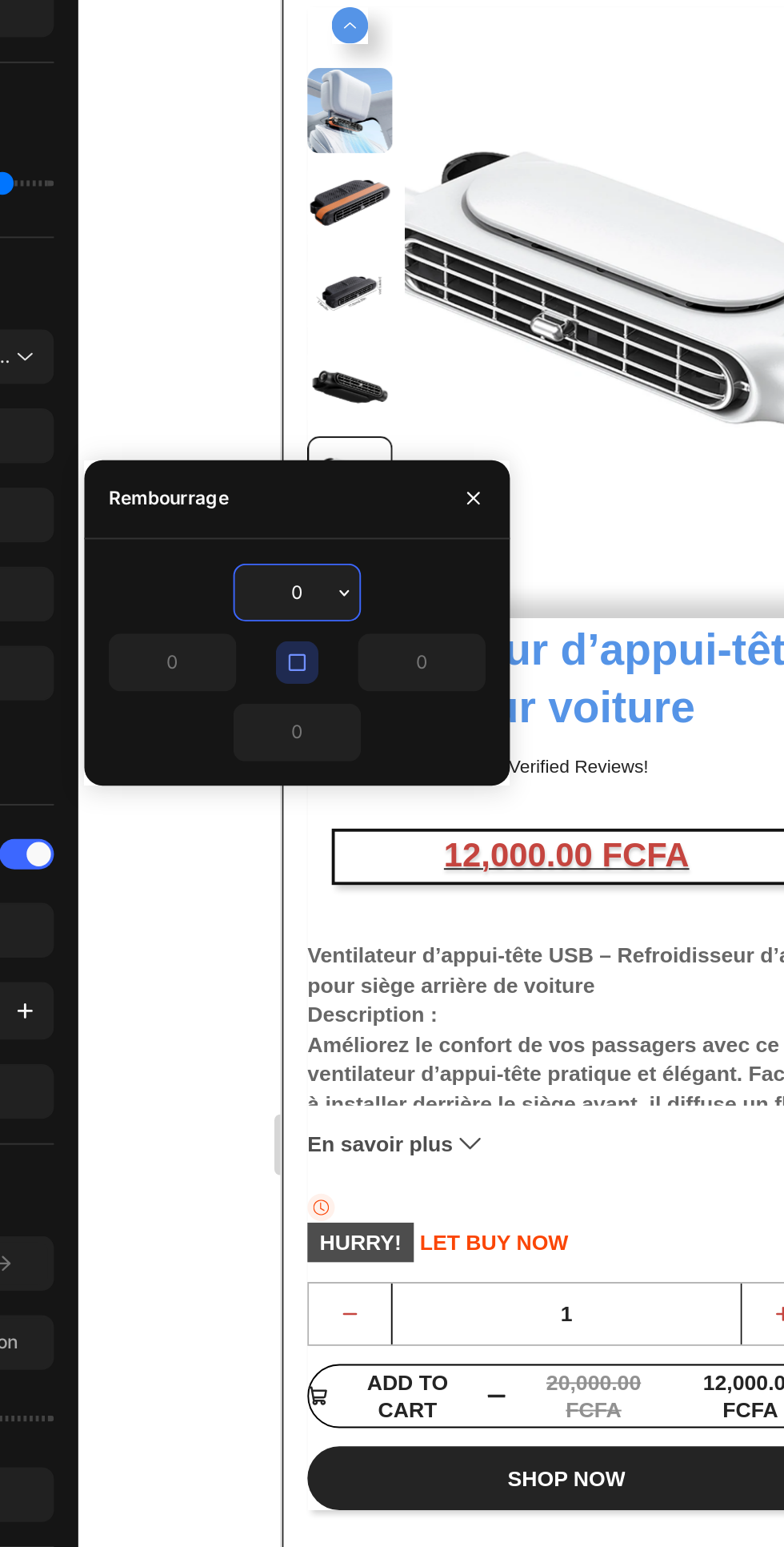
type input "2"
type input "5"
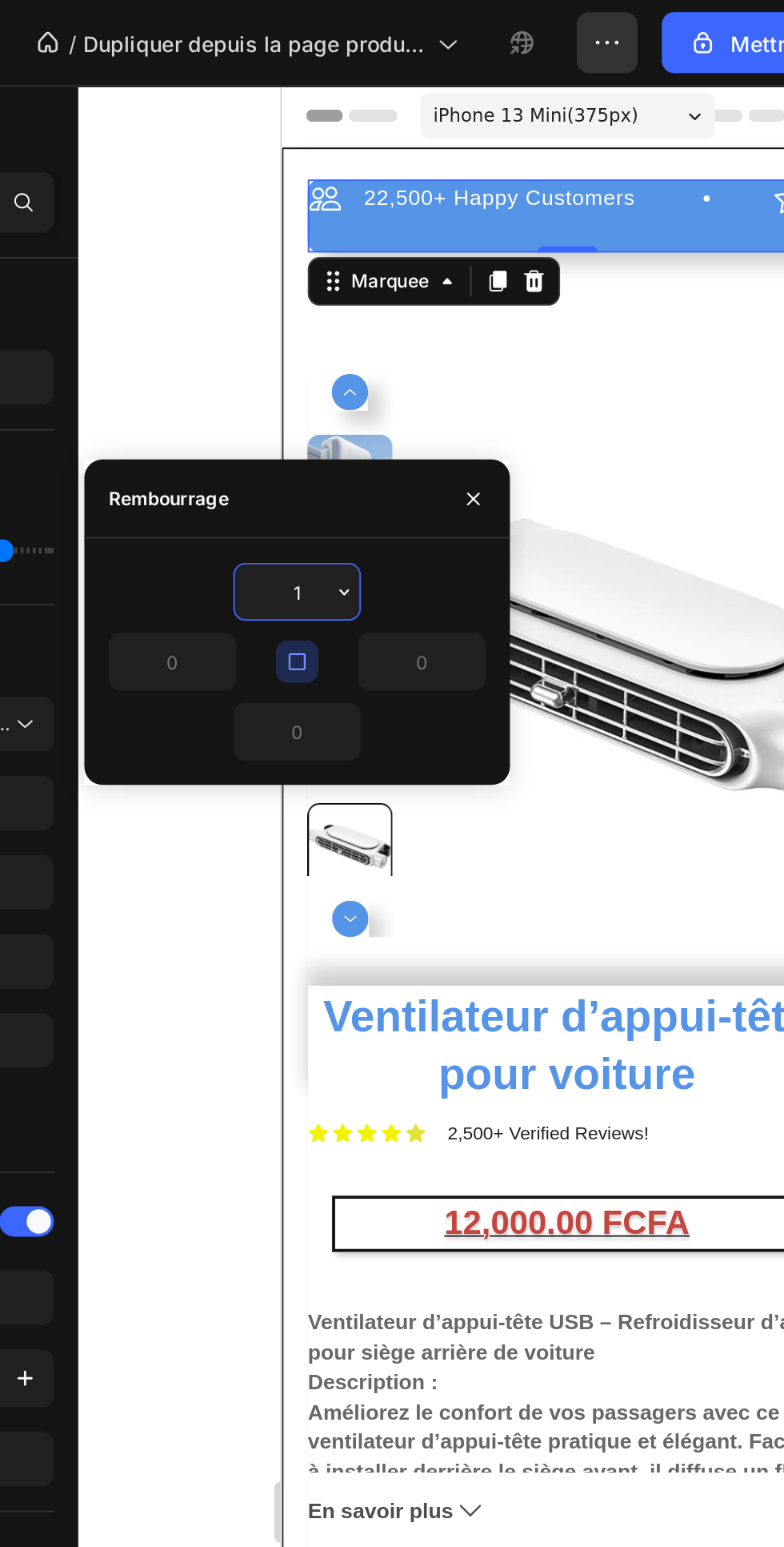
type input "10"
click at [256, 163] on div "Style de texte" at bounding box center [158, 162] width 198 height 26
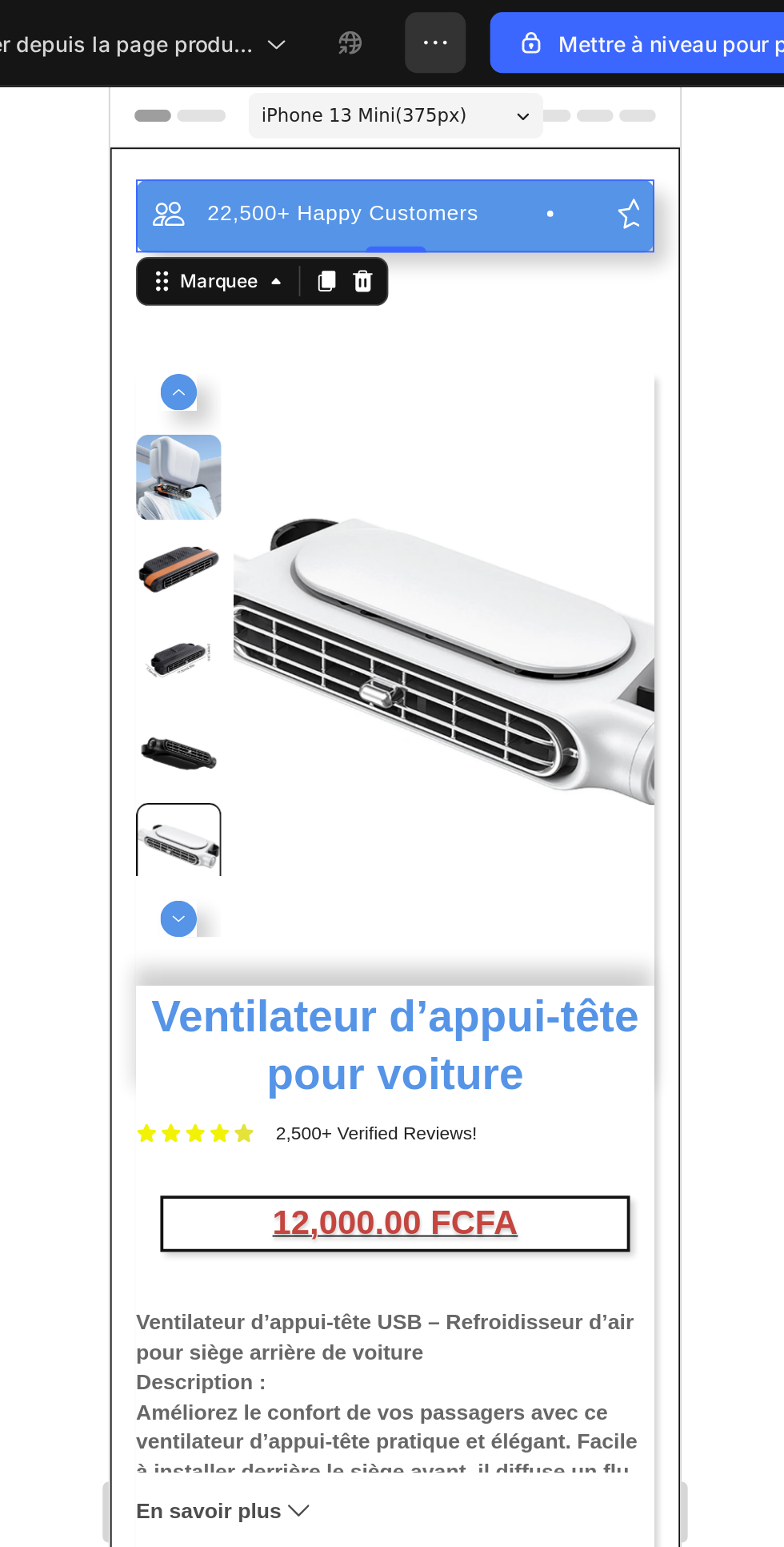
click at [145, 289] on icon at bounding box center [146, 292] width 20 height 20
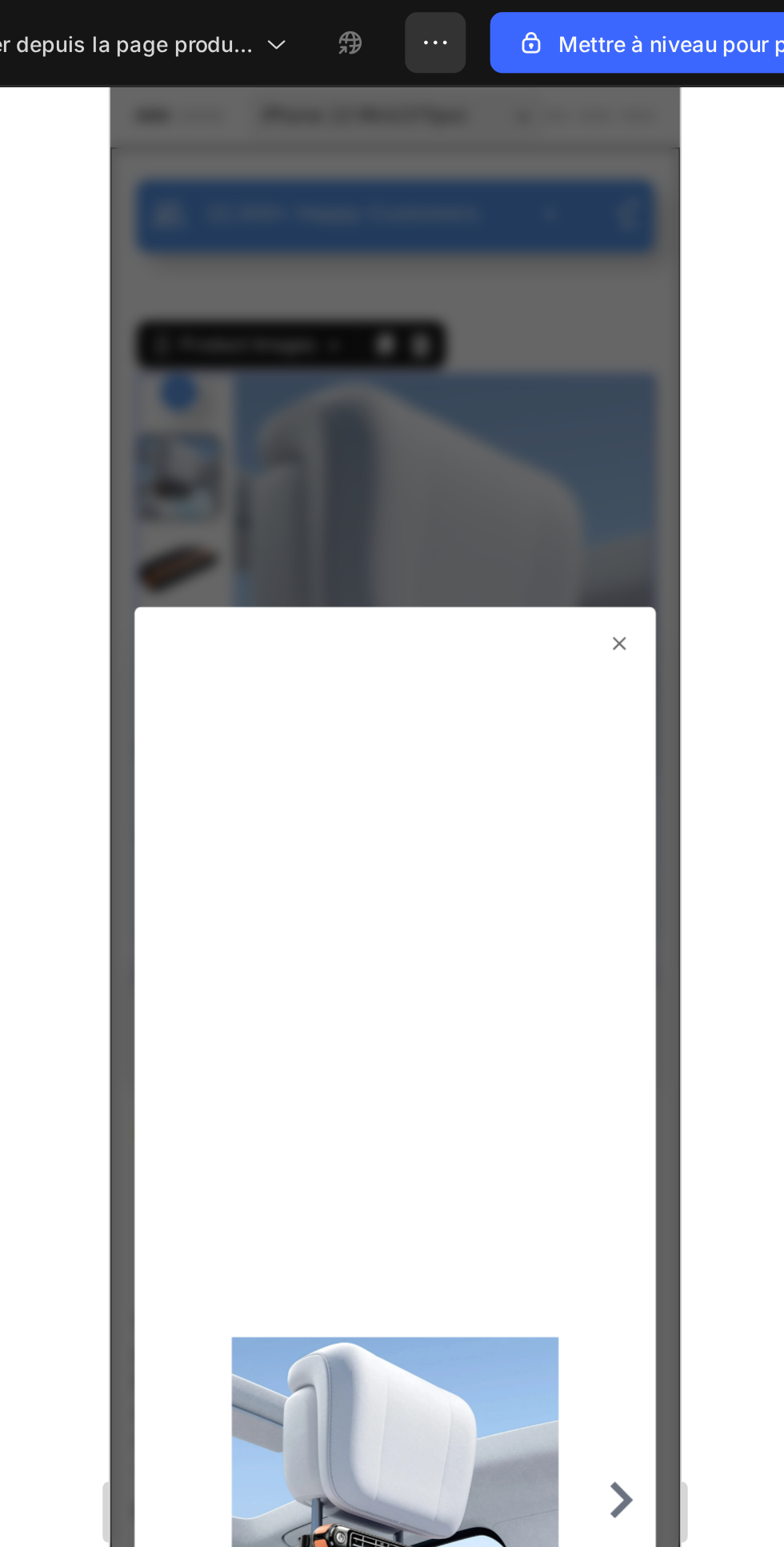
click at [391, 380] on div at bounding box center [260, 835] width 275 height 953
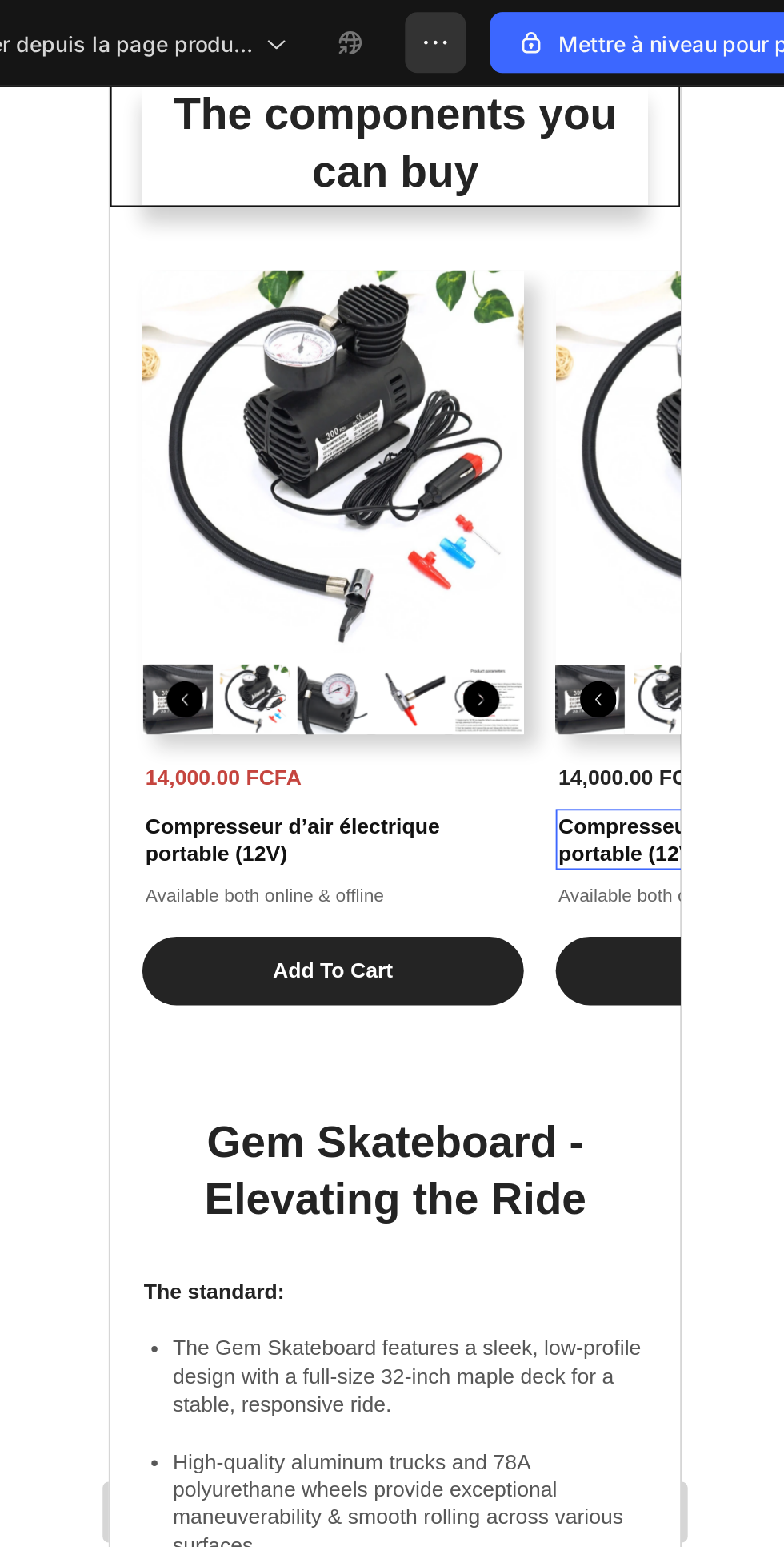
click at [351, 427] on img at bounding box center [363, 408] width 37 height 37
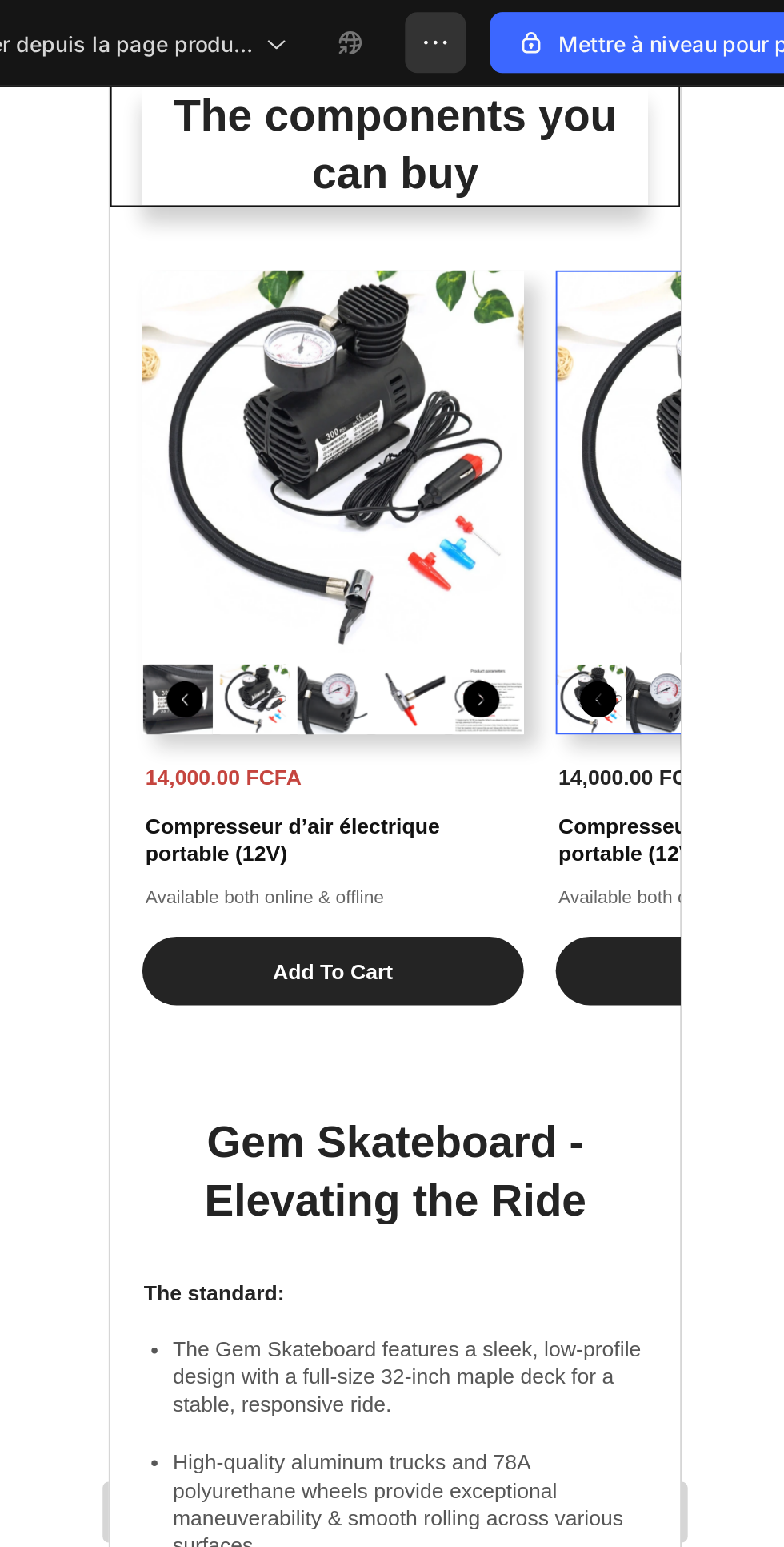
scroll to position [1200, 0]
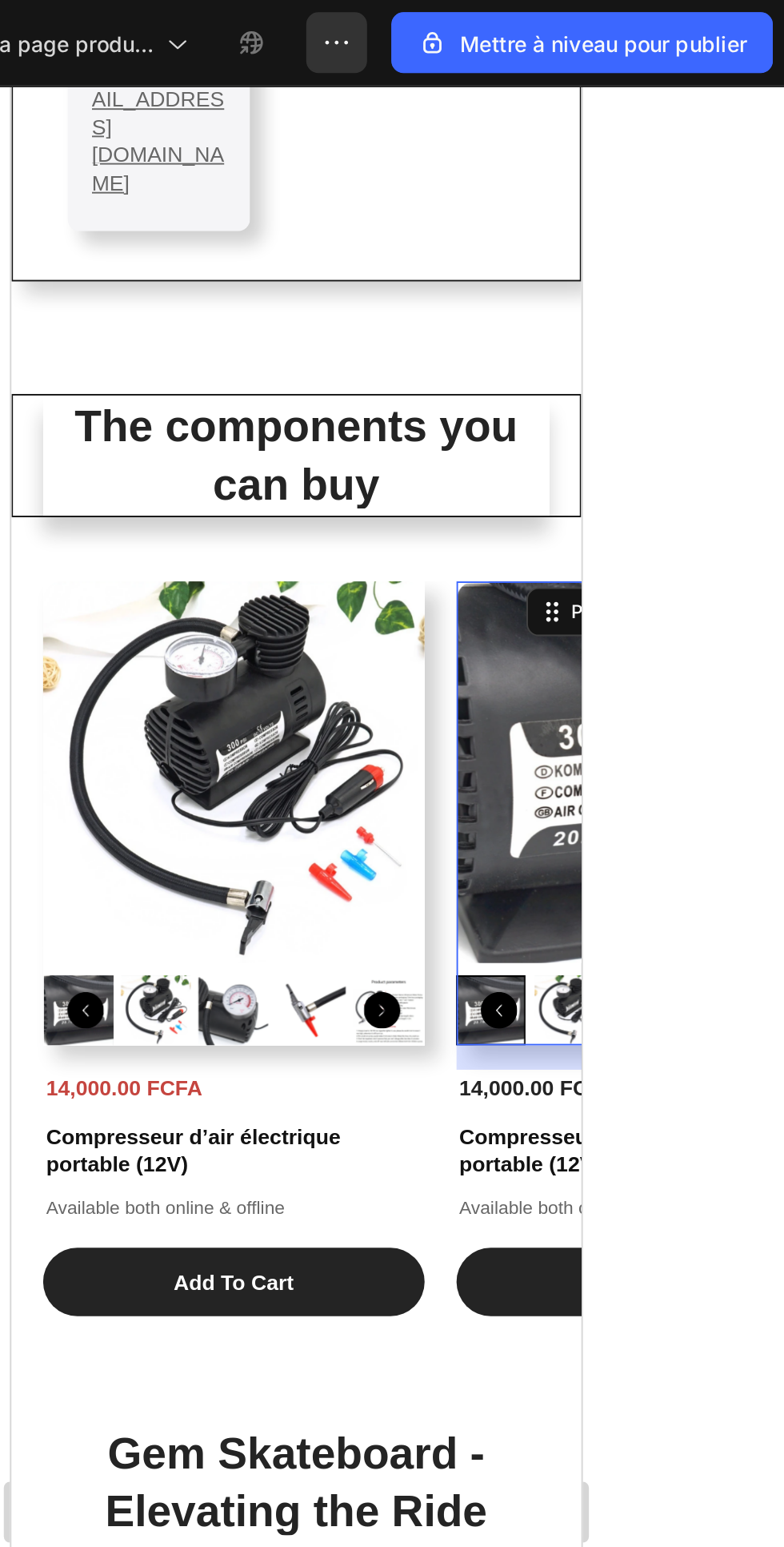
click at [197, 446] on img at bounding box center [129, 446] width 201 height 201
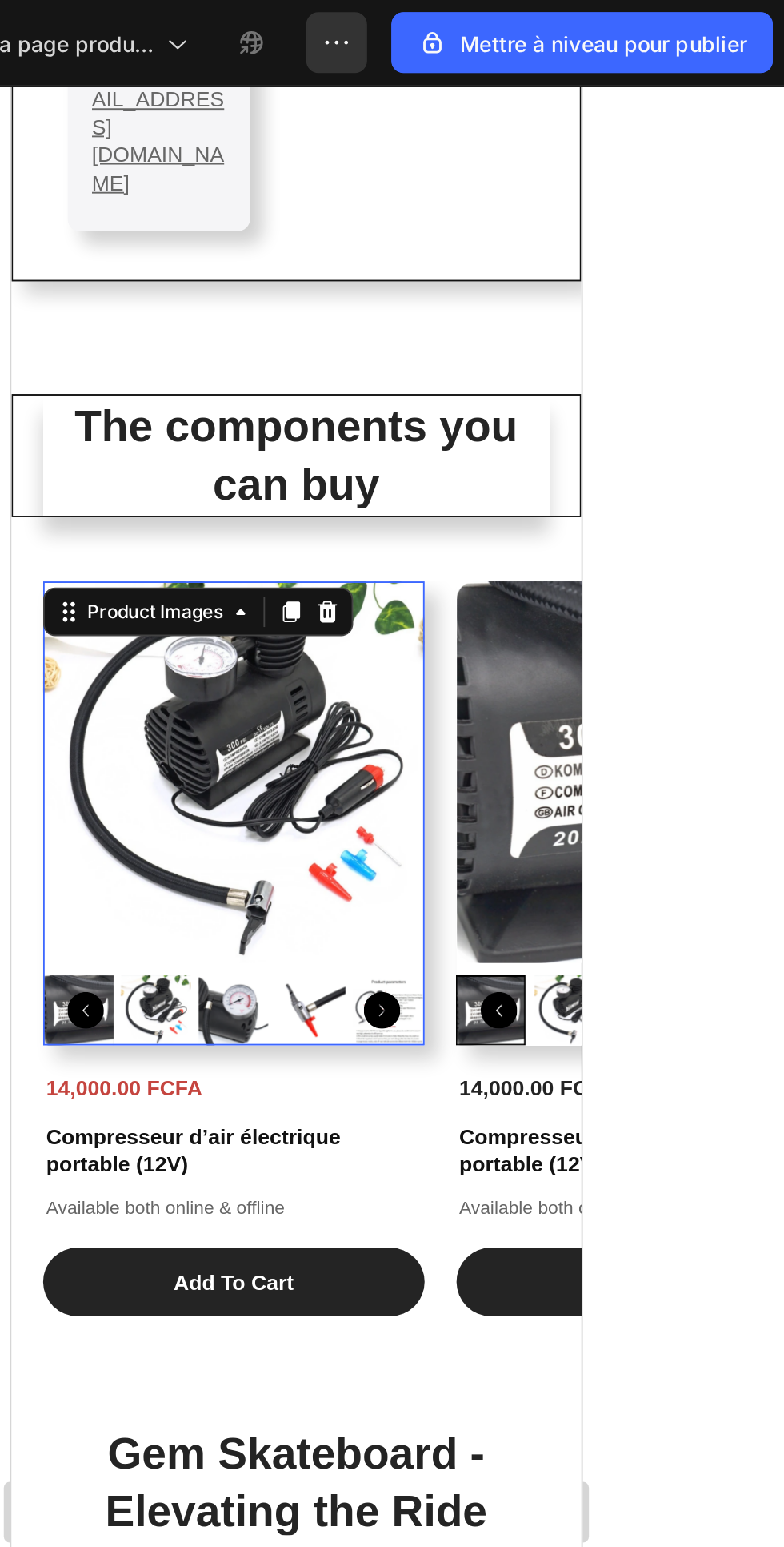
scroll to position [1230, 0]
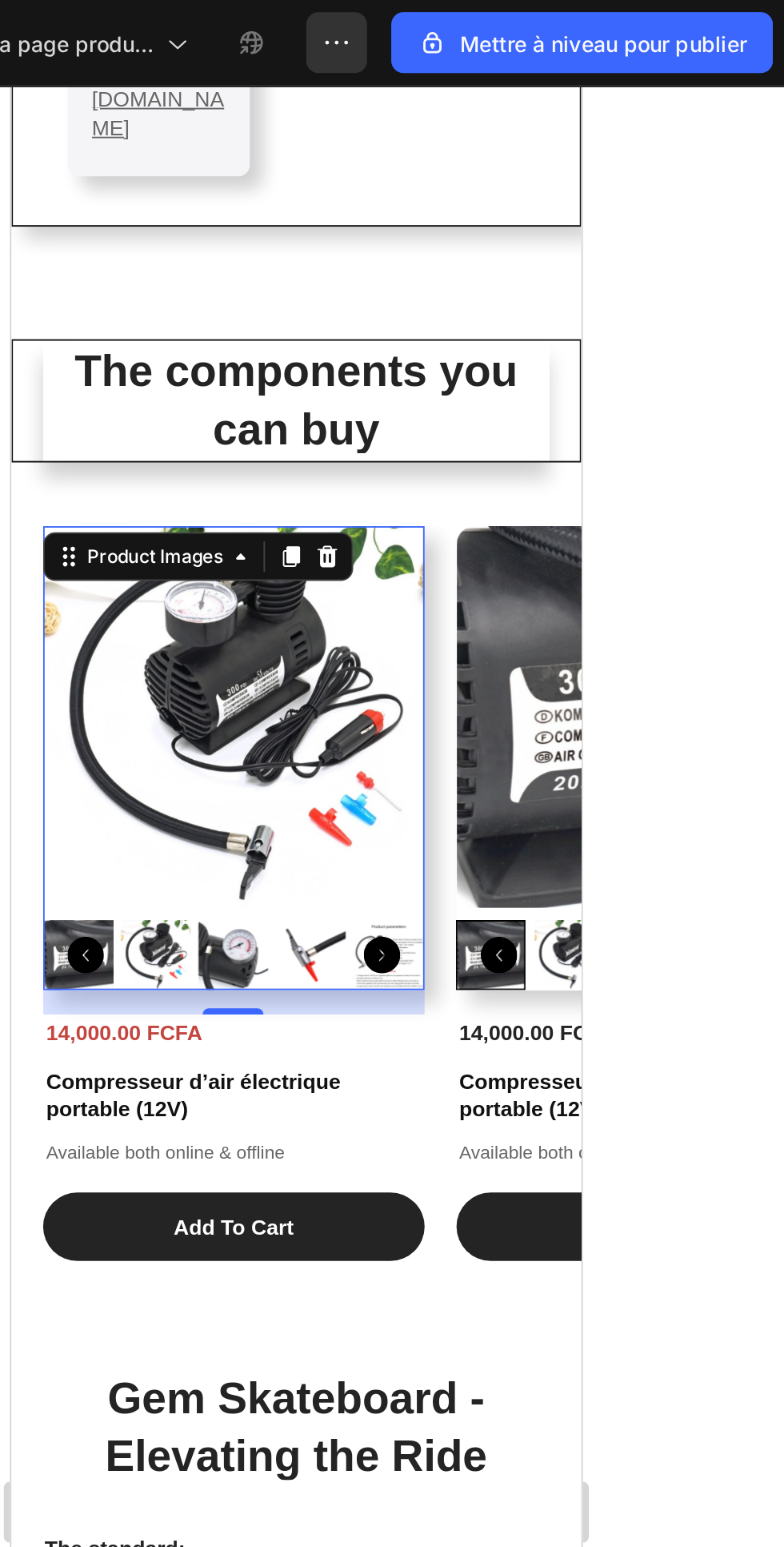
click at [30, 266] on div "The components you can buy Heading Product Images 0 14,000.00 FCFA Product Pric…" at bounding box center [161, 461] width 300 height 485
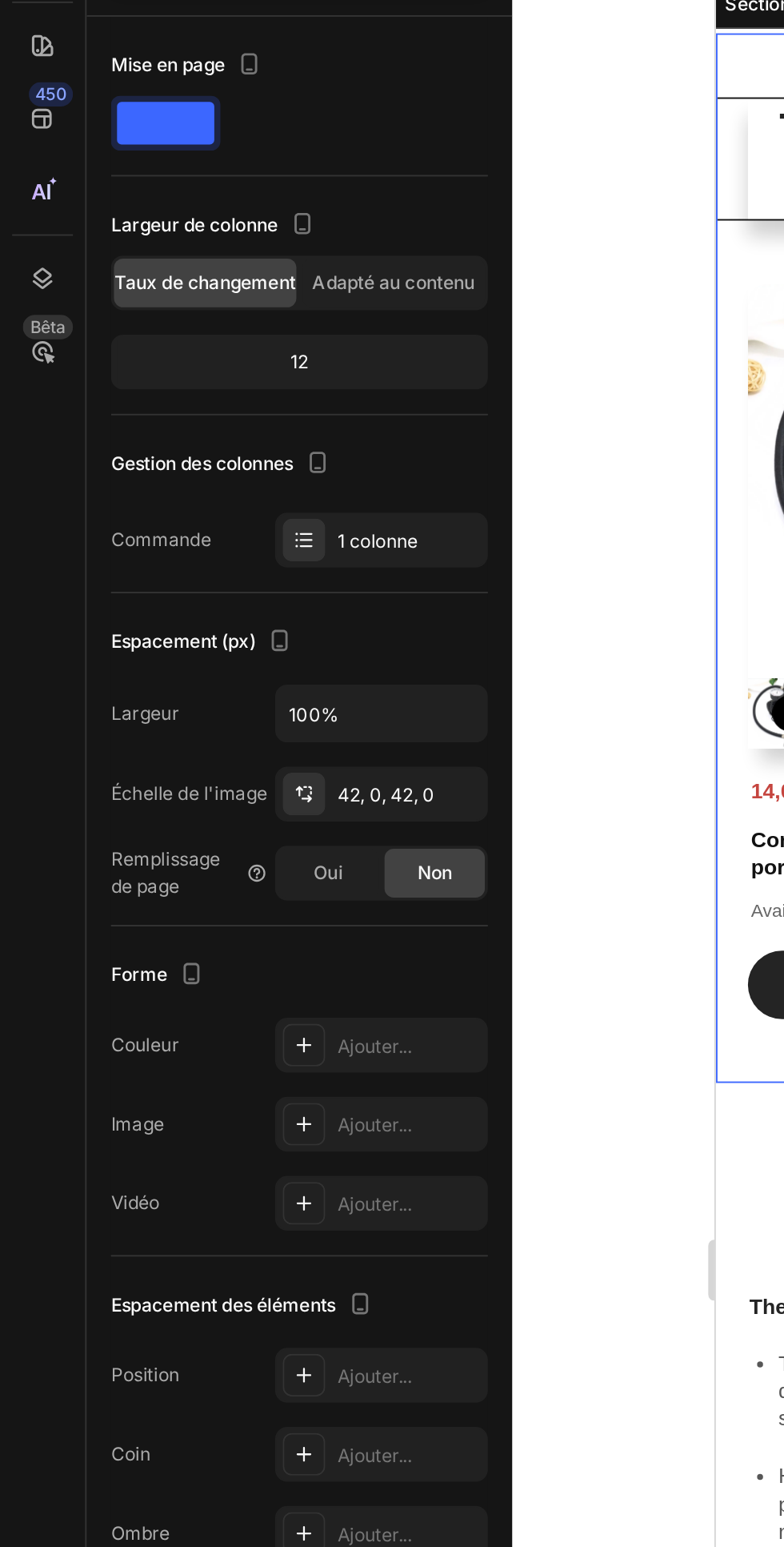
click at [208, 759] on font "Ajouter..." at bounding box center [197, 761] width 39 height 12
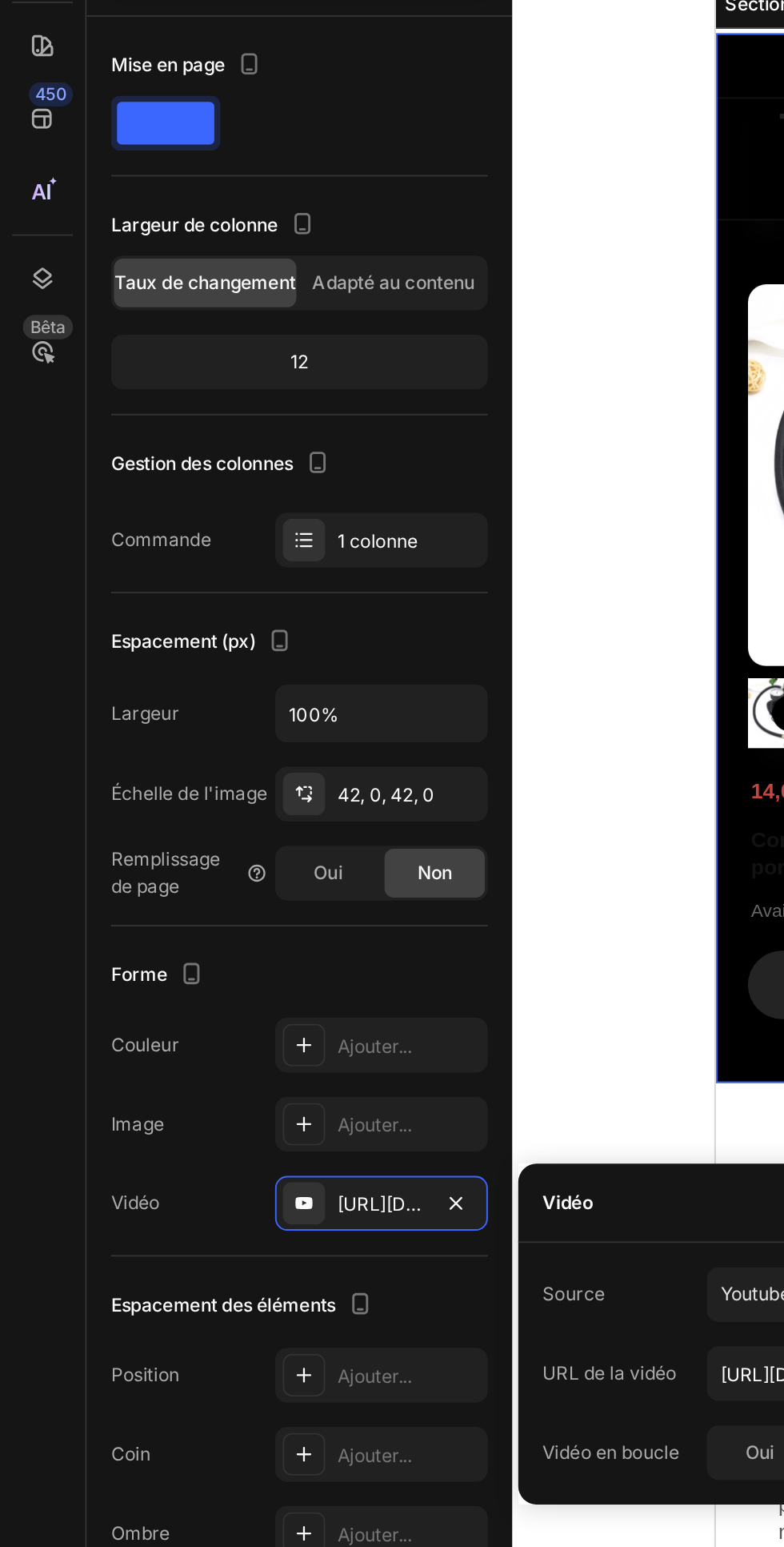
click at [240, 760] on icon "button" at bounding box center [239, 760] width 7 height 7
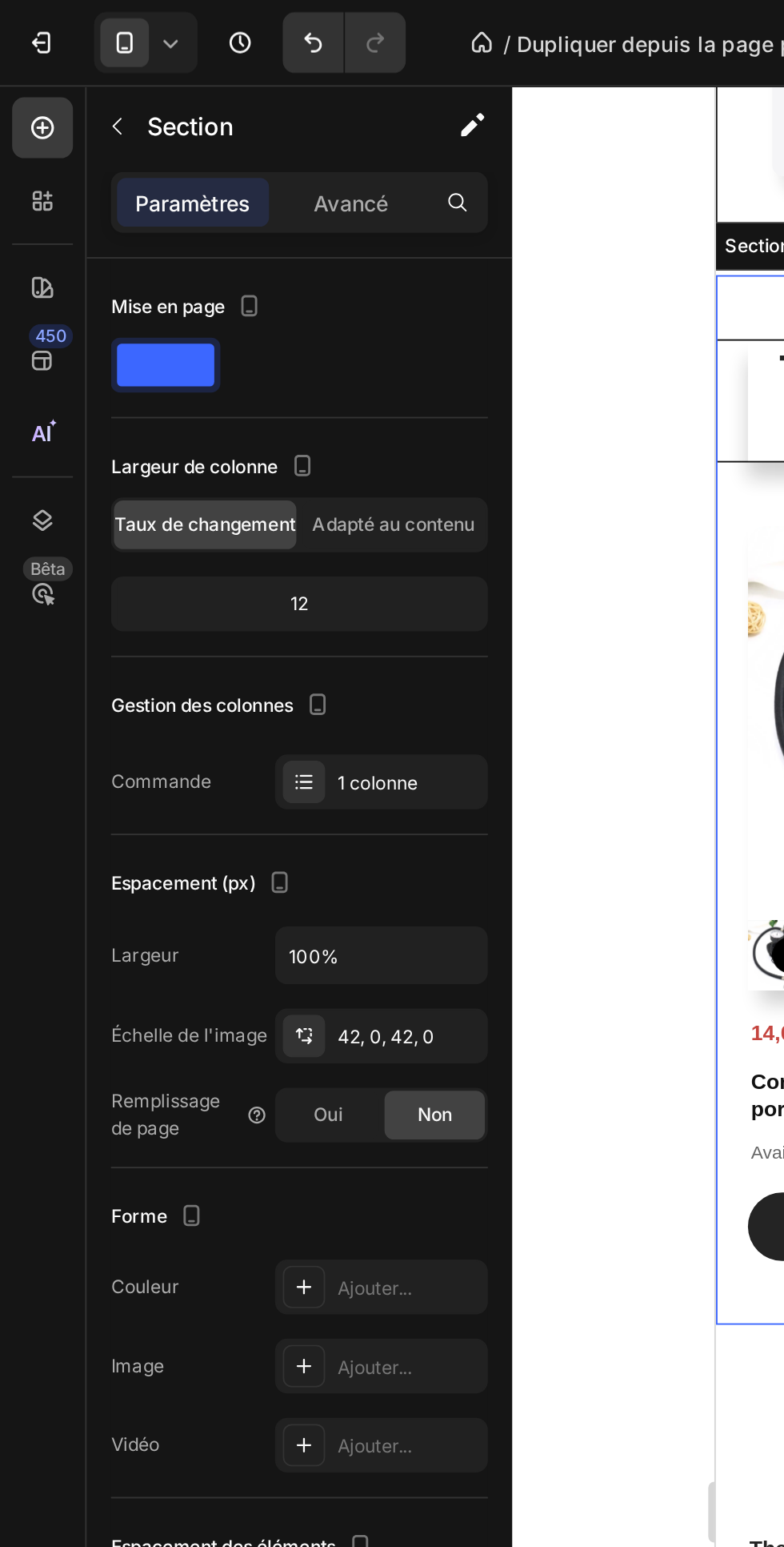
click at [183, 102] on font "Avancé" at bounding box center [185, 107] width 39 height 14
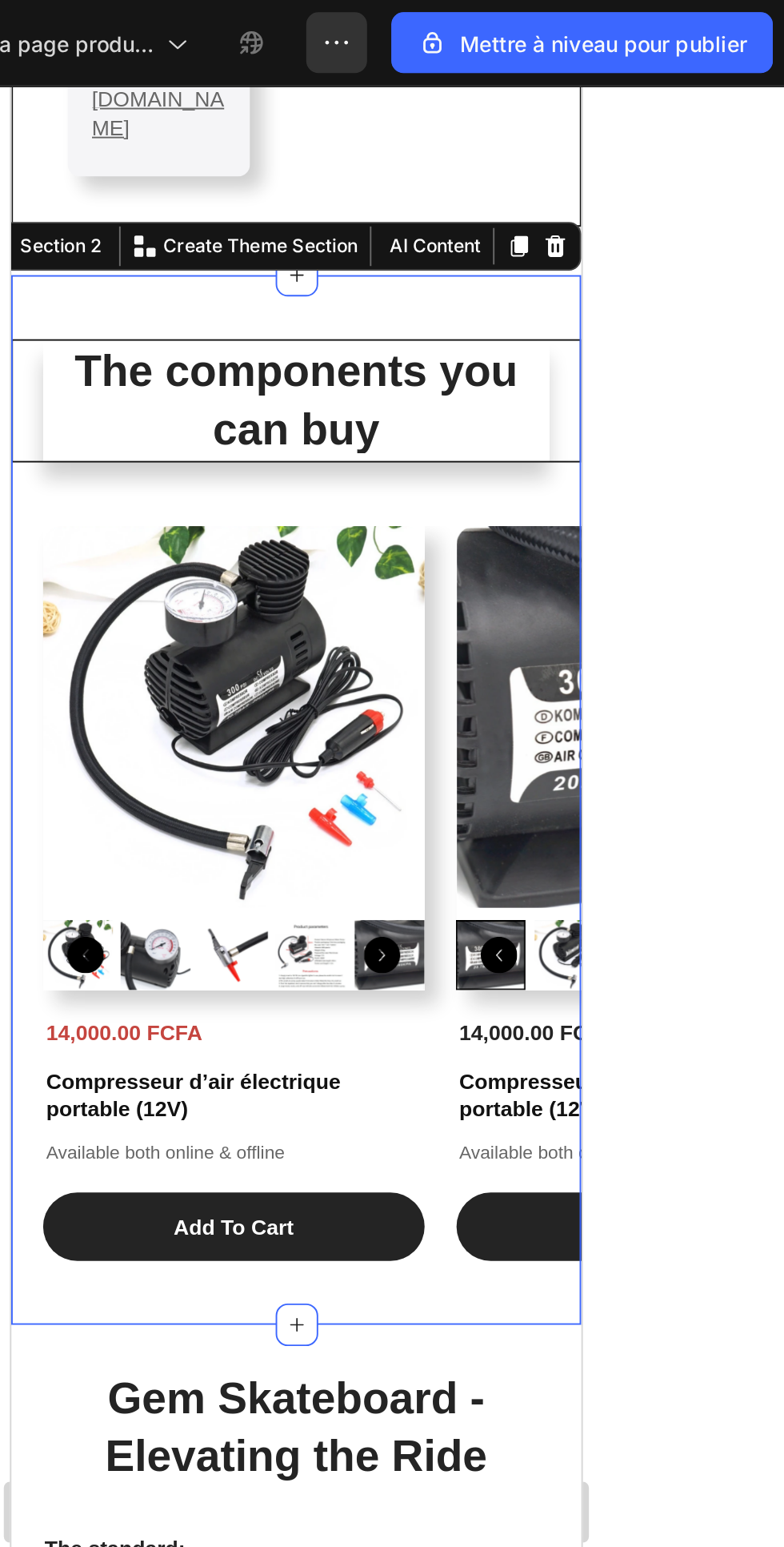
click at [95, 317] on img at bounding box center [129, 417] width 201 height 201
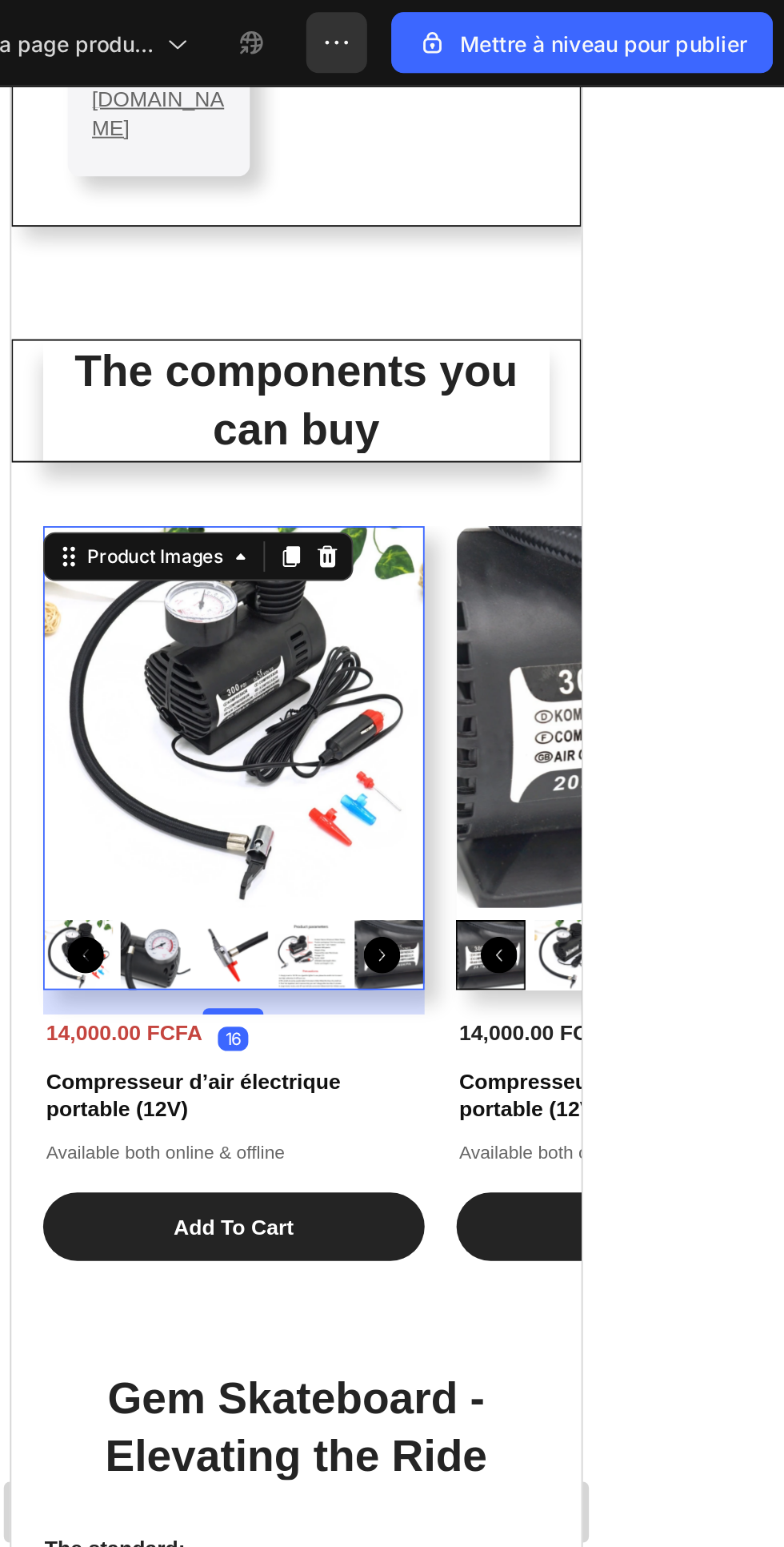
click at [37, 270] on div "The components you can buy Heading Product Images 16 14,000.00 FCFA Product Pri…" at bounding box center [161, 461] width 300 height 485
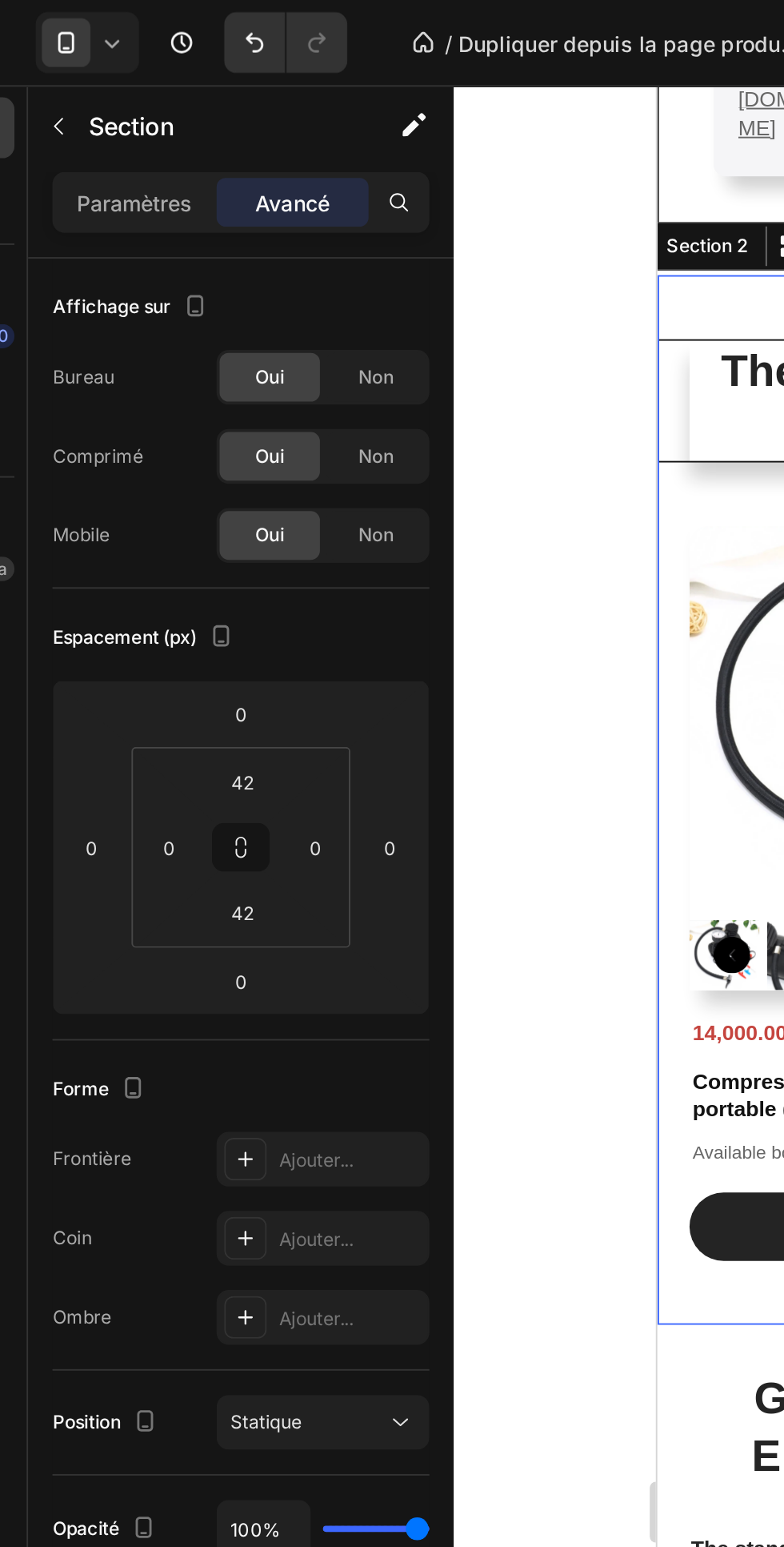
click at [86, 113] on font "Paramètres" at bounding box center [102, 107] width 61 height 14
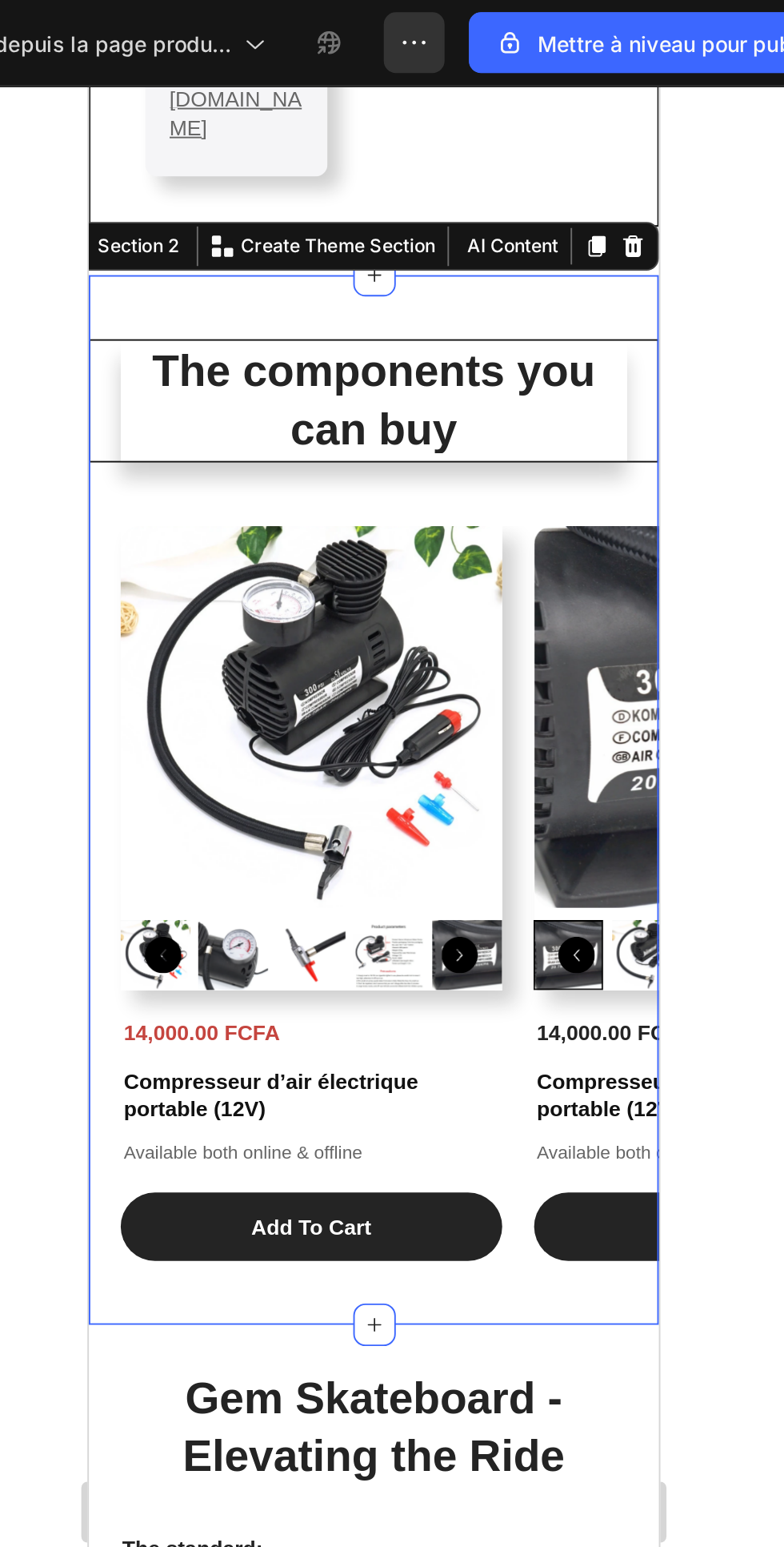
click at [287, 641] on p "Available both online & offline" at bounding box center [205, 647] width 197 height 13
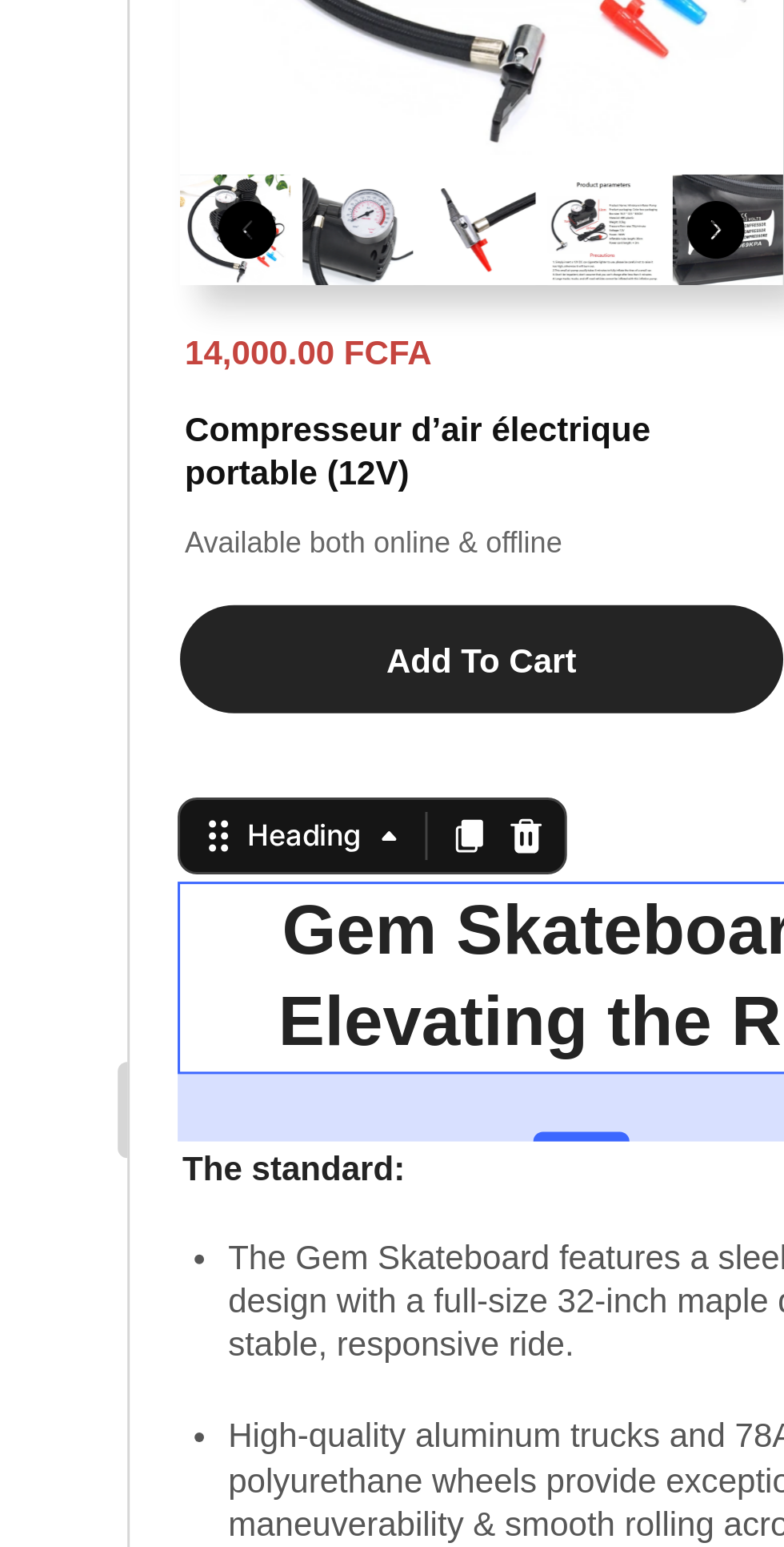
scroll to position [1117, 0]
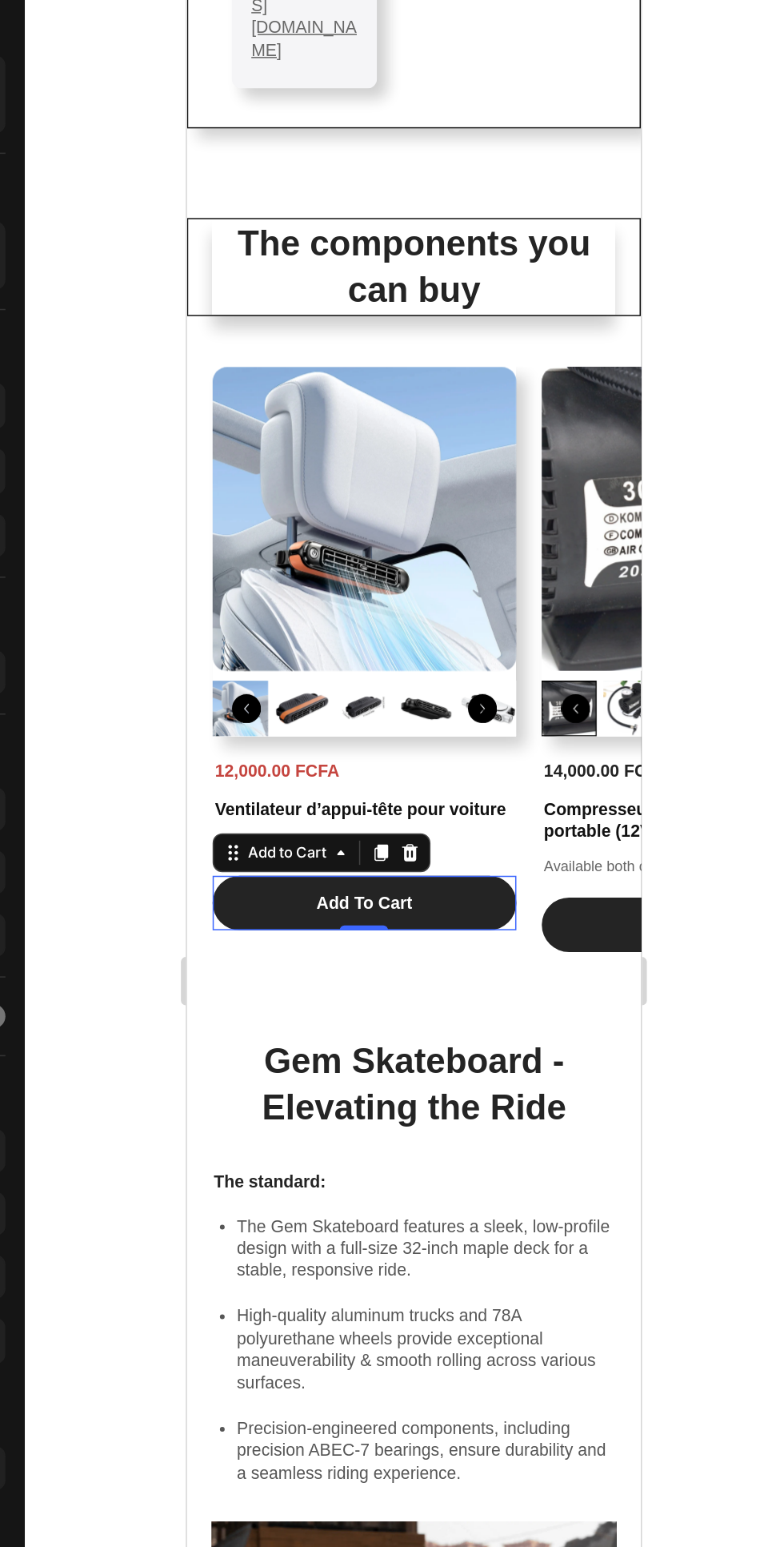
scroll to position [1118, 0]
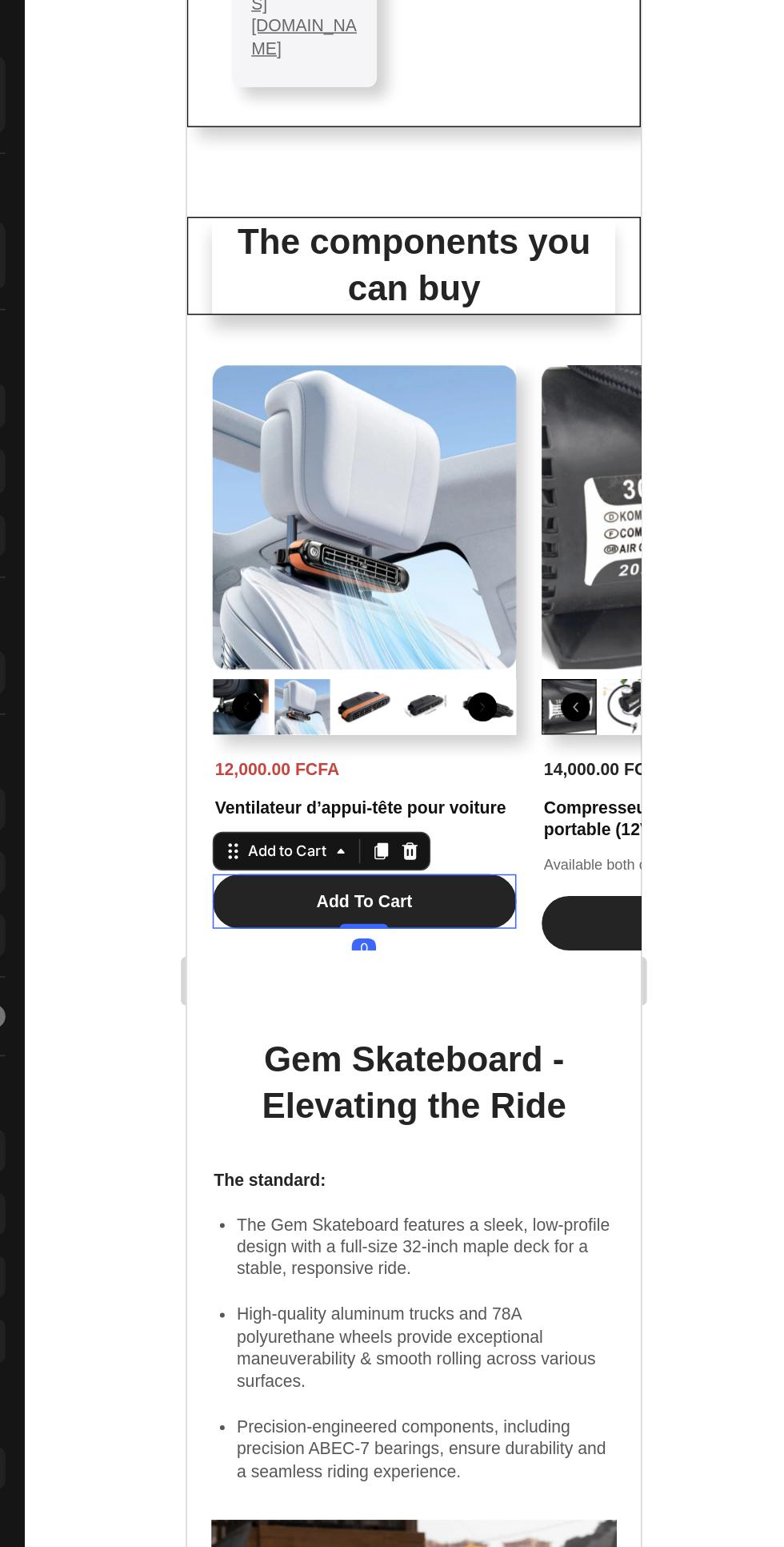
click at [224, 141] on div "The components you can buy Heading Product Images 12,000.00 FCFA Product Price …" at bounding box center [337, 334] width 300 height 485
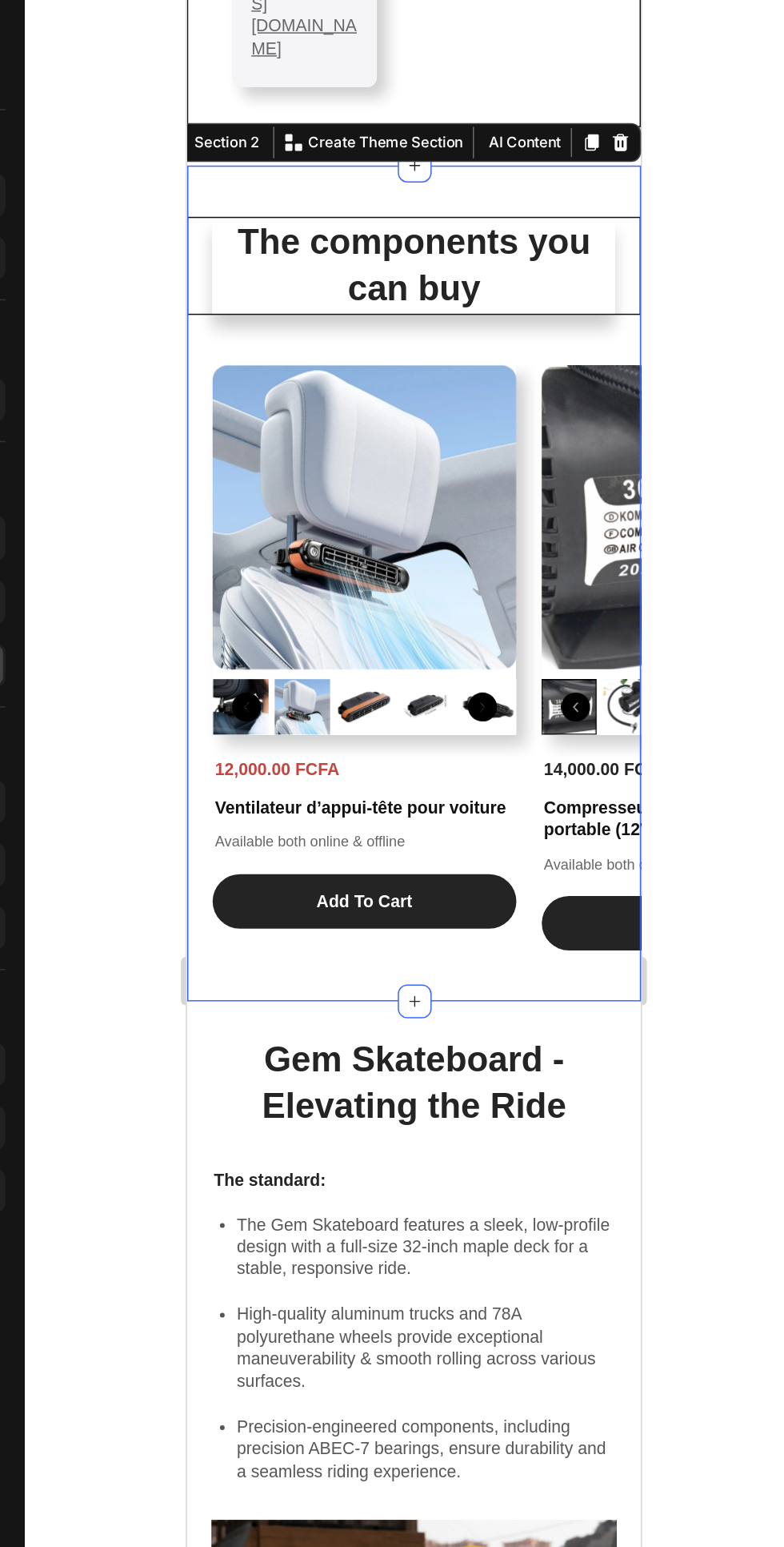
click at [280, 256] on img at bounding box center [303, 290] width 201 height 201
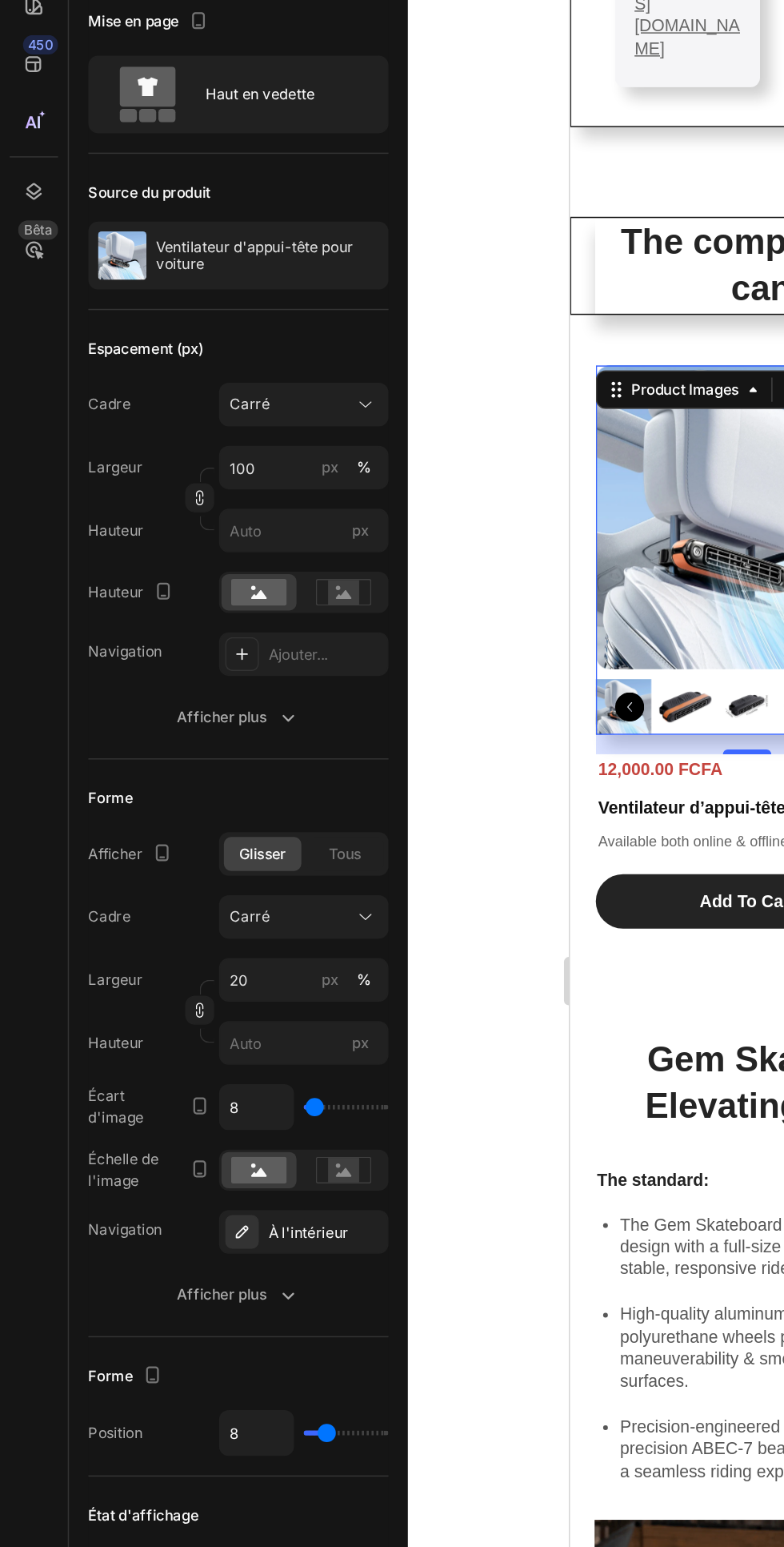
click at [190, 622] on icon "button" at bounding box center [190, 621] width 16 height 16
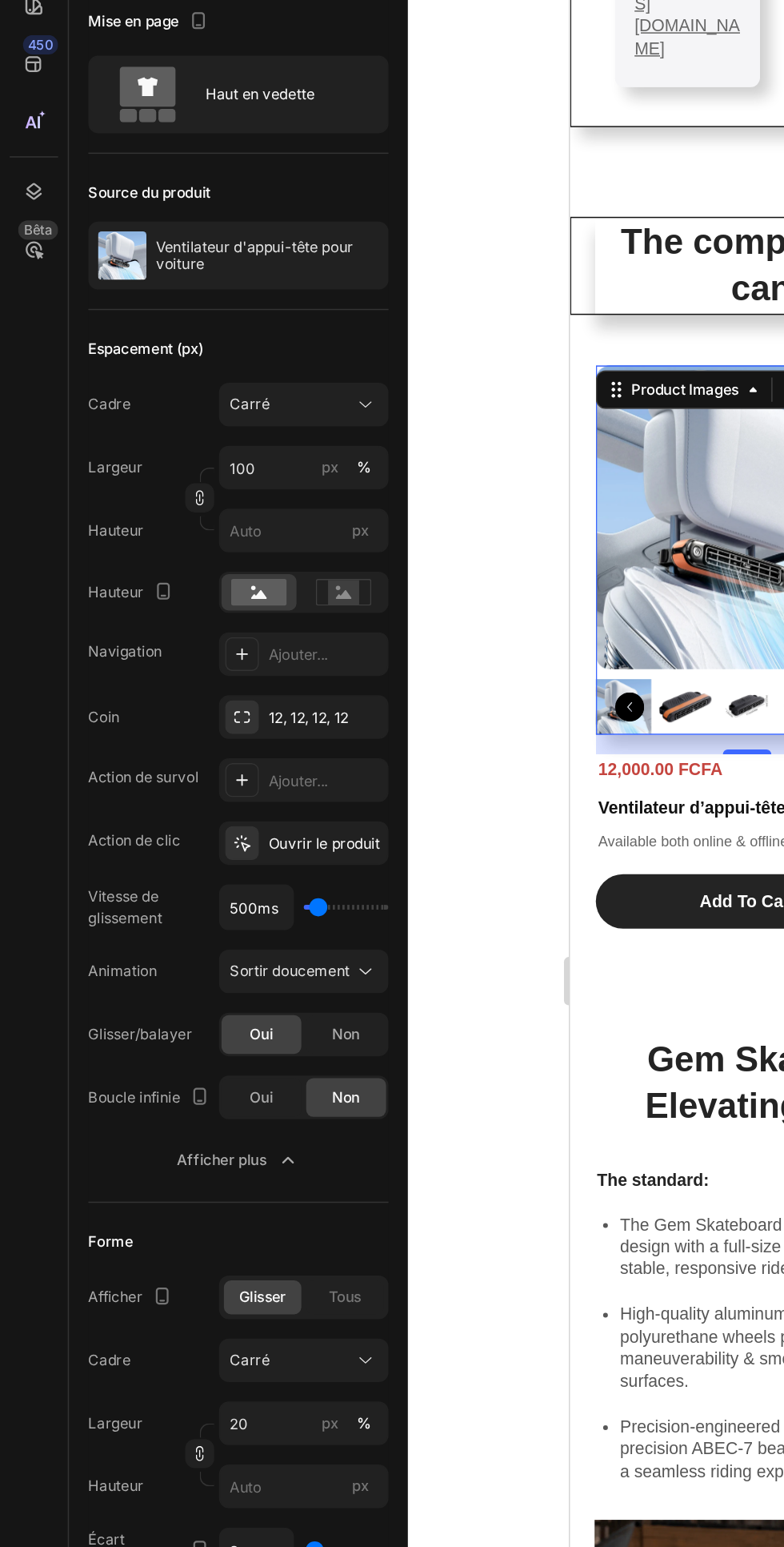
type input "5000"
click at [250, 746] on input "range" at bounding box center [229, 746] width 56 height 3
type input "5000ms"
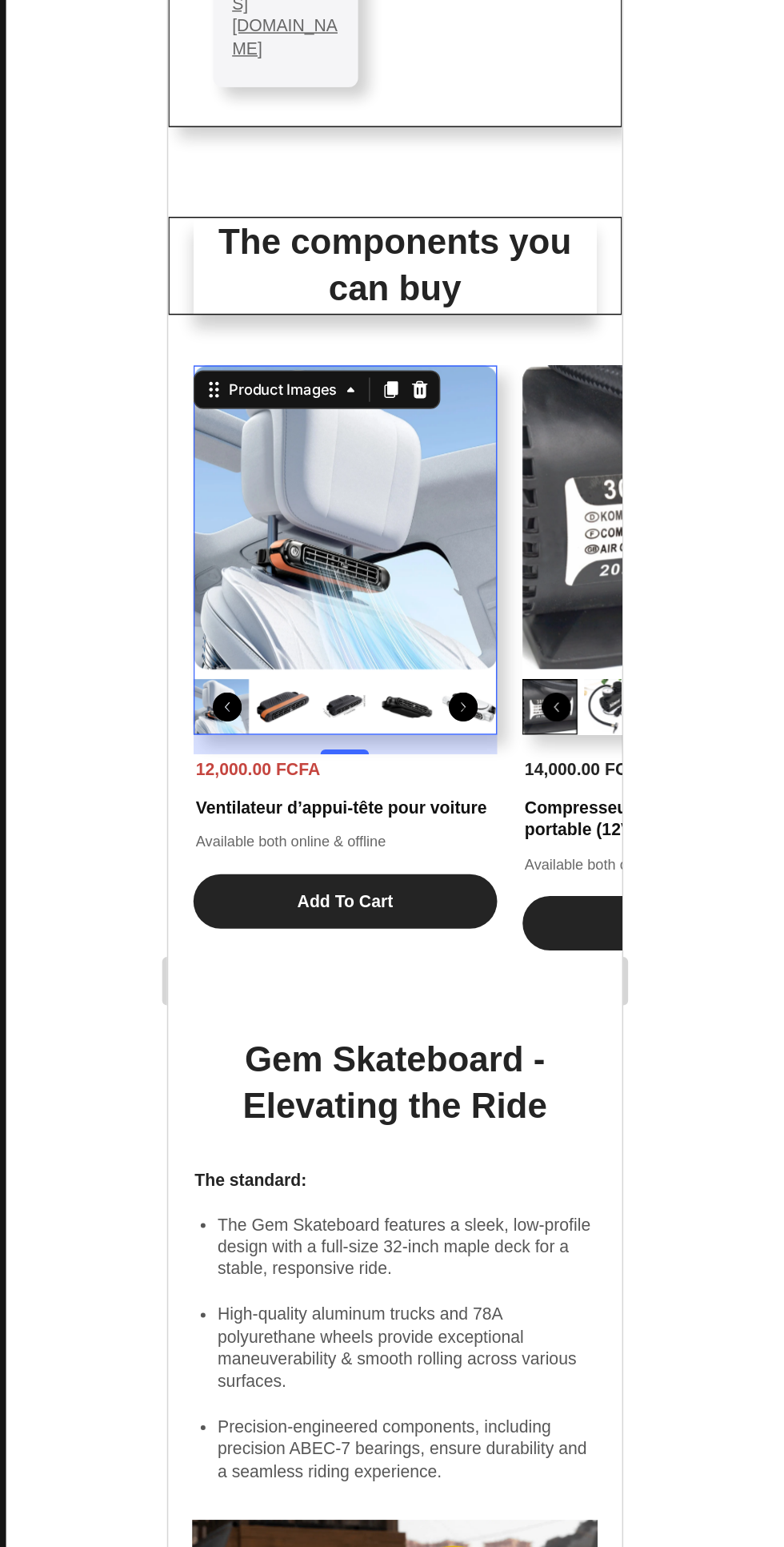
click at [432, 284] on img at bounding box center [502, 290] width 201 height 201
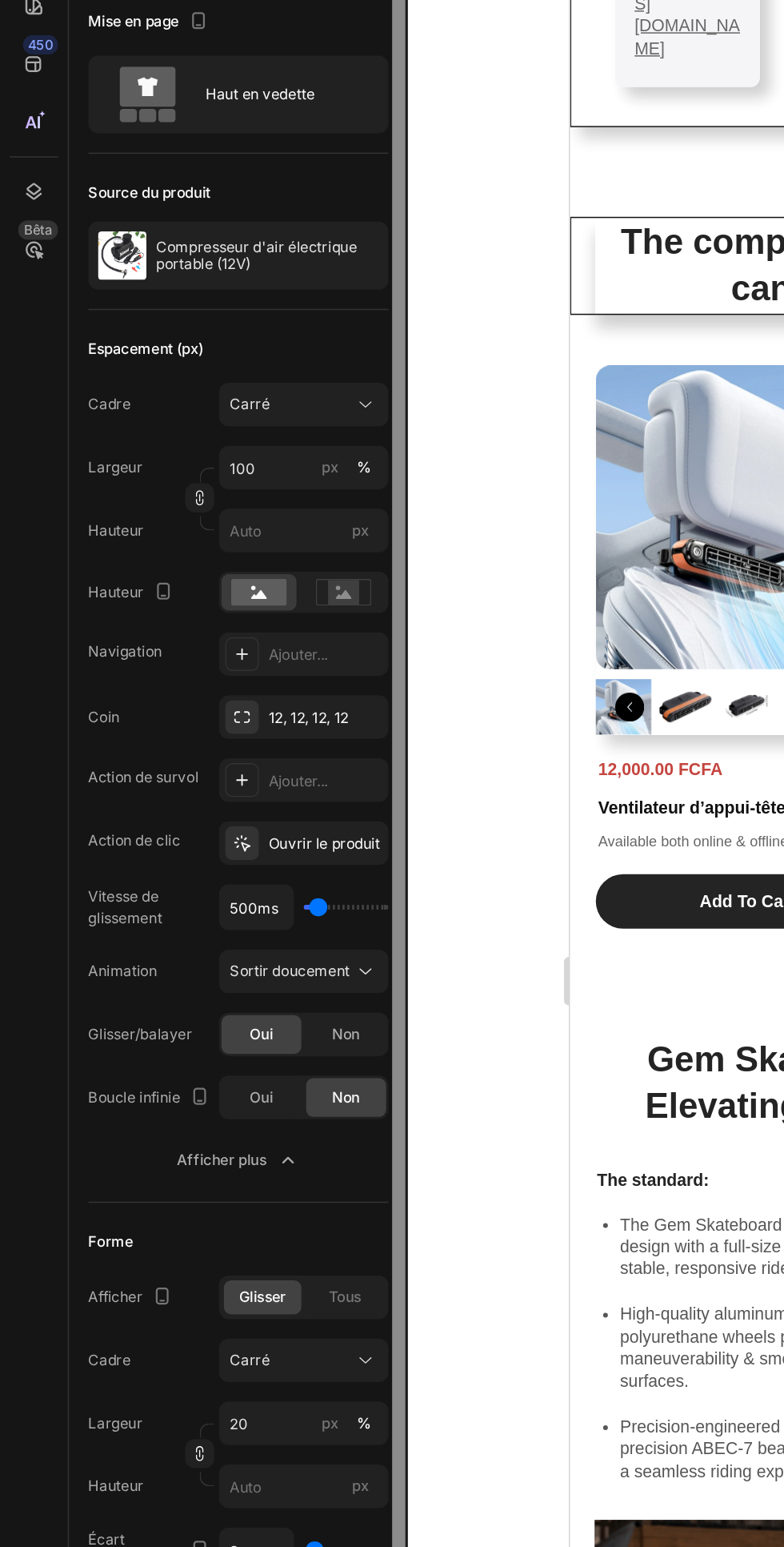
click at [266, 744] on div at bounding box center [263, 883] width 9 height 1495
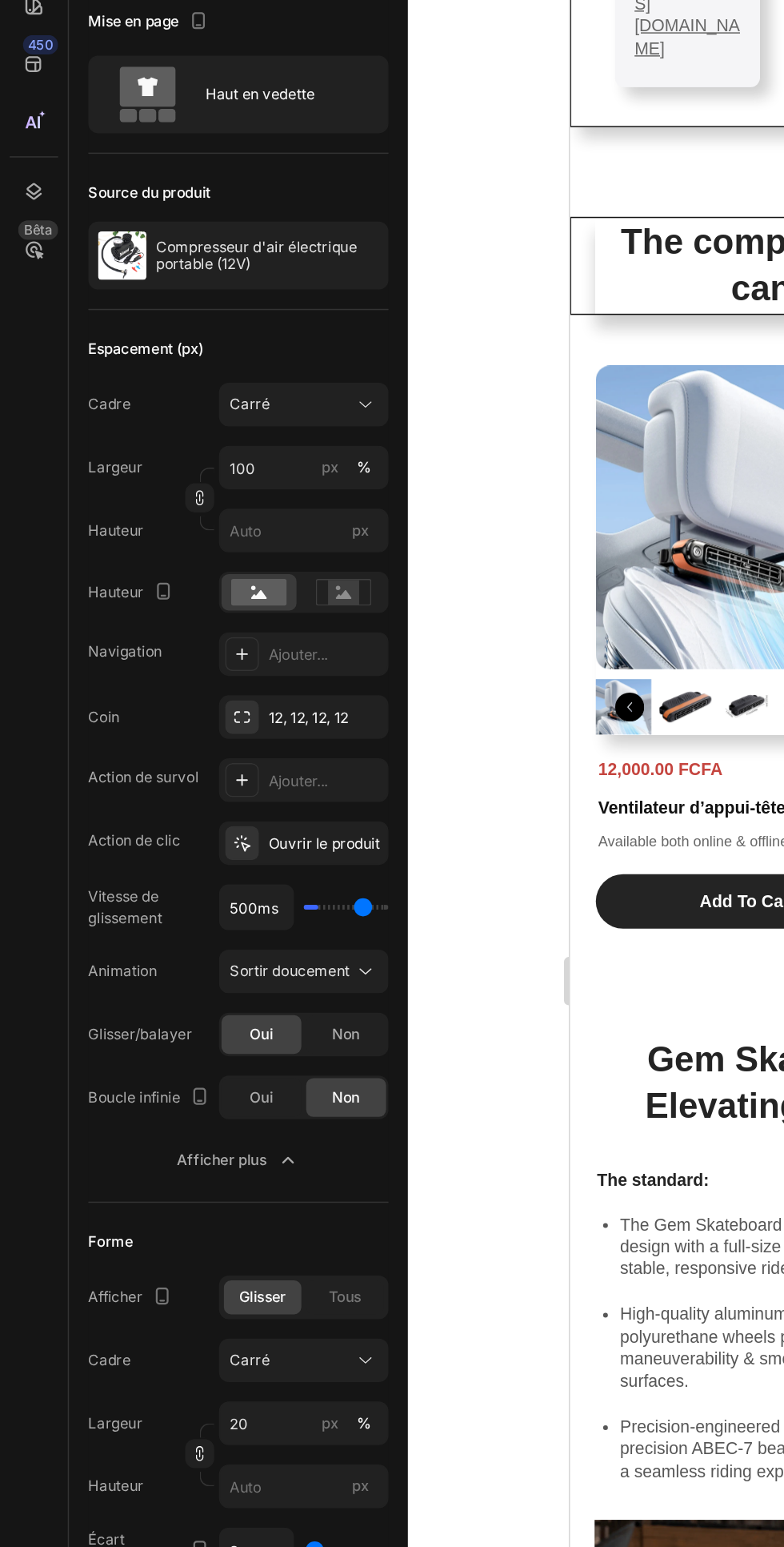
click at [240, 747] on input "range" at bounding box center [229, 746] width 56 height 3
type input "3800"
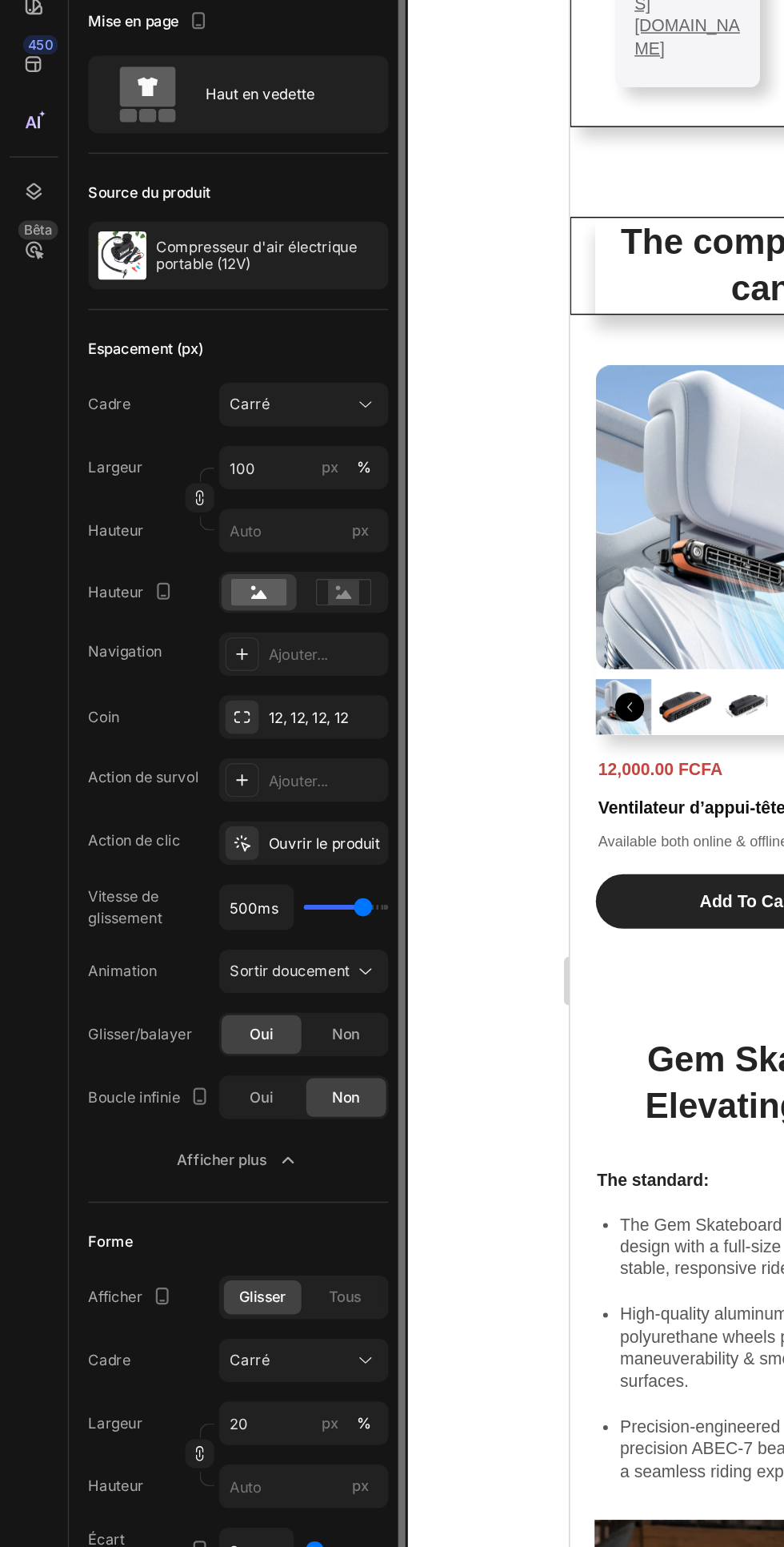
type input "3800ms"
type input "4200"
type input "4200ms"
type input "5000"
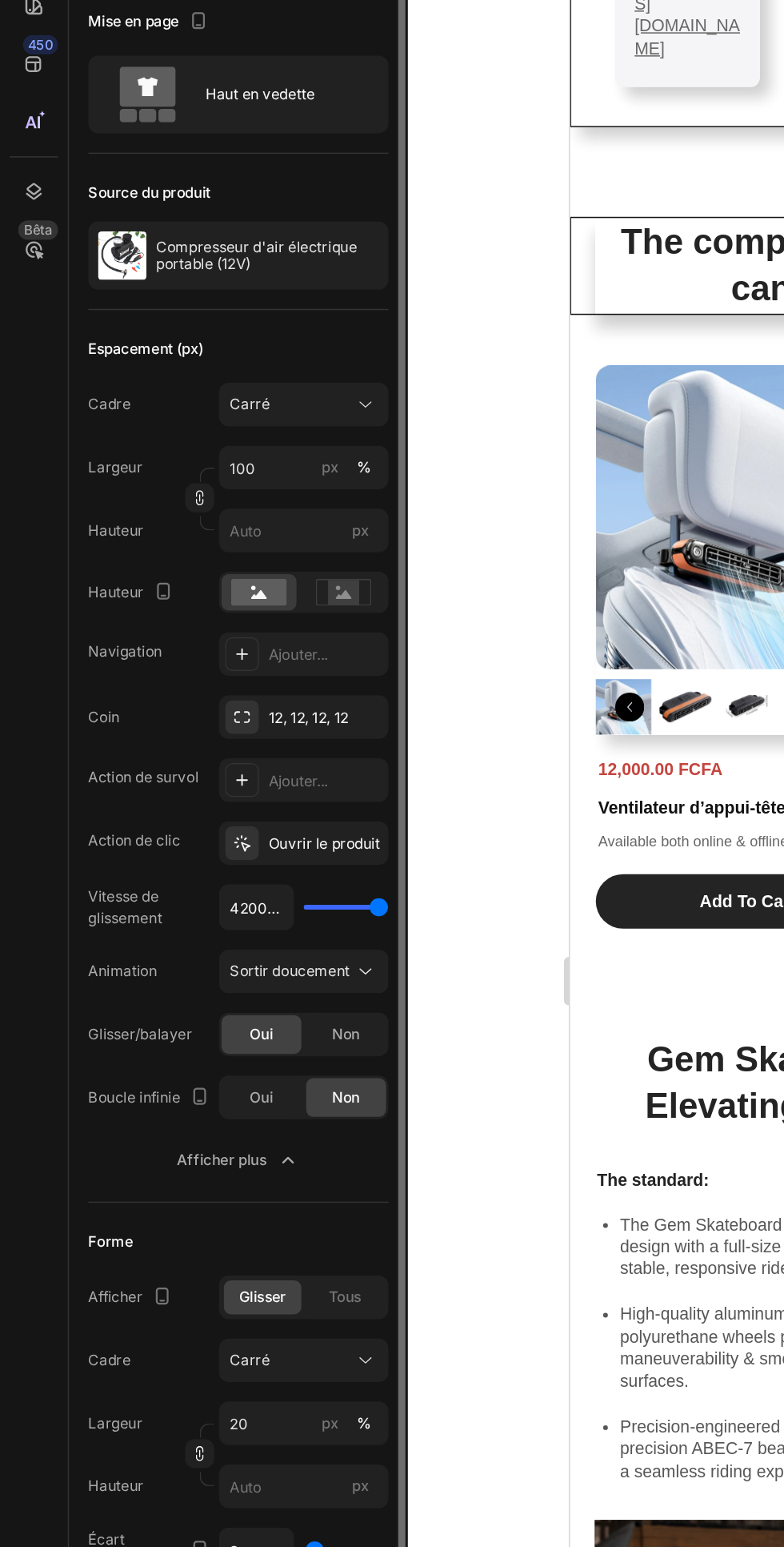
type input "5000ms"
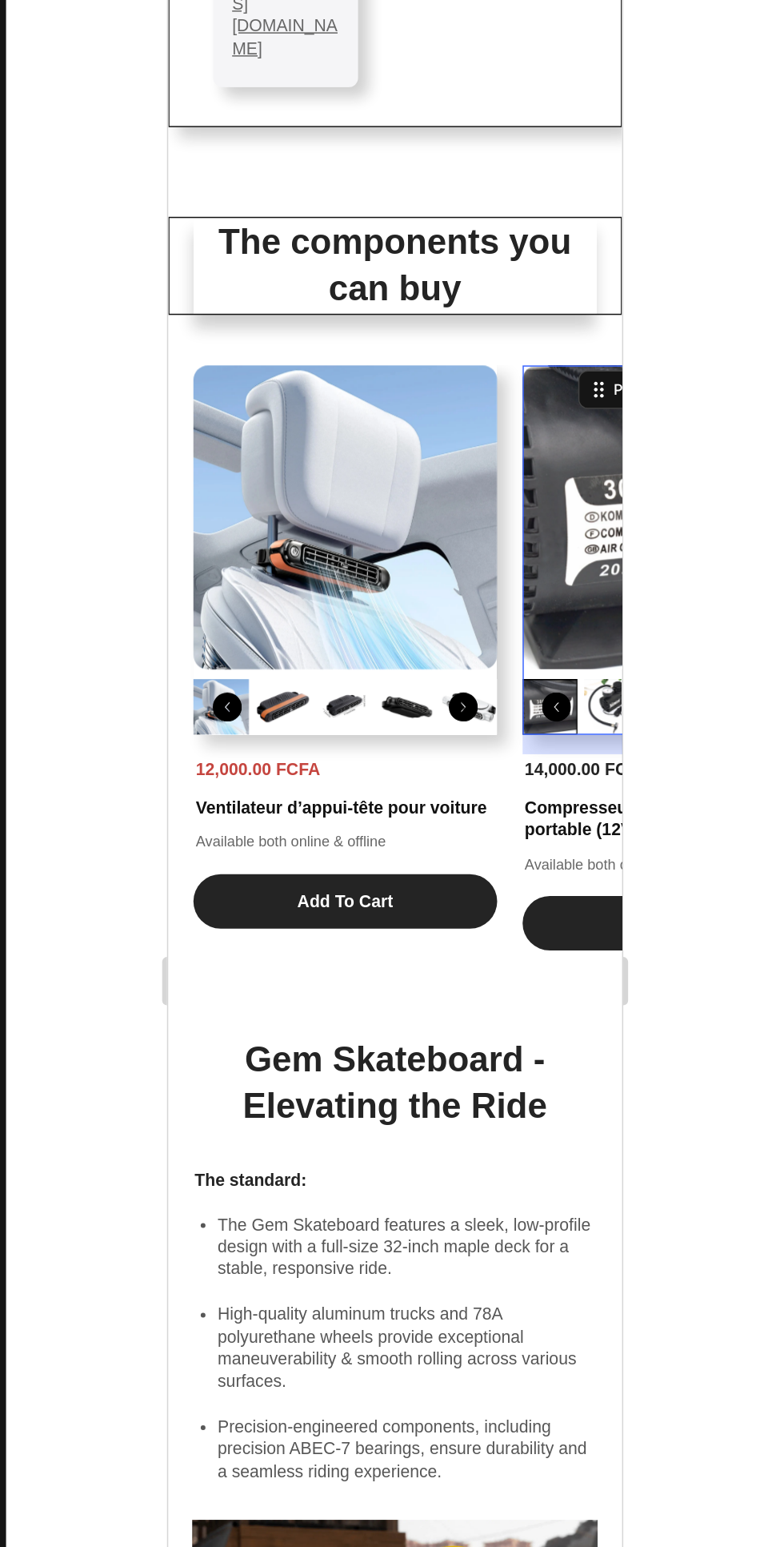
click at [189, 145] on div "The components you can buy Heading Product Images 12,000.00 FCFA Product Price …" at bounding box center [318, 334] width 300 height 485
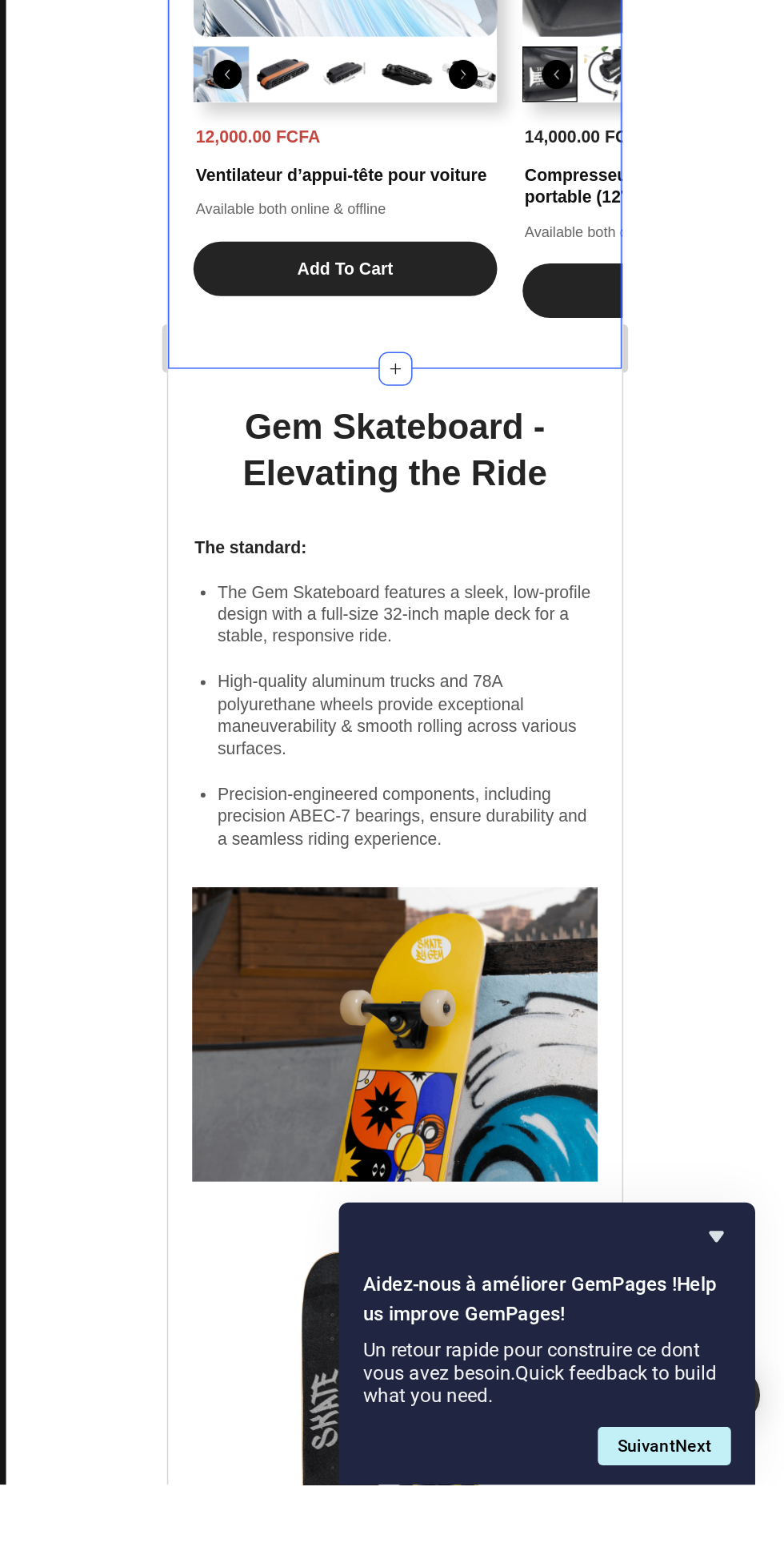
scroll to position [0, 0]
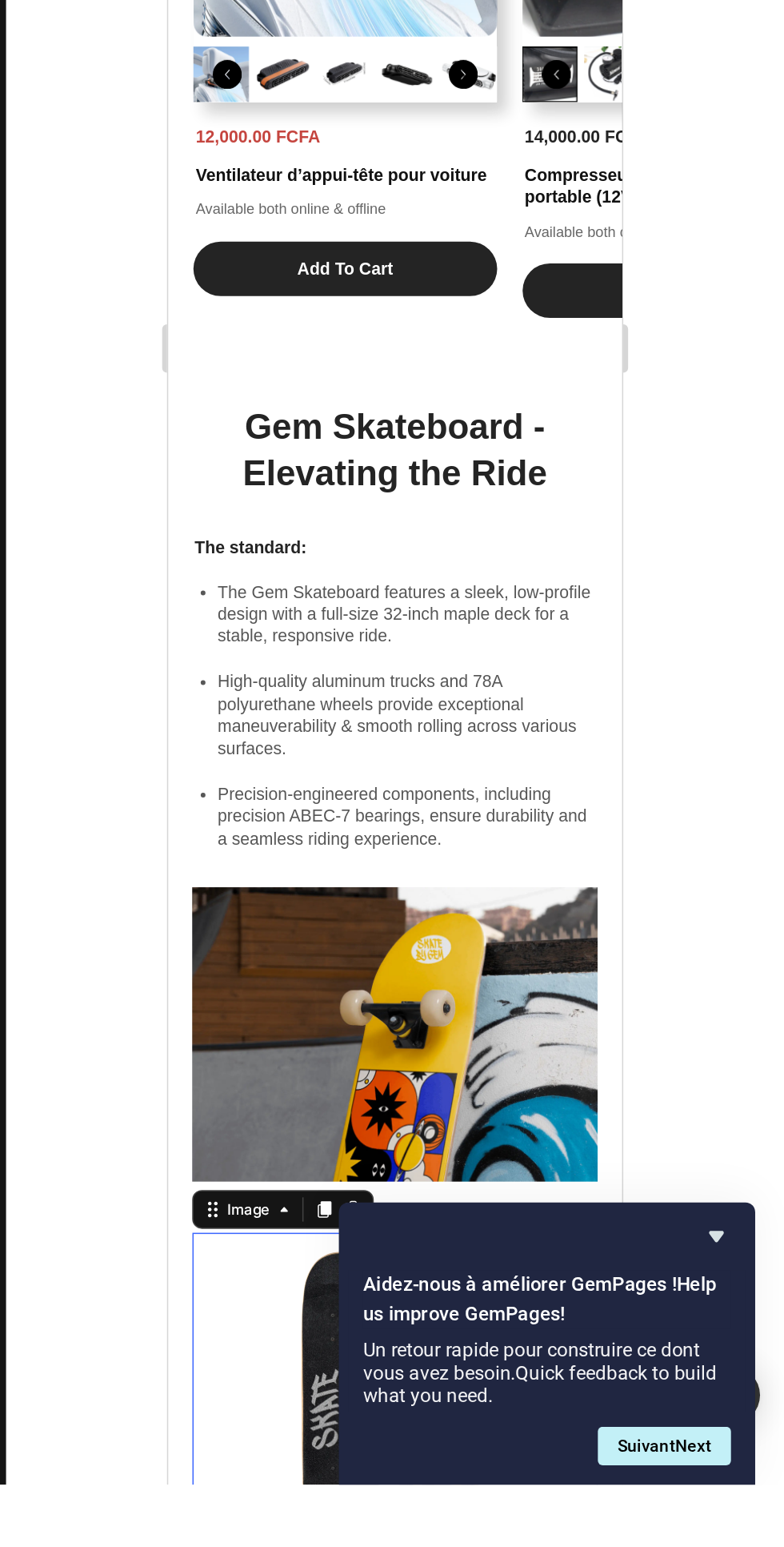
click at [736, 1226] on div at bounding box center [527, 796] width 514 height 1502
click at [740, 1387] on icon "Masquer l'enquête" at bounding box center [740, 1382] width 10 height 7
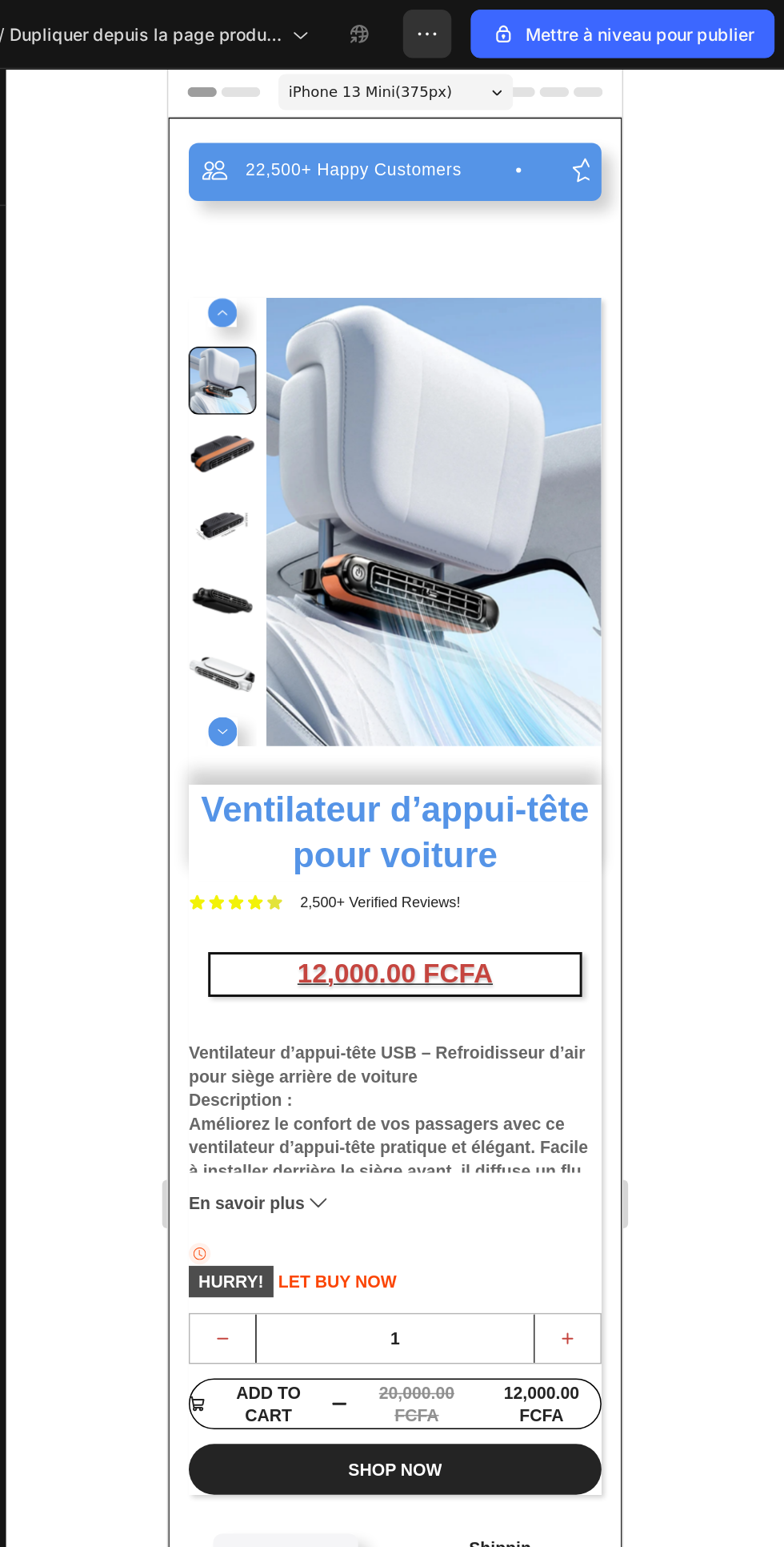
click at [299, 180] on div "22,500+ Happy Customers Item List +700 5-Start Review Item List 30 Day Guarante…" at bounding box center [318, 730] width 273 height 1228
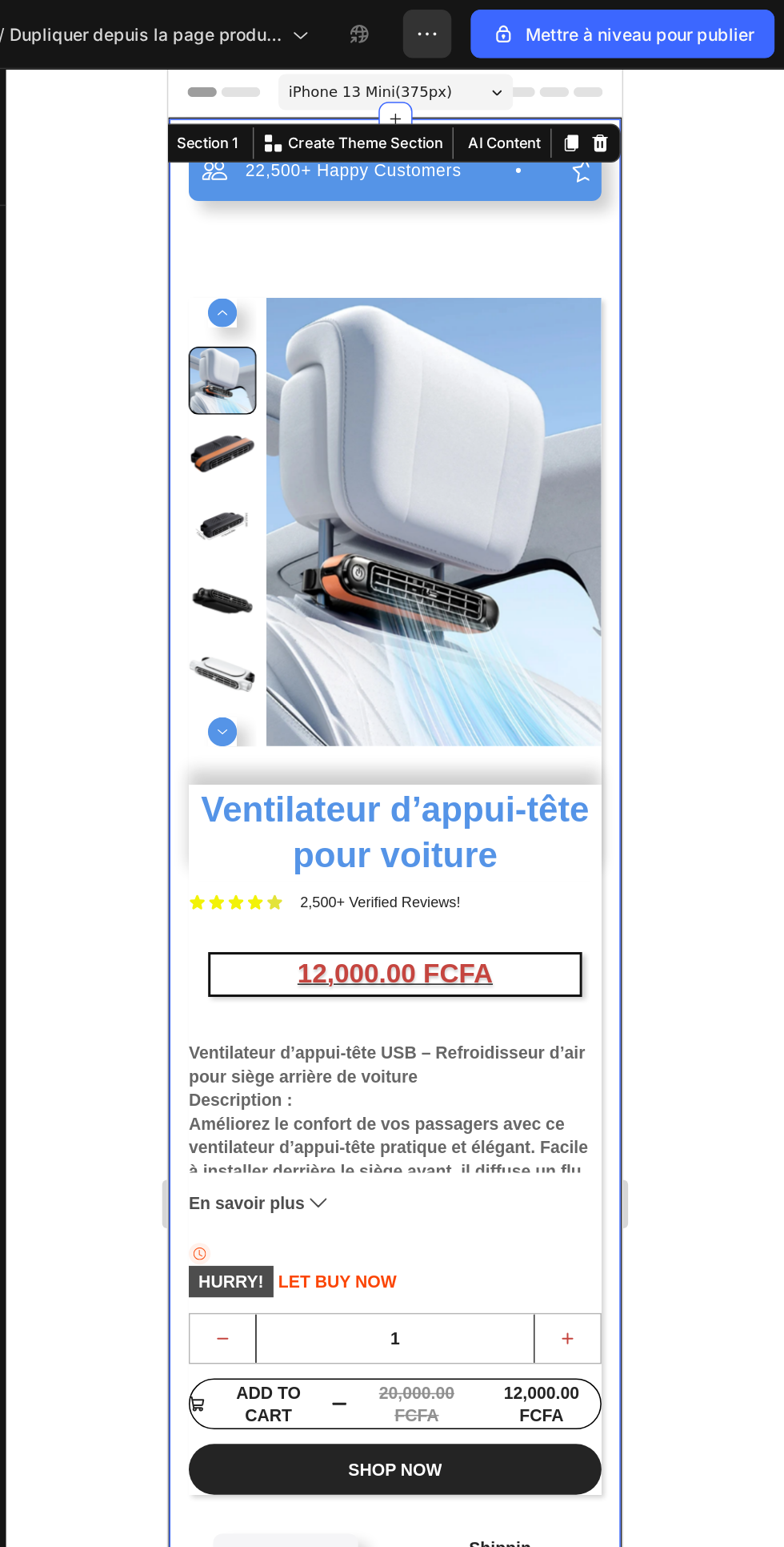
click at [329, 283] on img at bounding box center [343, 367] width 223 height 296
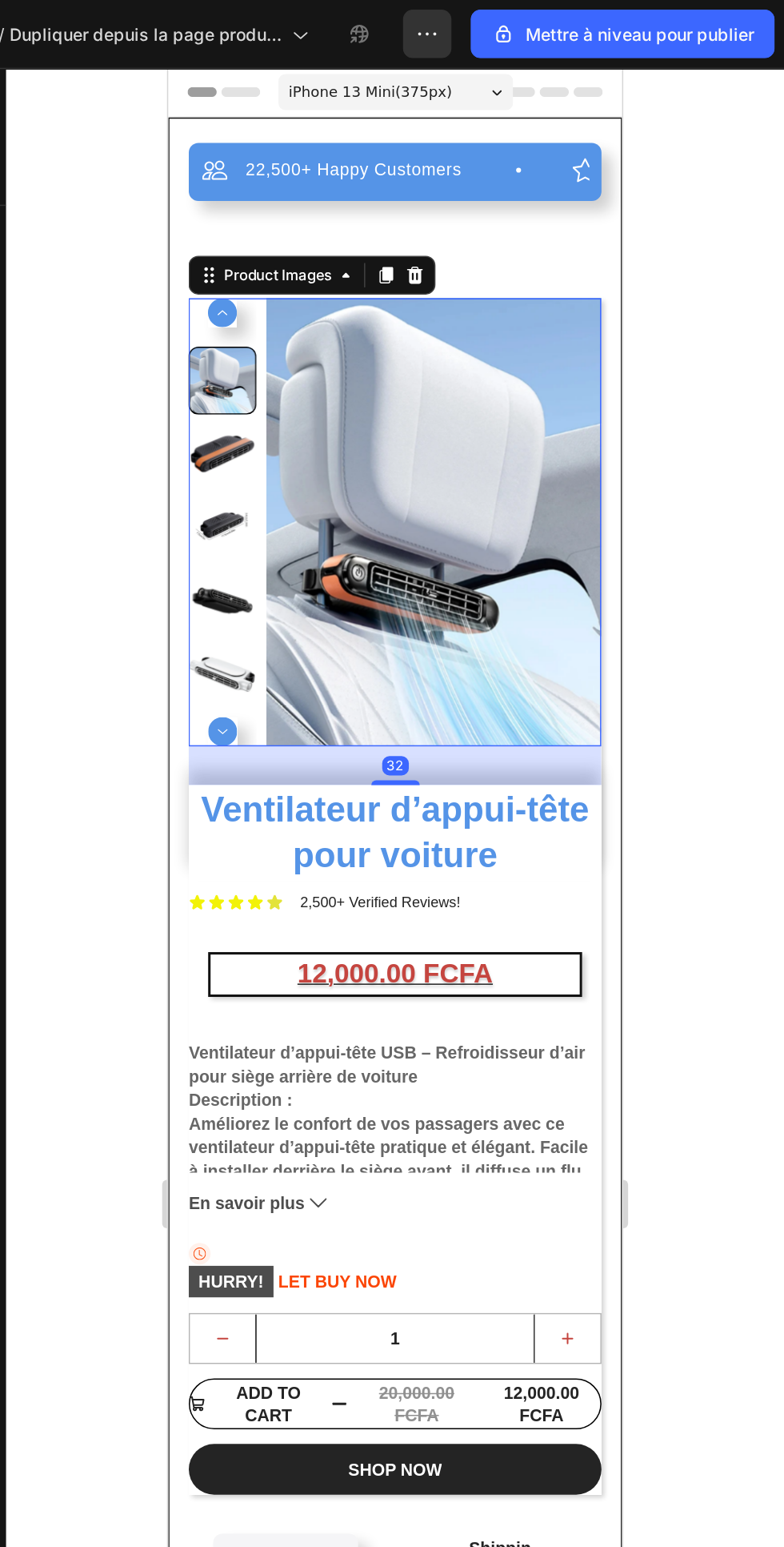
click at [746, 496] on div at bounding box center [527, 796] width 514 height 1502
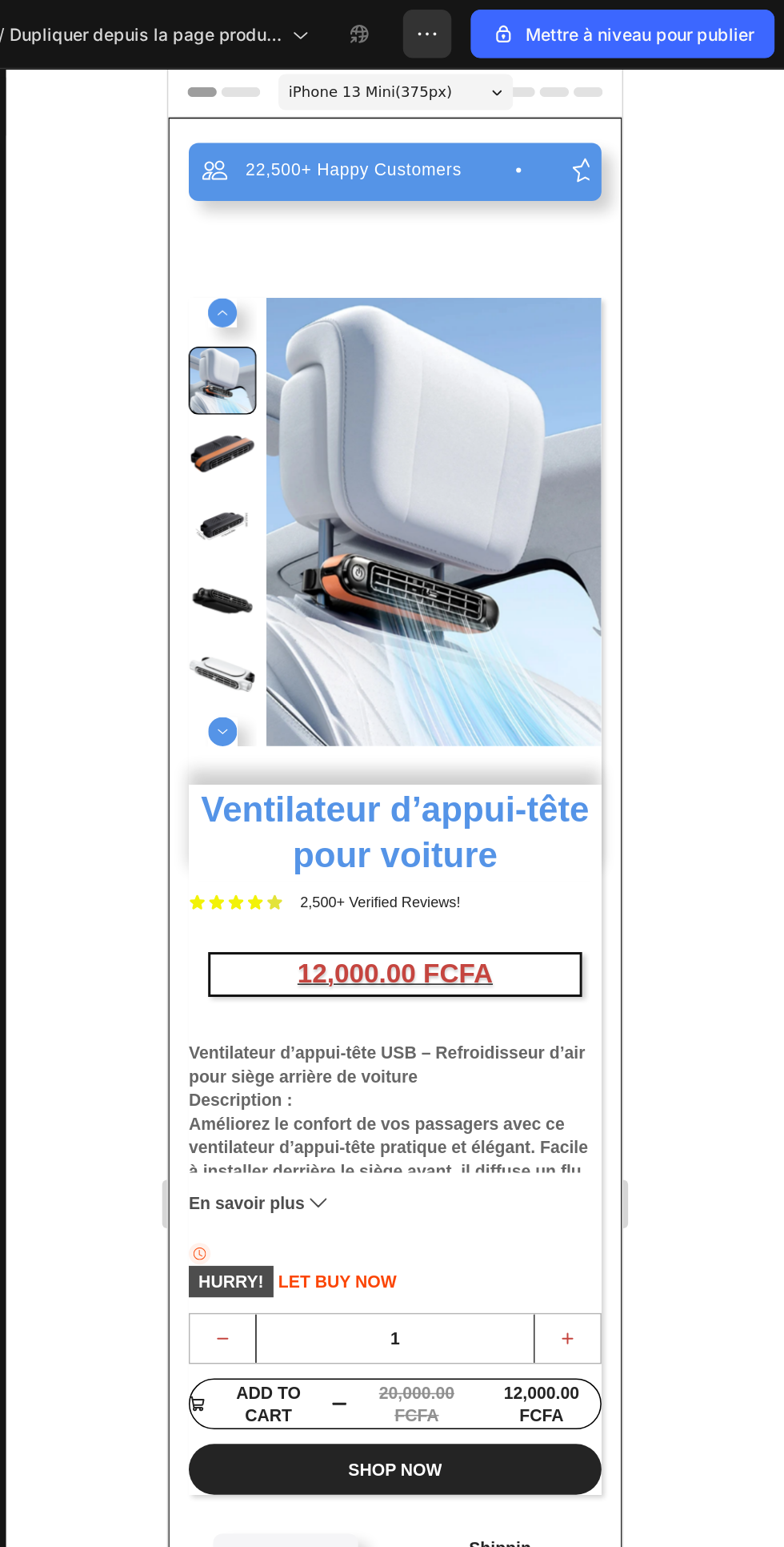
click at [281, 228] on img at bounding box center [343, 367] width 223 height 296
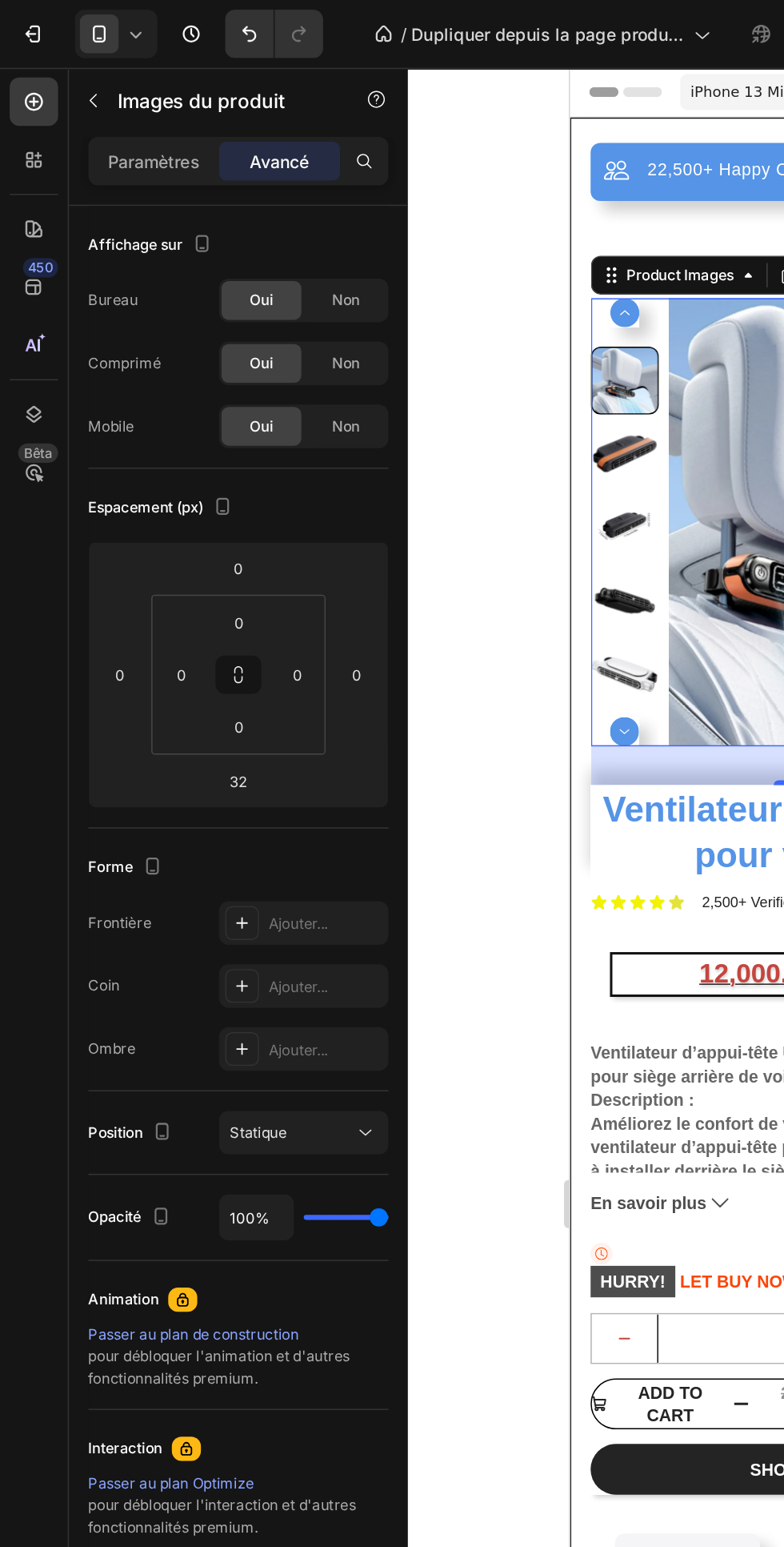
click at [91, 104] on font "Paramètres" at bounding box center [102, 107] width 61 height 14
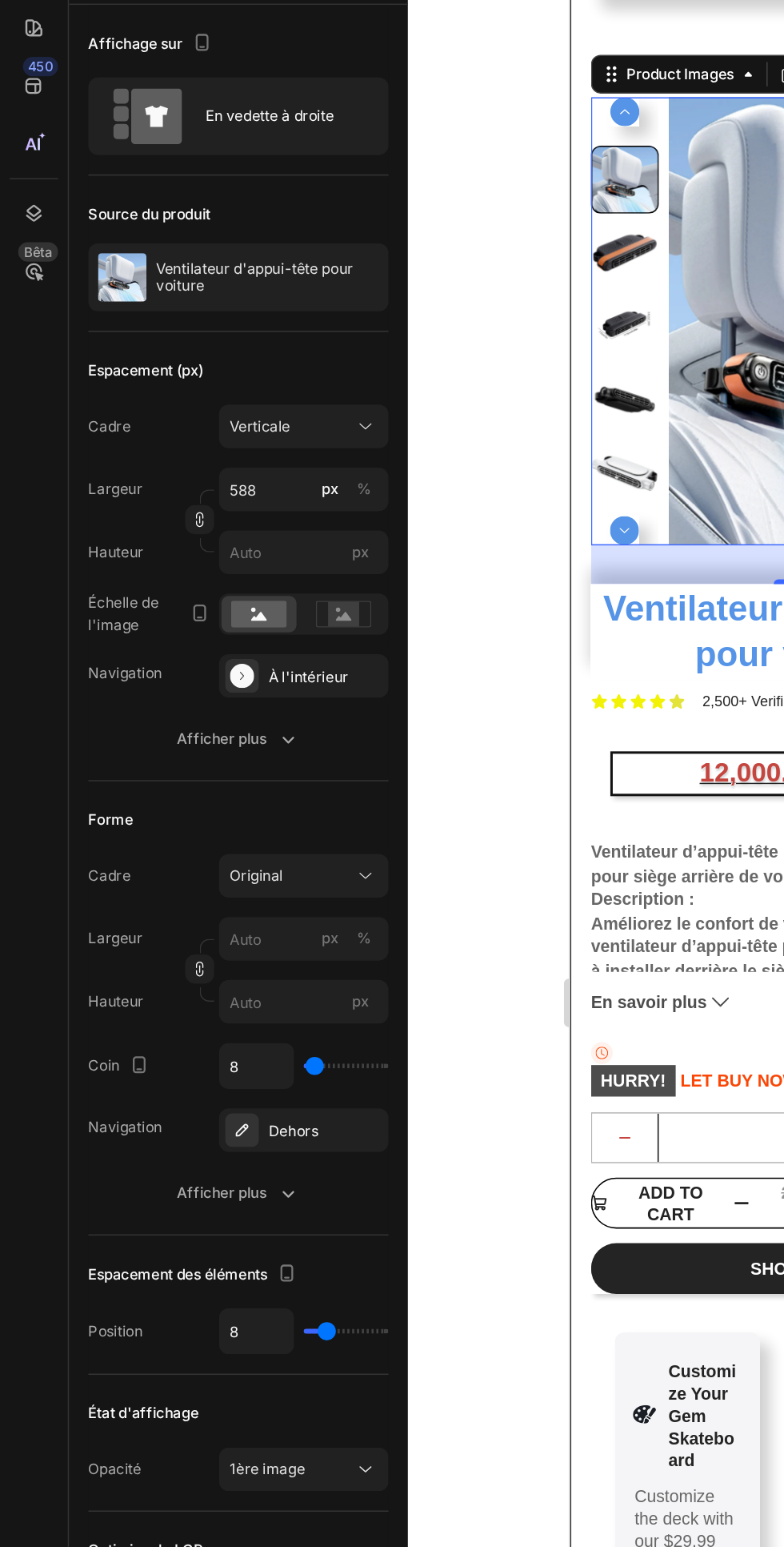
click at [181, 629] on div "Afficher plus" at bounding box center [157, 621] width 81 height 16
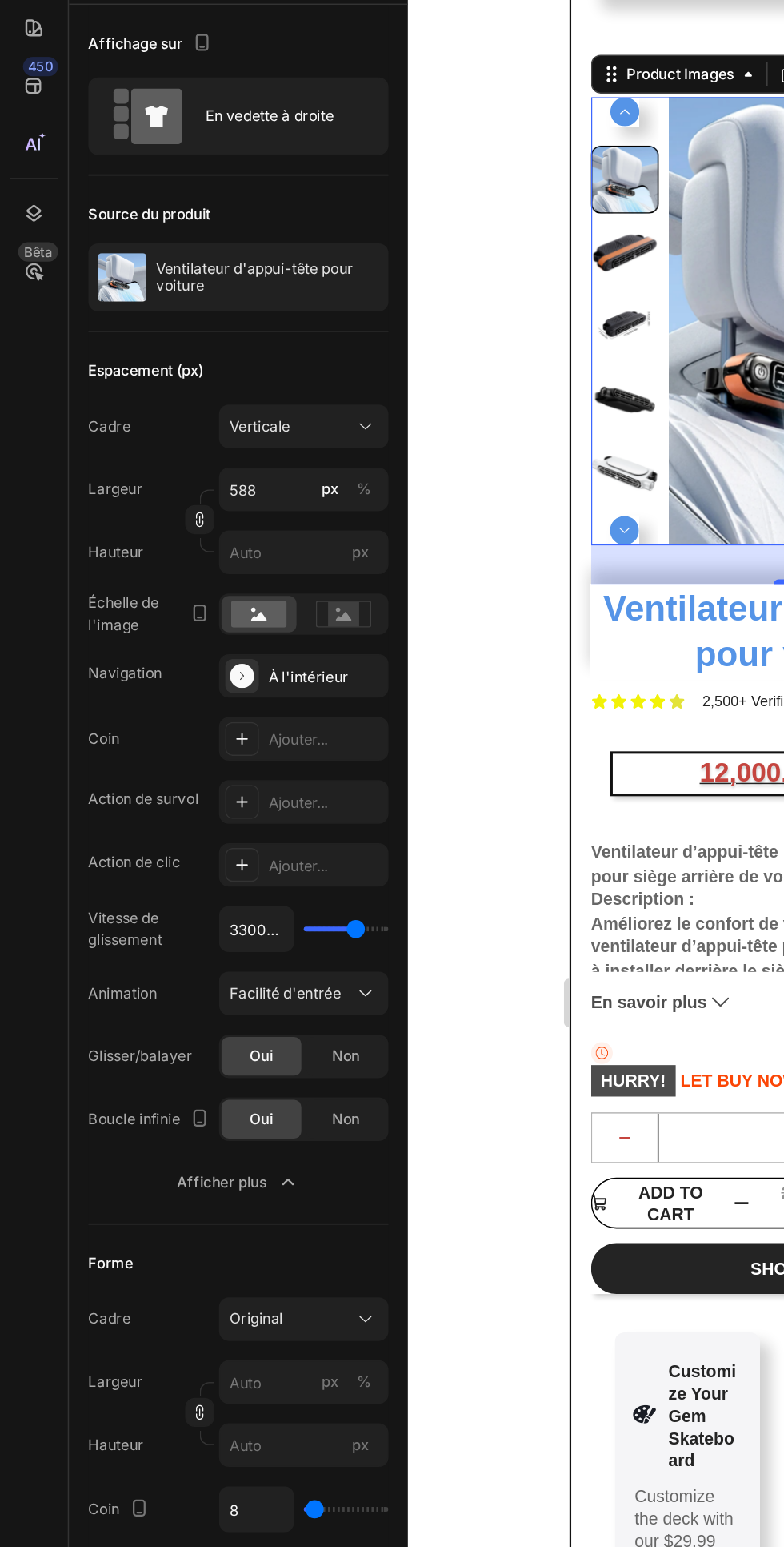
type input "4500ms"
type input "4500"
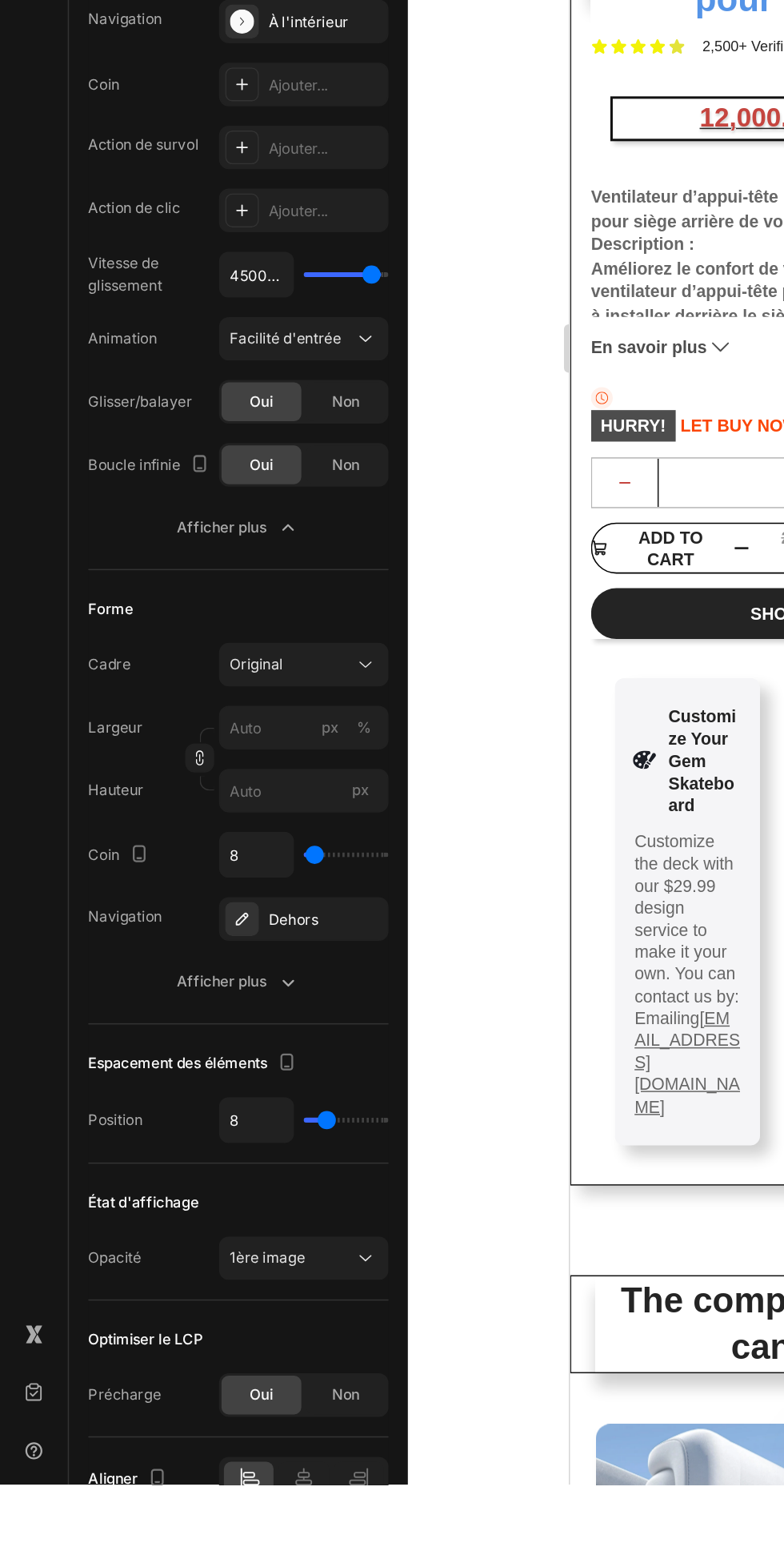
click at [190, 1215] on icon "button" at bounding box center [190, 1214] width 16 height 16
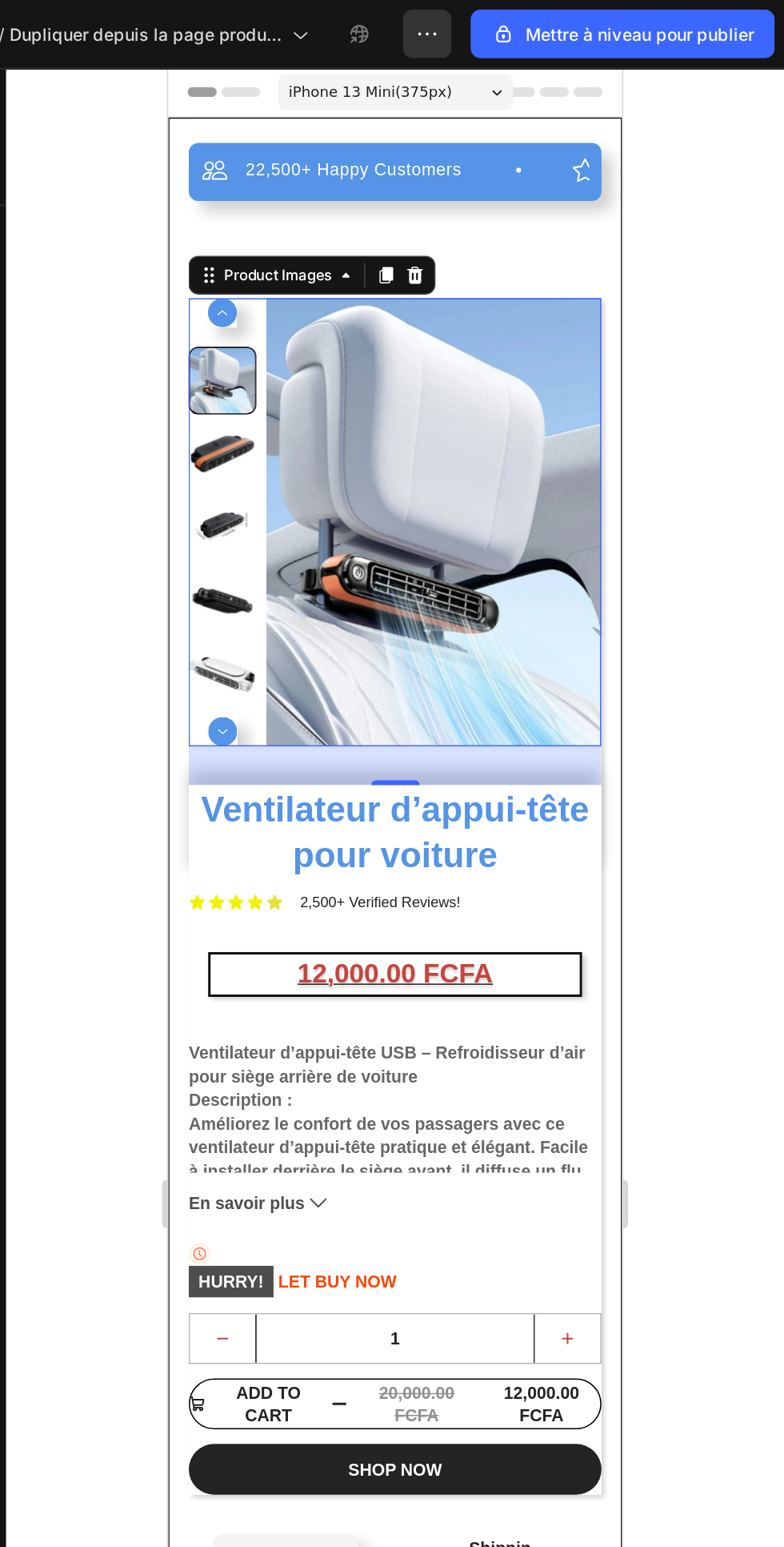
click at [553, 23] on icon "button" at bounding box center [553, 23] width 2 height 2
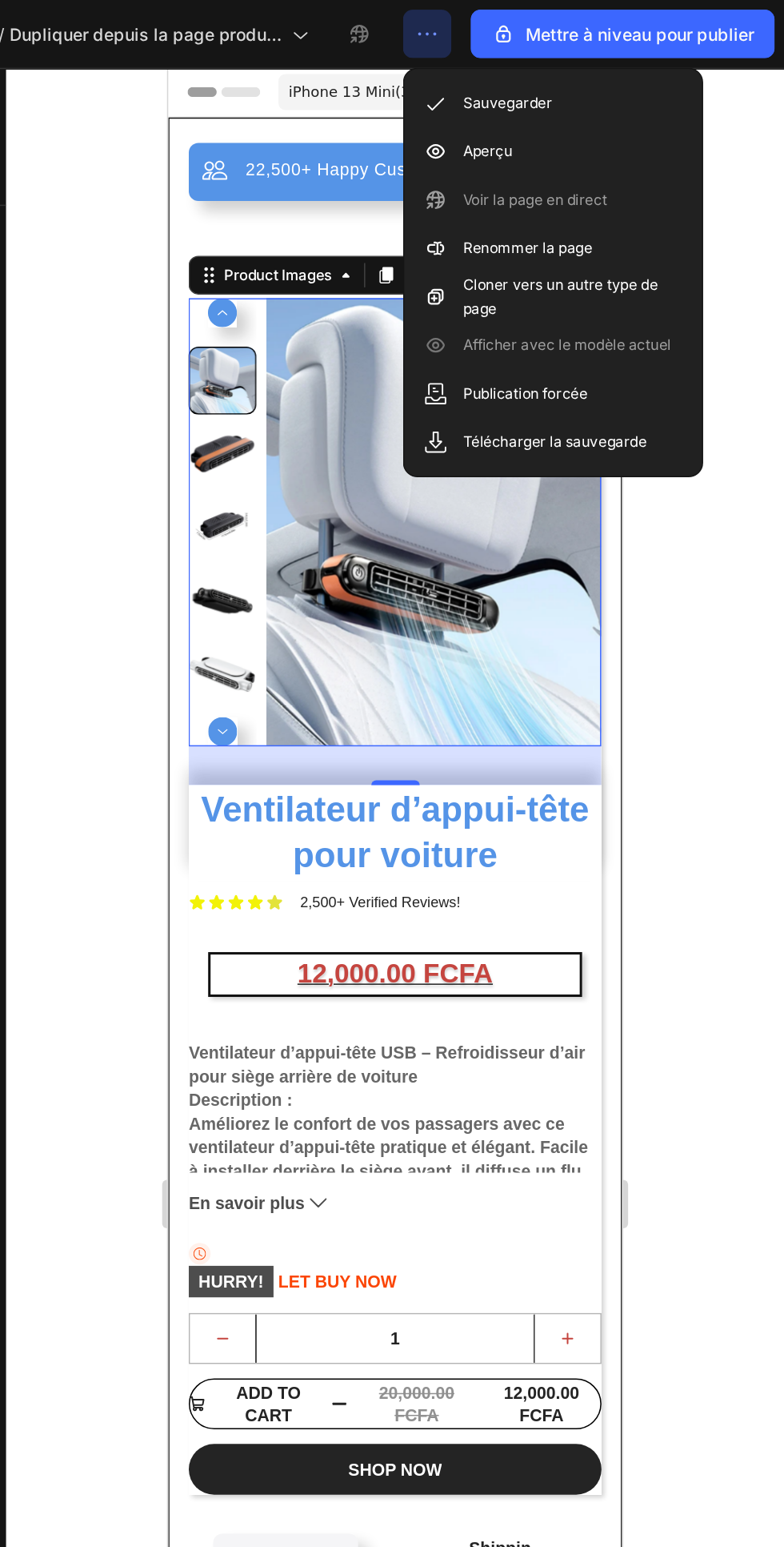
click at [584, 99] on font "Aperçu" at bounding box center [587, 99] width 32 height 12
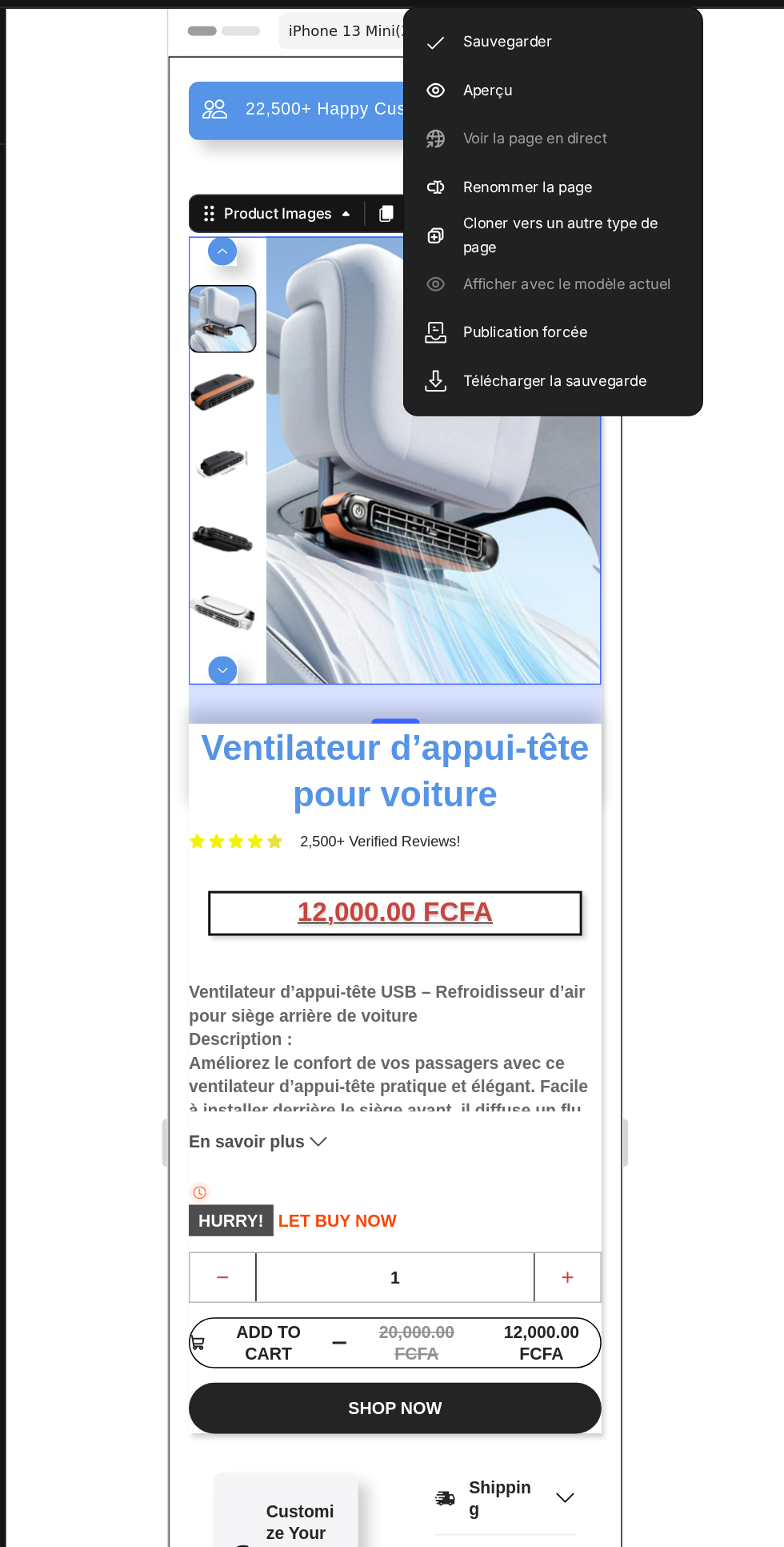
click at [736, 583] on div at bounding box center [527, 796] width 514 height 1502
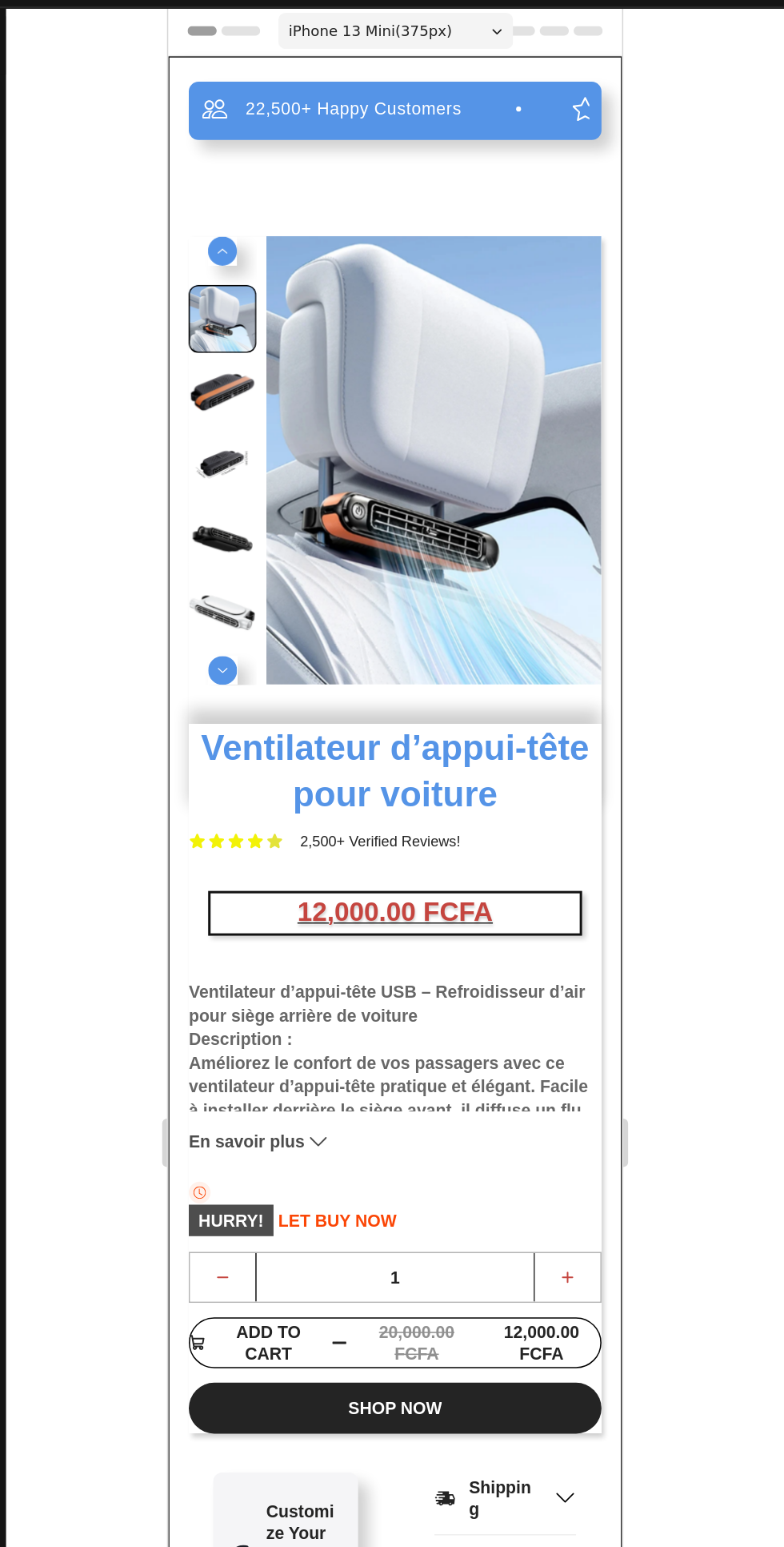
click at [213, 128] on div "22,500+ Happy Customers Item List +700 5-Start Review Item List 30 Day Guarante…" at bounding box center [318, 669] width 273 height 1228
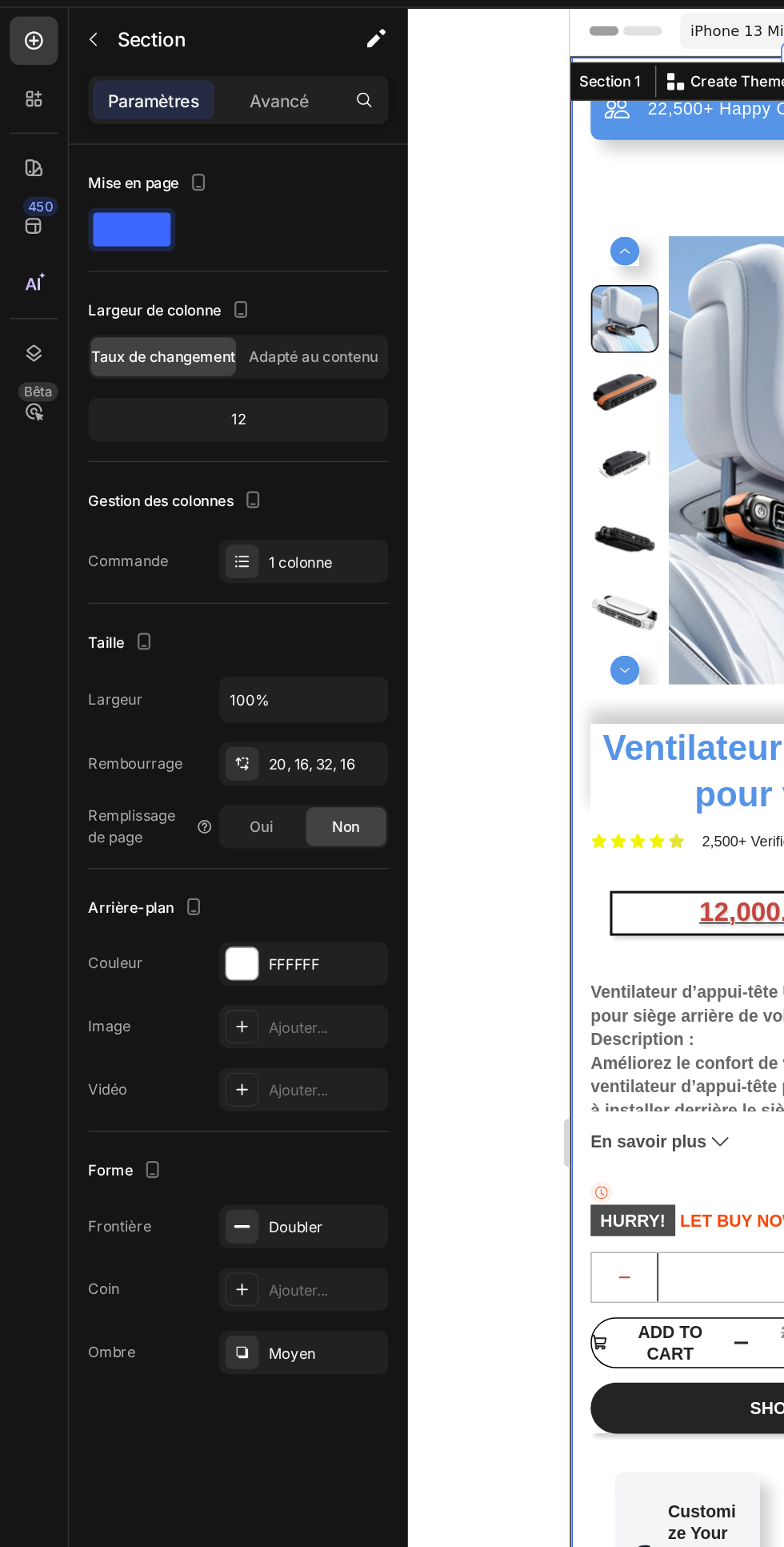
click at [174, 101] on font "Avancé" at bounding box center [185, 107] width 39 height 14
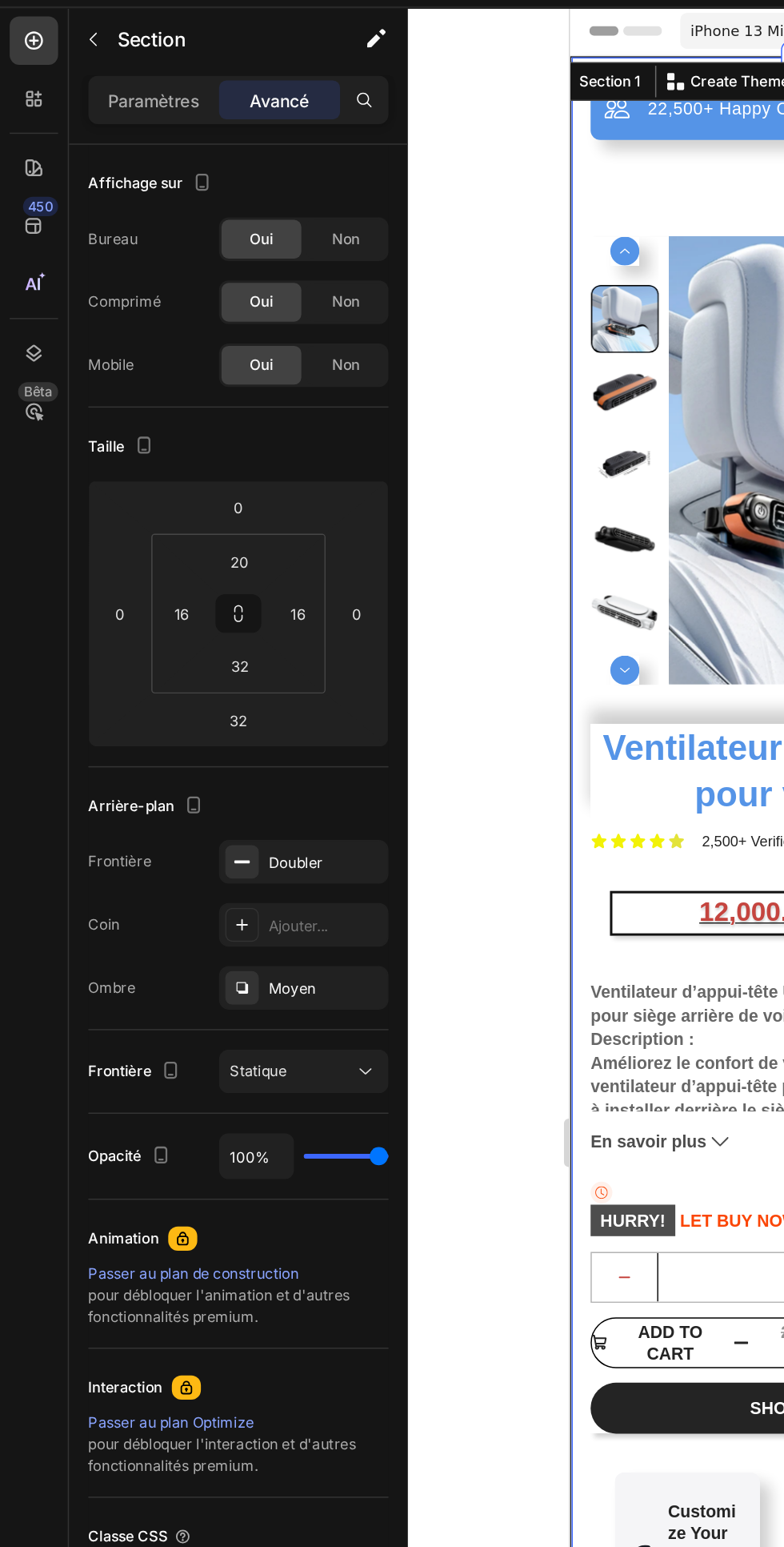
click at [148, 412] on input "20" at bounding box center [158, 411] width 32 height 24
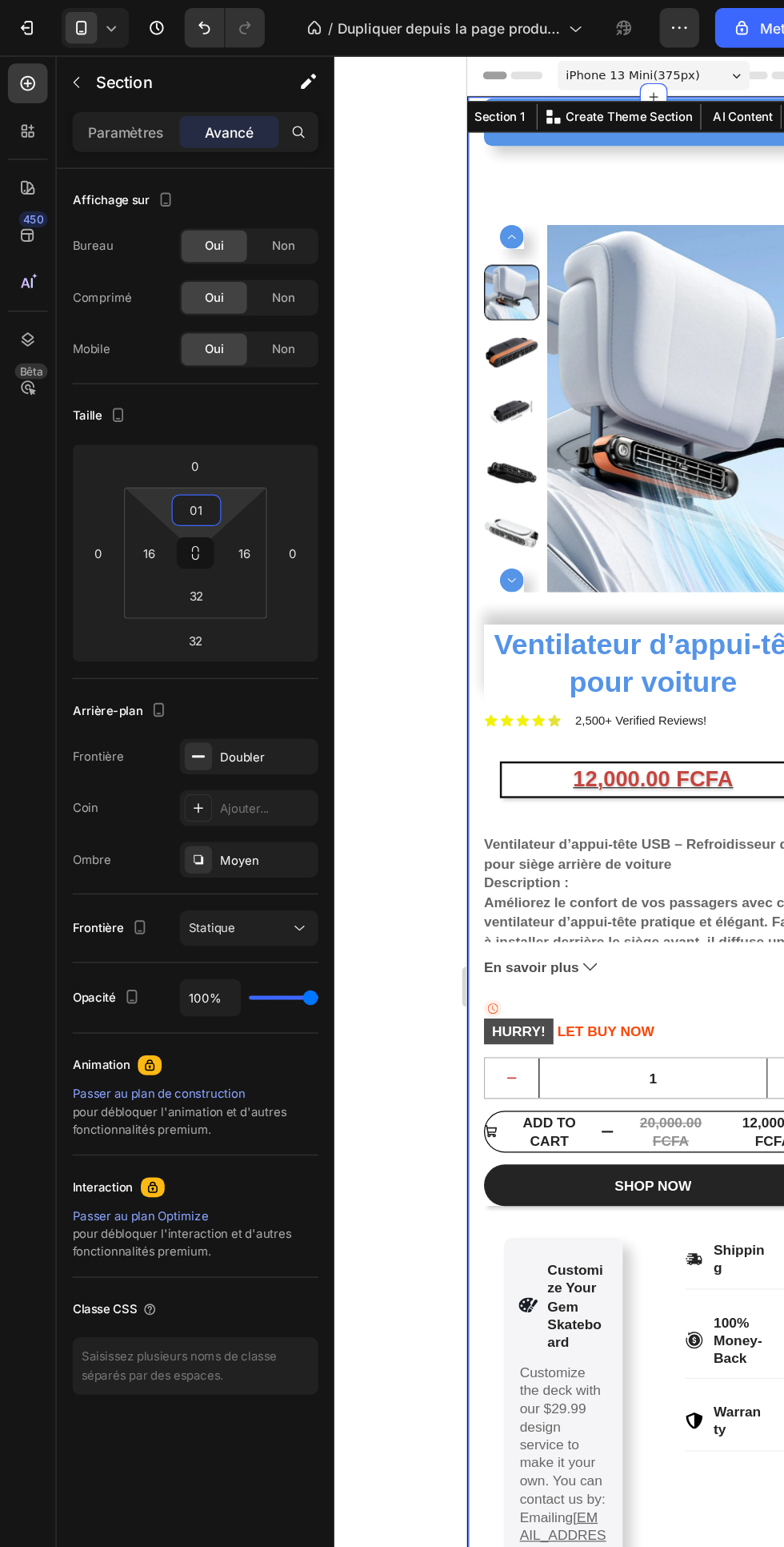
type input "0"
type input "10"
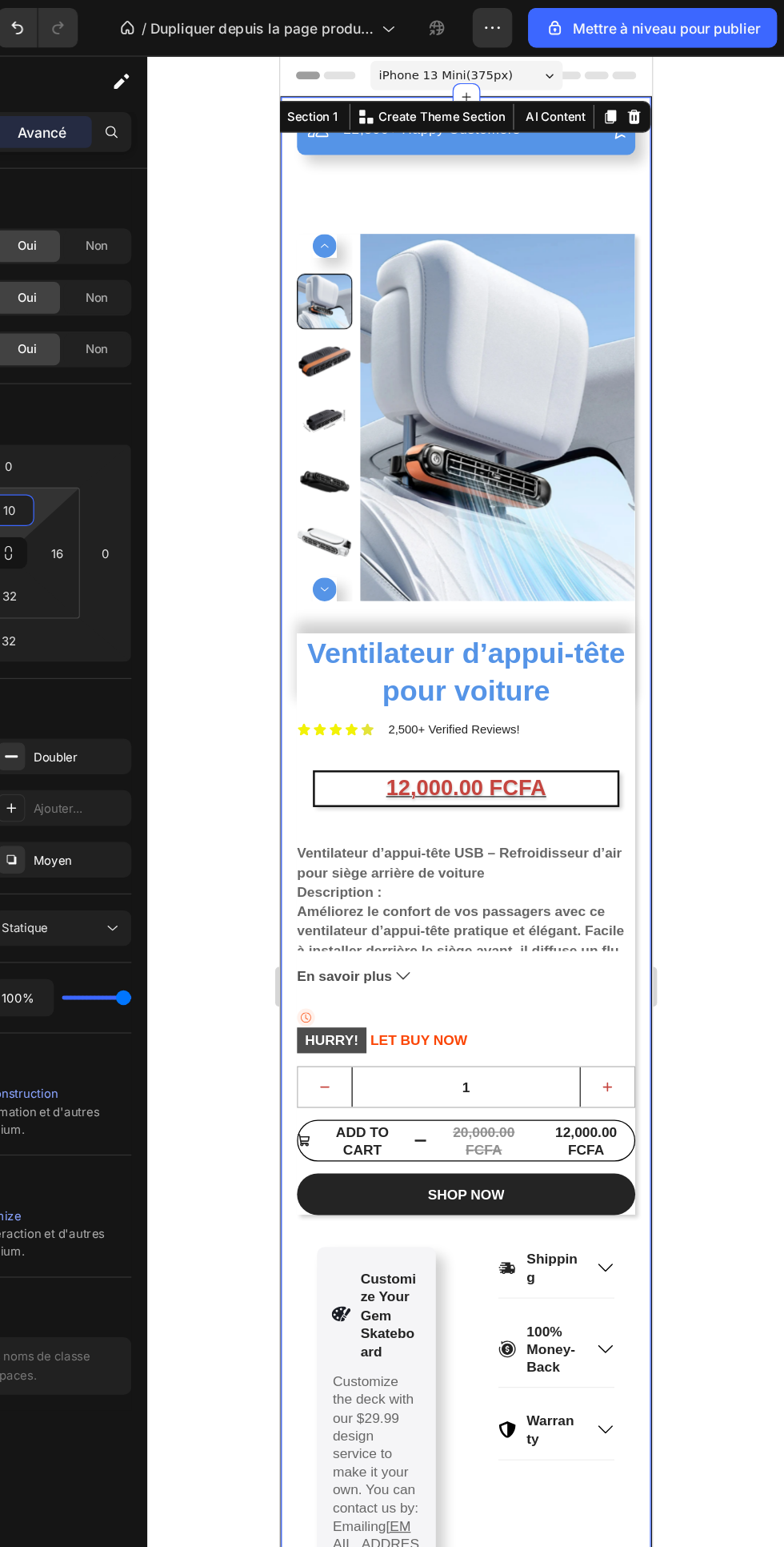
click at [752, 511] on div at bounding box center [527, 796] width 514 height 1502
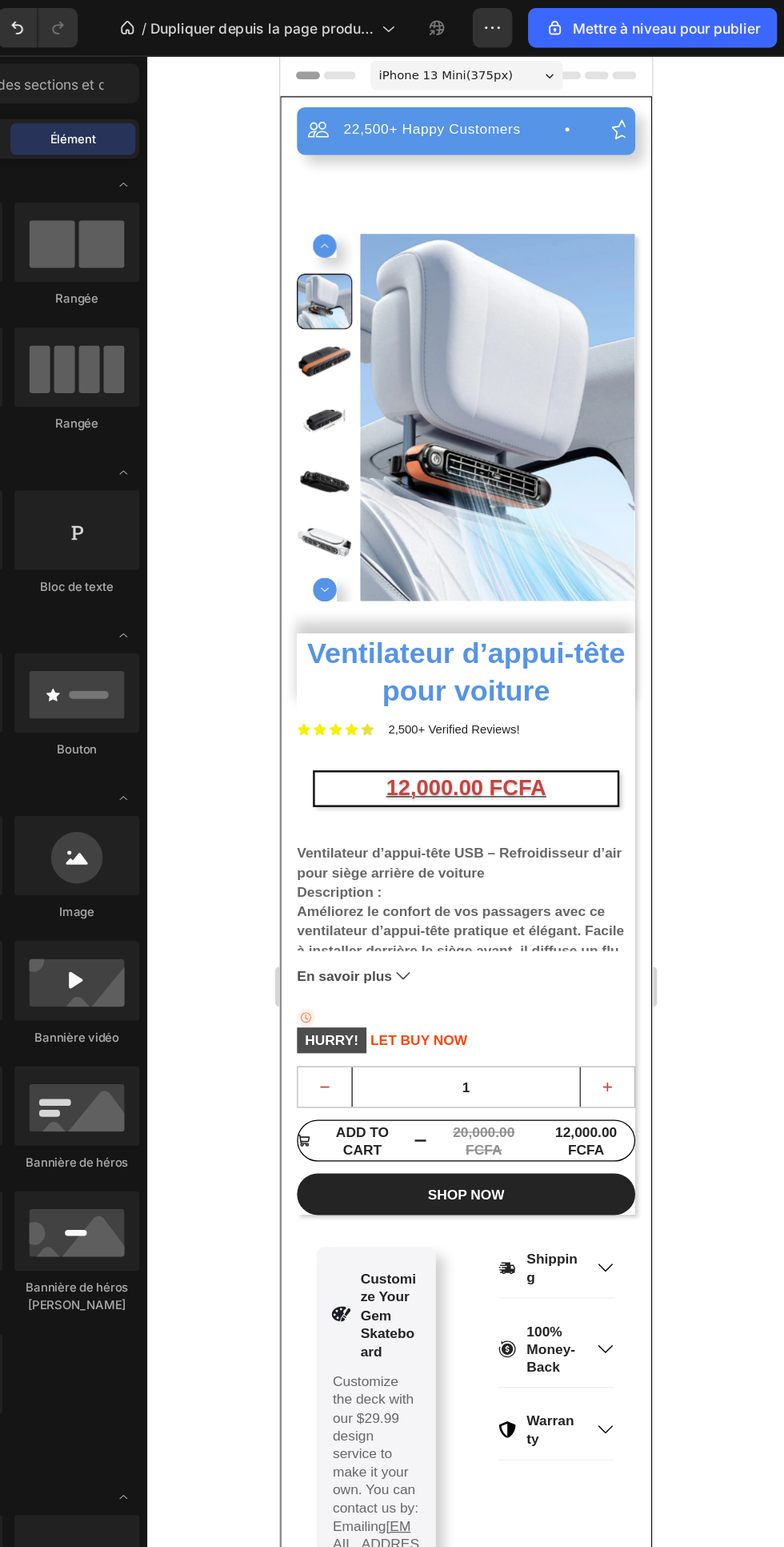
click at [396, 173] on div "22,500+ Happy Customers Item List +700 5-Start Review Item List 30 Day Guarante…" at bounding box center [430, 711] width 273 height 1228
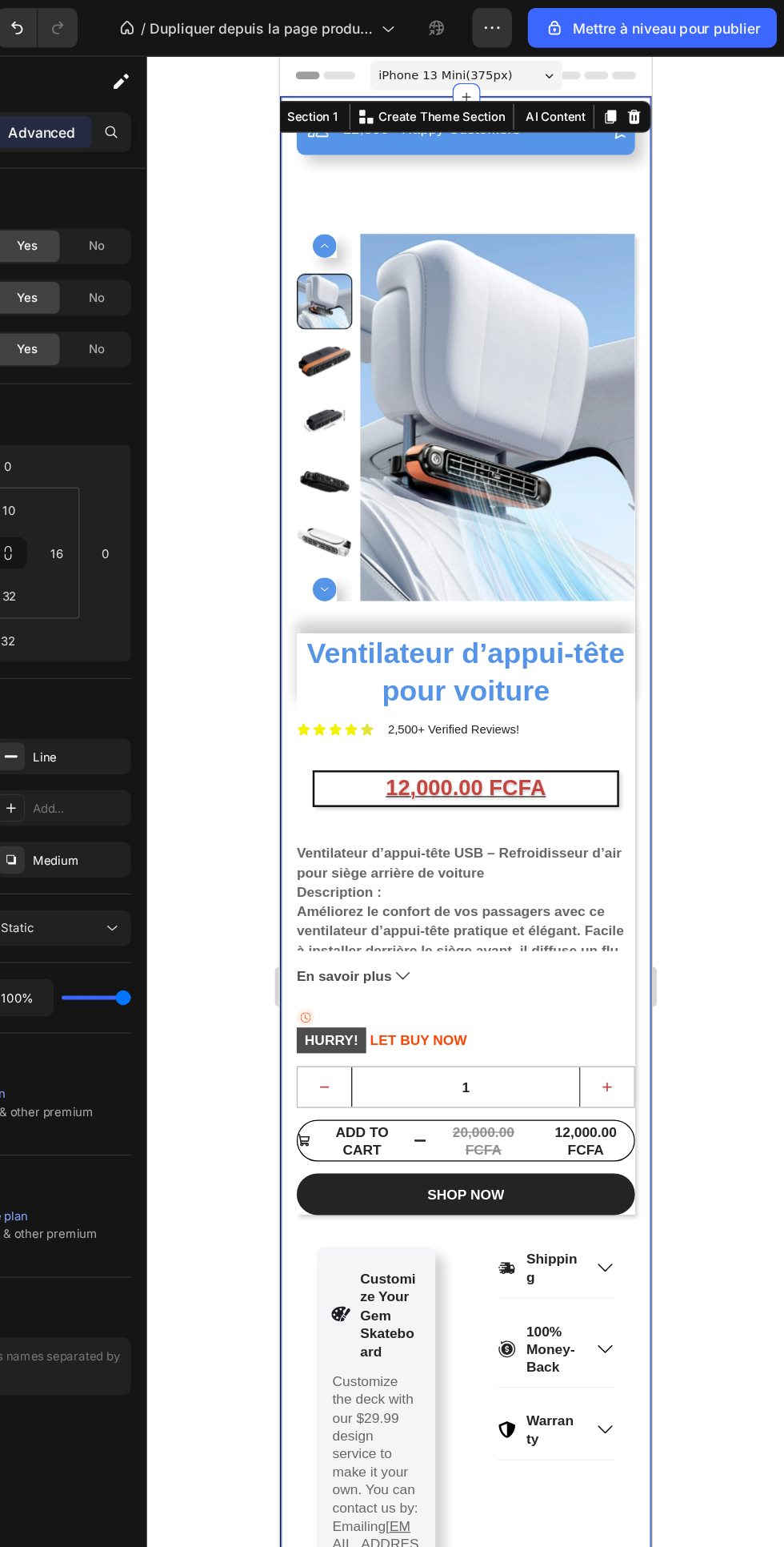
click at [406, 489] on img at bounding box center [455, 347] width 223 height 296
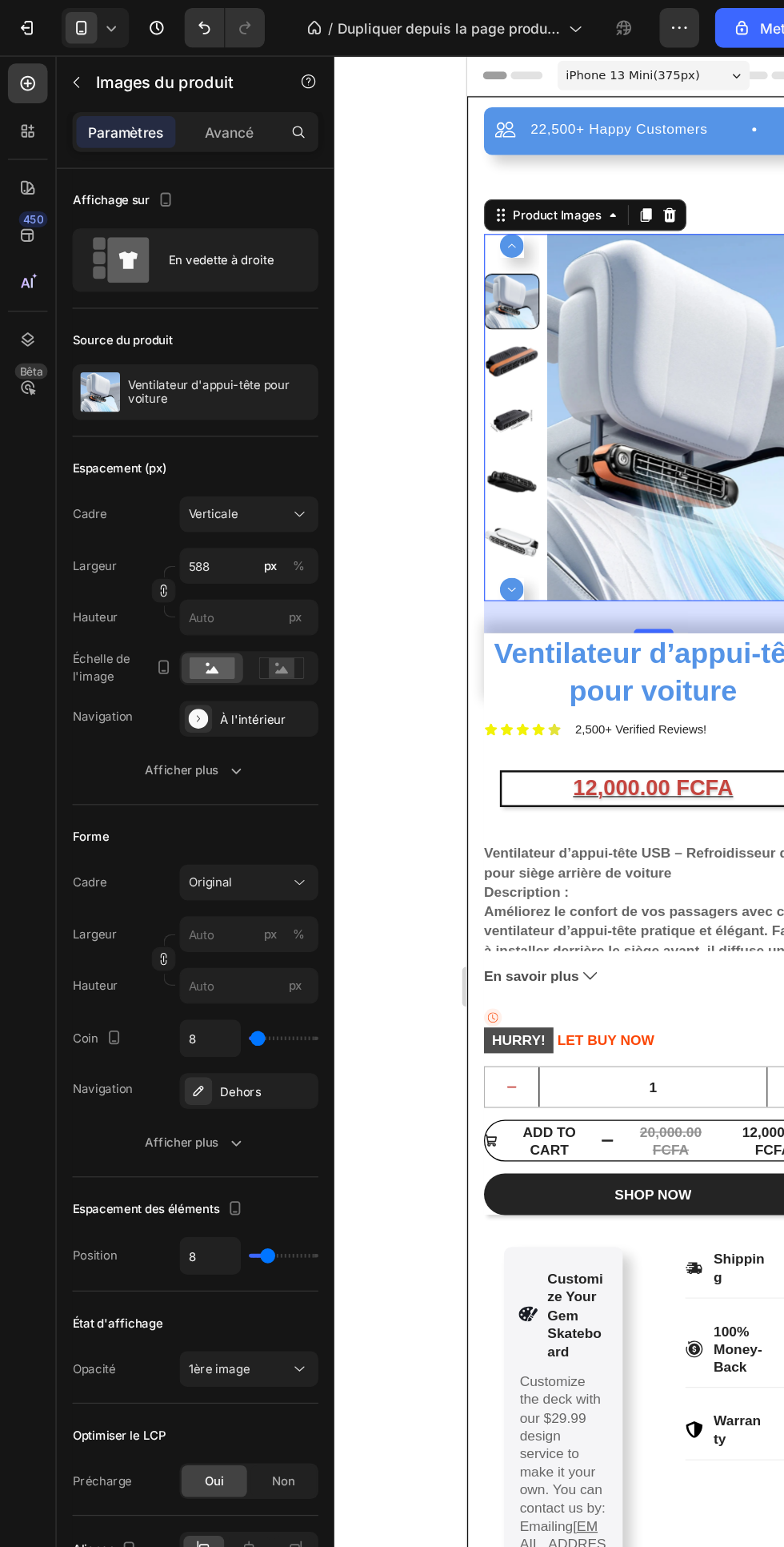
click at [189, 104] on font "Avancé" at bounding box center [185, 107] width 39 height 14
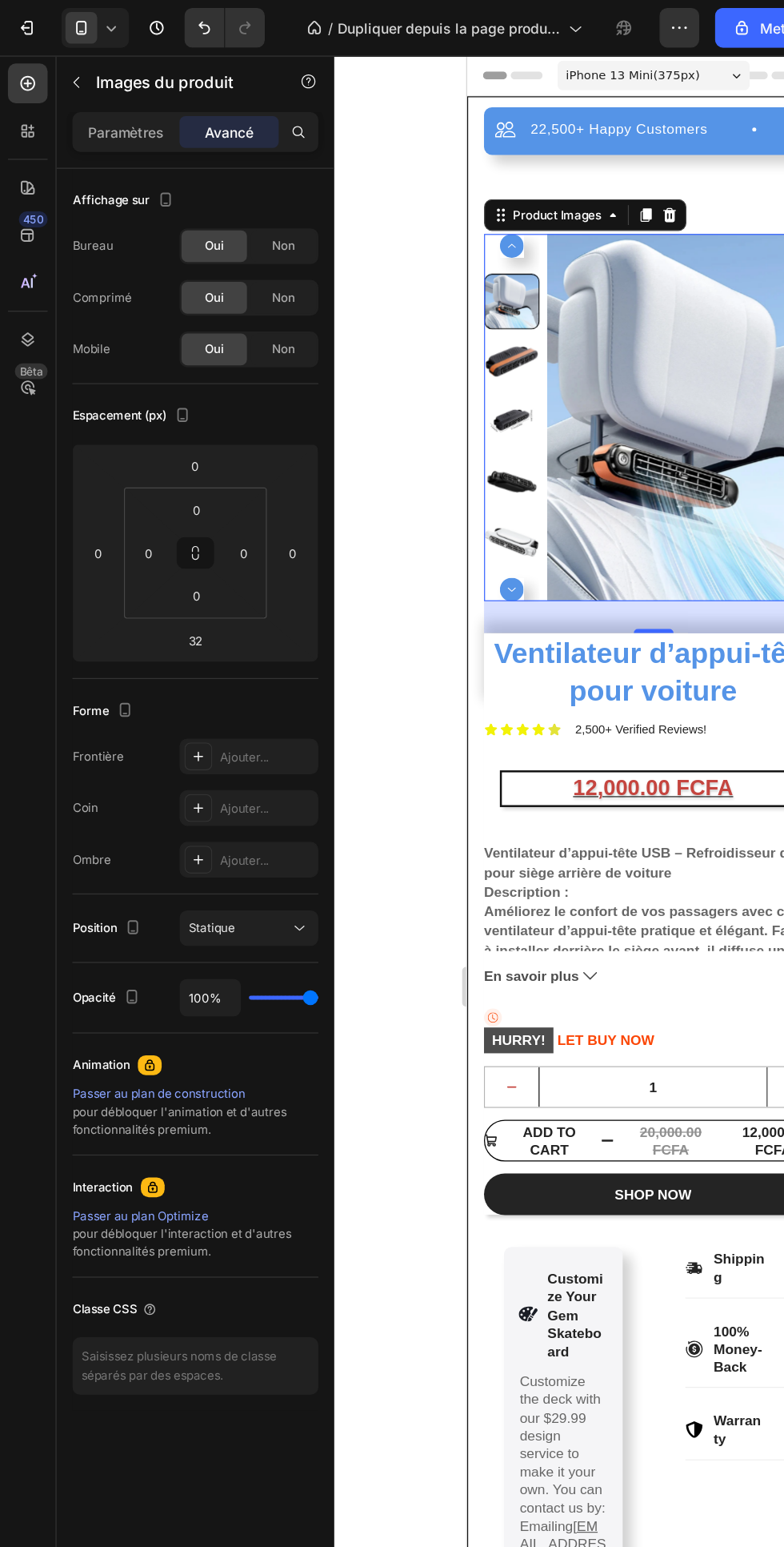
click at [102, 106] on font "Paramètres" at bounding box center [102, 107] width 61 height 14
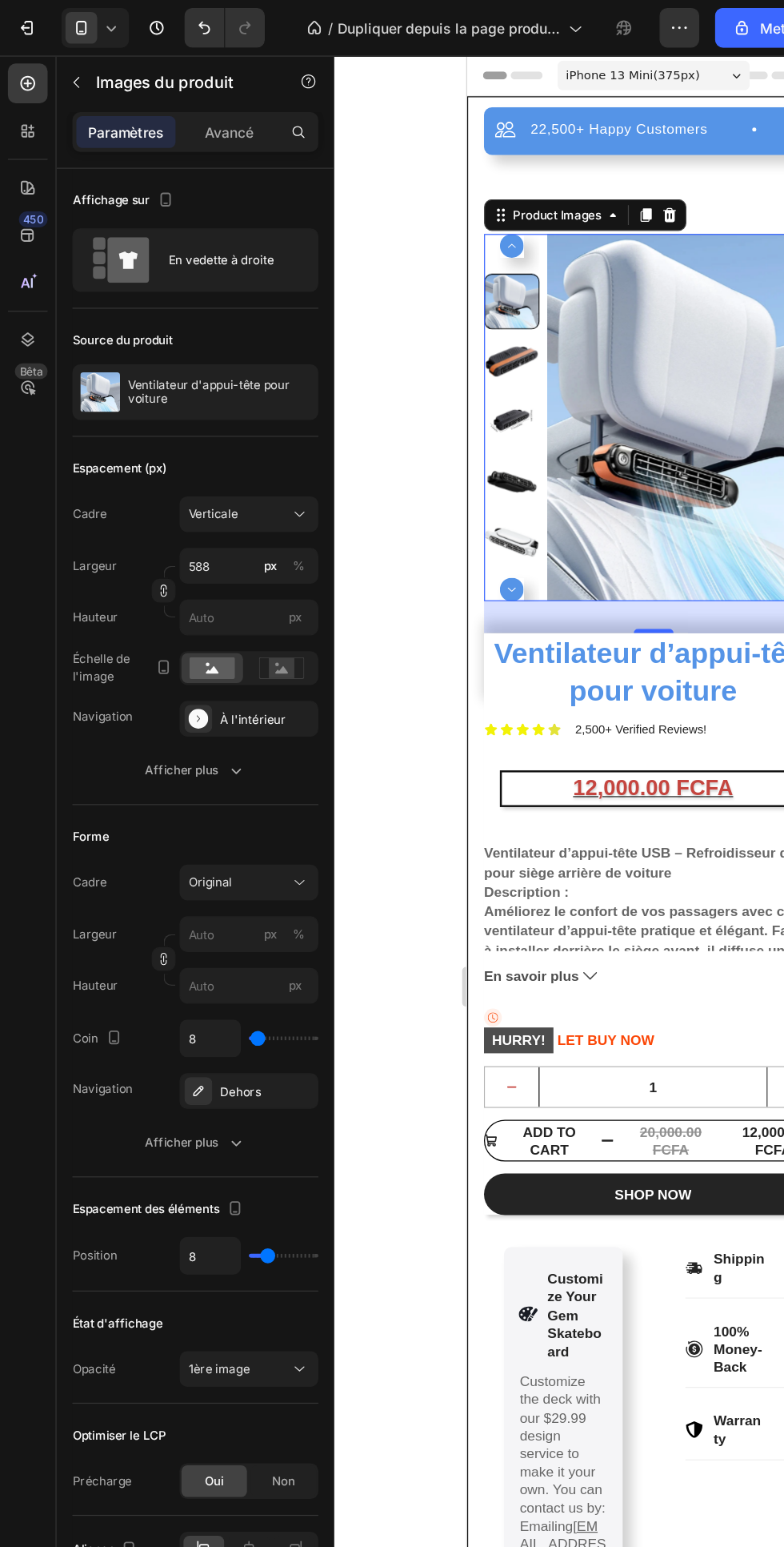
click at [167, 630] on button "Afficher plus" at bounding box center [158, 620] width 198 height 28
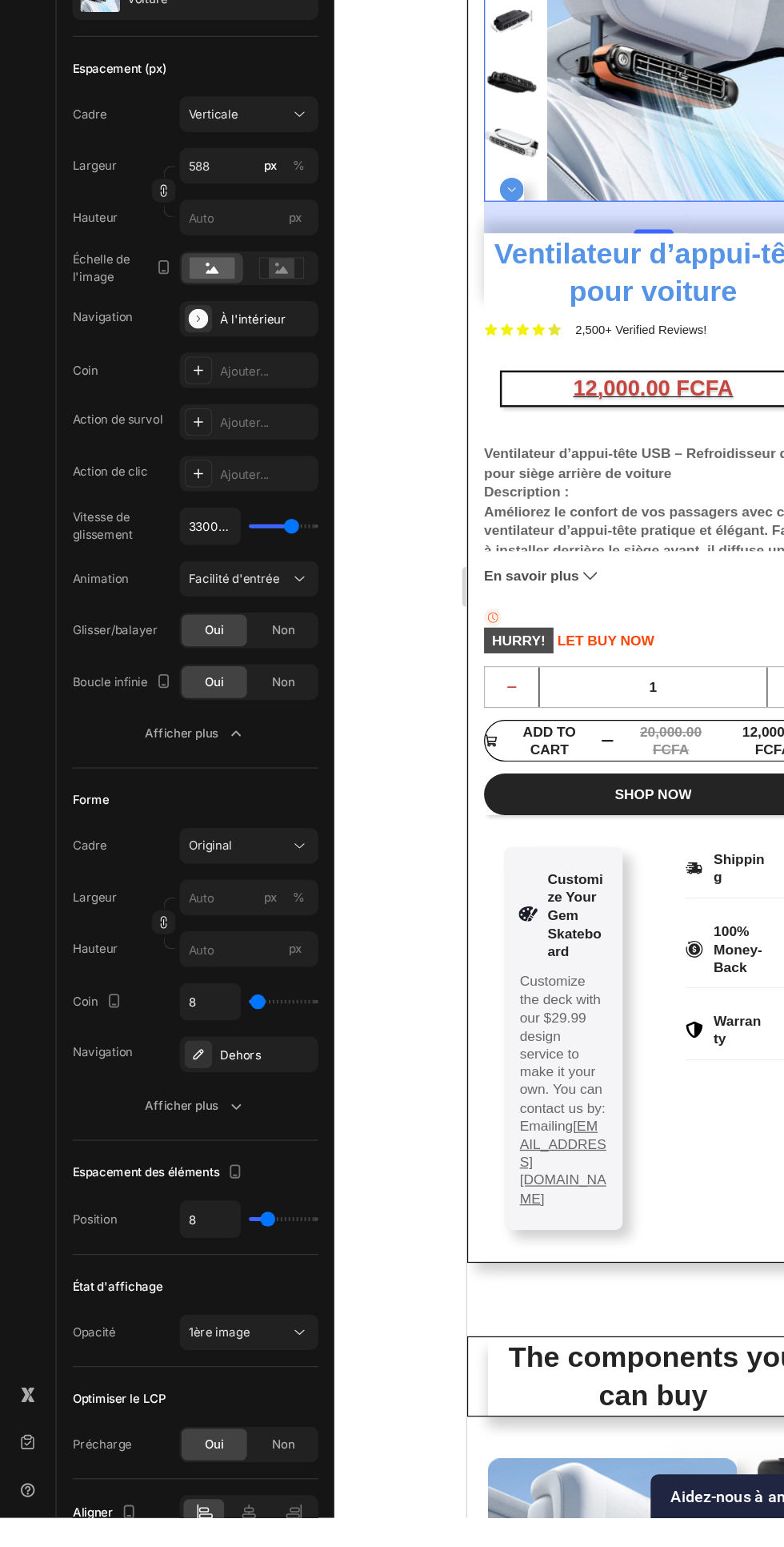
click at [200, 1543] on icon at bounding box center [200, 1542] width 11 height 15
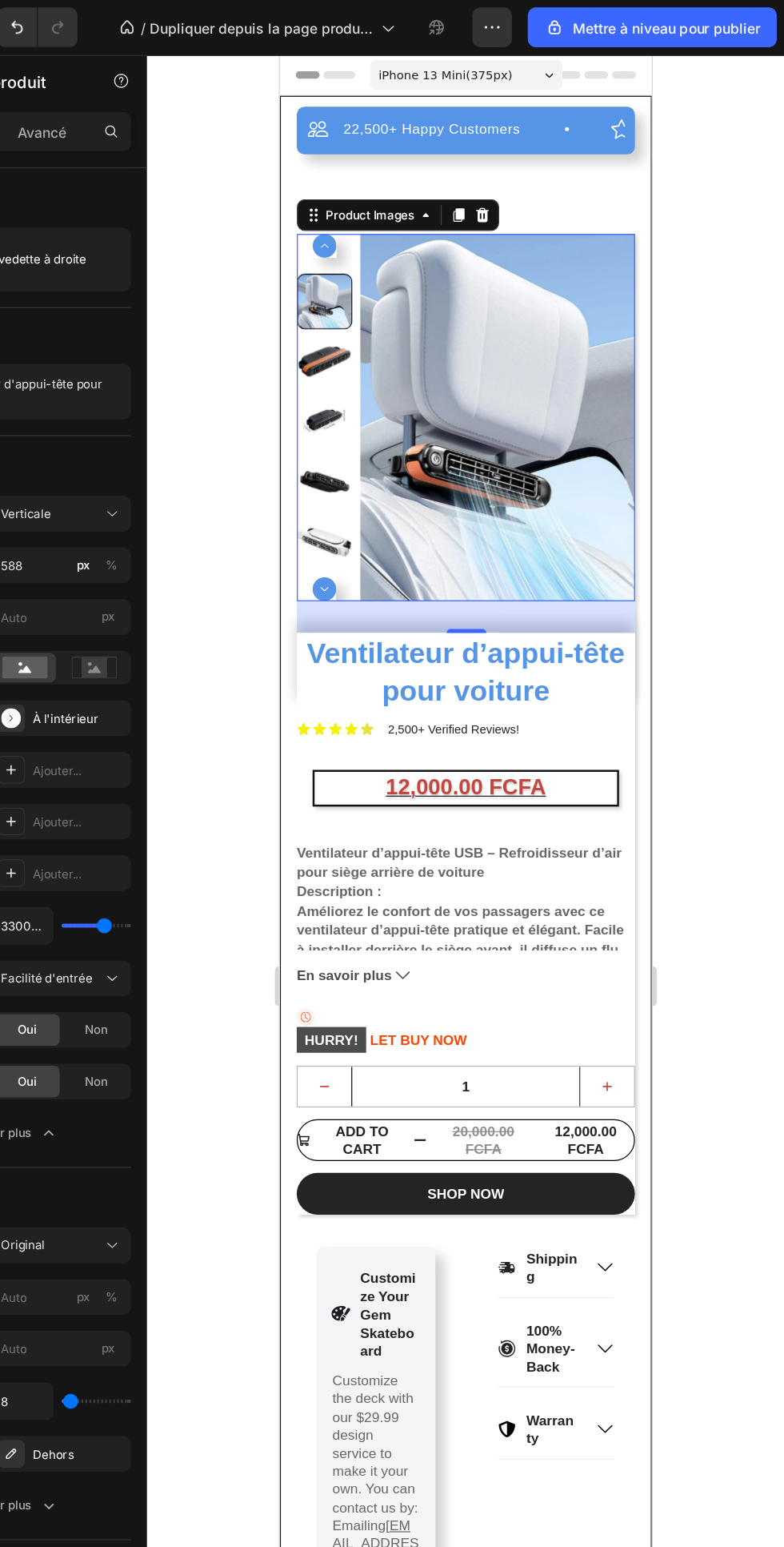
click at [520, 161] on div "22,500+ Happy Customers Item List +700 5-Start Review Item List 30 Day Guarante…" at bounding box center [430, 710] width 273 height 1228
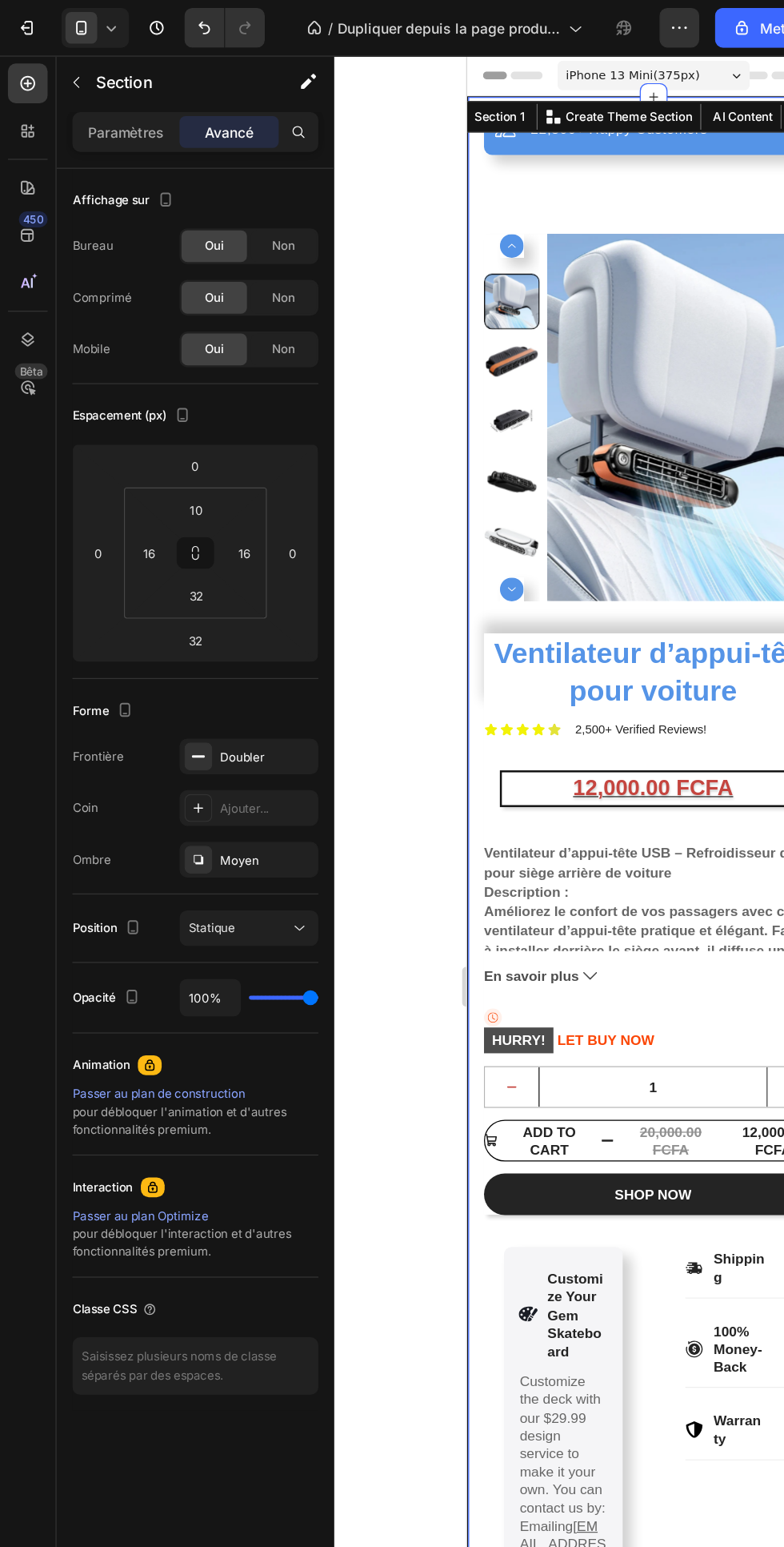
click at [111, 109] on font "Paramètres" at bounding box center [102, 107] width 61 height 14
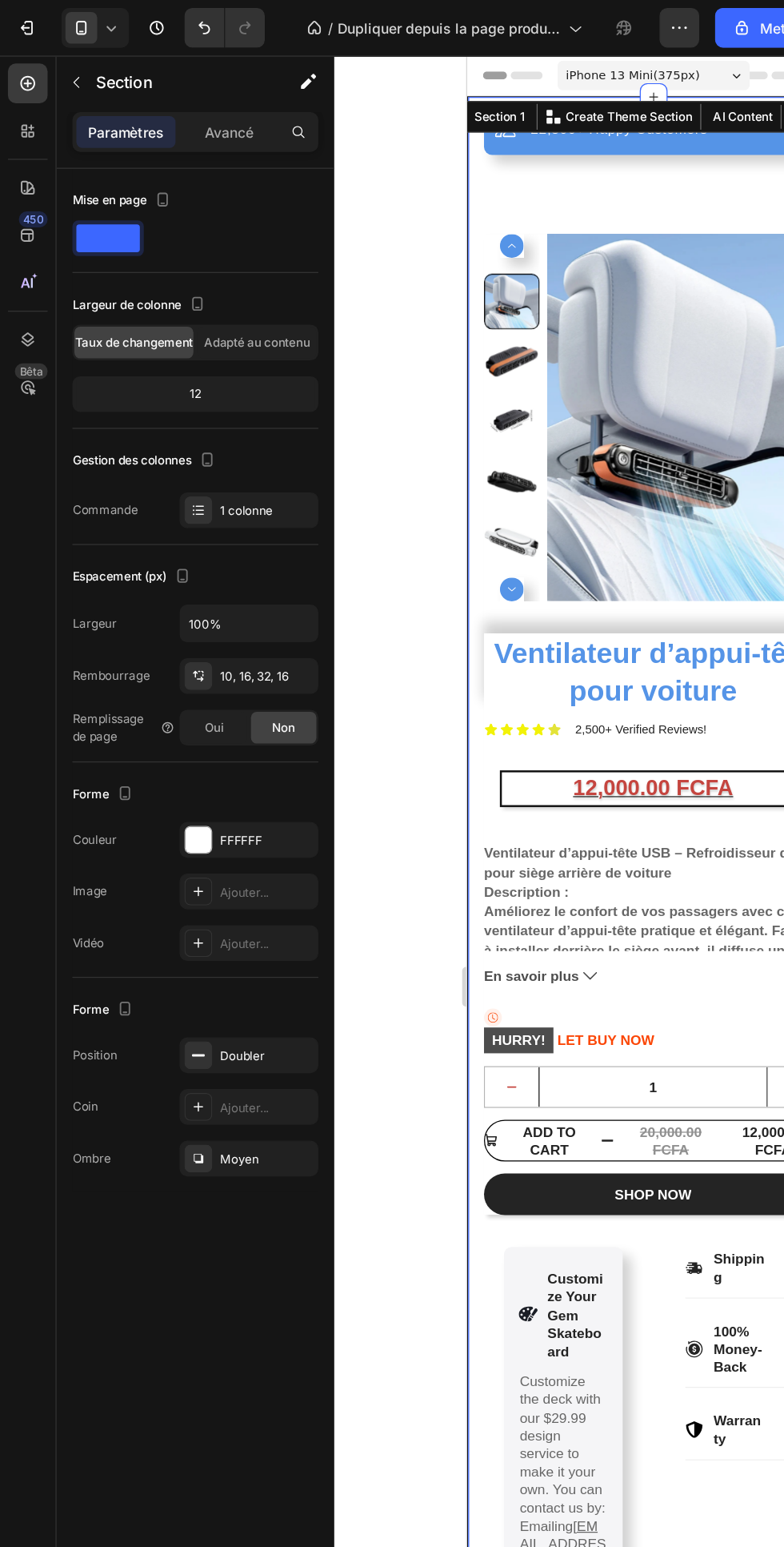
click at [206, 549] on font "10, 16, 32, 16" at bounding box center [205, 546] width 55 height 12
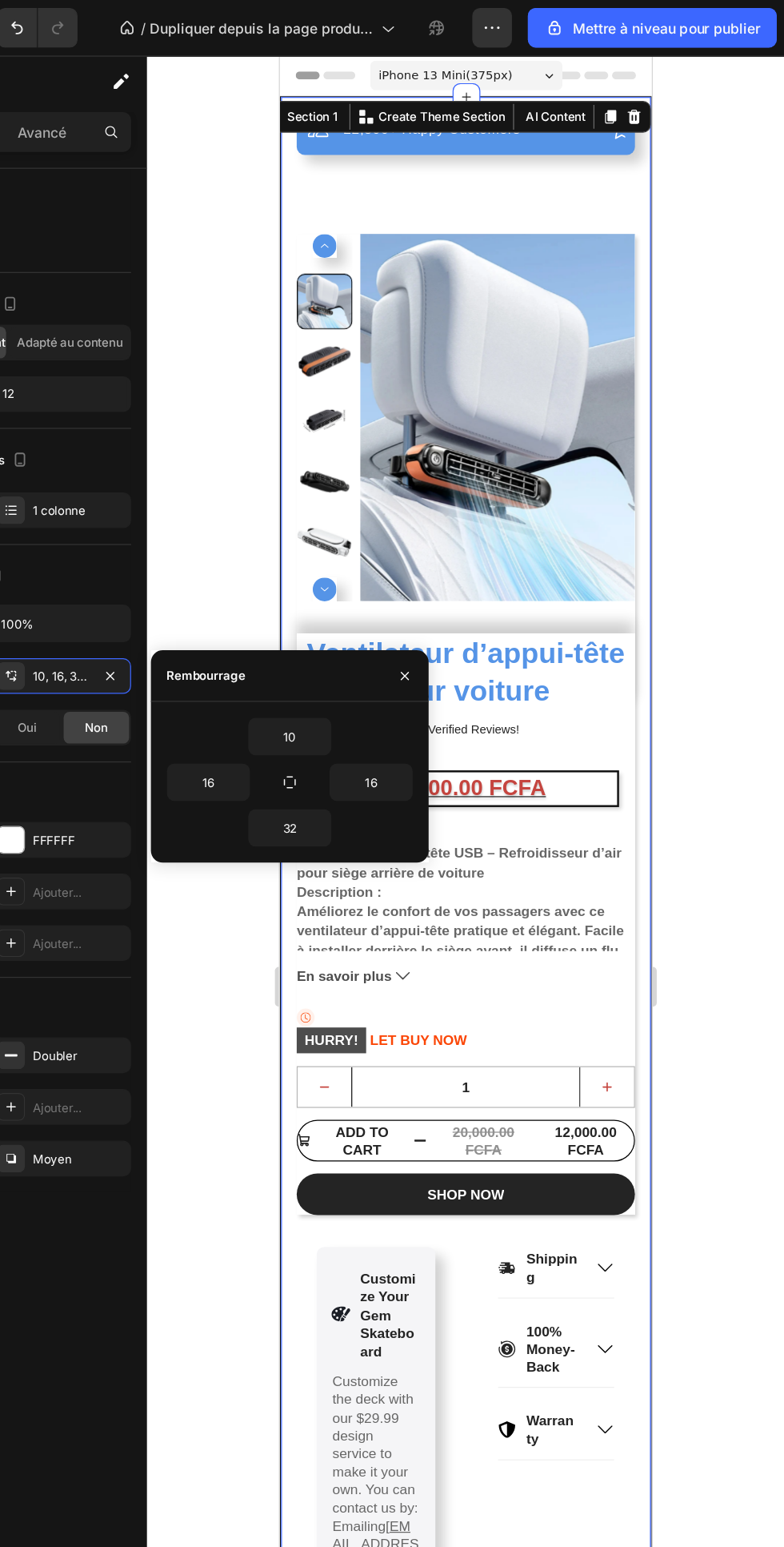
click at [396, 597] on input "10" at bounding box center [385, 593] width 66 height 28
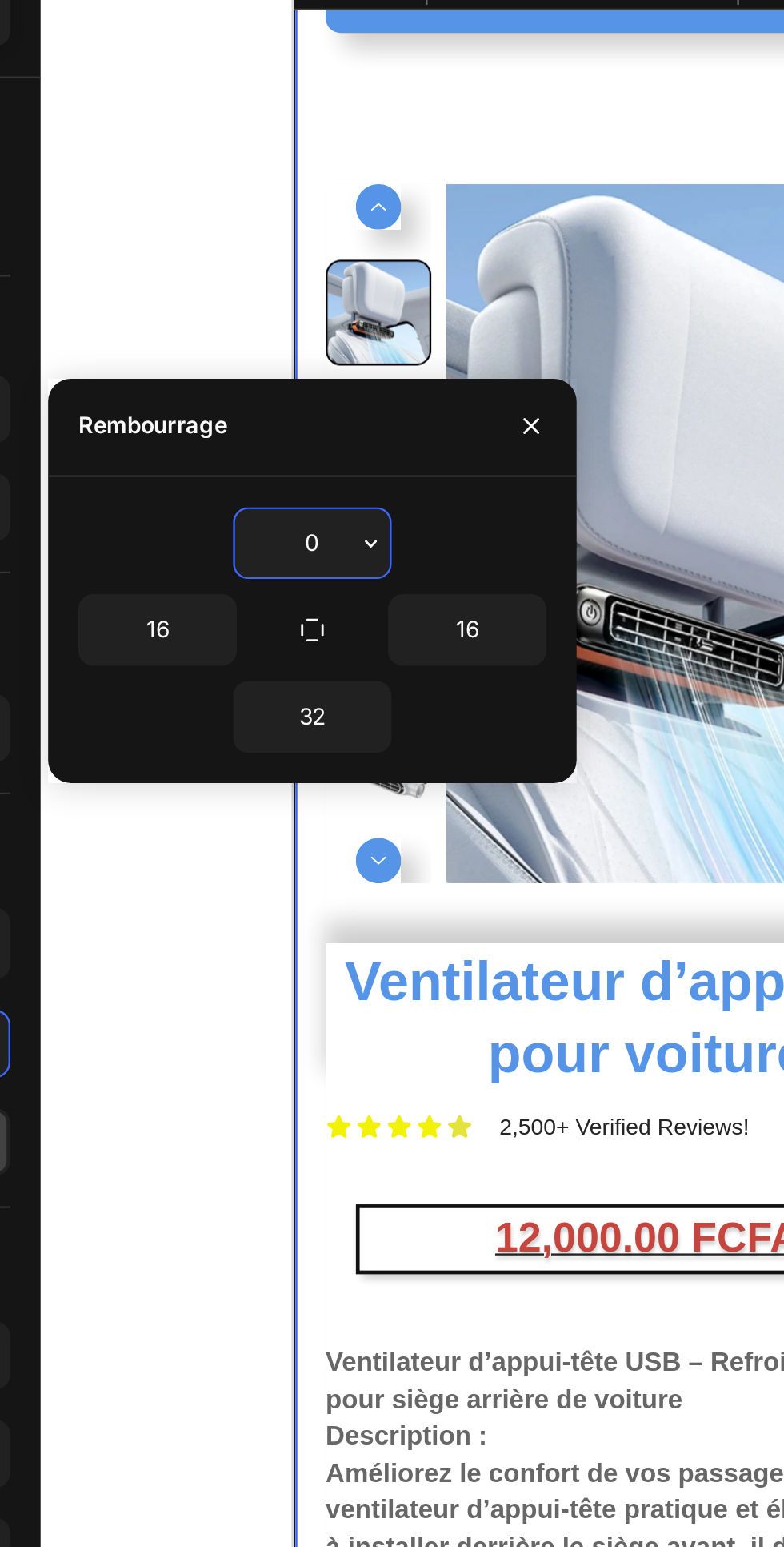
click at [411, 330] on icon "button" at bounding box center [409, 333] width 13 height 13
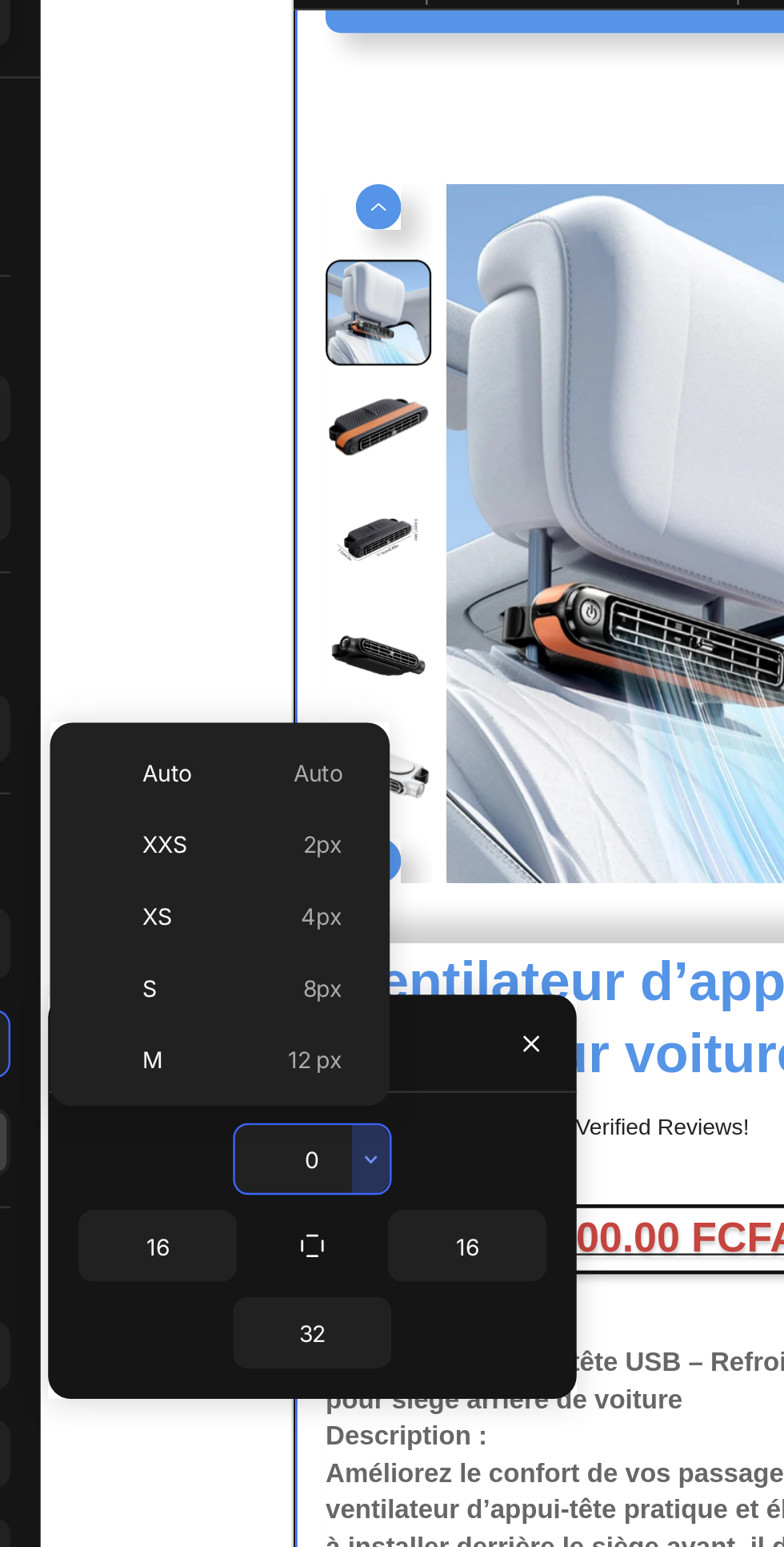
click at [384, 421] on div "Auto Auto" at bounding box center [341, 430] width 125 height 30
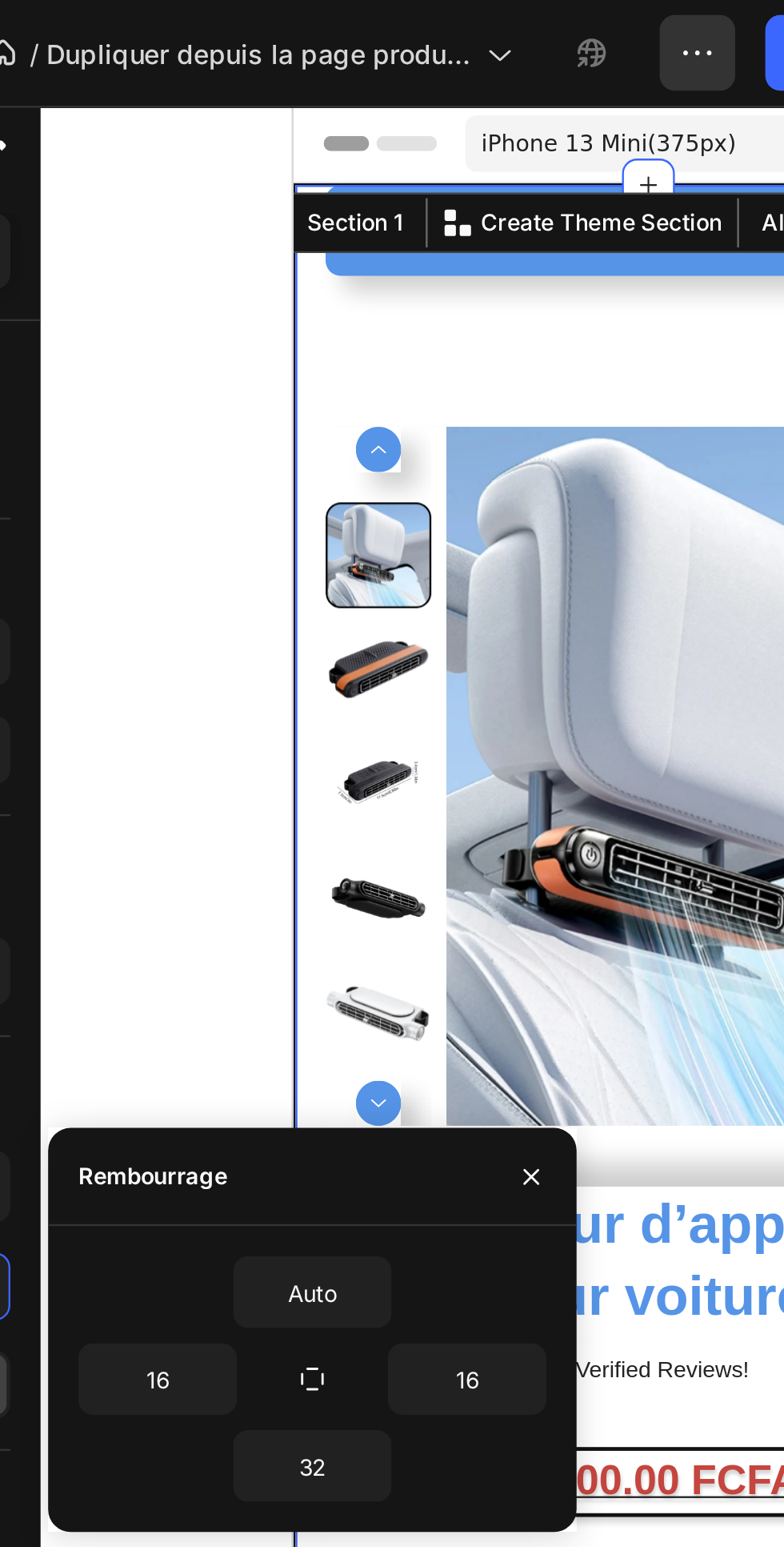
click at [395, 551] on input "Auto" at bounding box center [385, 547] width 66 height 28
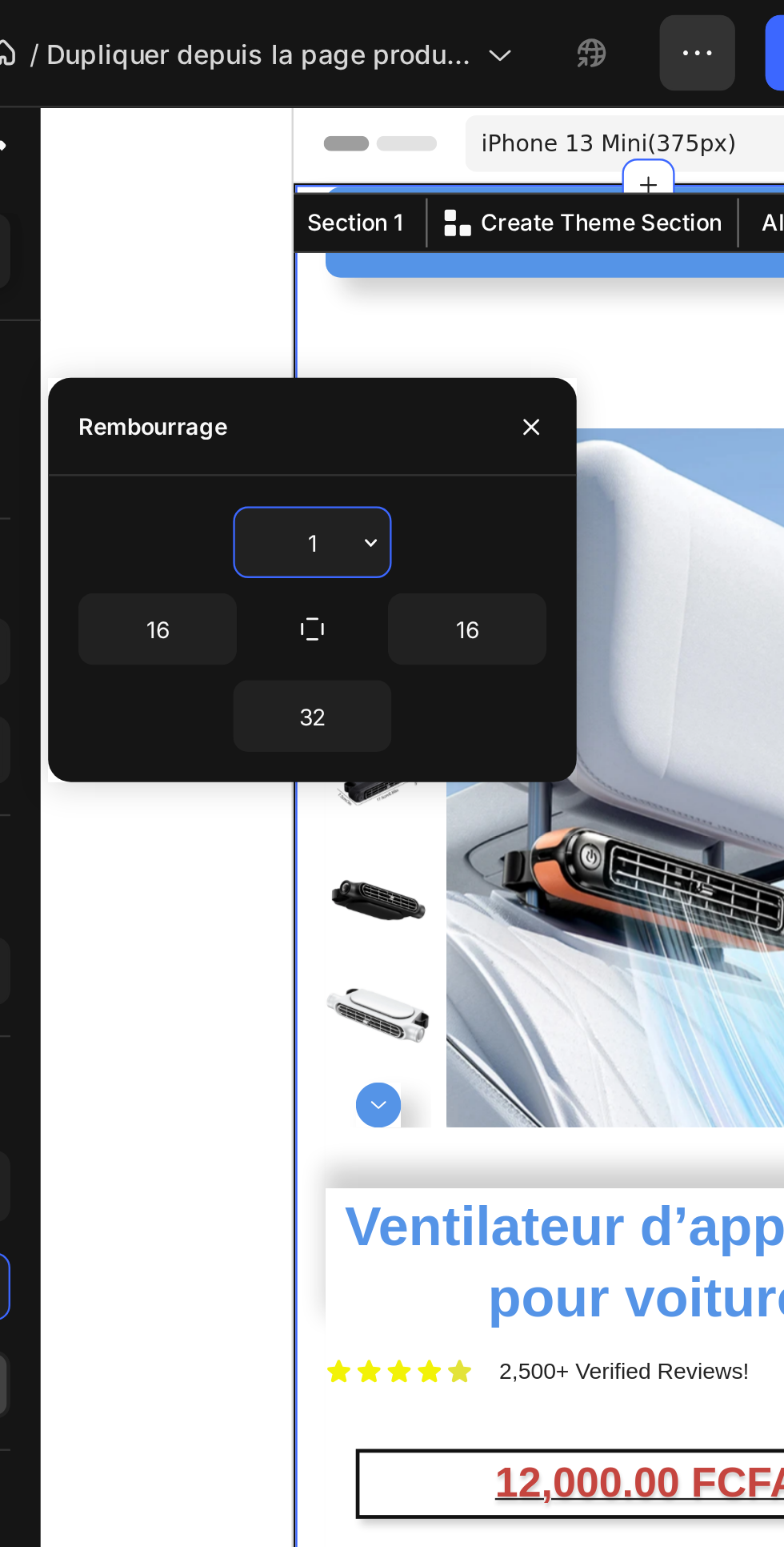
type input "10"
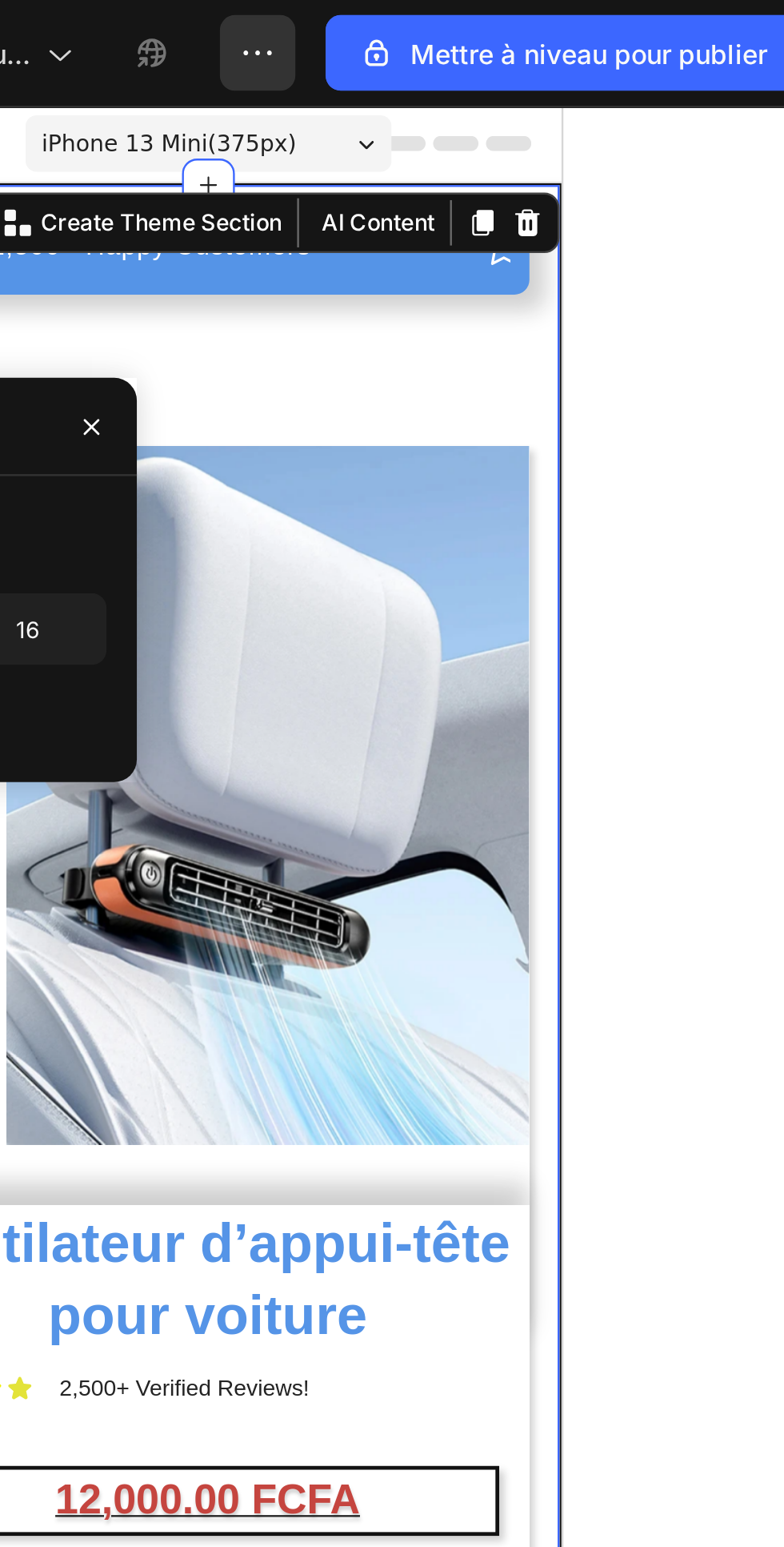
click at [731, 263] on div at bounding box center [527, 796] width 514 height 1502
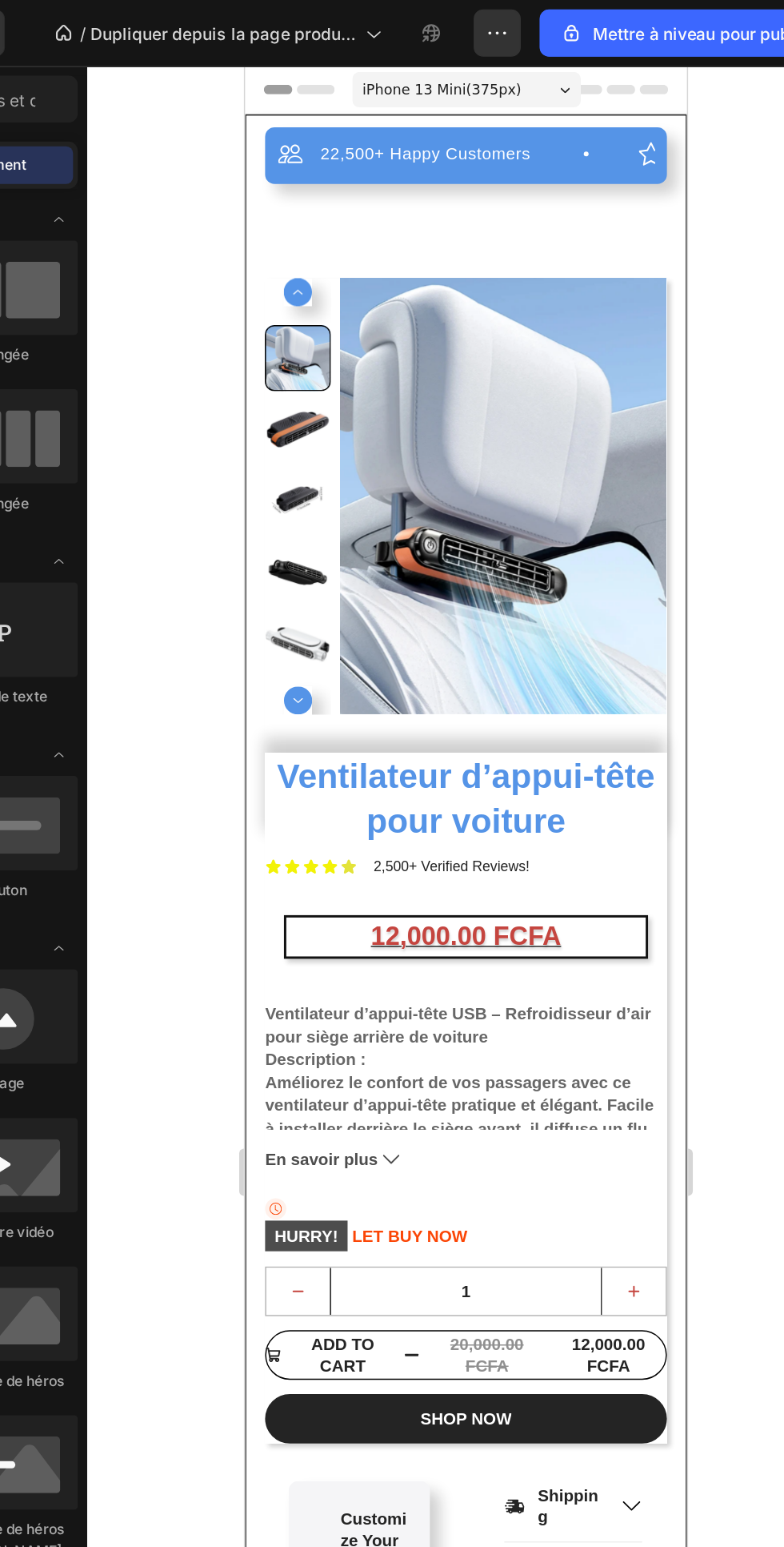
click at [411, 238] on img at bounding box center [421, 358] width 223 height 296
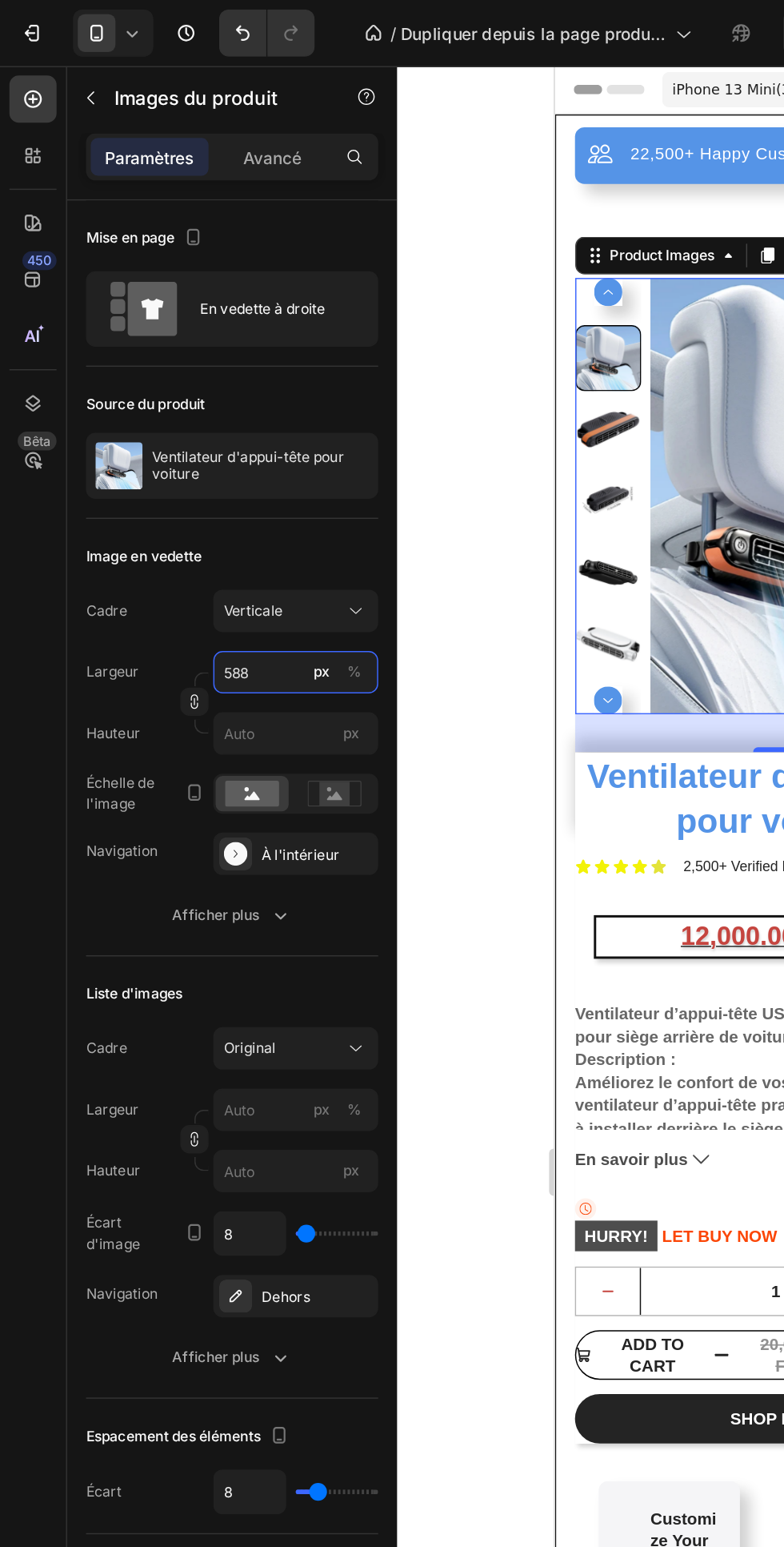
click at [204, 451] on input "588" at bounding box center [201, 455] width 112 height 28
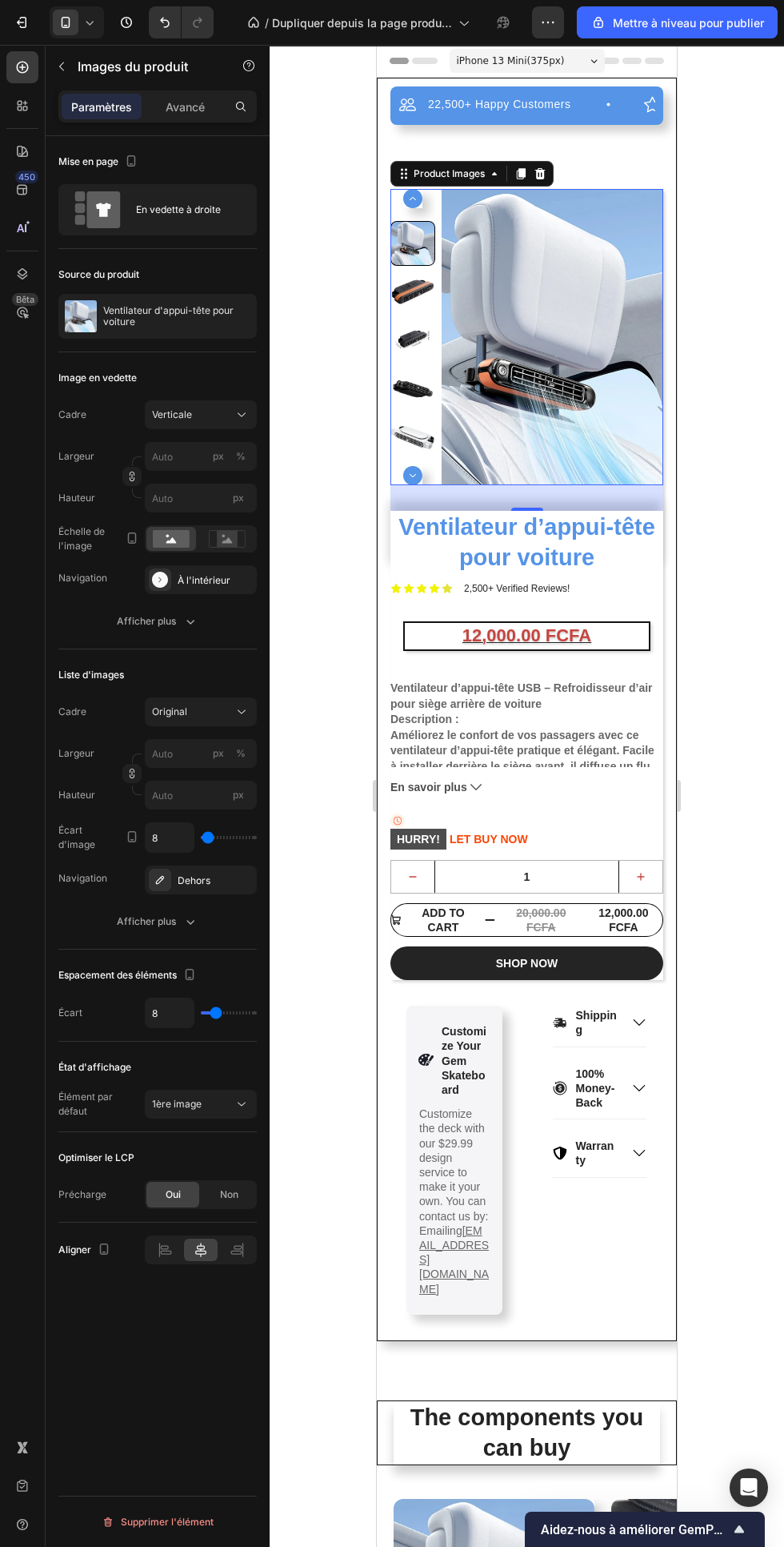
click at [762, 659] on div at bounding box center [527, 796] width 514 height 1502
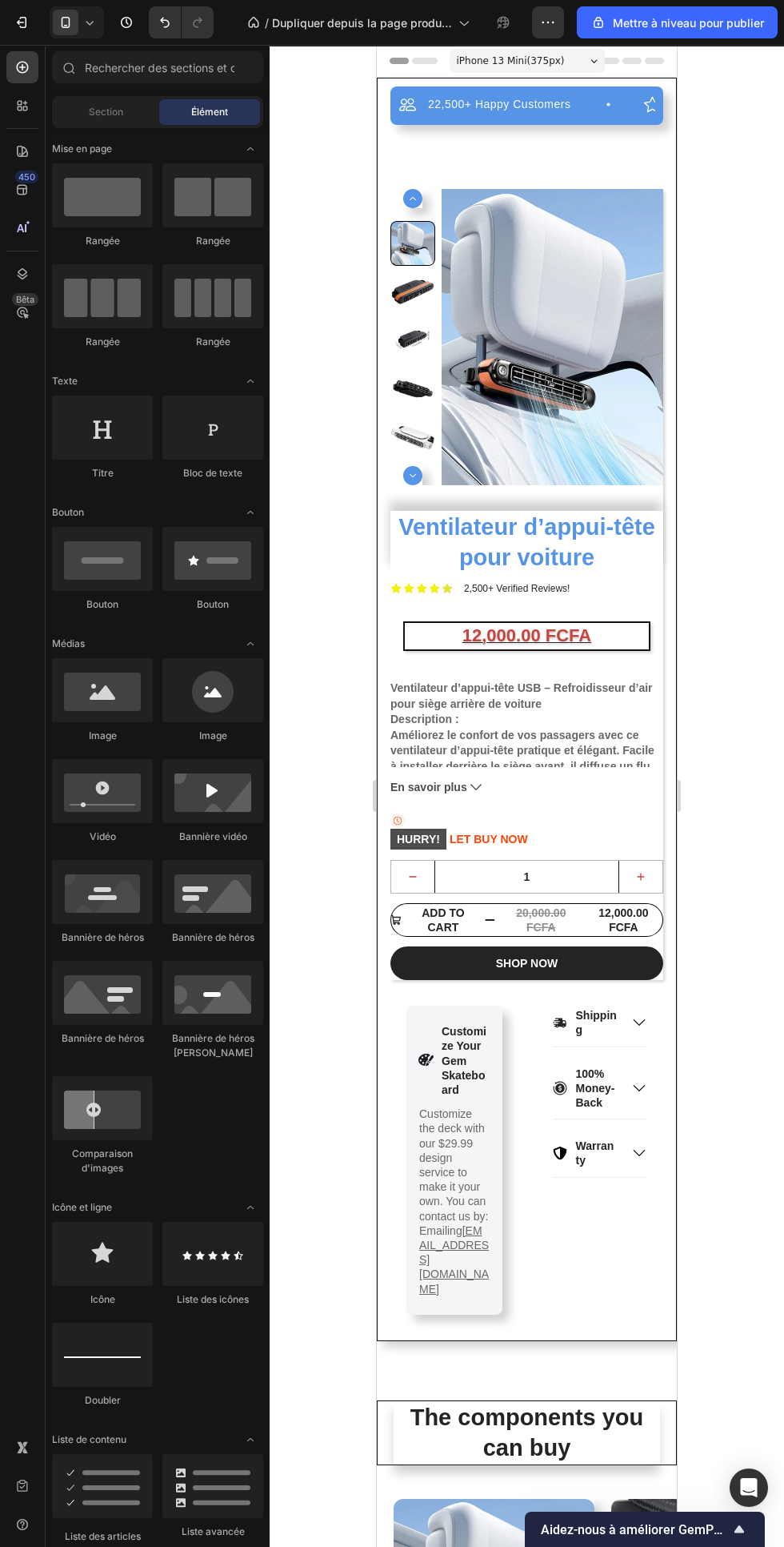
click at [552, 302] on img at bounding box center [552, 337] width 223 height 296
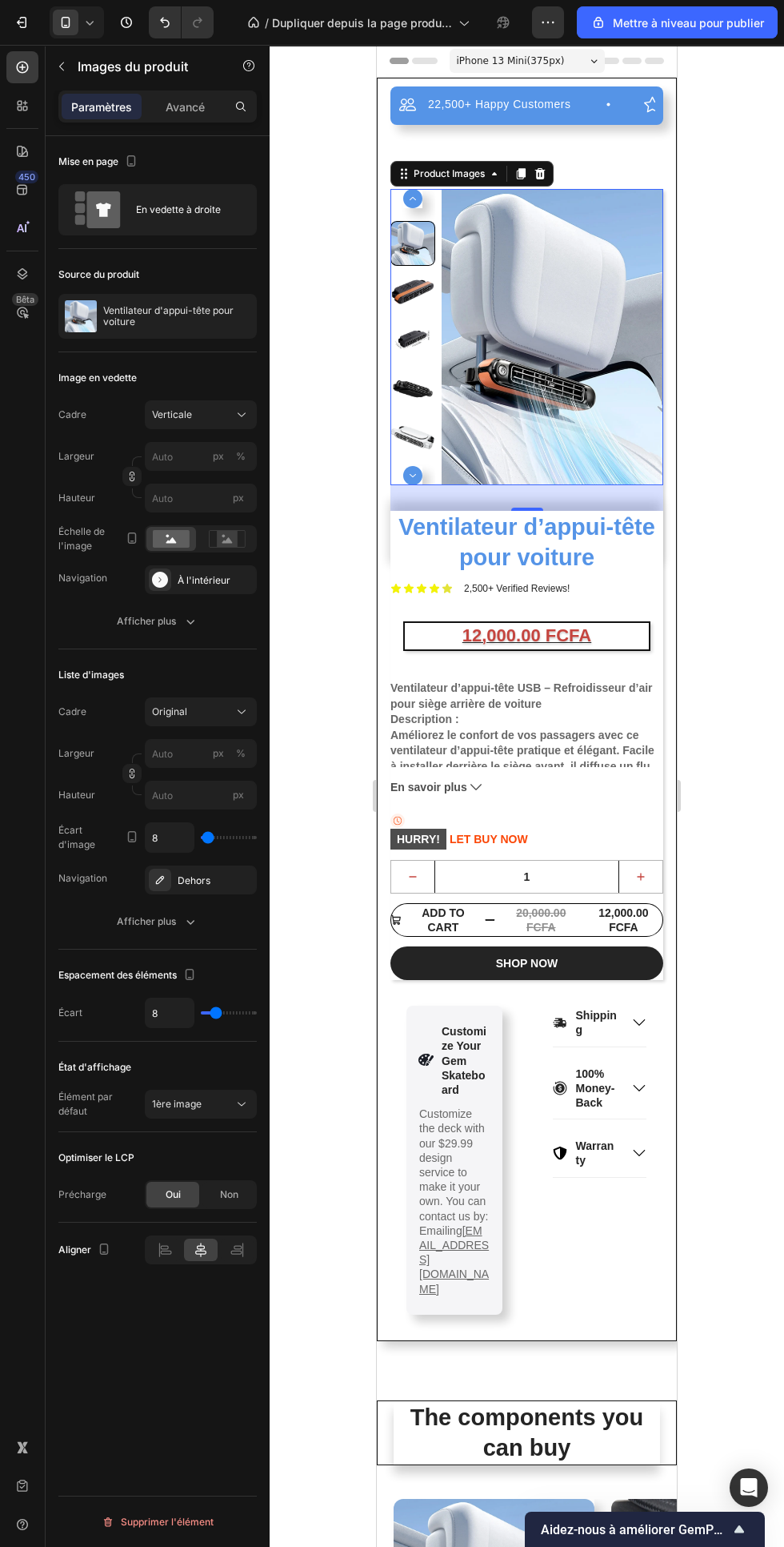
click at [167, 626] on font "Afficher plus" at bounding box center [146, 620] width 59 height 12
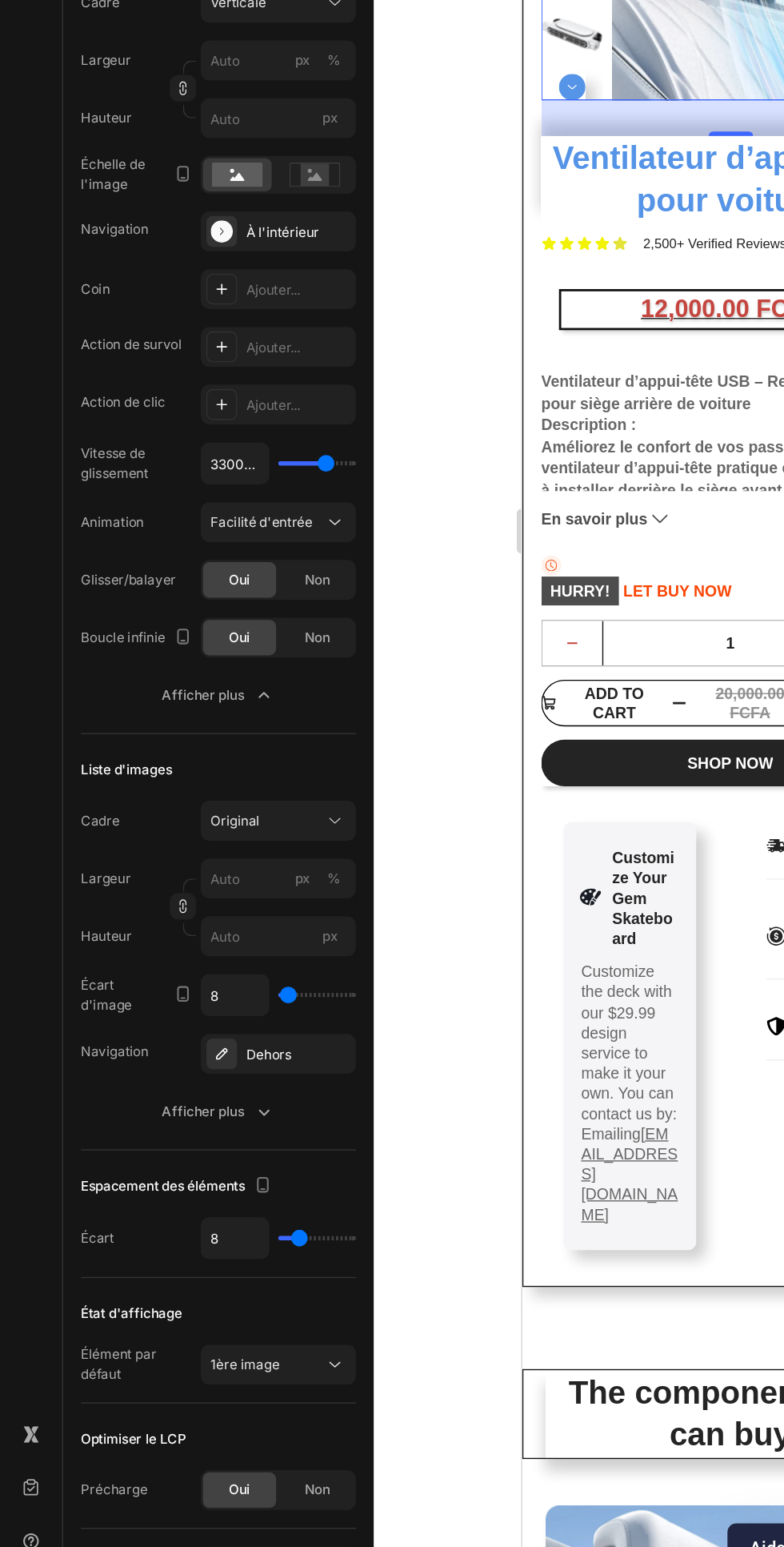
click at [181, 1212] on div "Afficher plus" at bounding box center [157, 1214] width 81 height 16
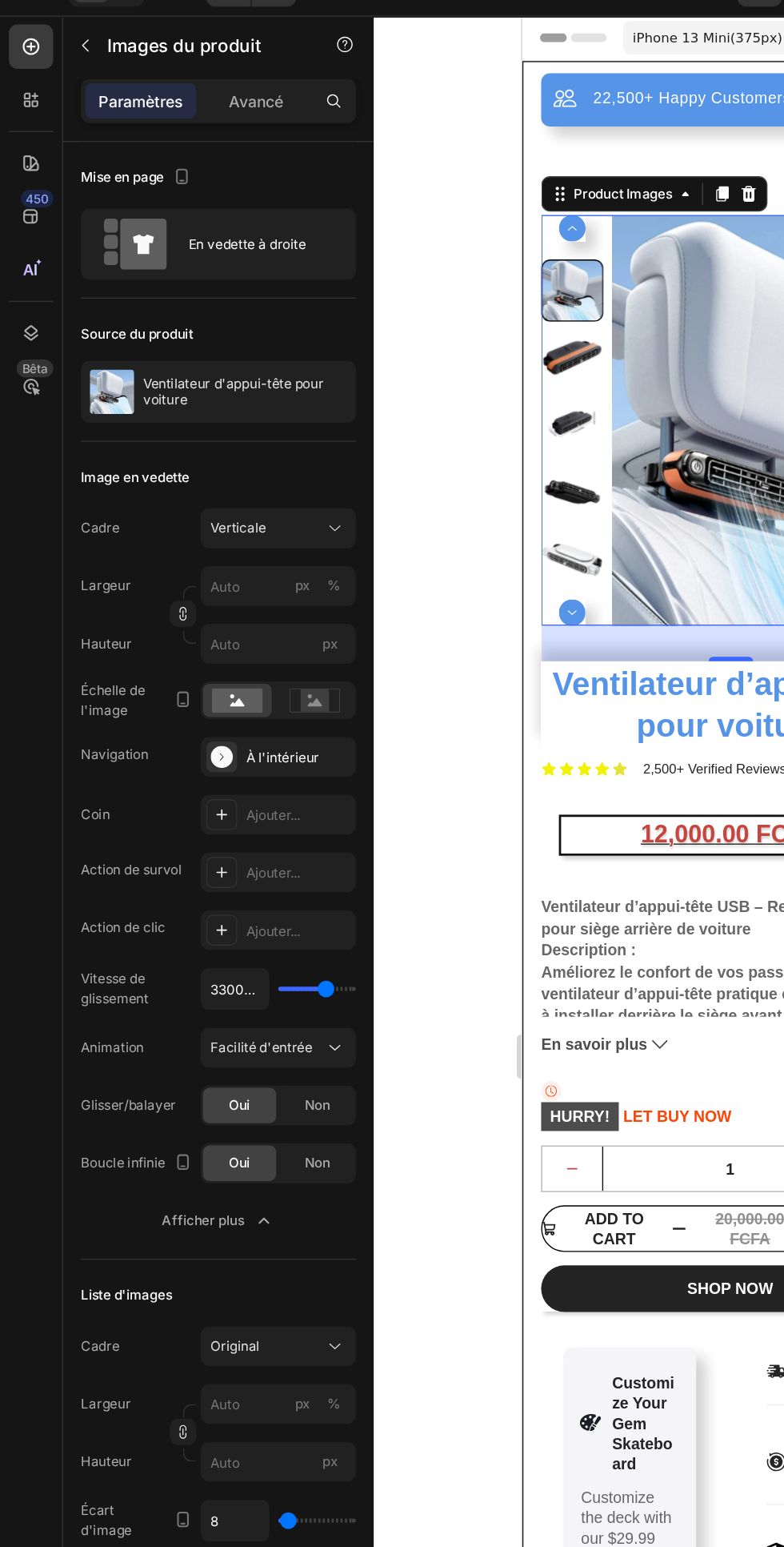
click at [229, 407] on div "Verticale" at bounding box center [191, 414] width 78 height 15
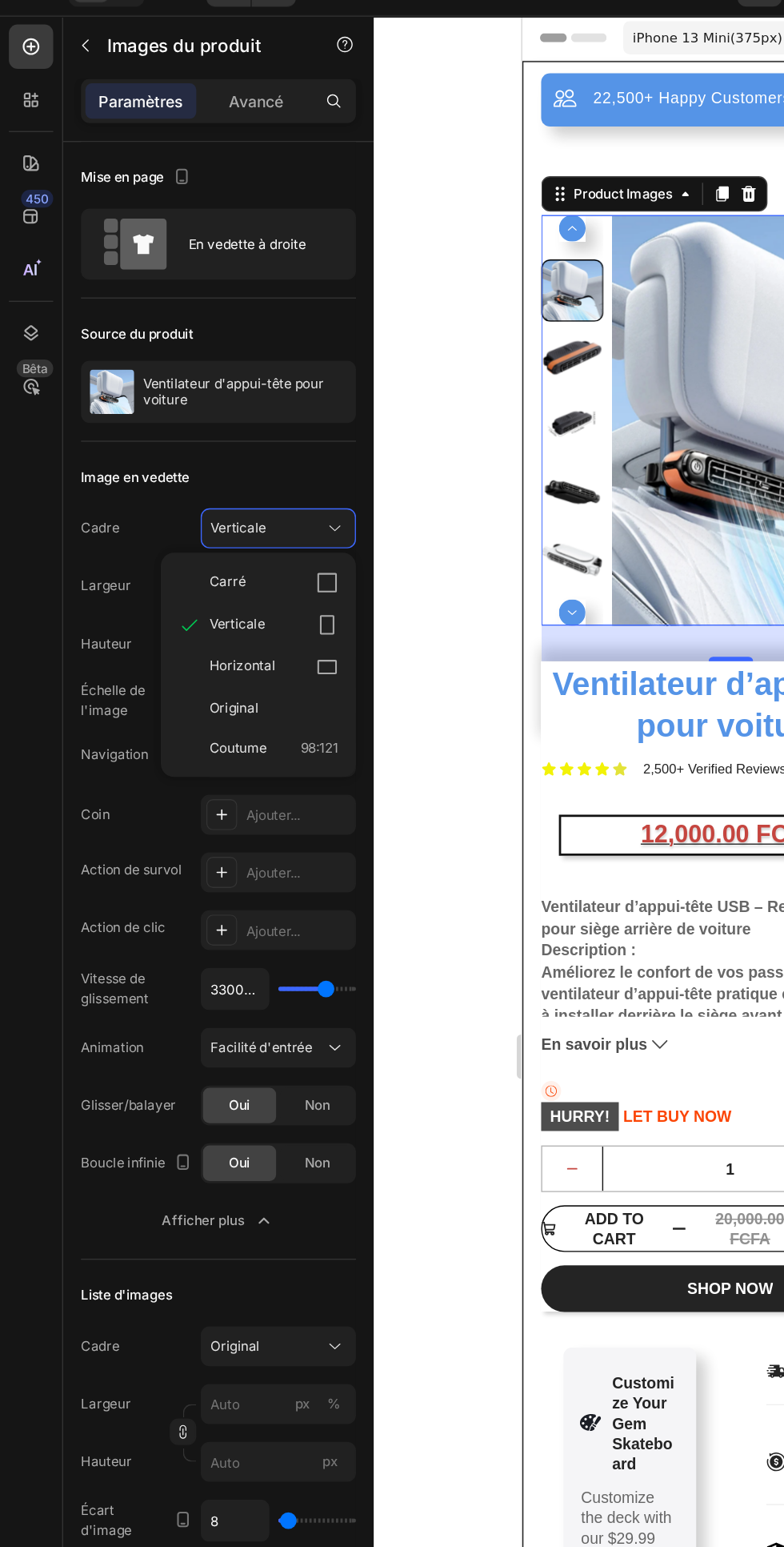
click at [226, 519] on div "Horizontal" at bounding box center [197, 514] width 93 height 16
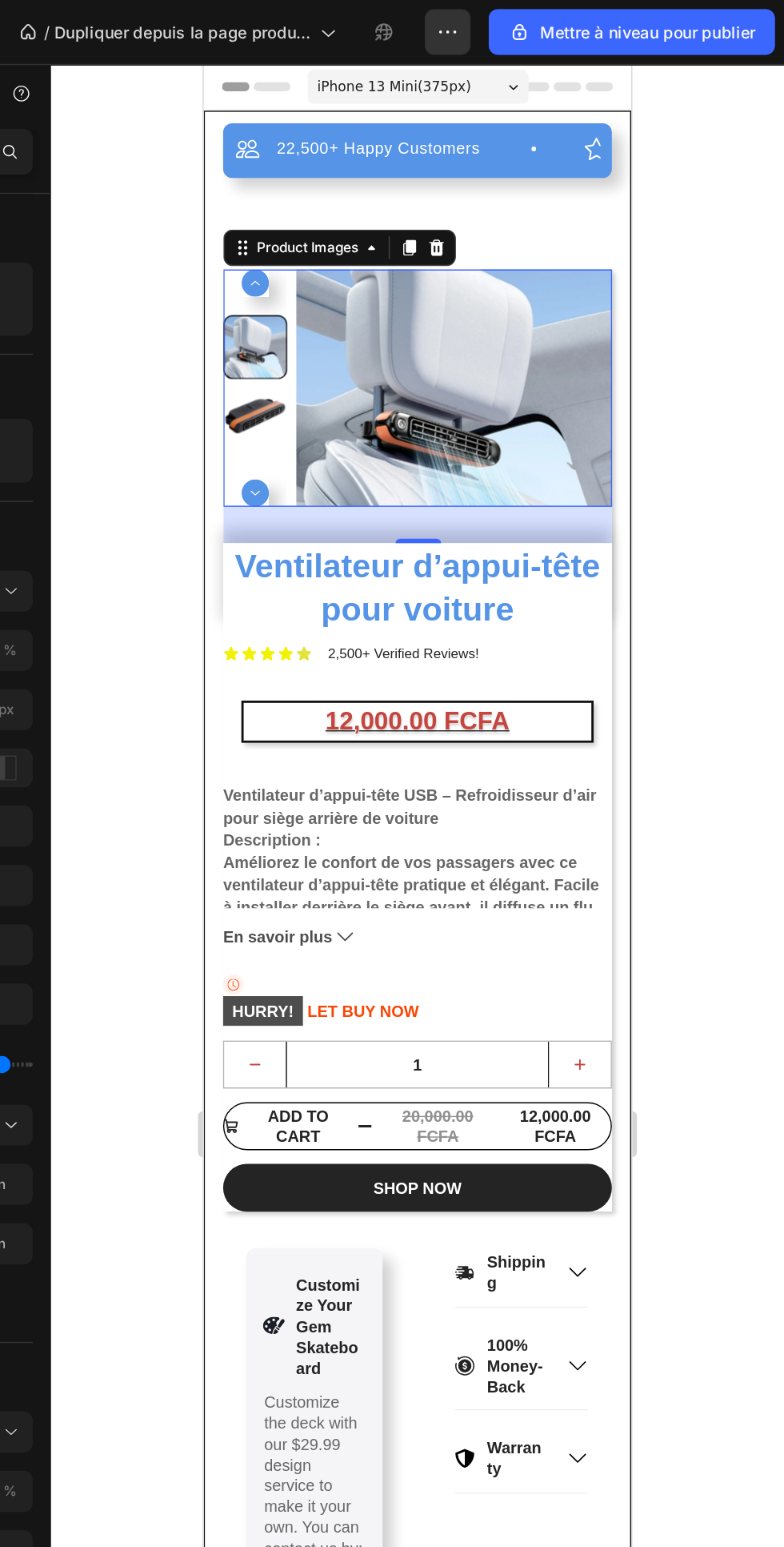
click at [240, 185] on div "Product Images" at bounding box center [276, 192] width 110 height 20
click at [440, 161] on div "22,500+ Happy Customers Item List +700 5-Start Review Item List 30 Day Guarante…" at bounding box center [353, 654] width 273 height 1098
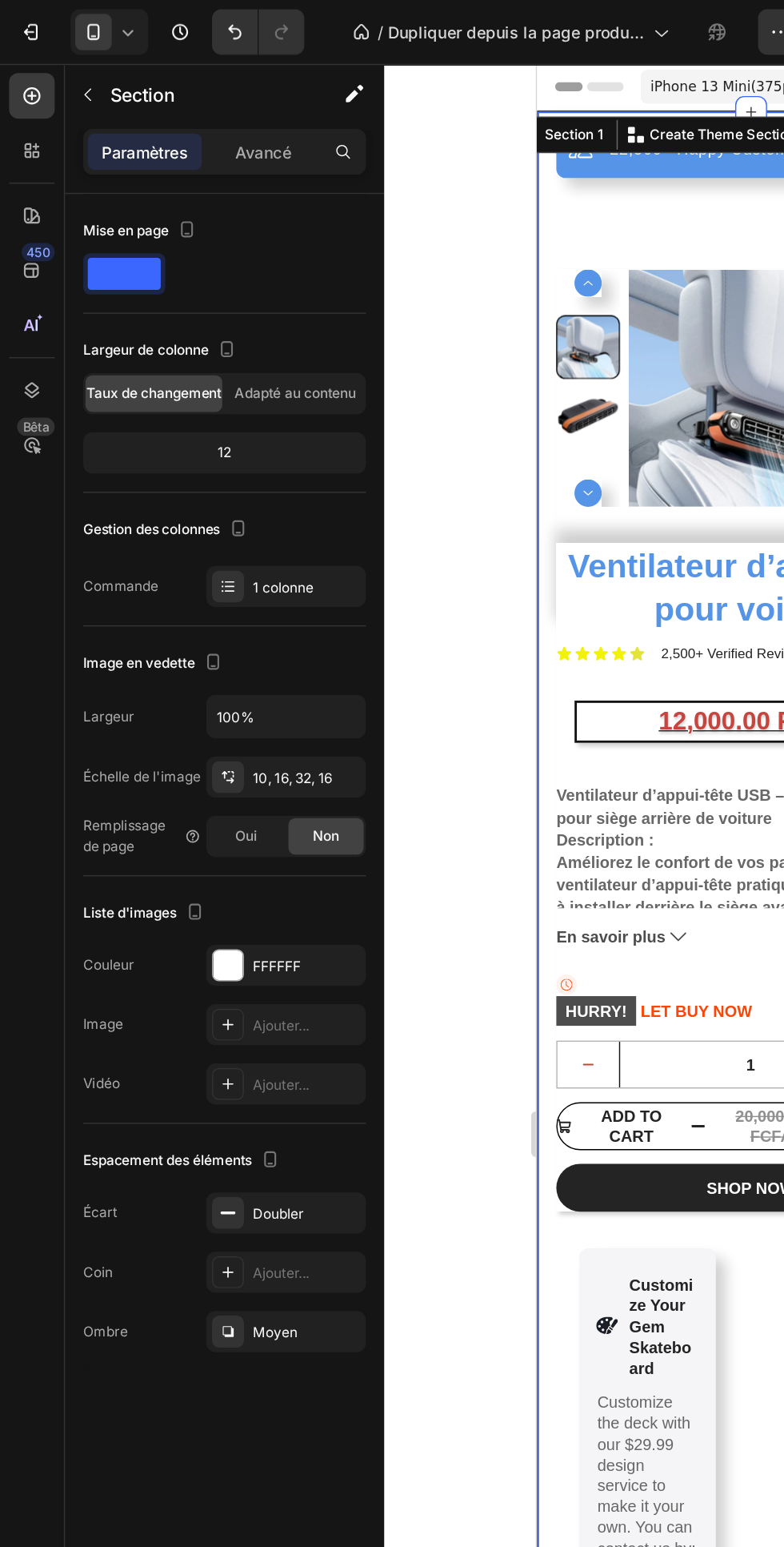
click at [183, 103] on font "Avancé" at bounding box center [185, 107] width 39 height 14
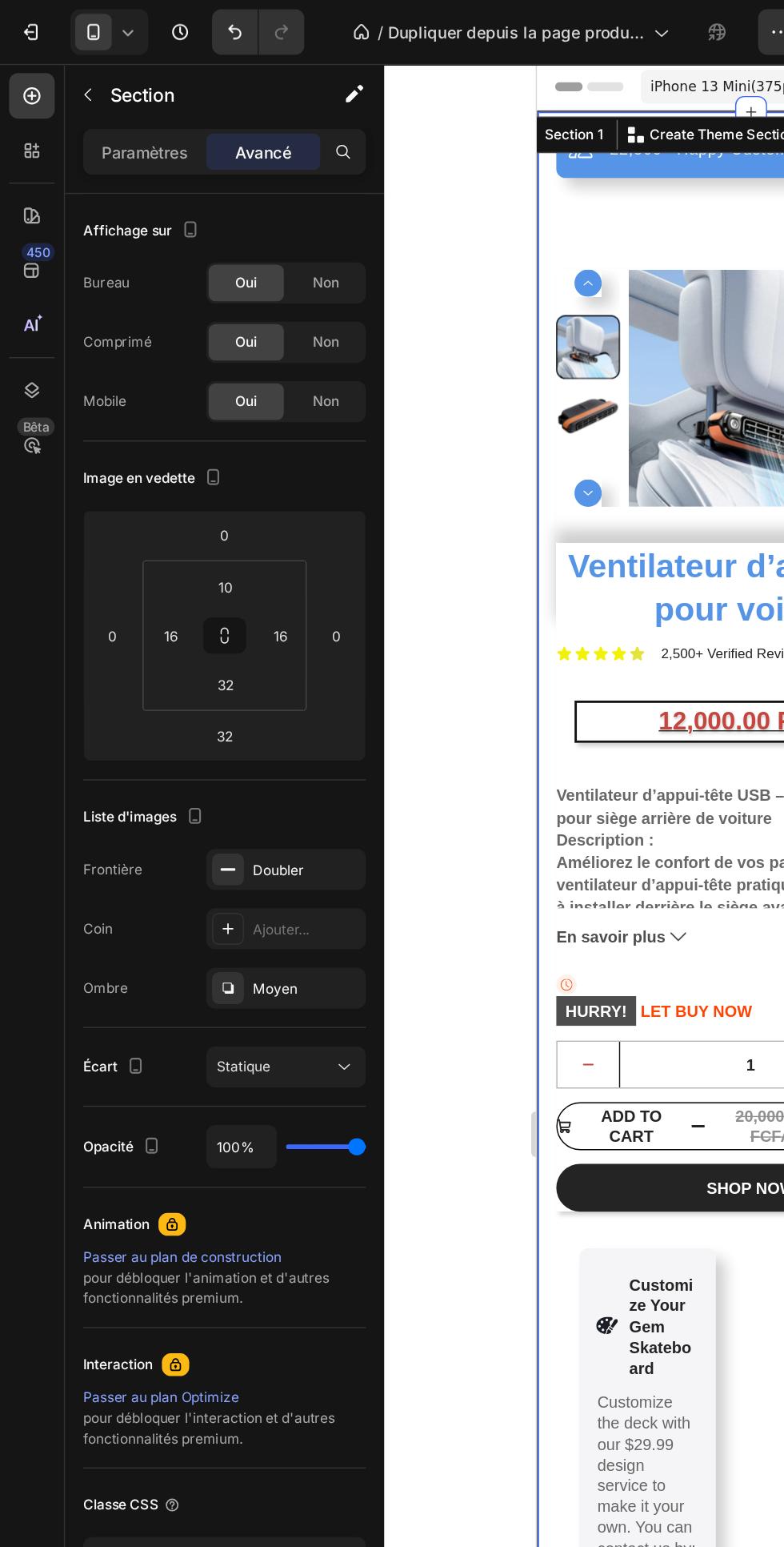
click at [164, 485] on input "32" at bounding box center [158, 480] width 32 height 24
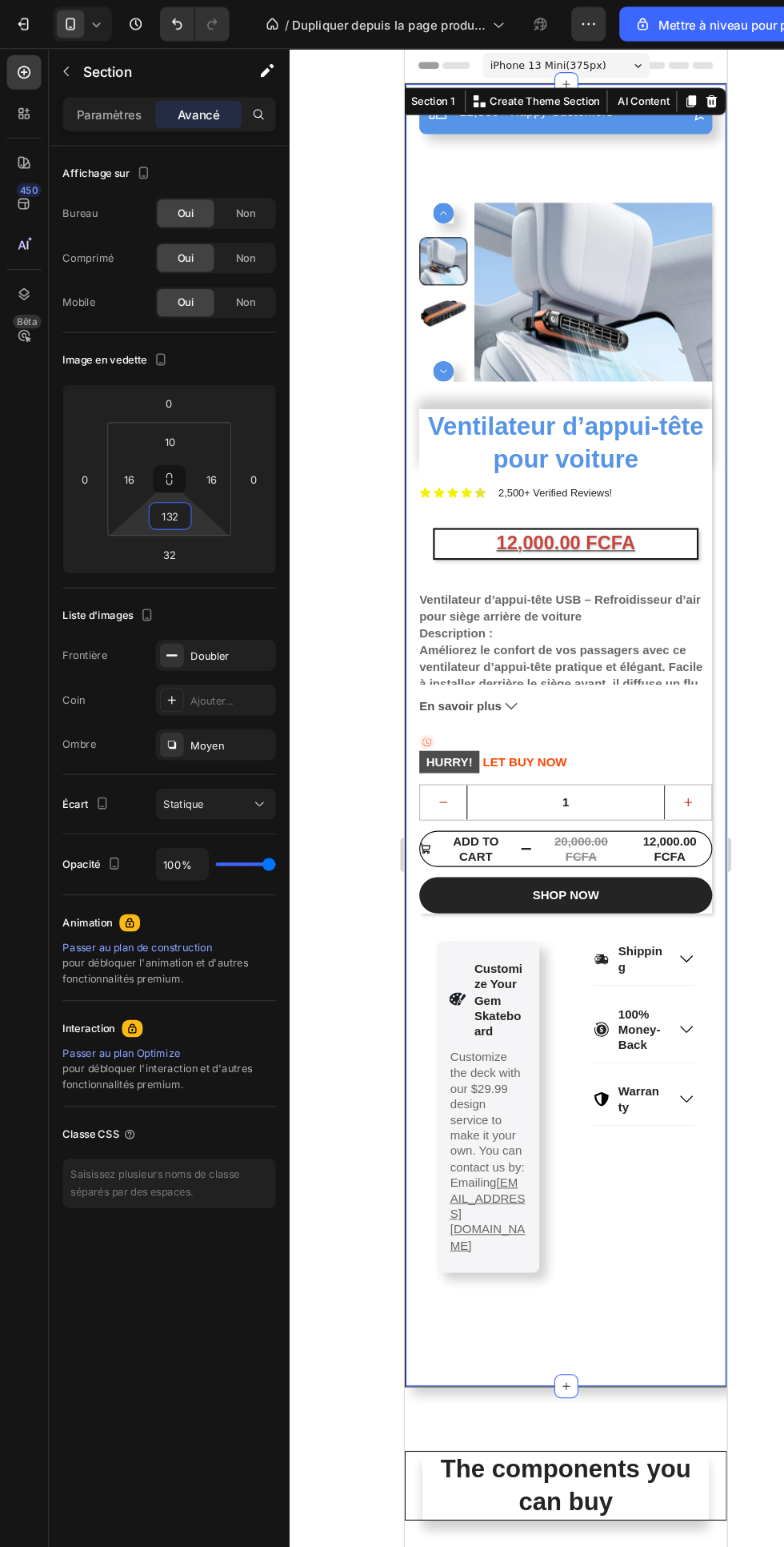
type input "132"
